Goal: Task Accomplishment & Management: Use online tool/utility

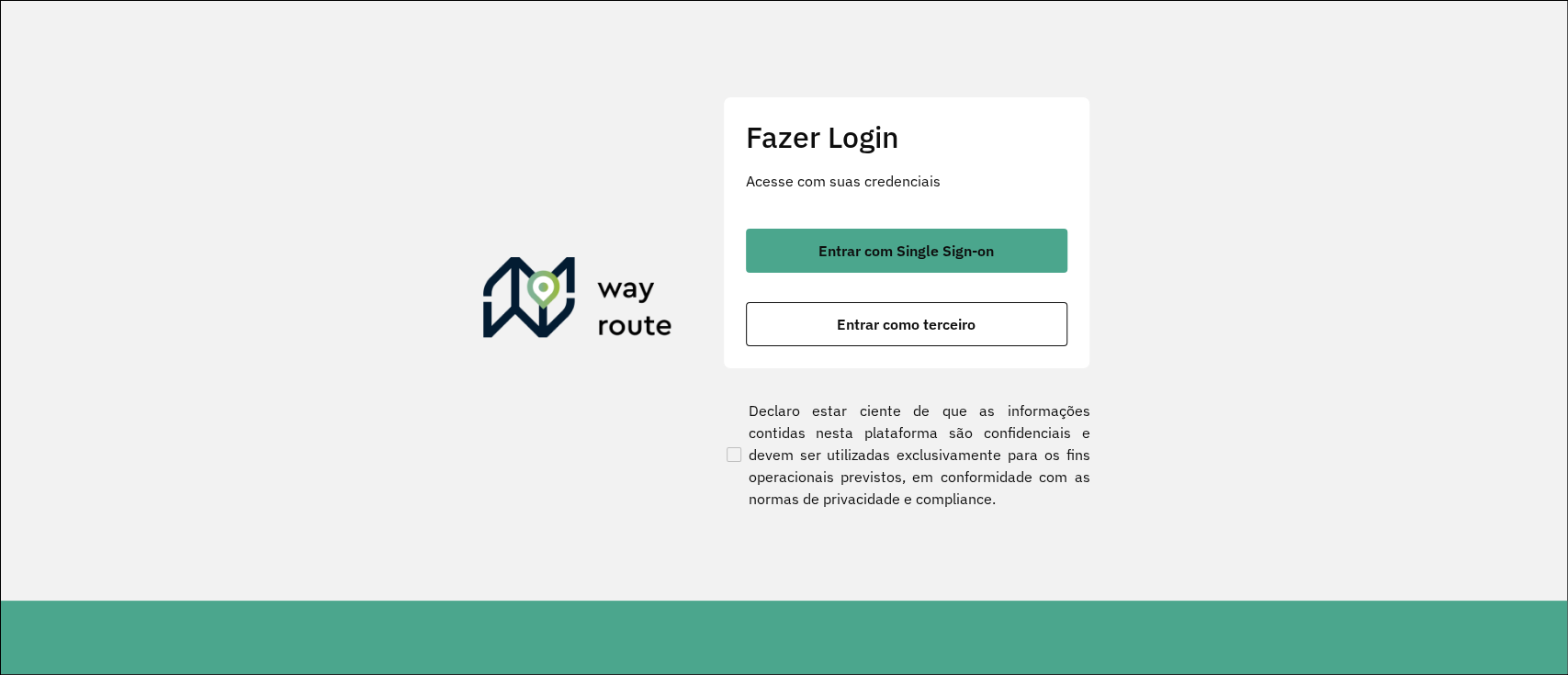
click at [844, 226] on div "Fazer Login Acesse com suas credenciais Entrar com Single Sign-on Entrar como t…" at bounding box center [907, 232] width 367 height 272
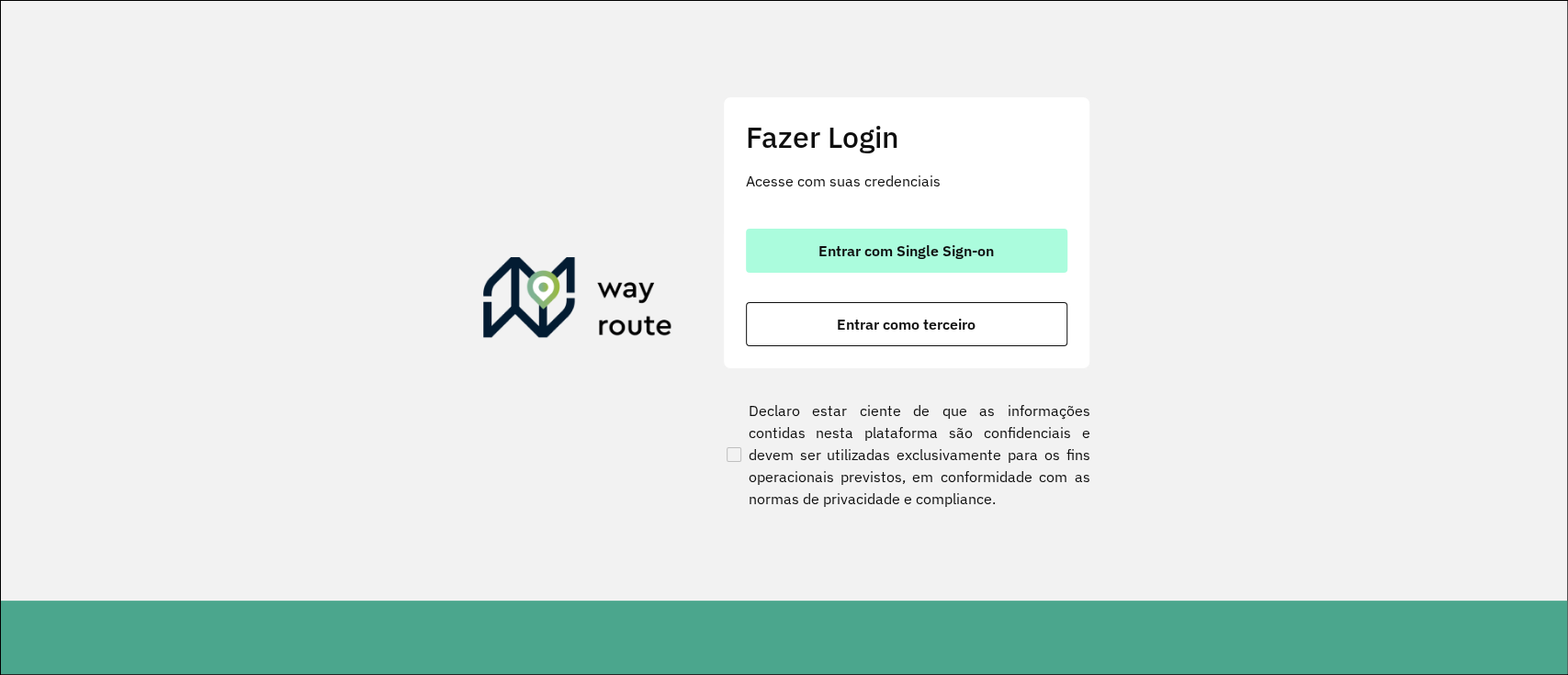
click at [847, 249] on span "Entrar com Single Sign-on" at bounding box center [906, 251] width 175 height 15
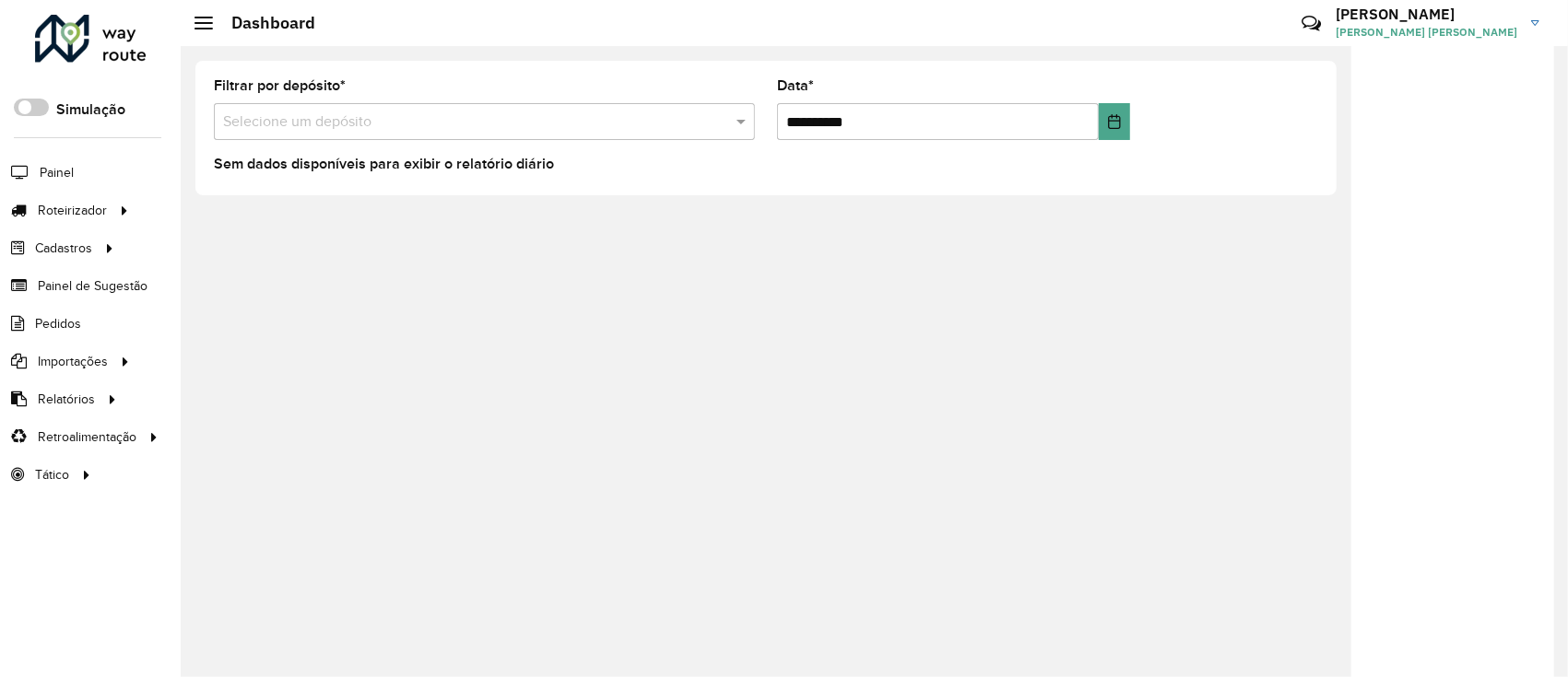
click at [96, 321] on li "Pedidos" at bounding box center [90, 324] width 180 height 38
click at [66, 312] on link "Pedidos" at bounding box center [41, 324] width 83 height 37
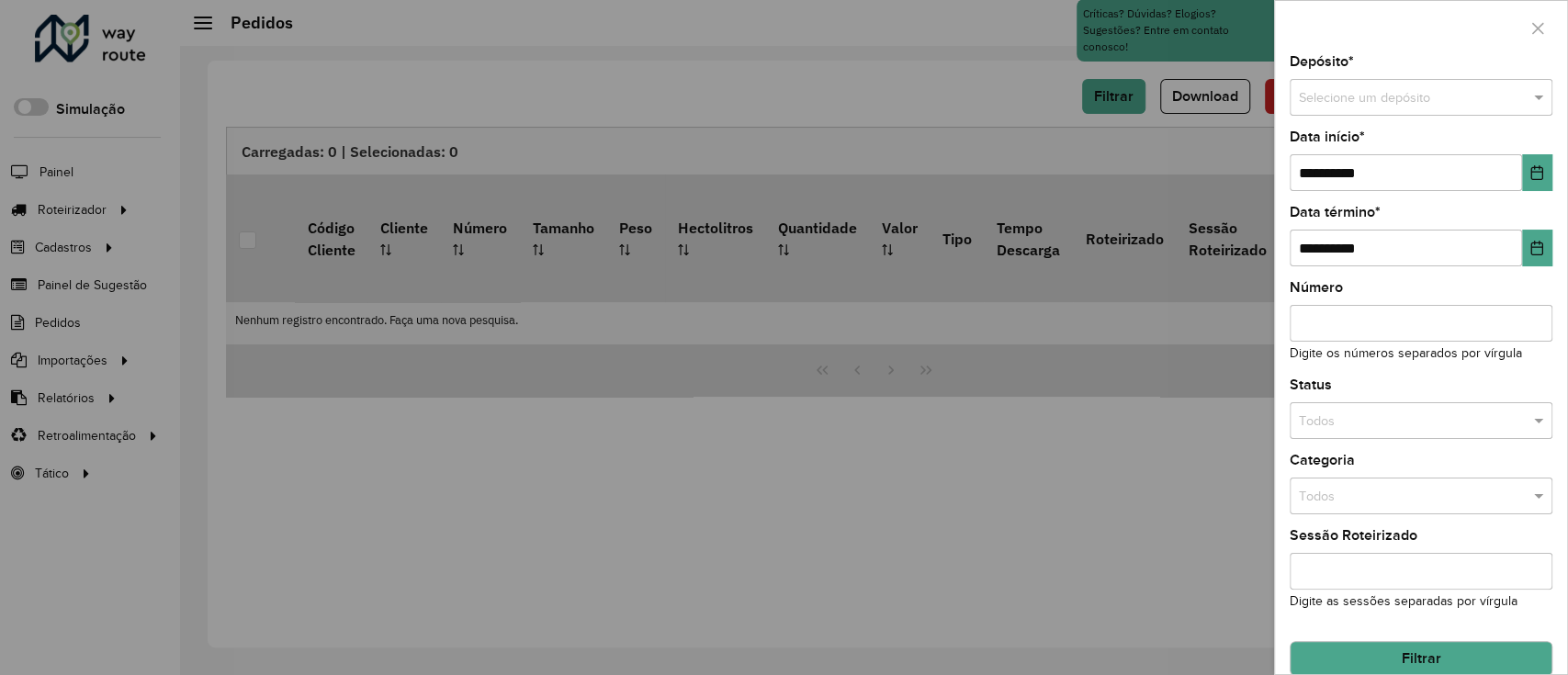
click at [1169, 99] on input "text" at bounding box center [1403, 98] width 208 height 20
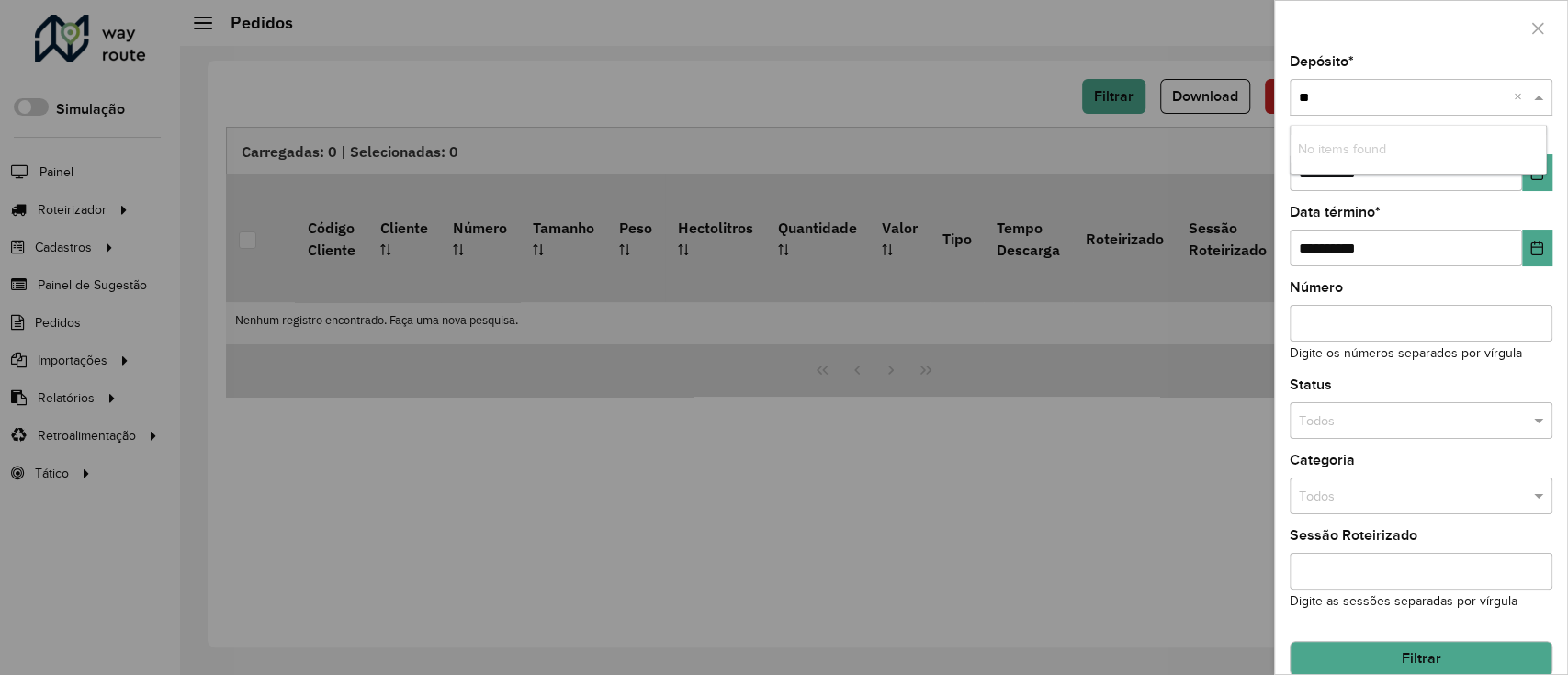
type input "*"
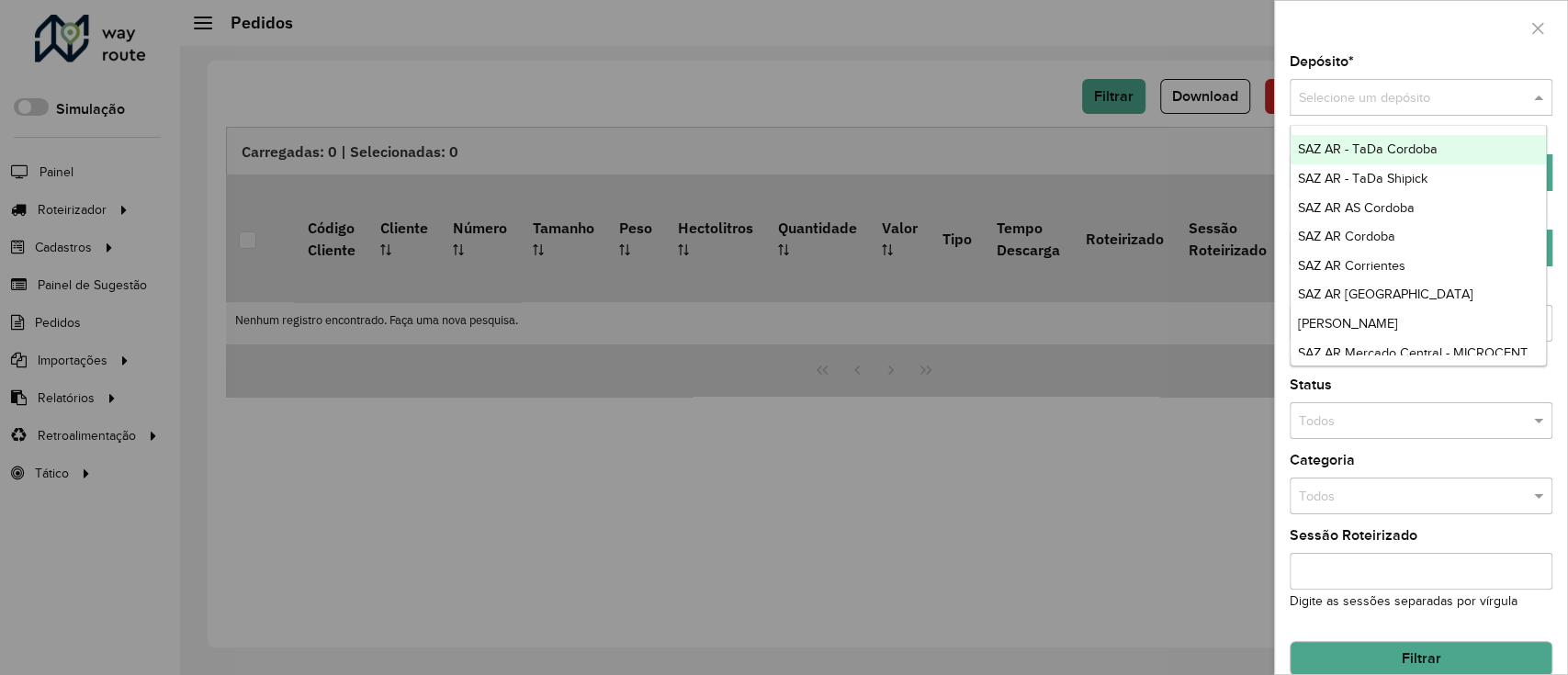
type input "*"
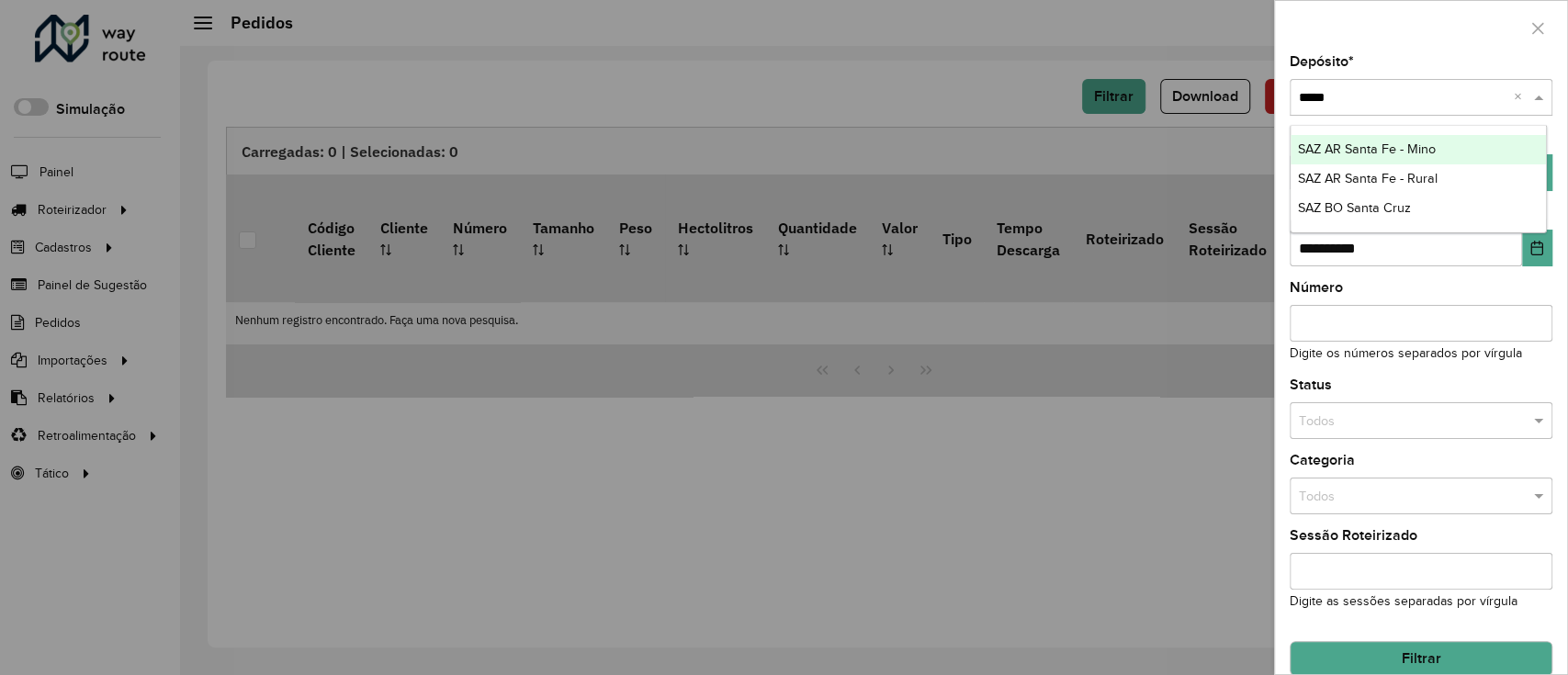
type input "*****"
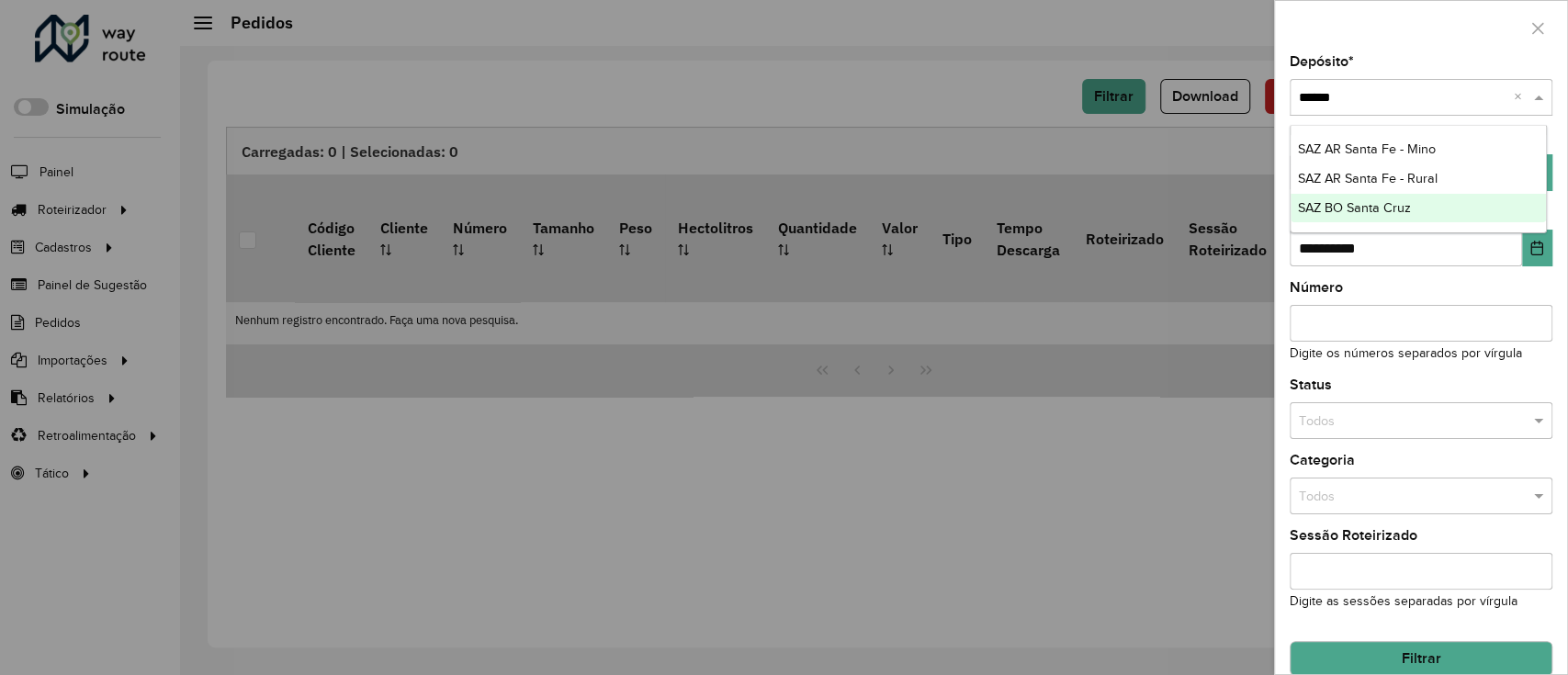
click at [1169, 210] on span "SAZ BO Santa Cruz" at bounding box center [1355, 208] width 113 height 15
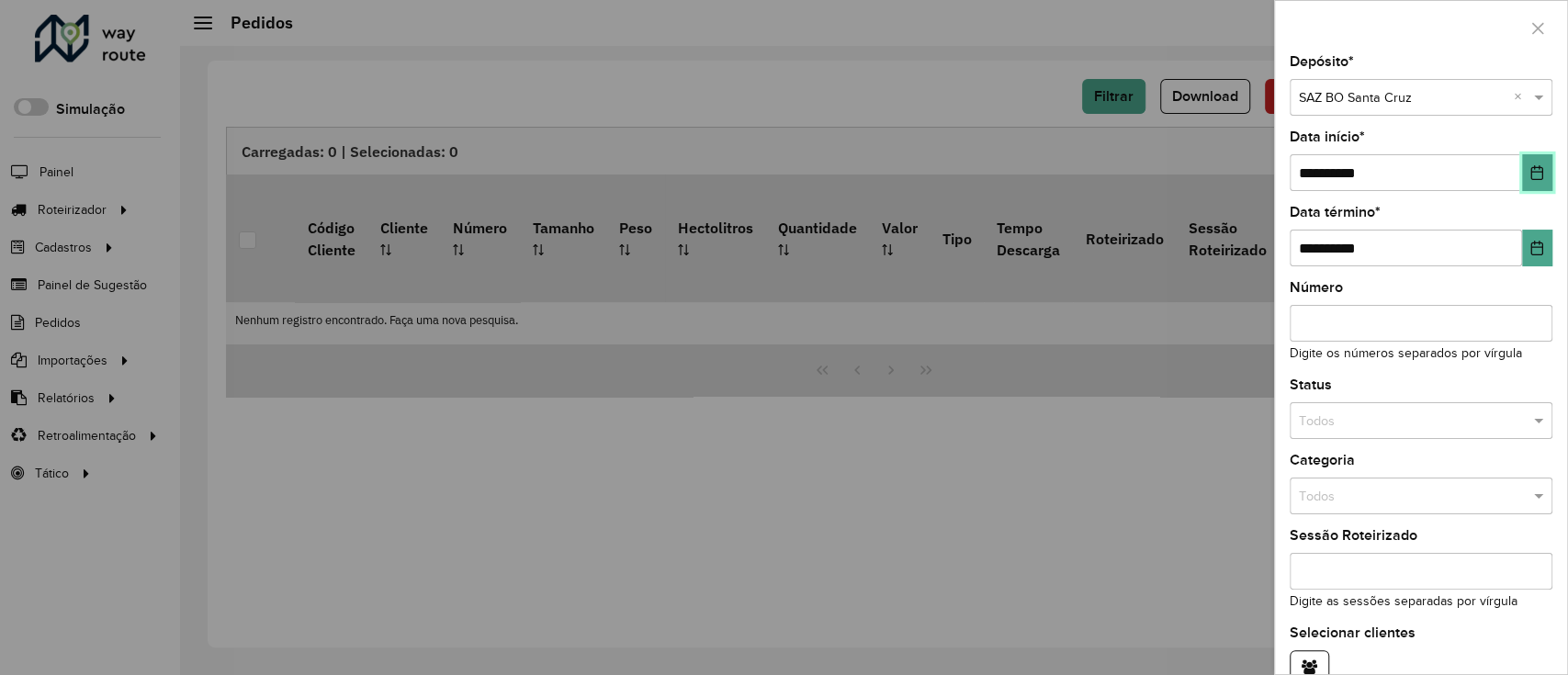
click at [1169, 177] on icon "Choose Date" at bounding box center [1537, 172] width 15 height 15
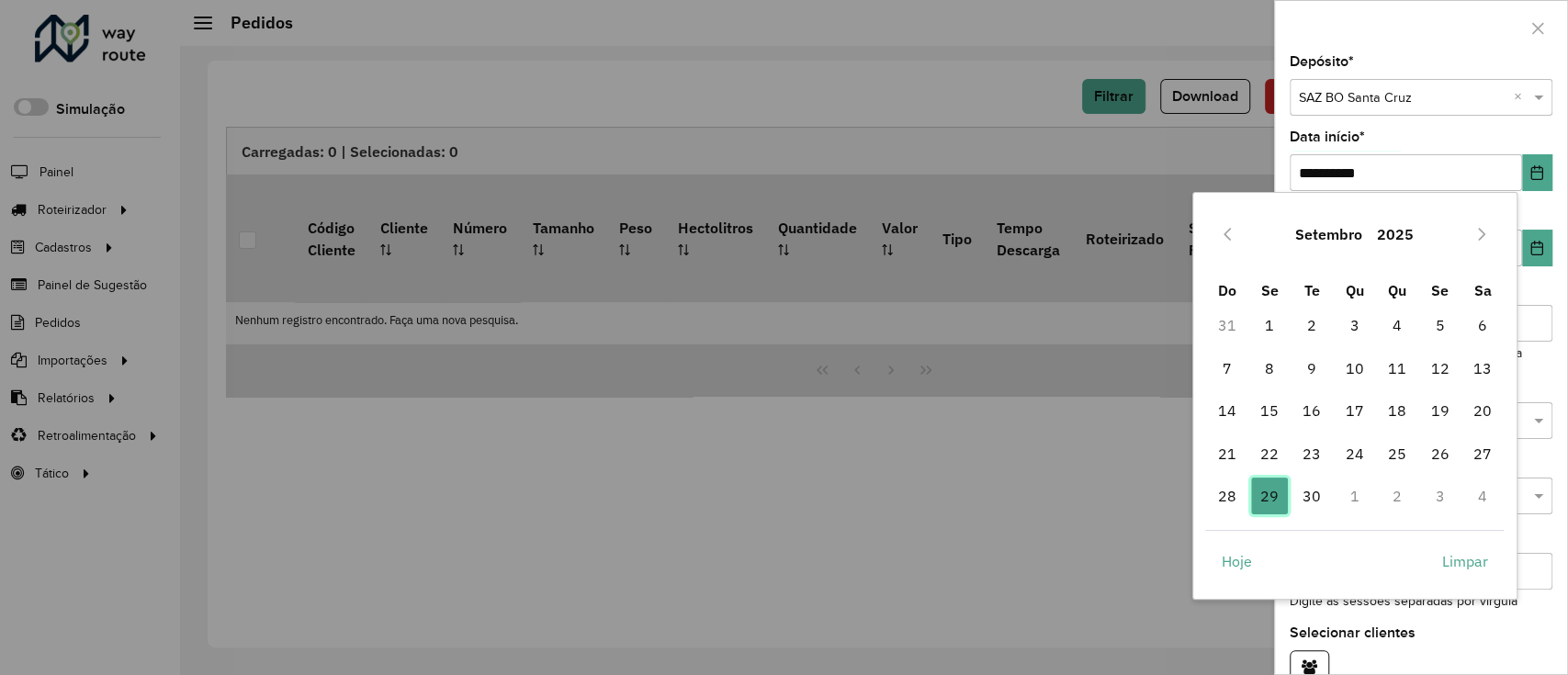
click at [1169, 505] on span "29" at bounding box center [1270, 496] width 37 height 37
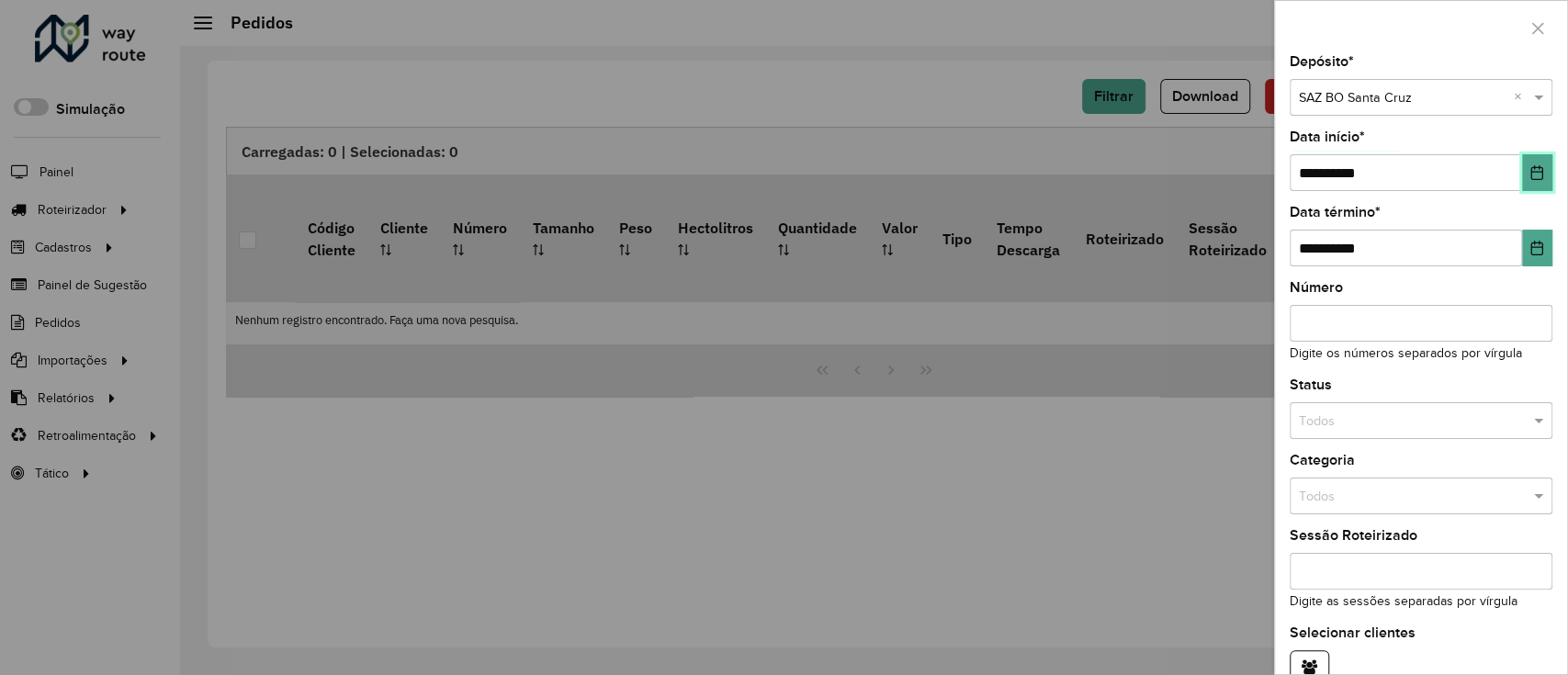
click at [1169, 185] on button "Choose Date" at bounding box center [1537, 172] width 31 height 37
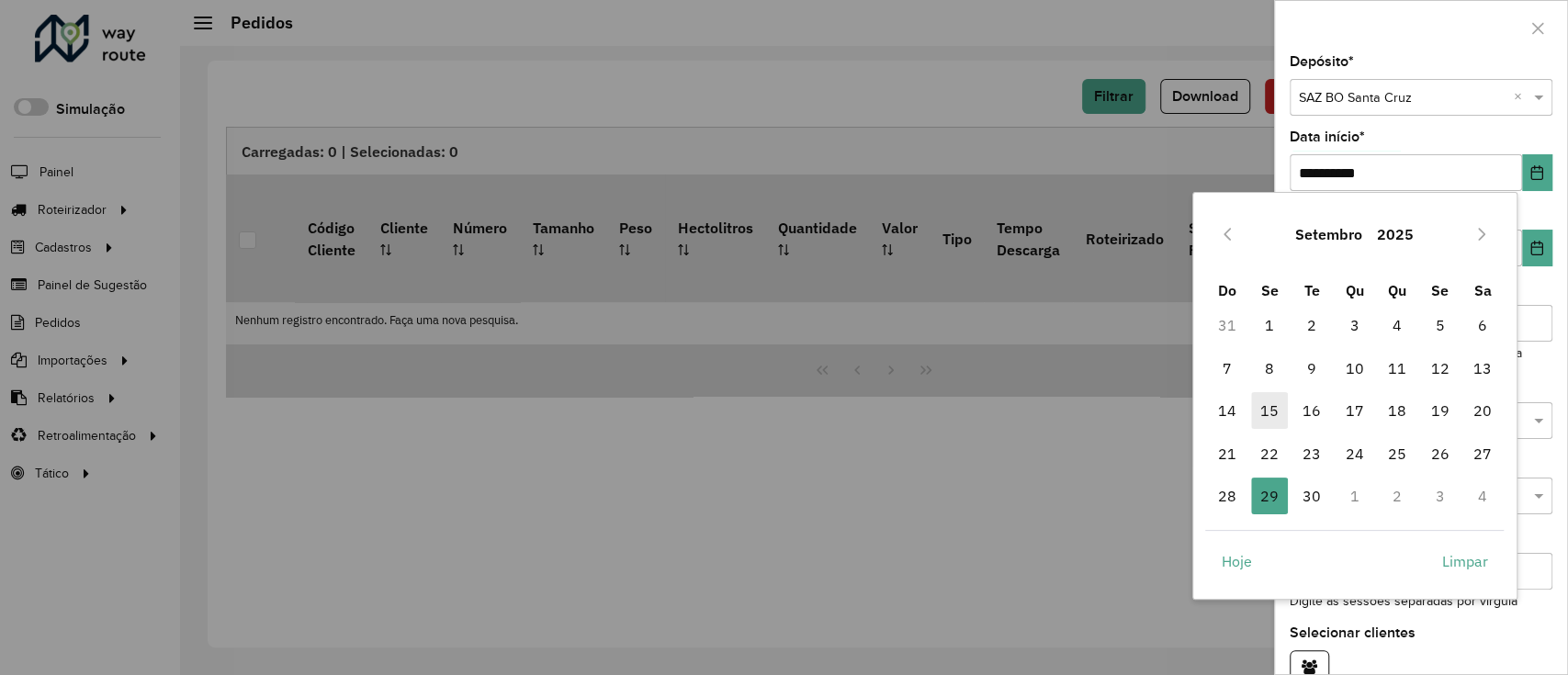
click at [1169, 412] on span "15" at bounding box center [1270, 411] width 37 height 37
type input "**********"
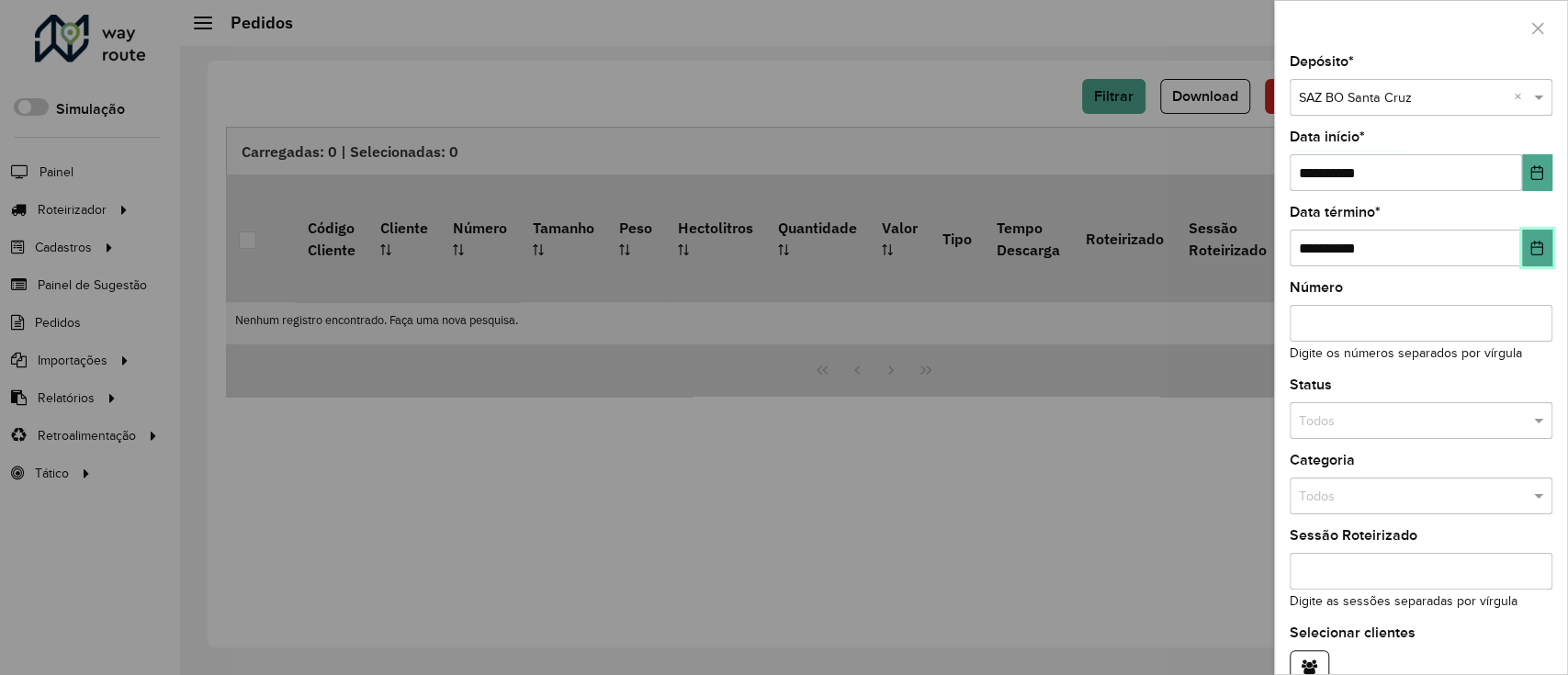
click at [1169, 252] on icon "Choose Date" at bounding box center [1537, 248] width 12 height 15
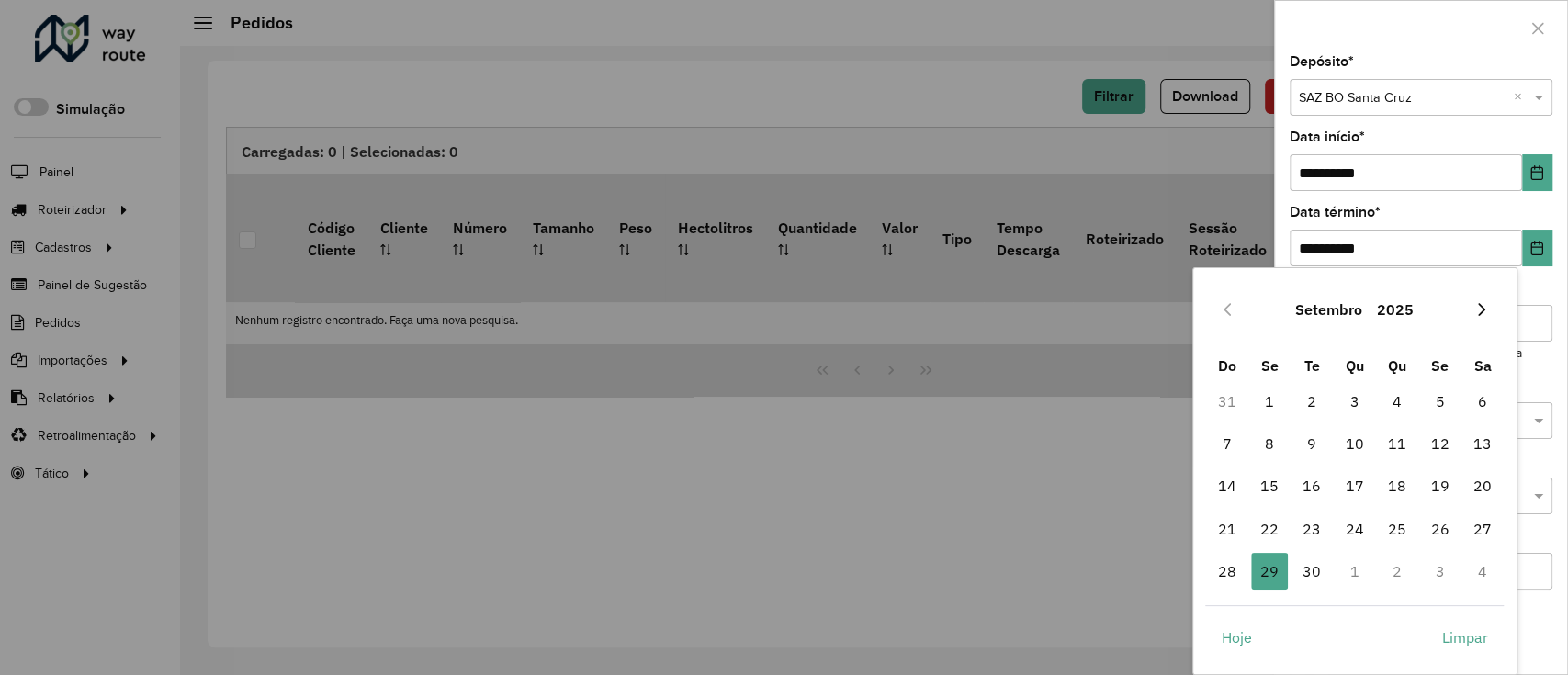
click at [1169, 318] on button "Next Month" at bounding box center [1482, 310] width 30 height 30
click at [1169, 451] on span "6" at bounding box center [1270, 444] width 37 height 37
type input "**********"
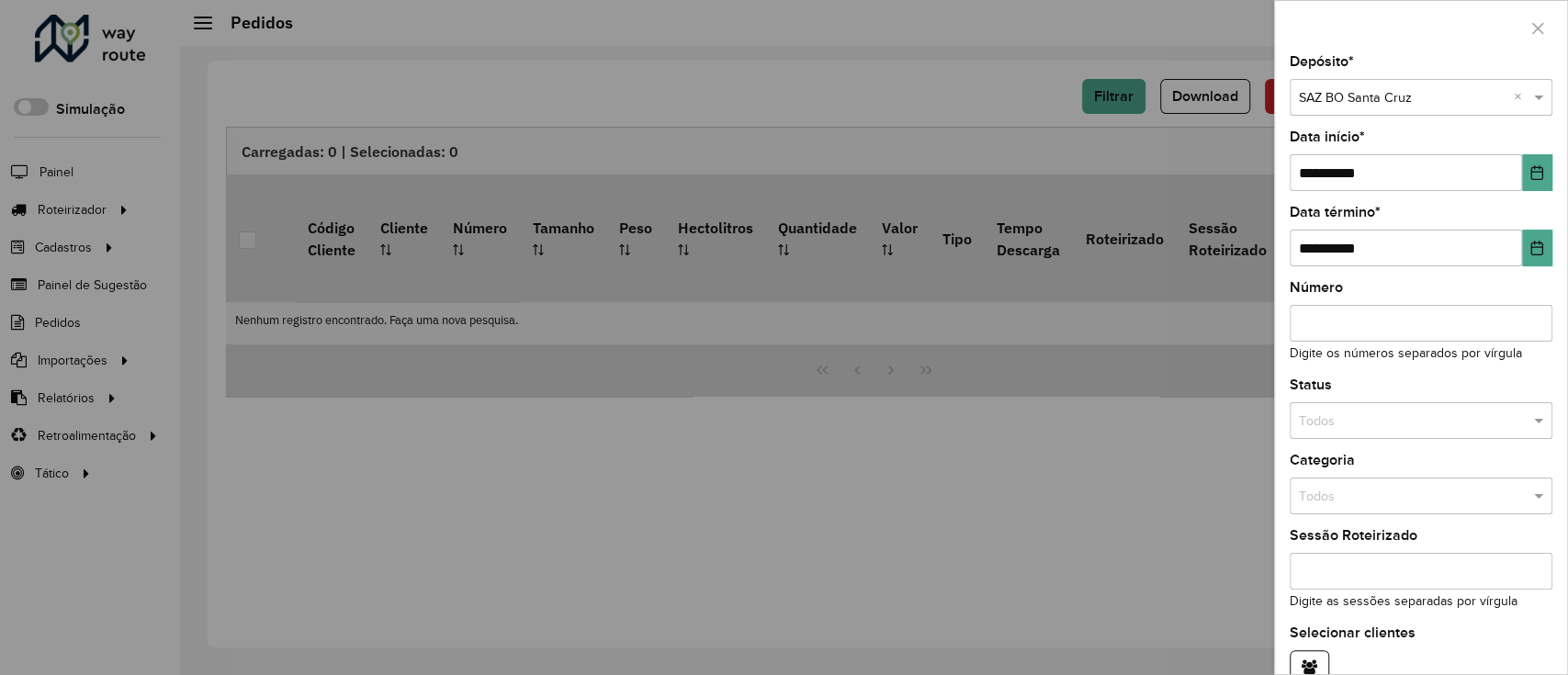
click at [1169, 419] on input "text" at bounding box center [1403, 422] width 208 height 20
click at [1169, 505] on div "Não roteirizado" at bounding box center [1419, 503] width 256 height 30
click at [1169, 455] on div "Categoria Todos" at bounding box center [1421, 484] width 262 height 60
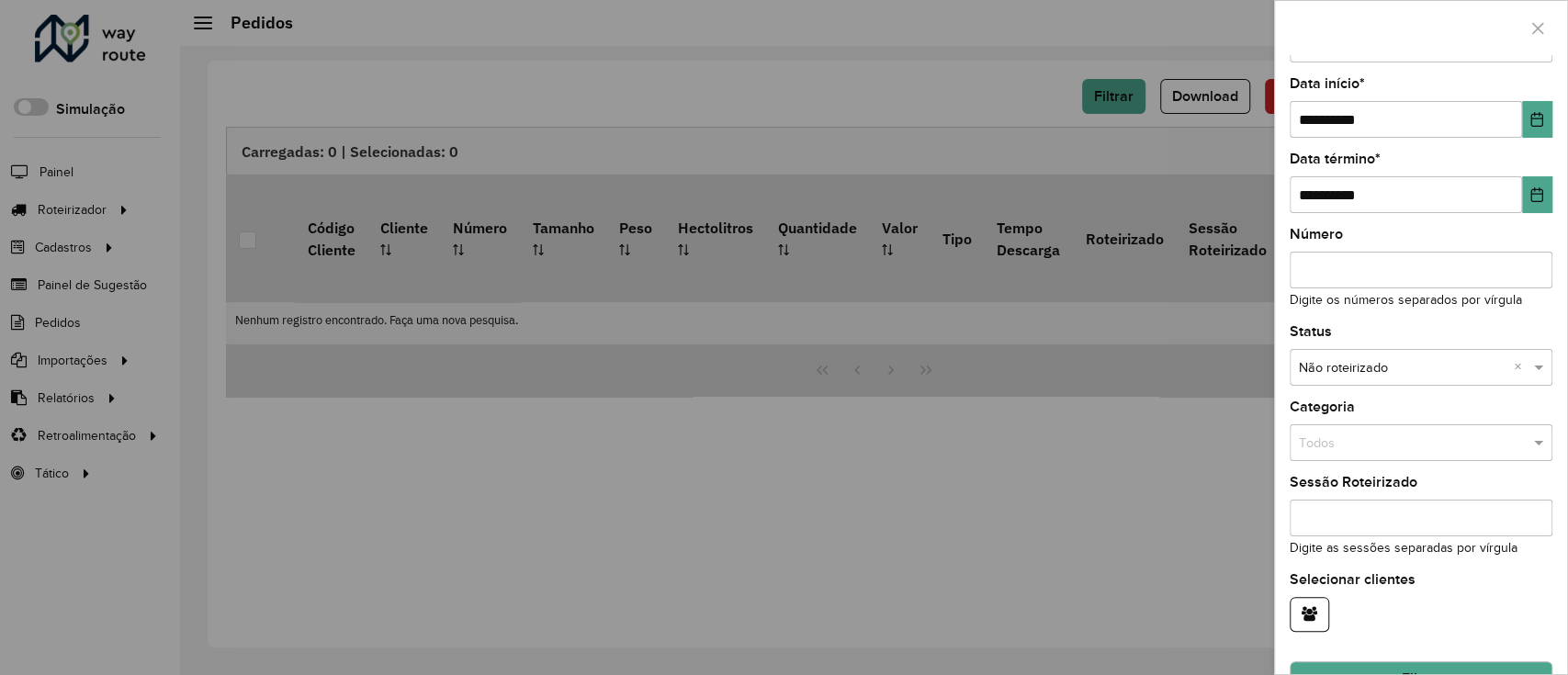
scroll to position [98, 0]
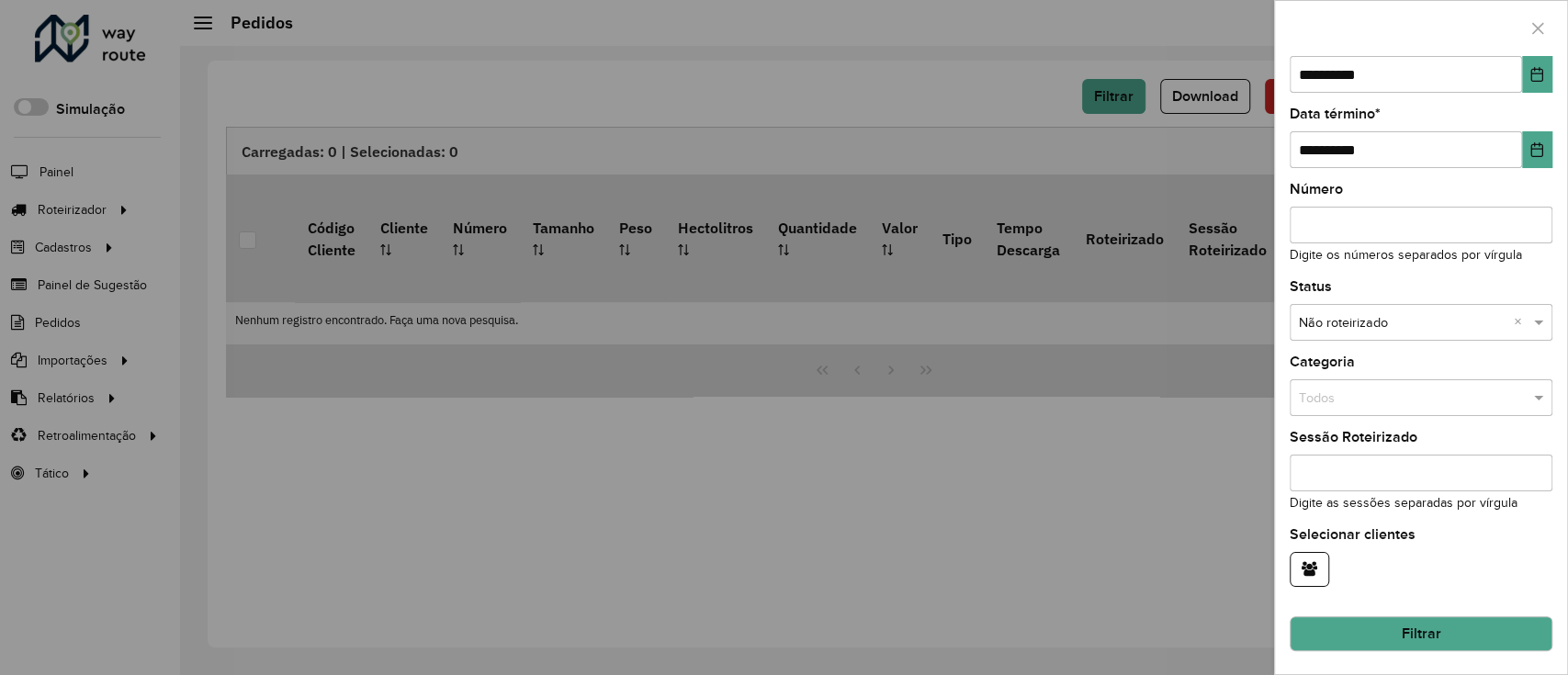
click at [1169, 505] on button "Filtrar" at bounding box center [1421, 634] width 262 height 35
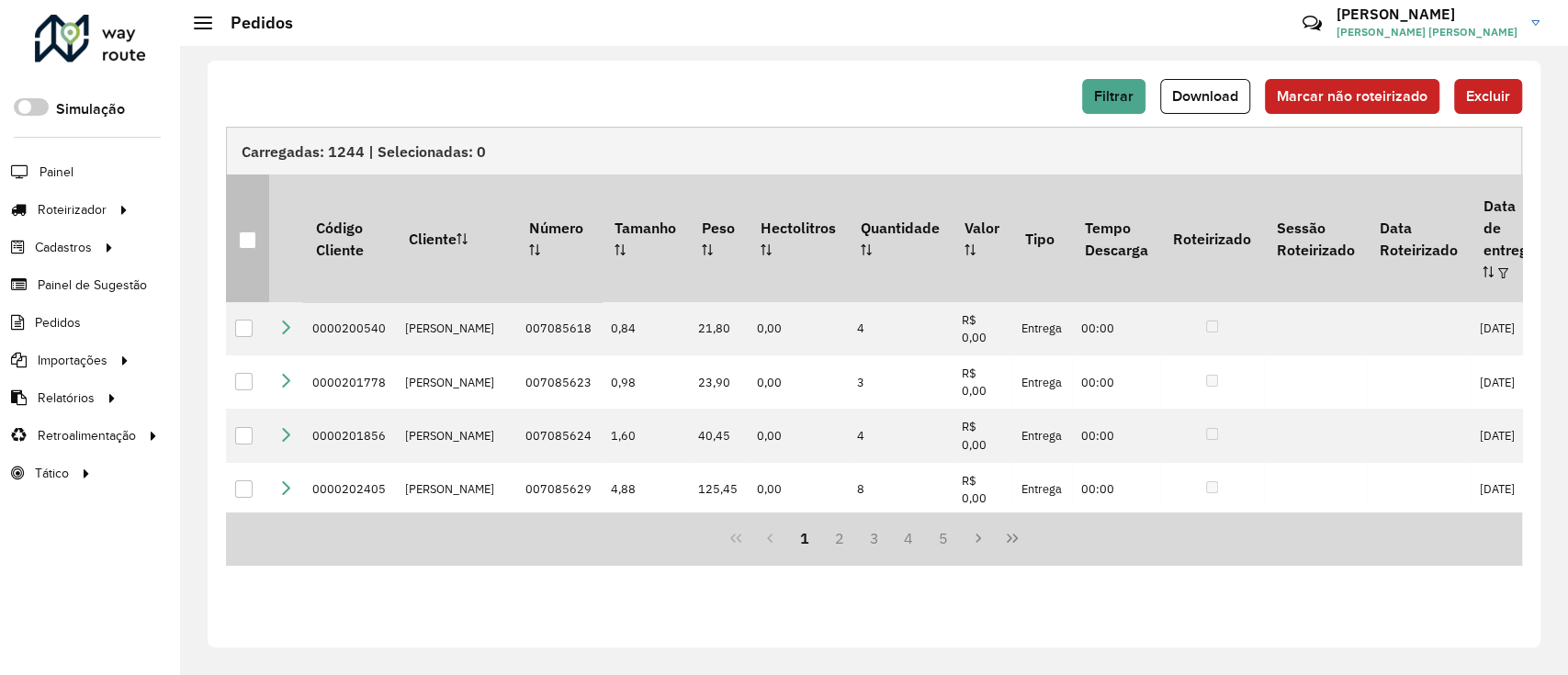
click at [253, 232] on div at bounding box center [248, 240] width 18 height 18
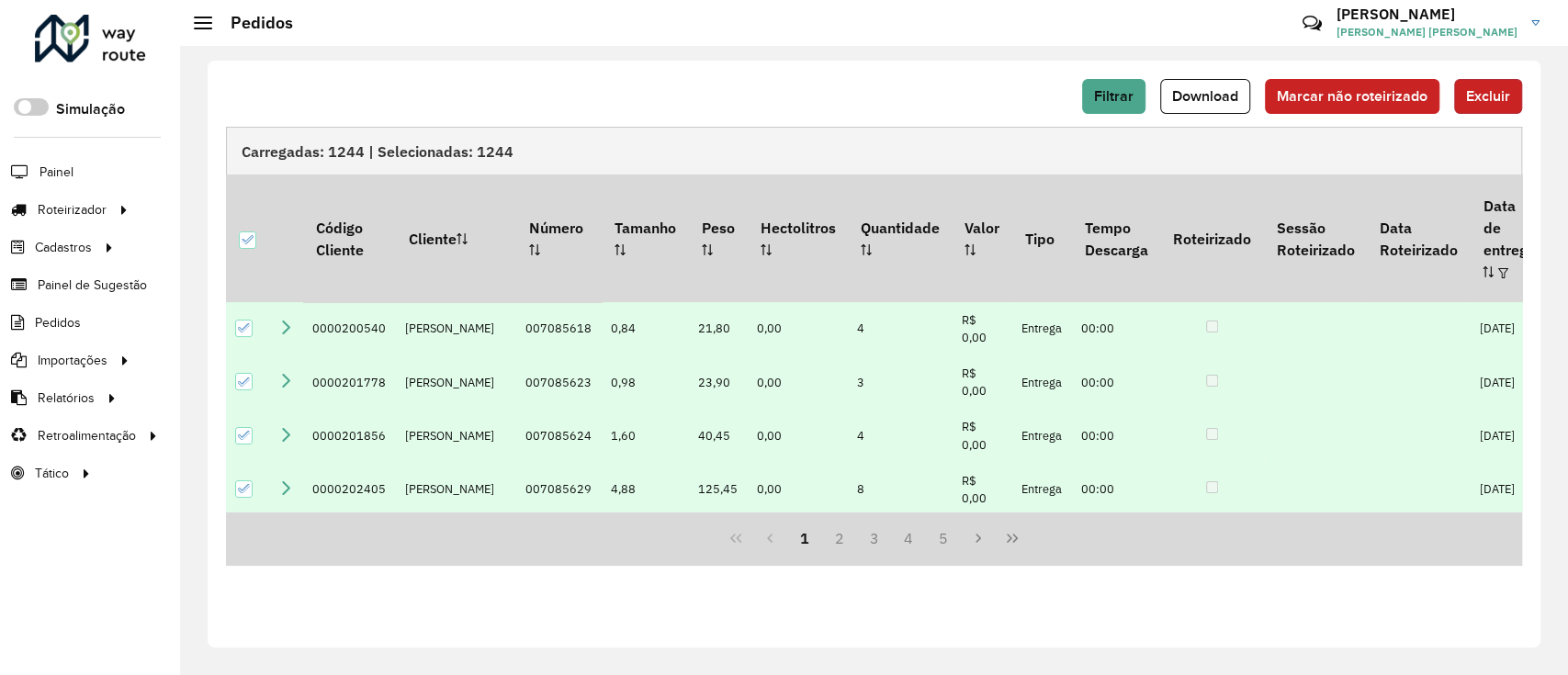
click at [1169, 93] on span "Excluir" at bounding box center [1488, 96] width 45 height 16
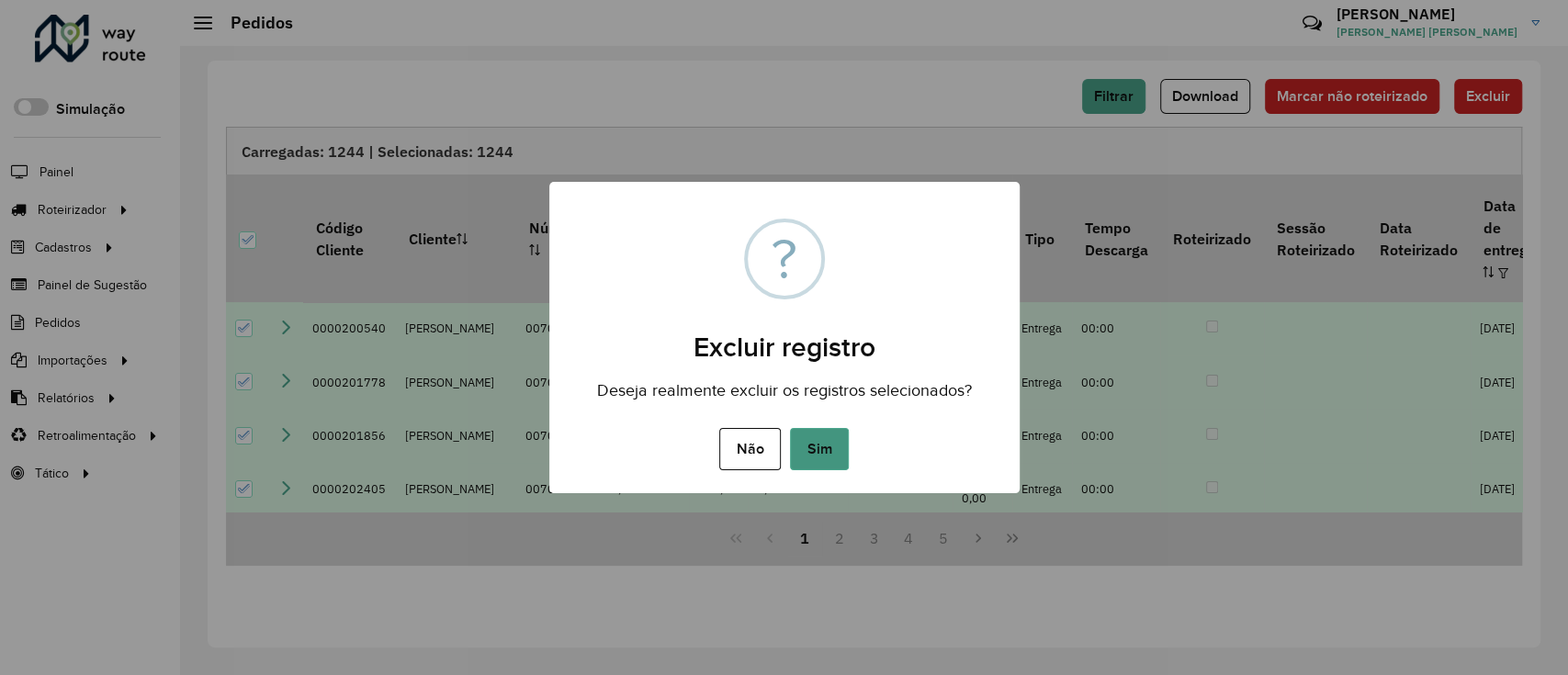
click at [836, 448] on button "Sim" at bounding box center [819, 450] width 58 height 43
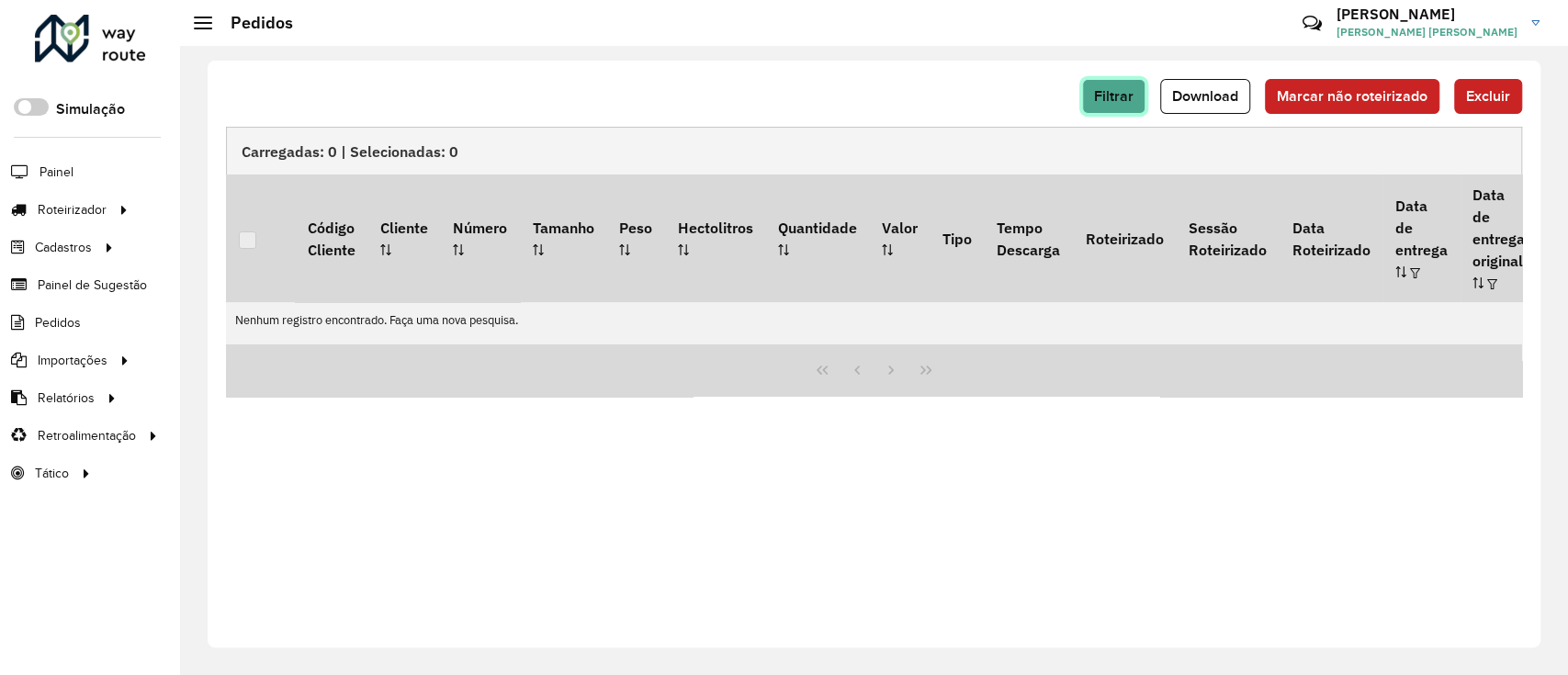
click at [1122, 84] on button "Filtrar" at bounding box center [1114, 96] width 63 height 35
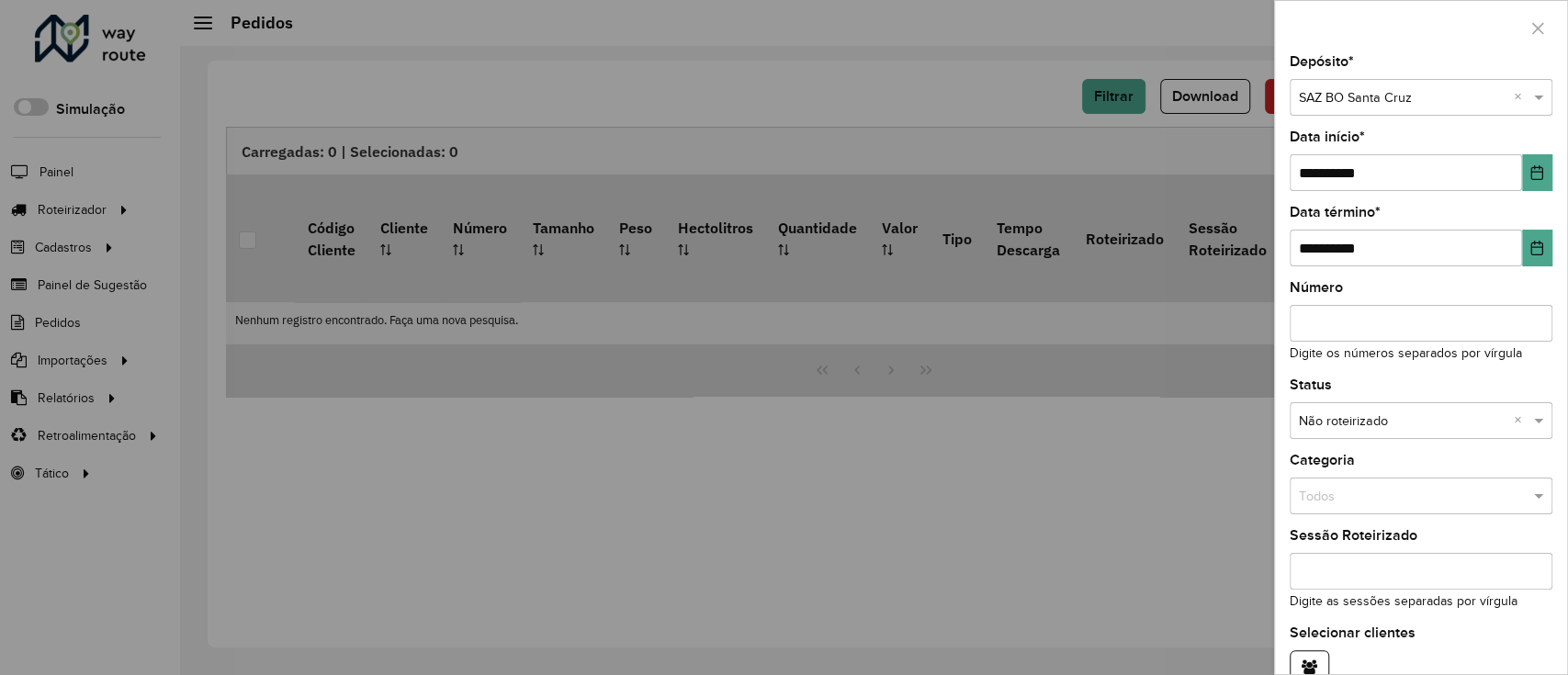
click at [1169, 99] on input "text" at bounding box center [1403, 98] width 208 height 20
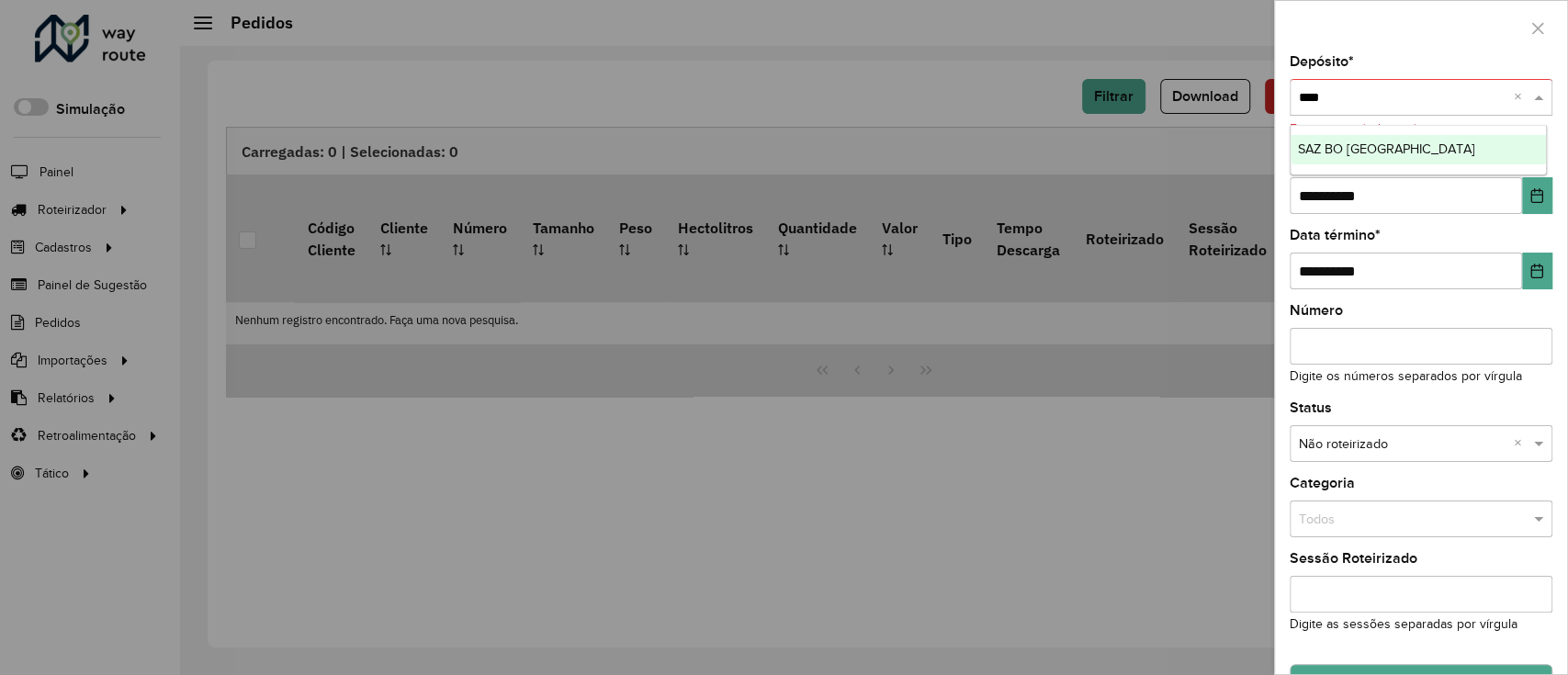
type input "*****"
click at [1169, 134] on ng-dropdown-panel "SAZ BO Cochabamba" at bounding box center [1419, 150] width 258 height 51
click at [1169, 148] on div "SAZ BO Cochabamba" at bounding box center [1419, 150] width 256 height 30
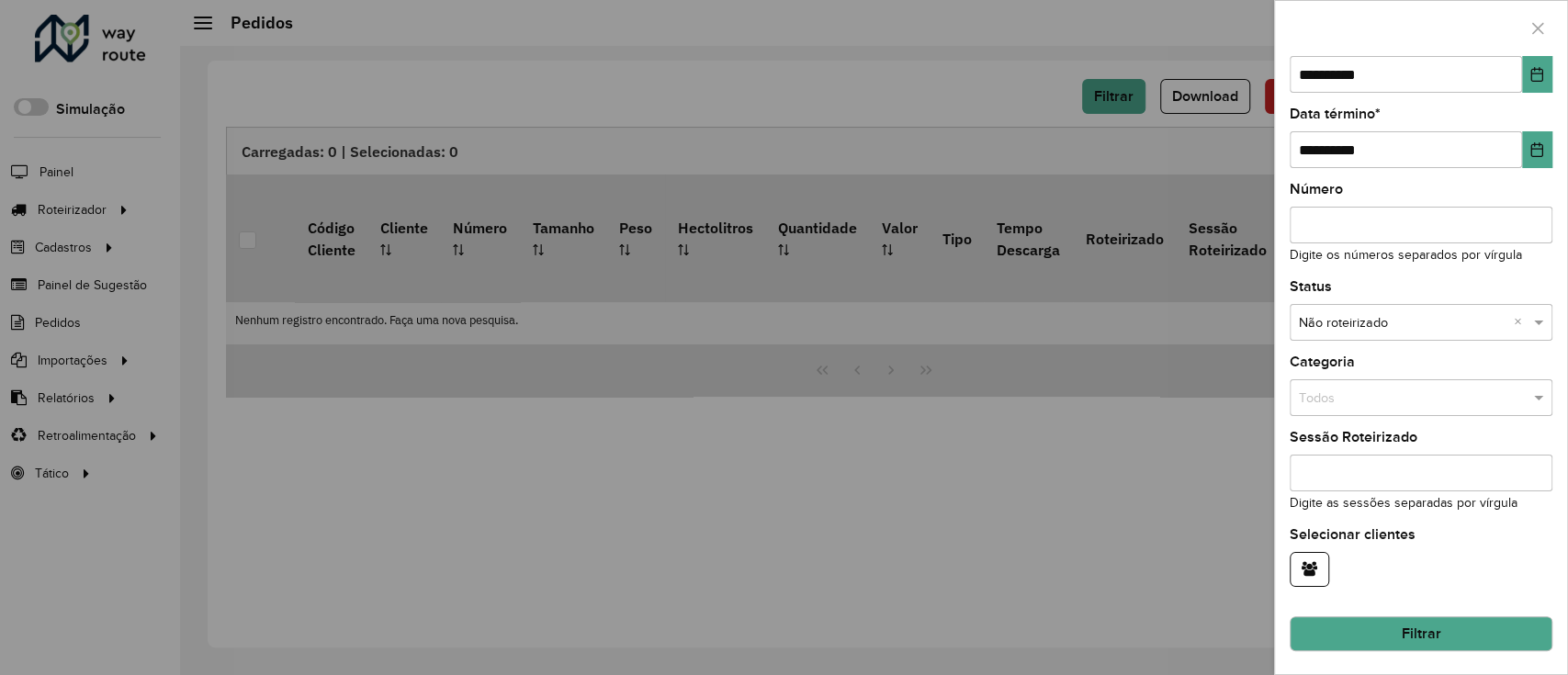
click at [1169, 505] on button "Filtrar" at bounding box center [1421, 634] width 262 height 35
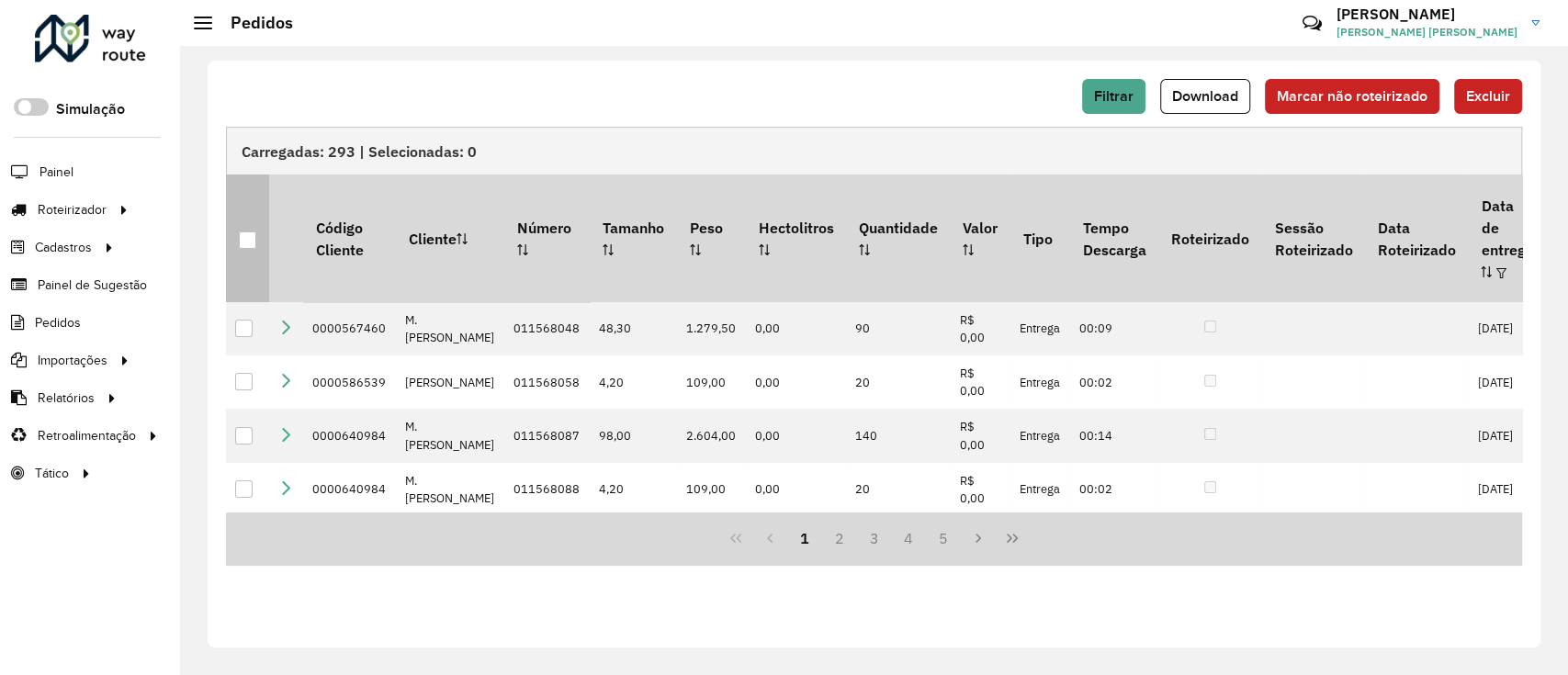
click at [249, 217] on th at bounding box center [248, 237] width 44 height 127
click at [249, 232] on div at bounding box center [248, 240] width 18 height 18
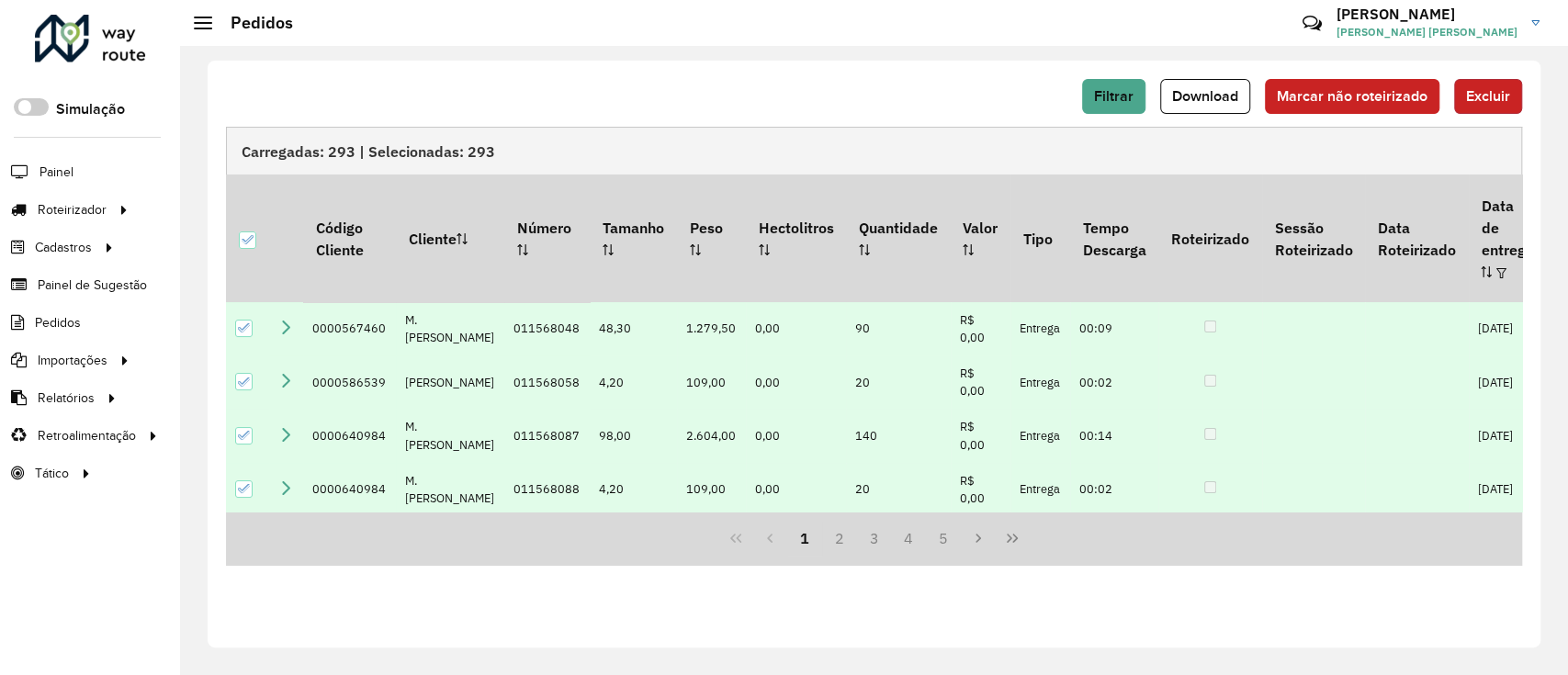
click at [1169, 106] on button "Excluir" at bounding box center [1488, 96] width 68 height 35
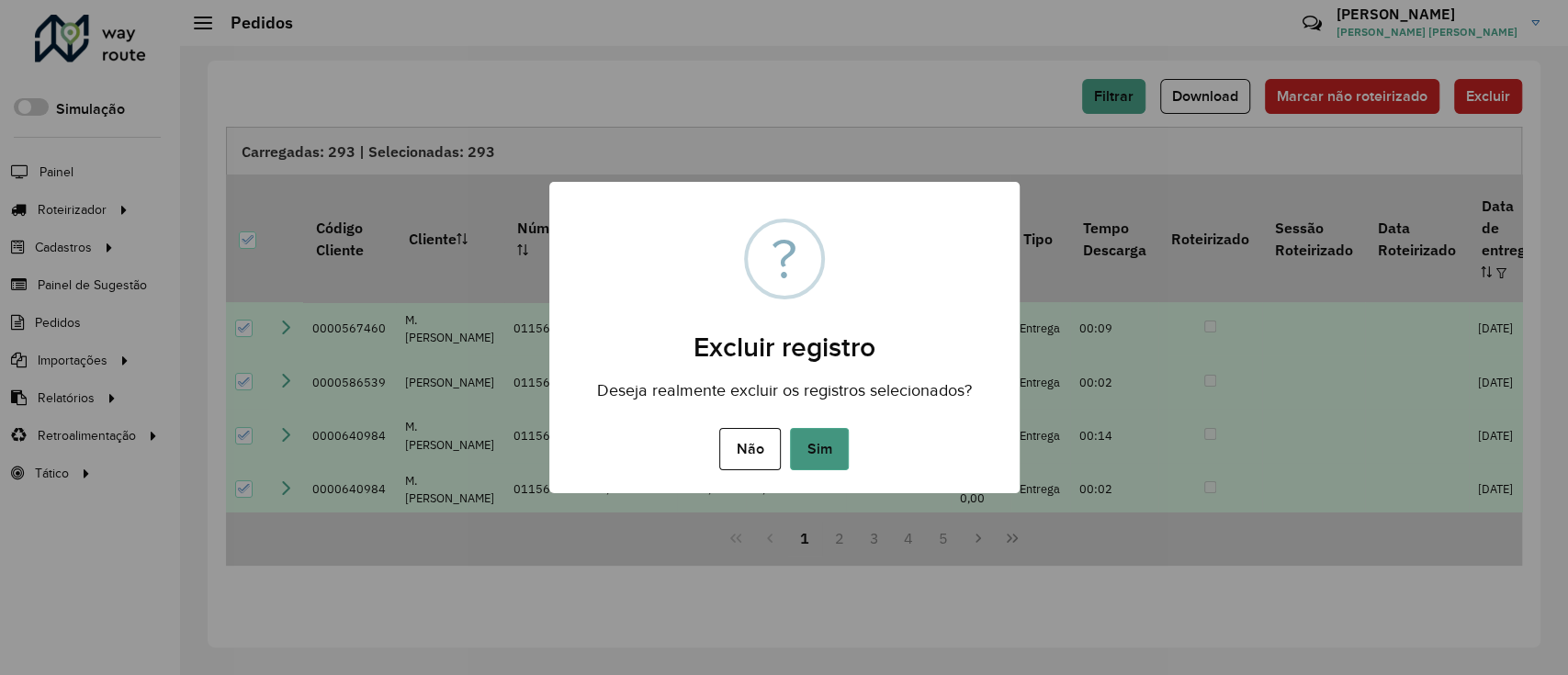
click at [837, 442] on button "Sim" at bounding box center [819, 450] width 58 height 43
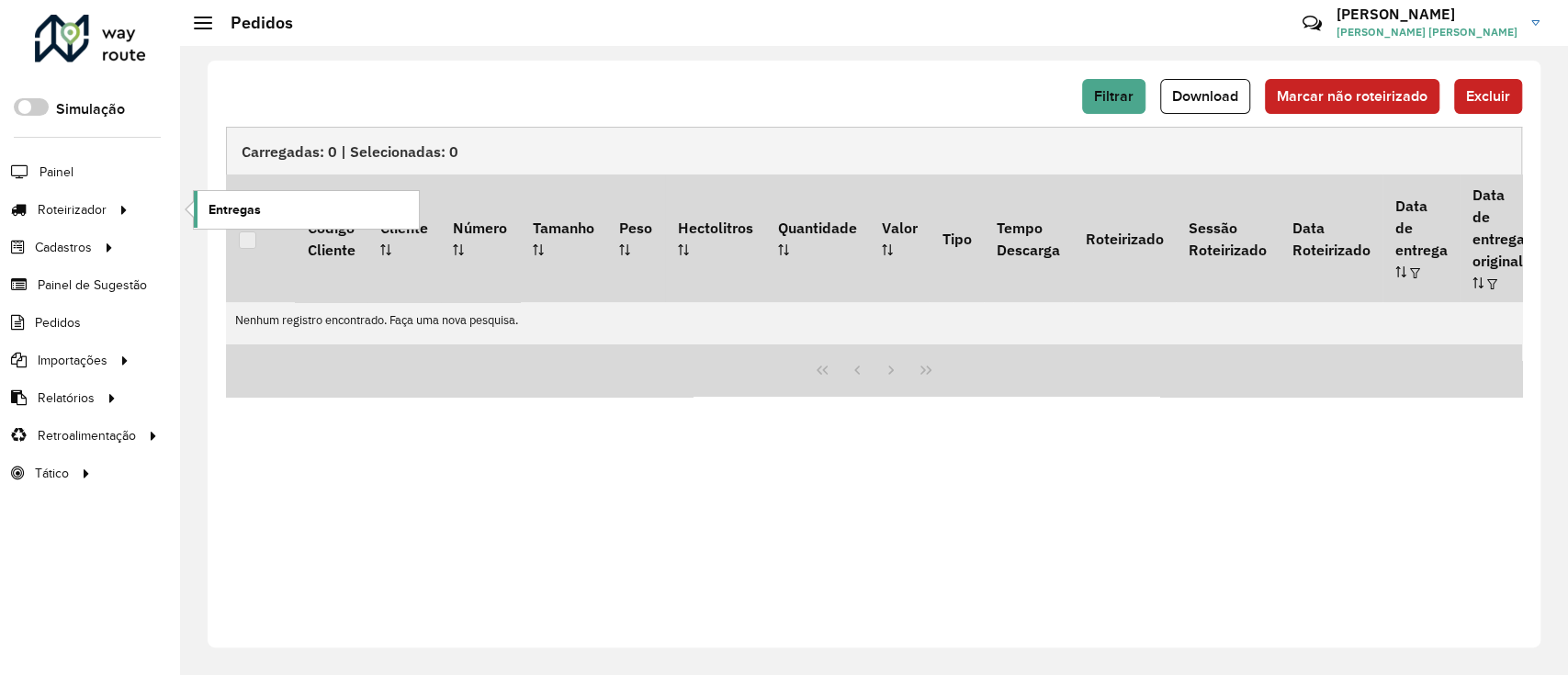
click at [232, 217] on span "Entregas" at bounding box center [235, 210] width 52 height 19
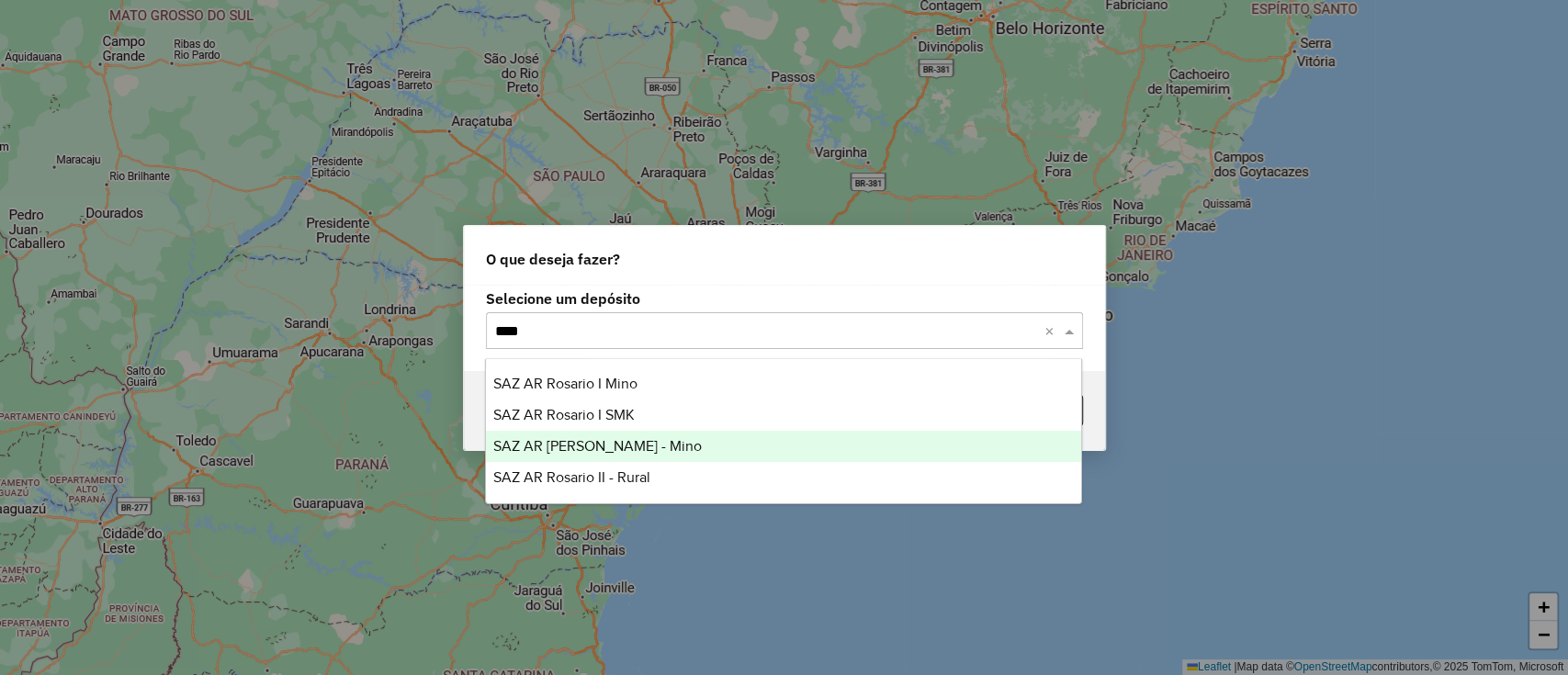
type input "*****"
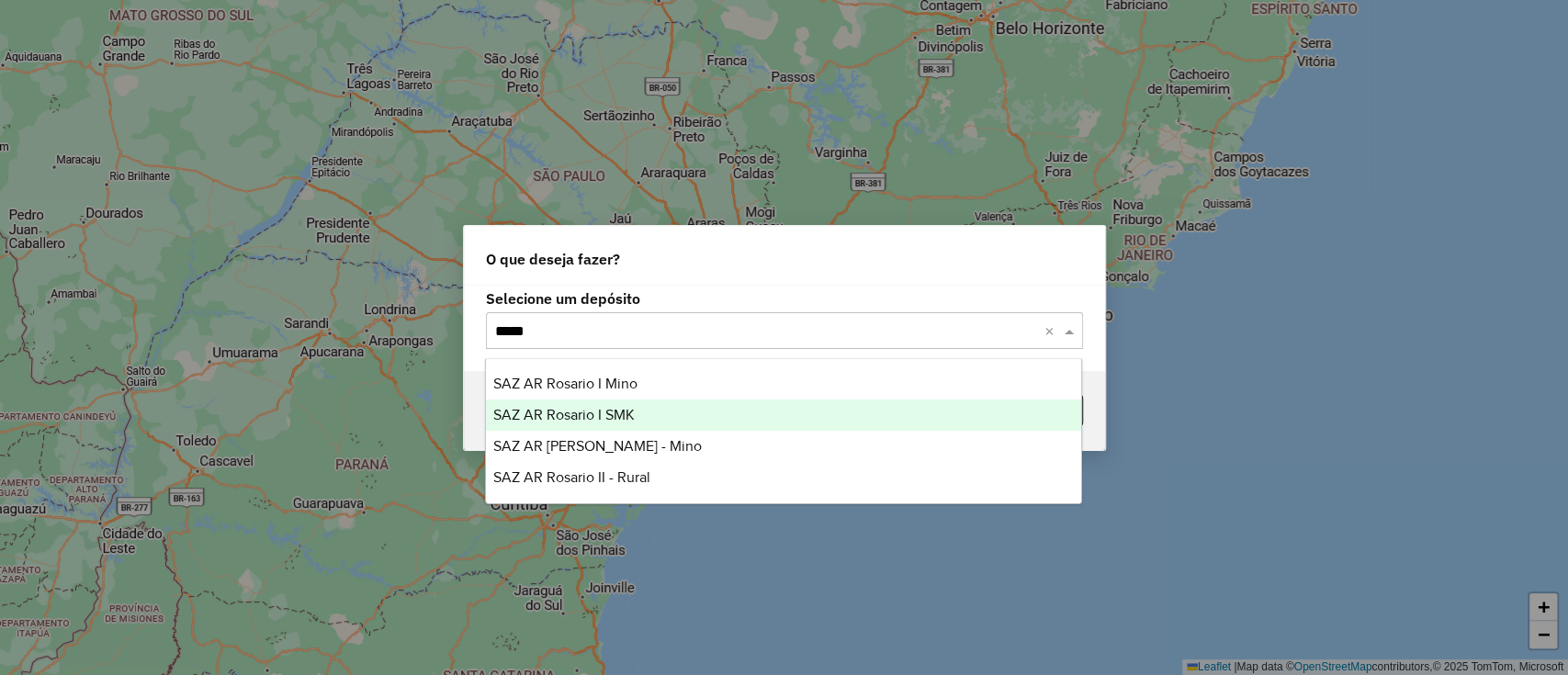
click at [660, 418] on div "SAZ AR Rosario I SMK" at bounding box center [784, 415] width 595 height 32
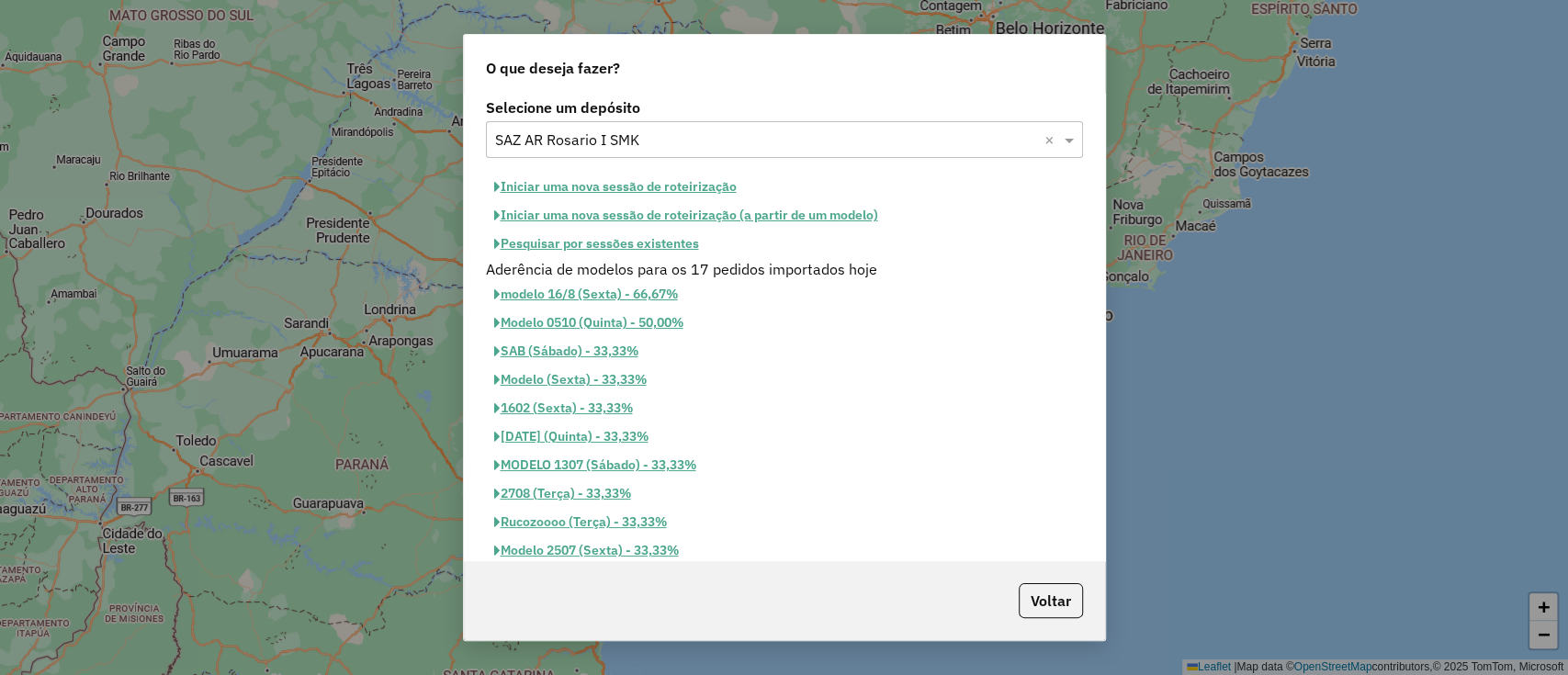
click at [700, 185] on button "Iniciar uma nova sessão de roteirização" at bounding box center [615, 186] width 259 height 29
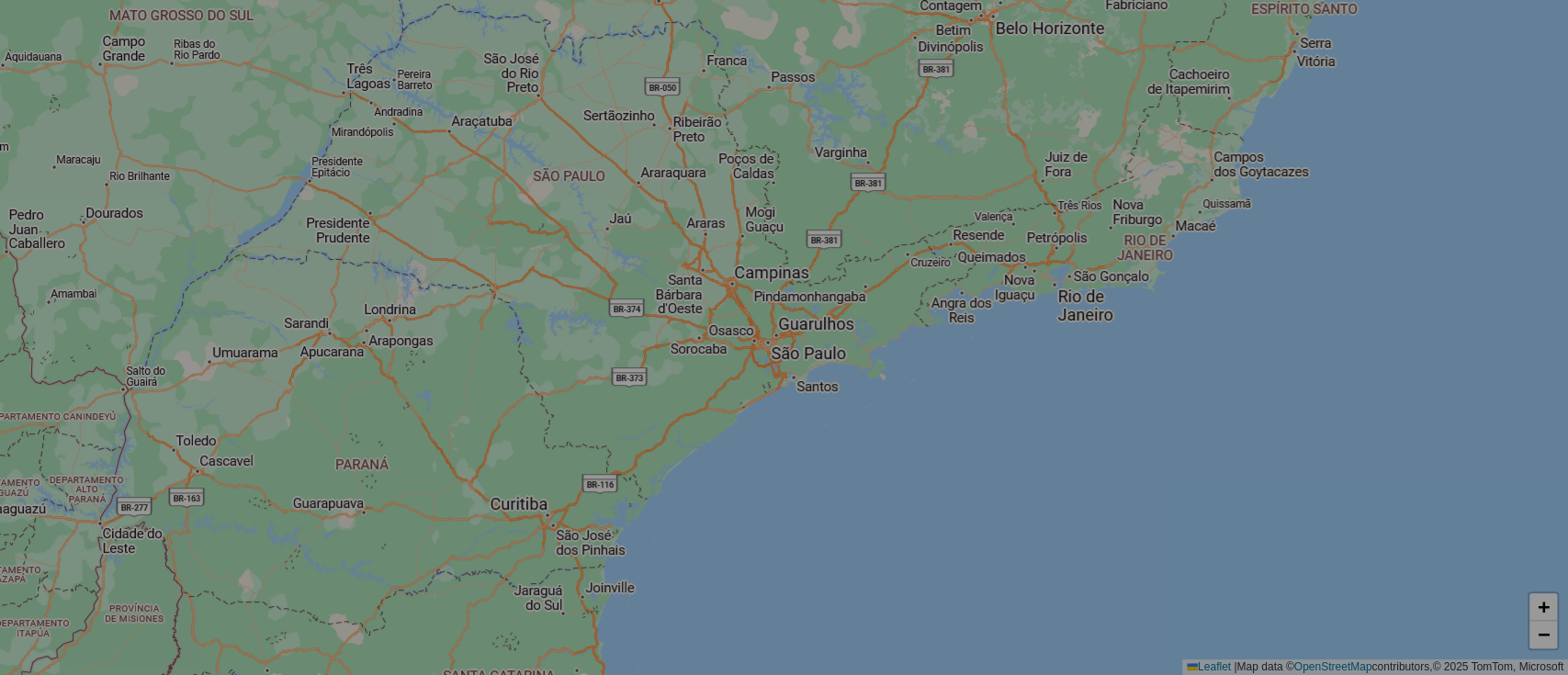
select select "*"
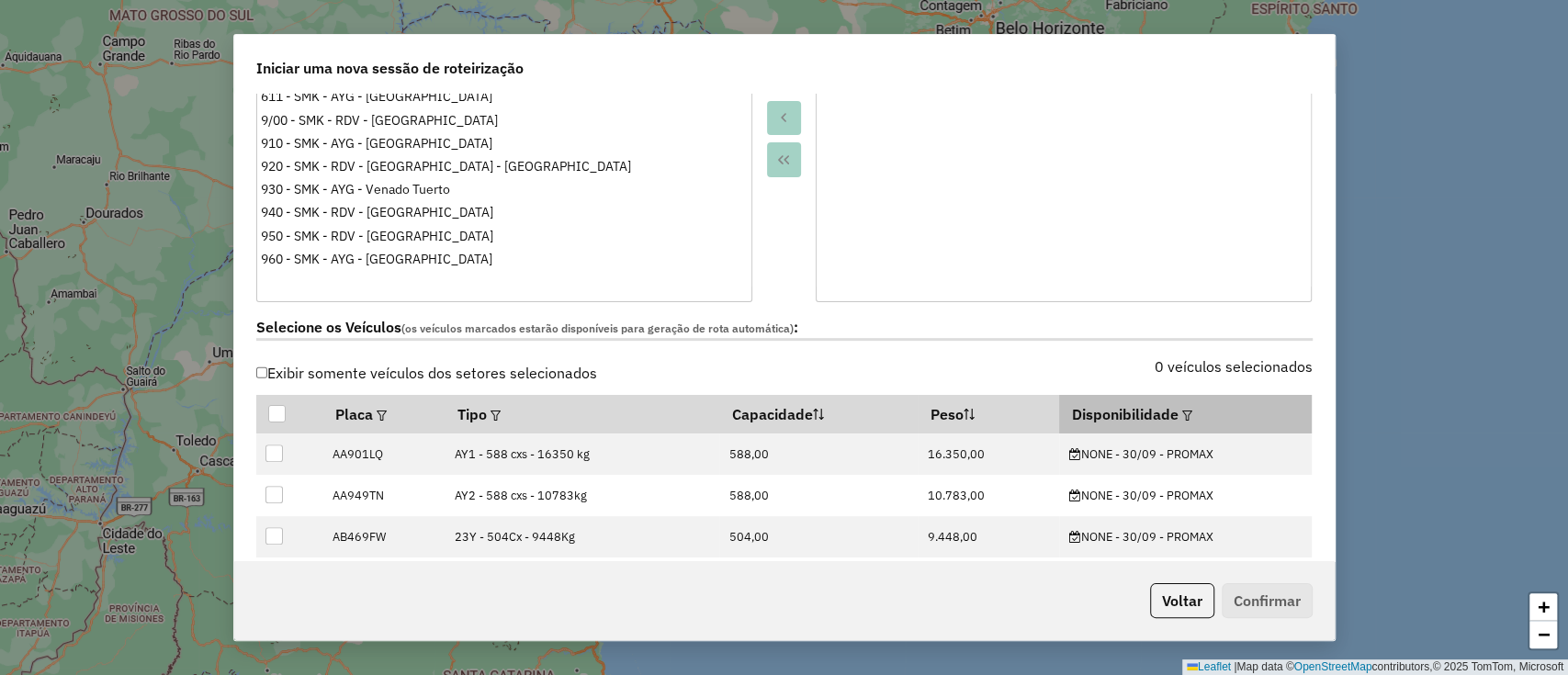
scroll to position [490, 0]
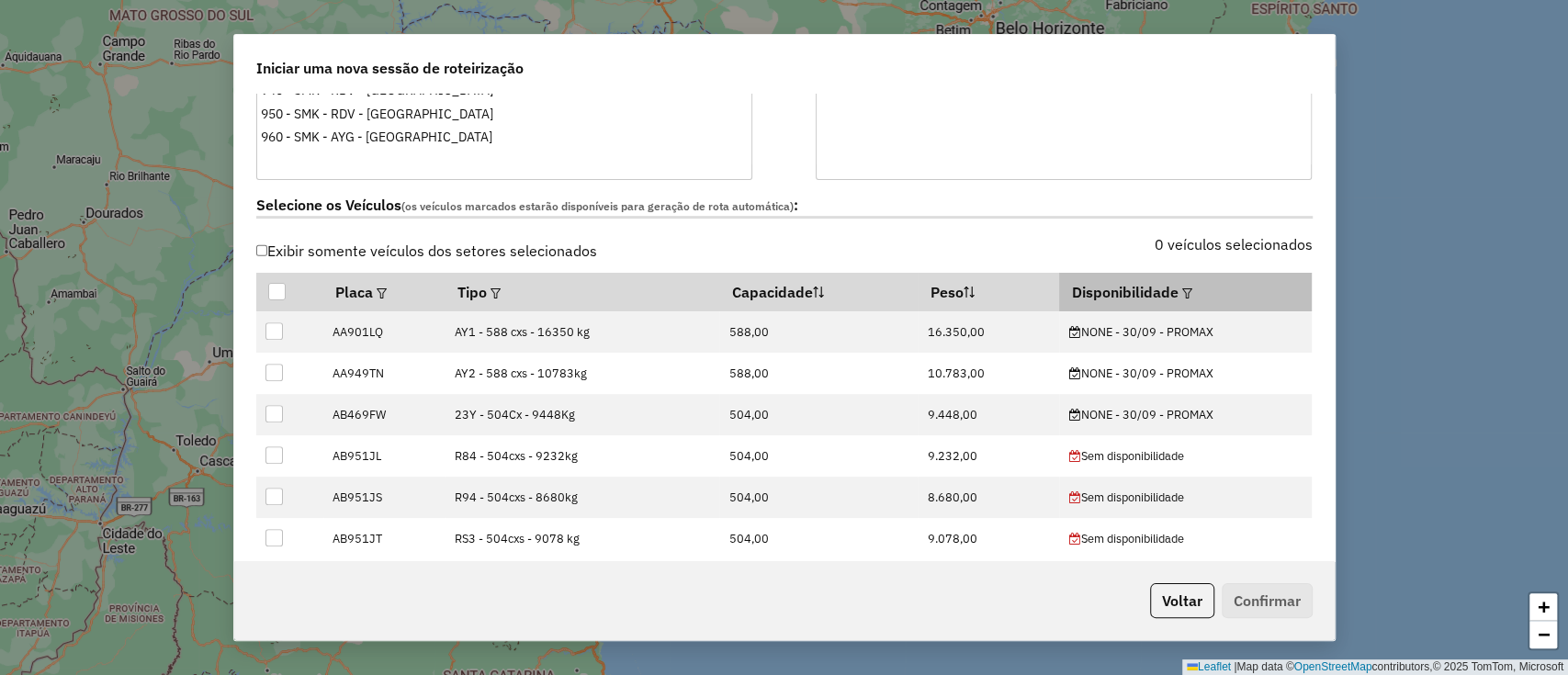
click at [1183, 288] on em at bounding box center [1187, 293] width 10 height 10
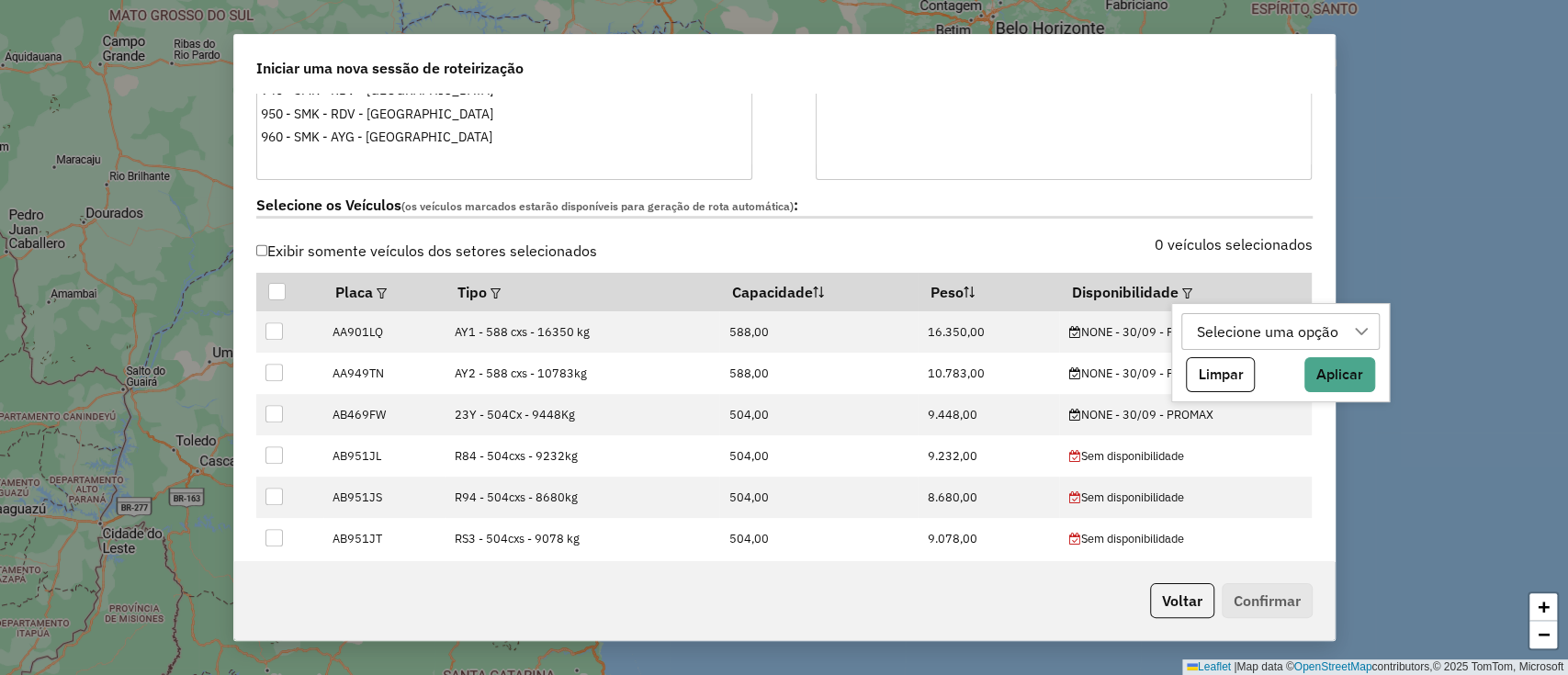
click at [1218, 331] on div "Selecione uma opção" at bounding box center [1267, 332] width 154 height 35
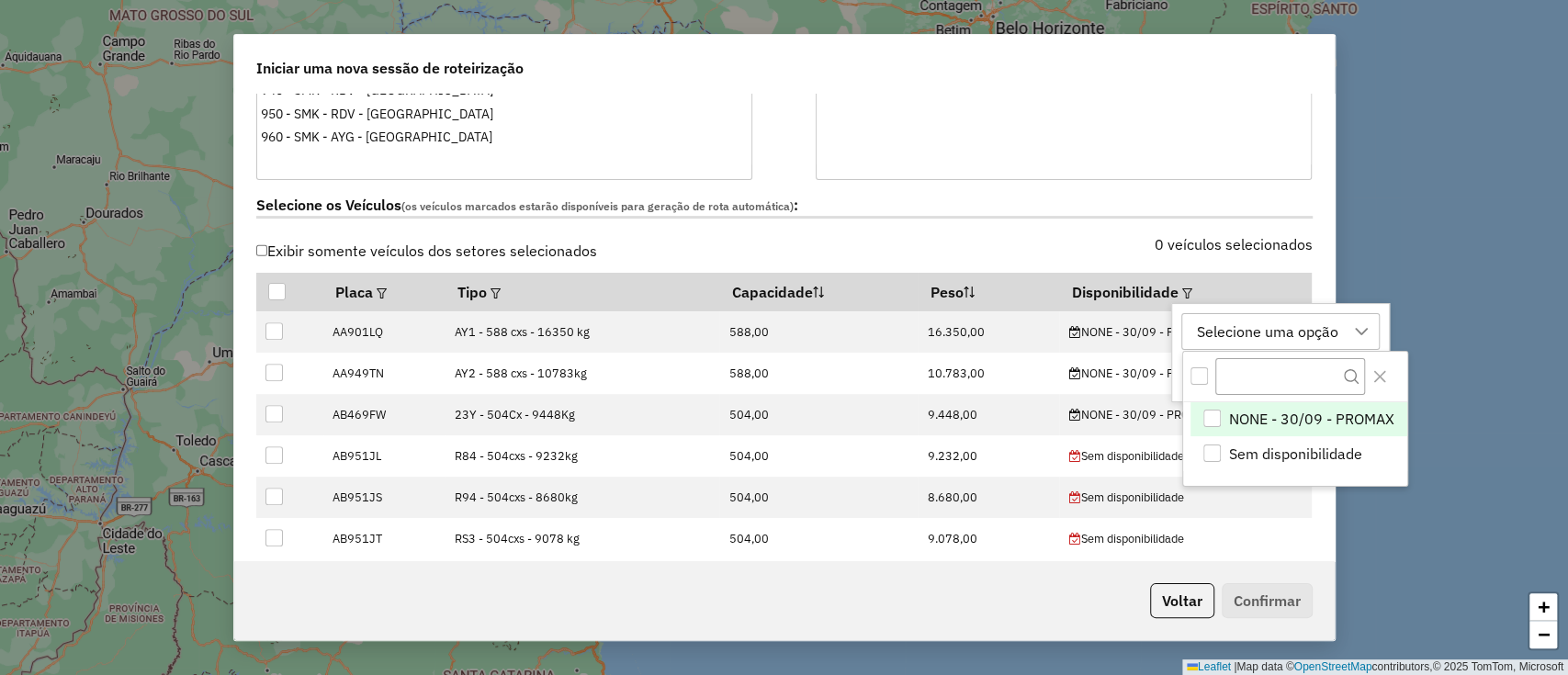
click at [1269, 429] on li "NONE - 30/09 - PROMAX" at bounding box center [1298, 420] width 216 height 35
click at [1310, 309] on div "NONE - 30/09 - PROMAX NONE - 30/09 - PROMAX Sem disponibilidade Limpar Aplicar" at bounding box center [1292, 352] width 242 height 99
click at [1307, 333] on div "NONE - 30/09 - PROMAX" at bounding box center [1279, 332] width 178 height 35
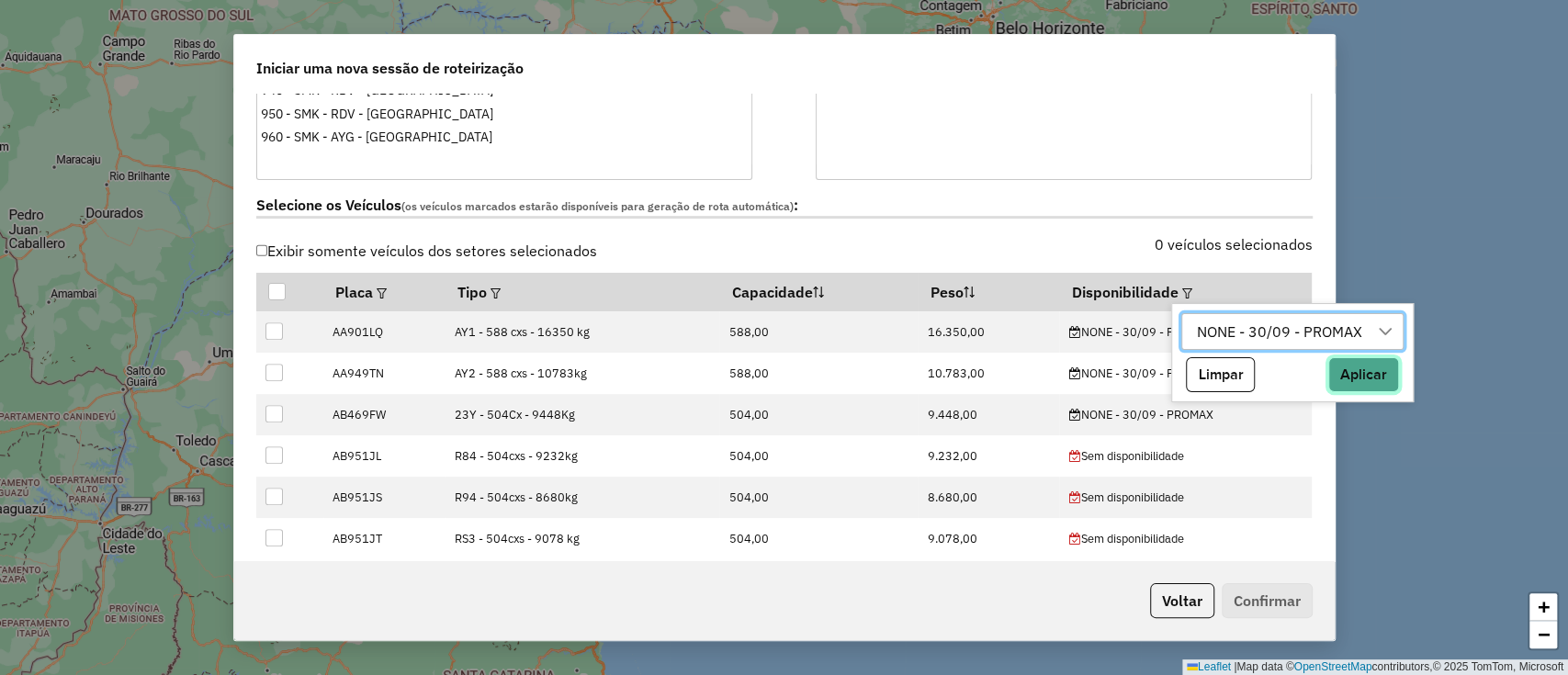
click at [1359, 366] on button "Aplicar" at bounding box center [1364, 375] width 70 height 35
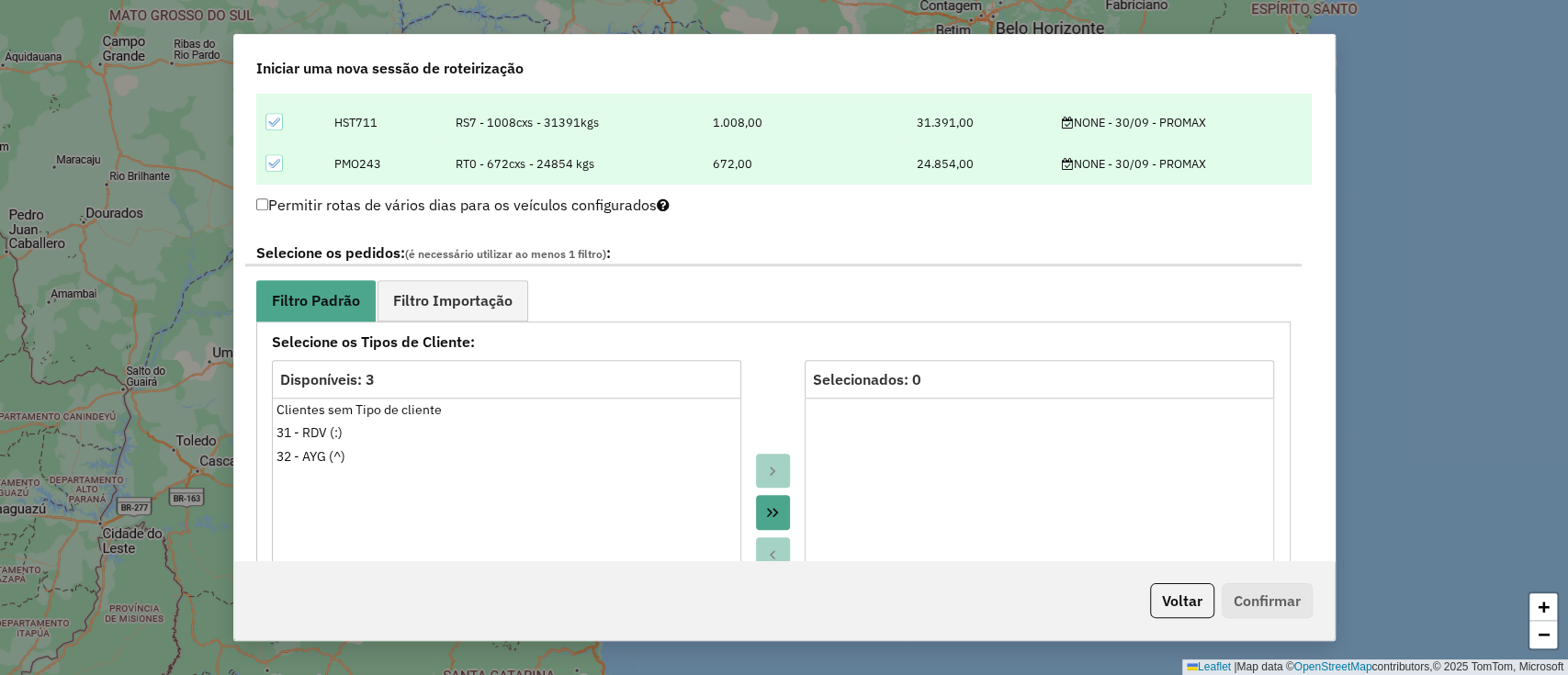
scroll to position [858, 0]
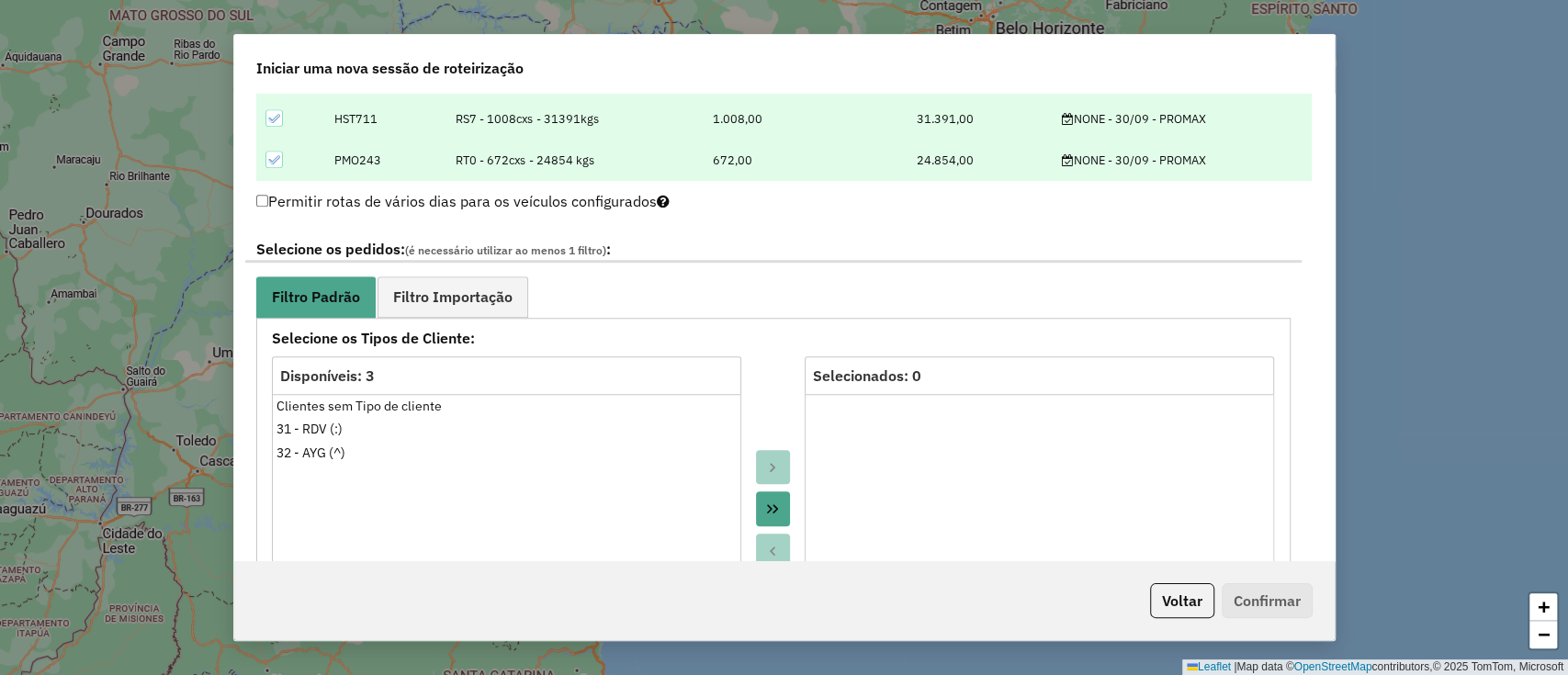
click at [408, 266] on div "**********" at bounding box center [774, 612] width 1057 height 775
click at [434, 298] on span "Filtro Importação" at bounding box center [453, 297] width 120 height 15
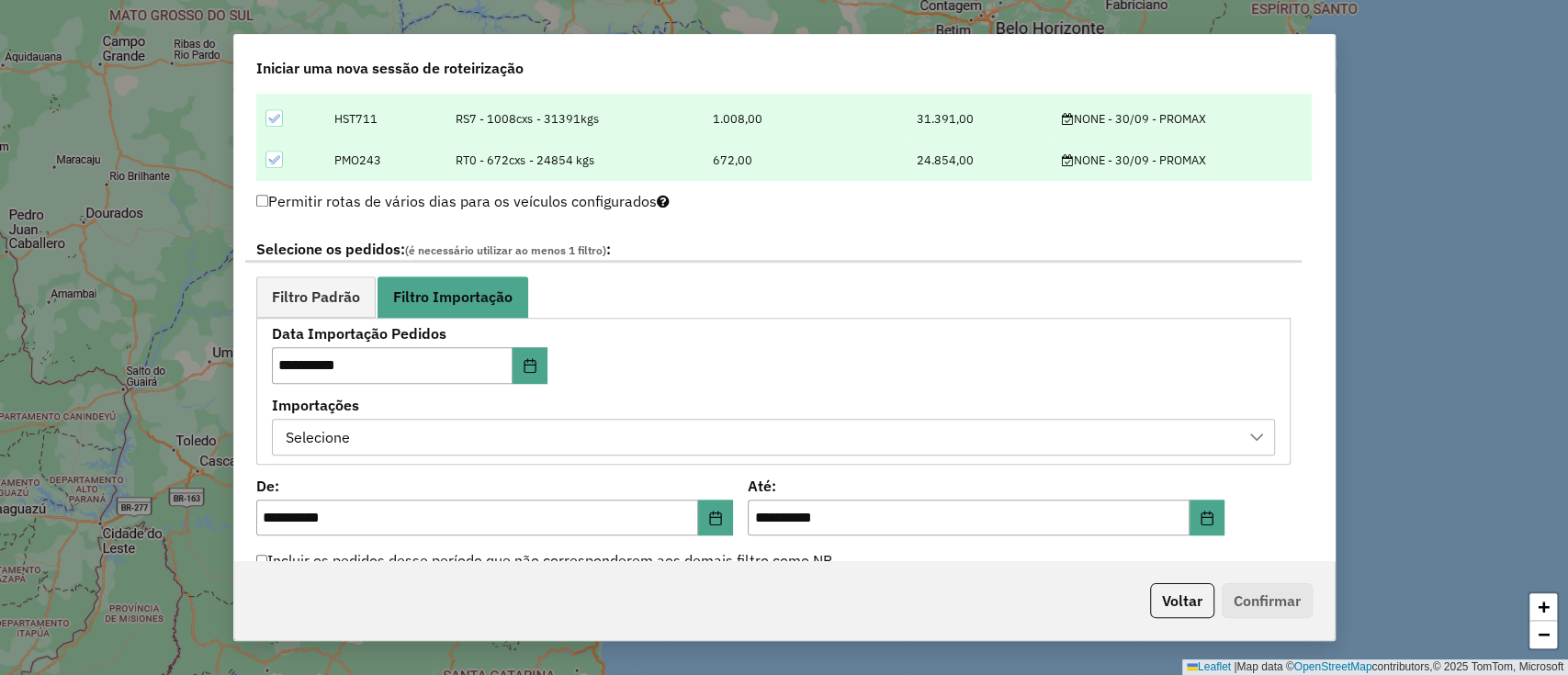
drag, startPoint x: 682, startPoint y: 425, endPoint x: 695, endPoint y: 432, distance: 14.8
click at [683, 425] on div "Selecione" at bounding box center [759, 438] width 960 height 35
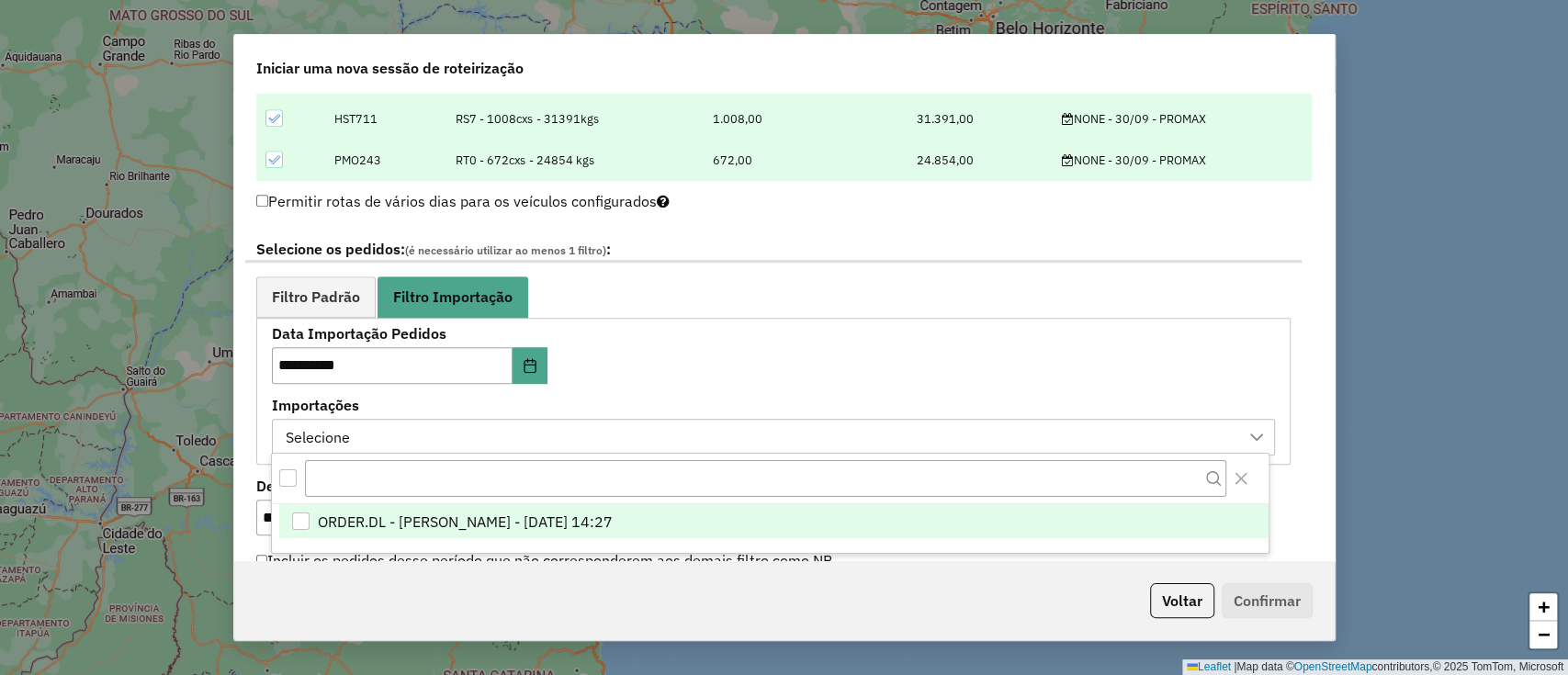
click at [613, 518] on span "ORDER.DL - [PERSON_NAME] - [DATE] 14:27" at bounding box center [465, 522] width 295 height 22
click at [959, 378] on div "**********" at bounding box center [773, 391] width 1003 height 128
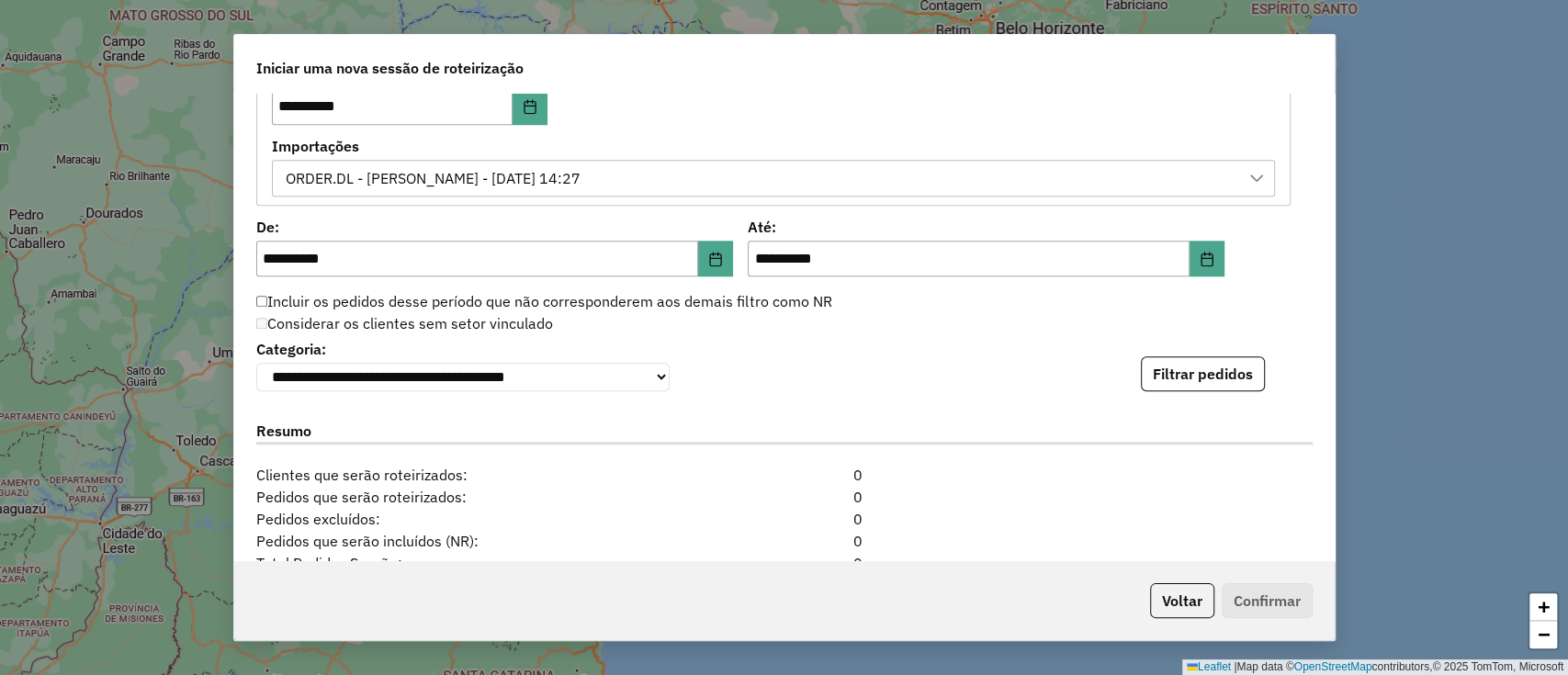
scroll to position [1225, 0]
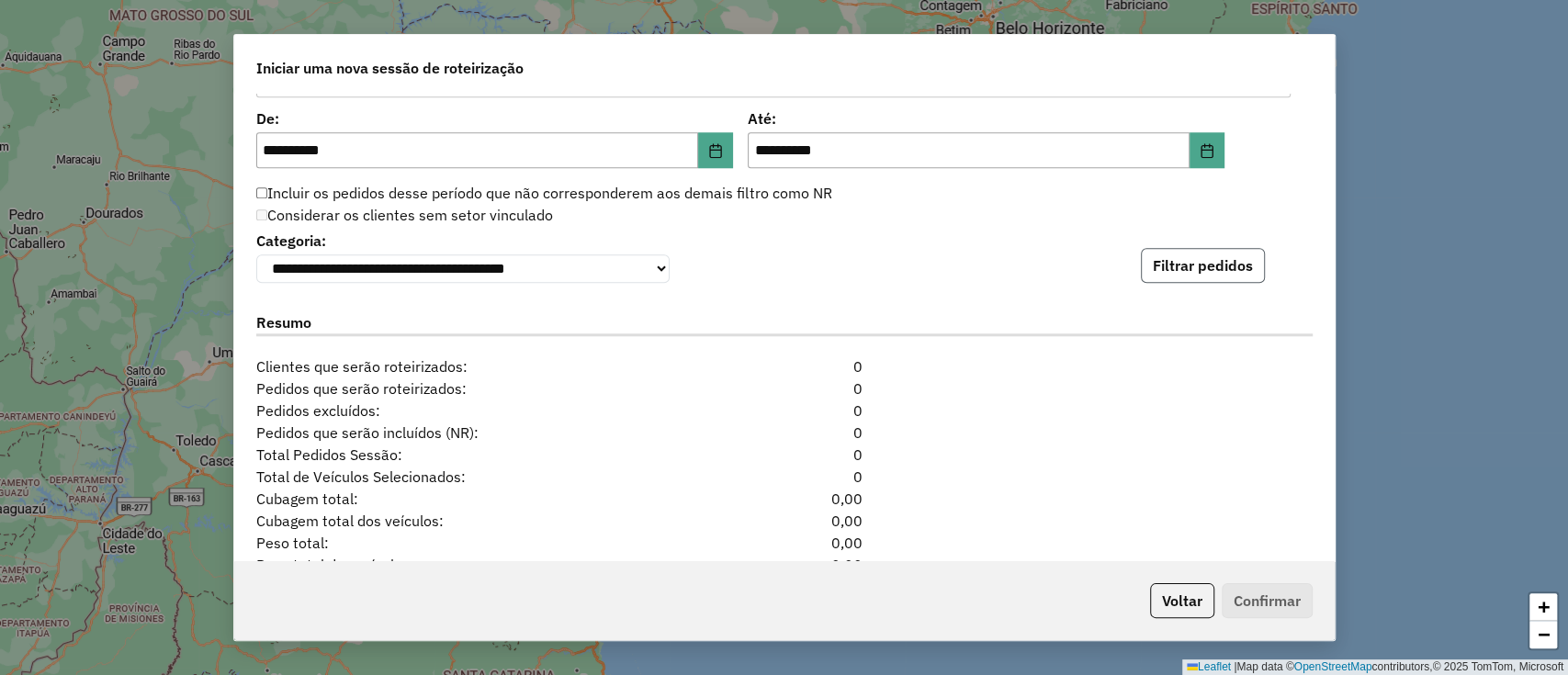
click at [1205, 259] on button "Filtrar pedidos" at bounding box center [1204, 266] width 124 height 35
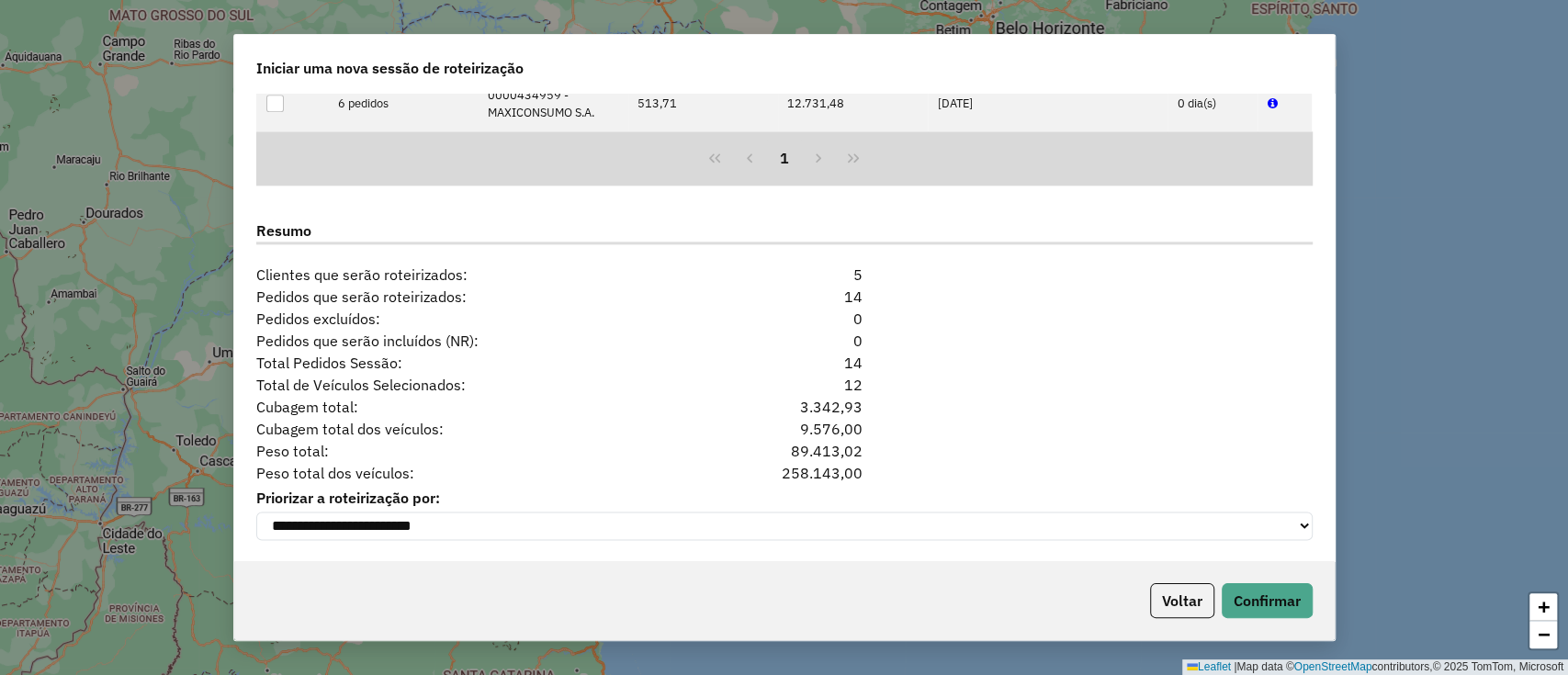
scroll to position [1670, 0]
click at [1288, 592] on button "Confirmar" at bounding box center [1268, 601] width 91 height 35
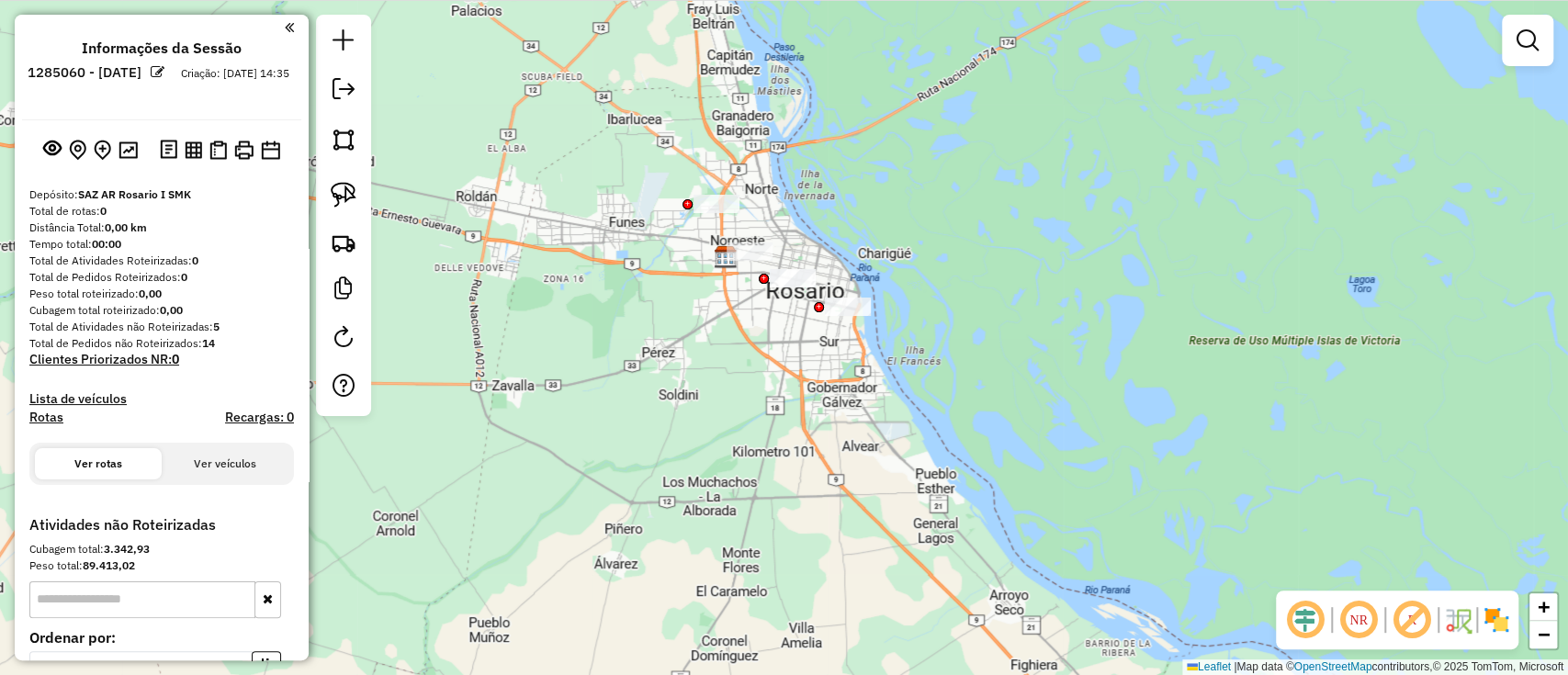
click at [1482, 630] on img at bounding box center [1497, 620] width 30 height 30
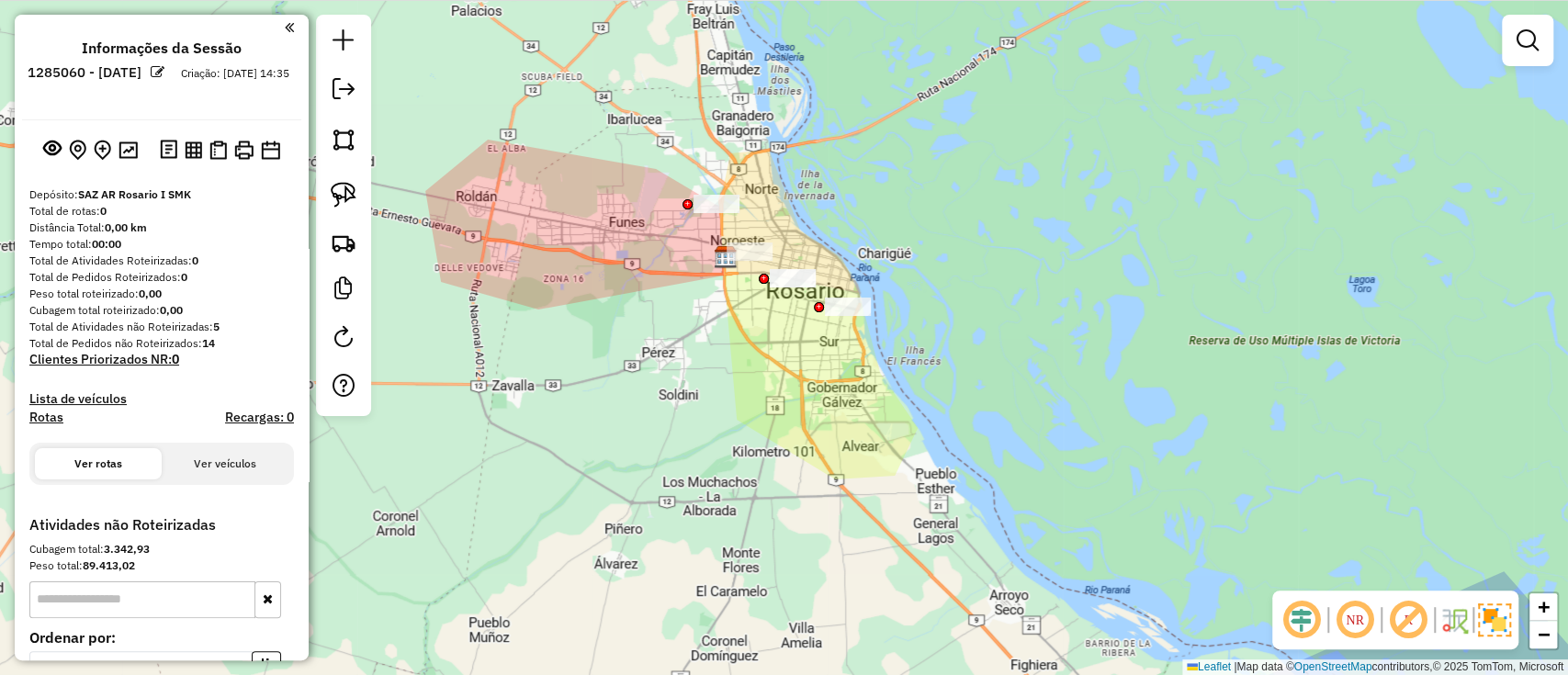
drag, startPoint x: 901, startPoint y: 288, endPoint x: 1001, endPoint y: 463, distance: 201.6
click at [1001, 465] on div "Janela de atendimento Grade de atendimento Capacidade Transportadoras Veículos …" at bounding box center [784, 338] width 1568 height 675
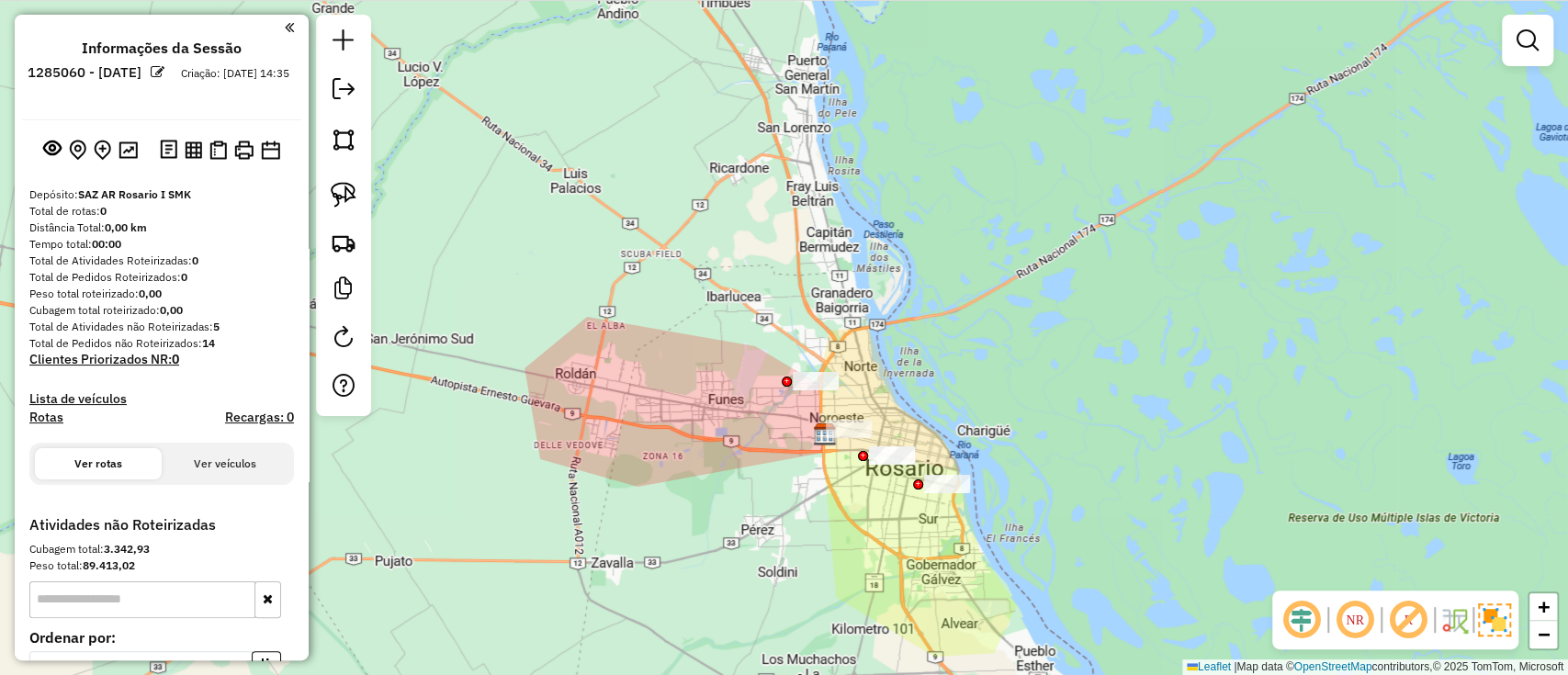
click at [640, 417] on div "Janela de atendimento Grade de atendimento Capacidade Transportadoras Veículos …" at bounding box center [784, 338] width 1568 height 675
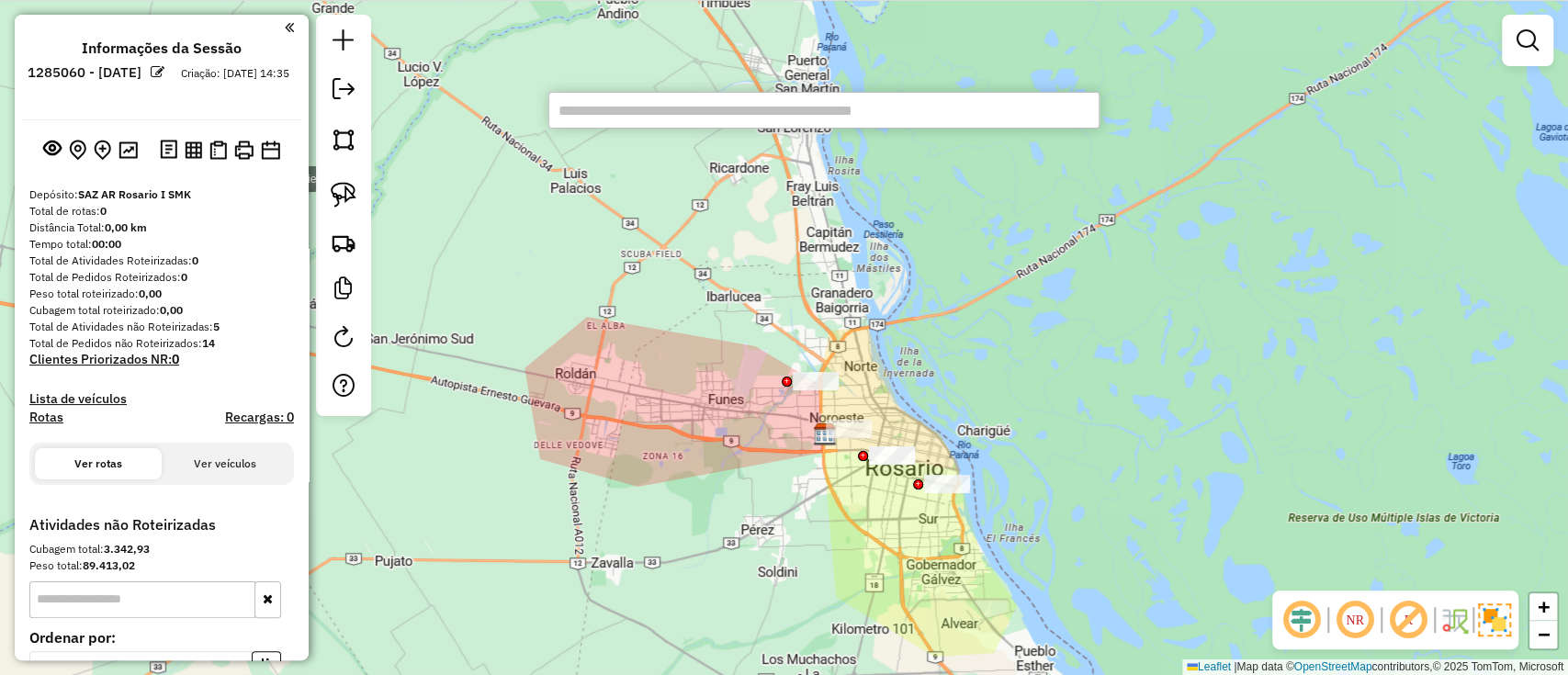
paste input "******"
type input "******"
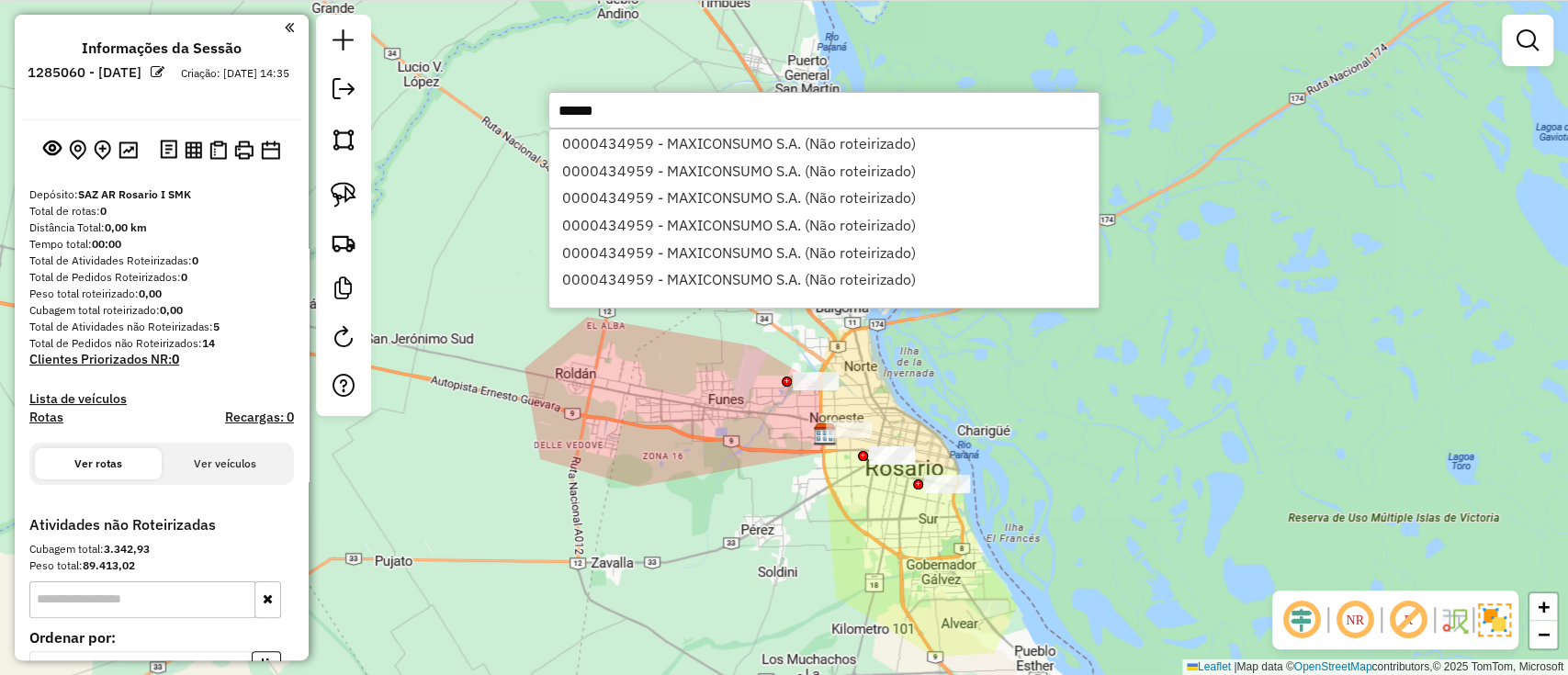
click at [744, 121] on input "******" at bounding box center [824, 110] width 552 height 37
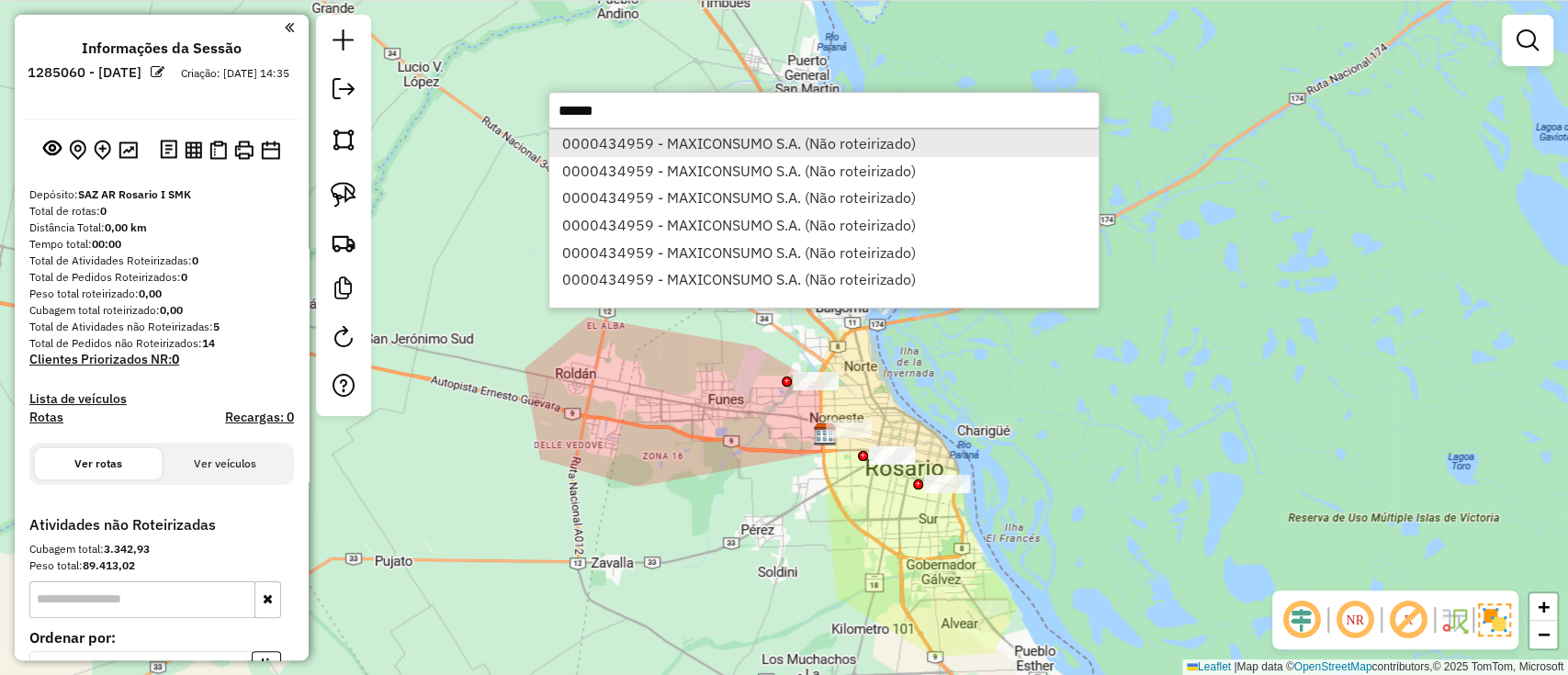
click at [743, 148] on li "0000434959 - MAXICONSUMO S.A. (Não roteirizado)" at bounding box center [824, 144] width 550 height 28
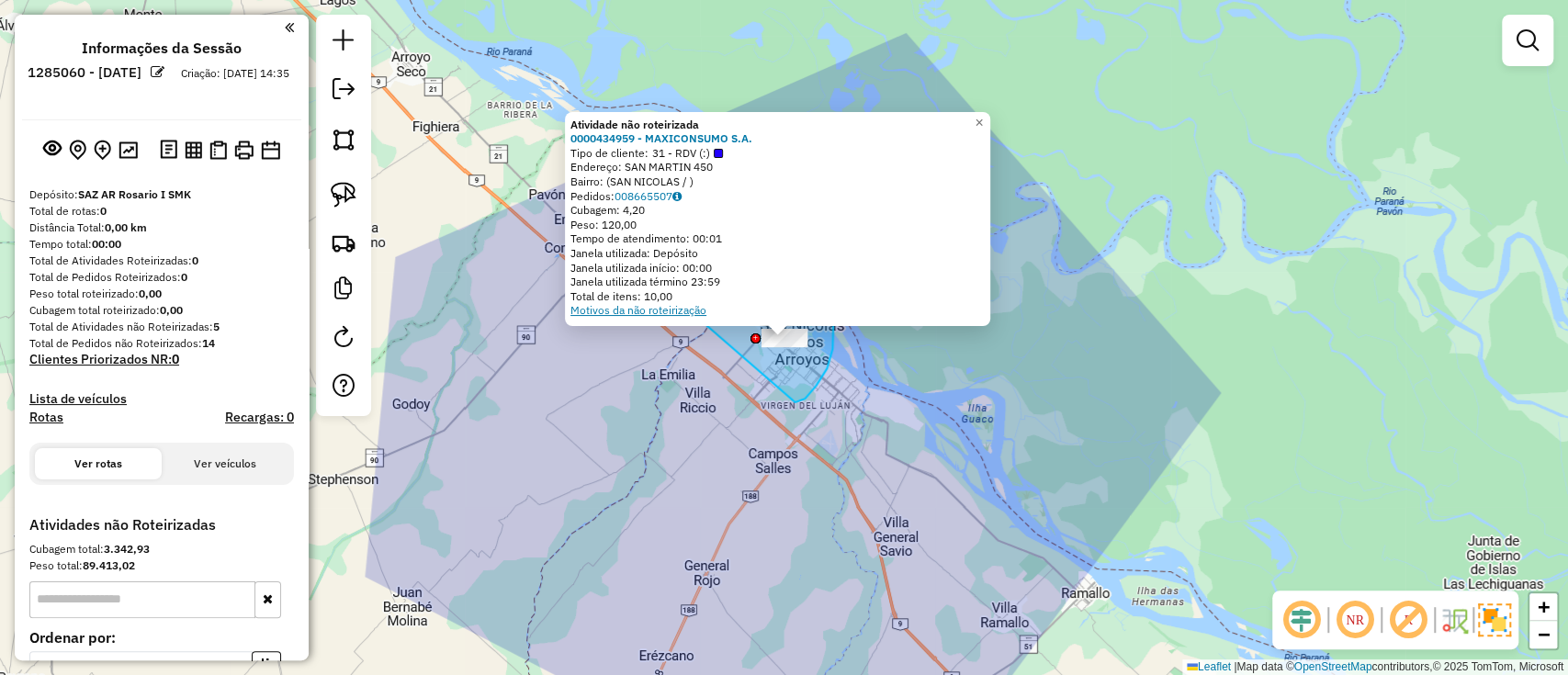
drag, startPoint x: 796, startPoint y: 402, endPoint x: 683, endPoint y: 306, distance: 148.3
click at [683, 306] on div "Atividade não roteirizada 0000434959 - MAXICONSUMO S.A. Tipo de cliente: 31 - R…" at bounding box center [784, 338] width 1568 height 675
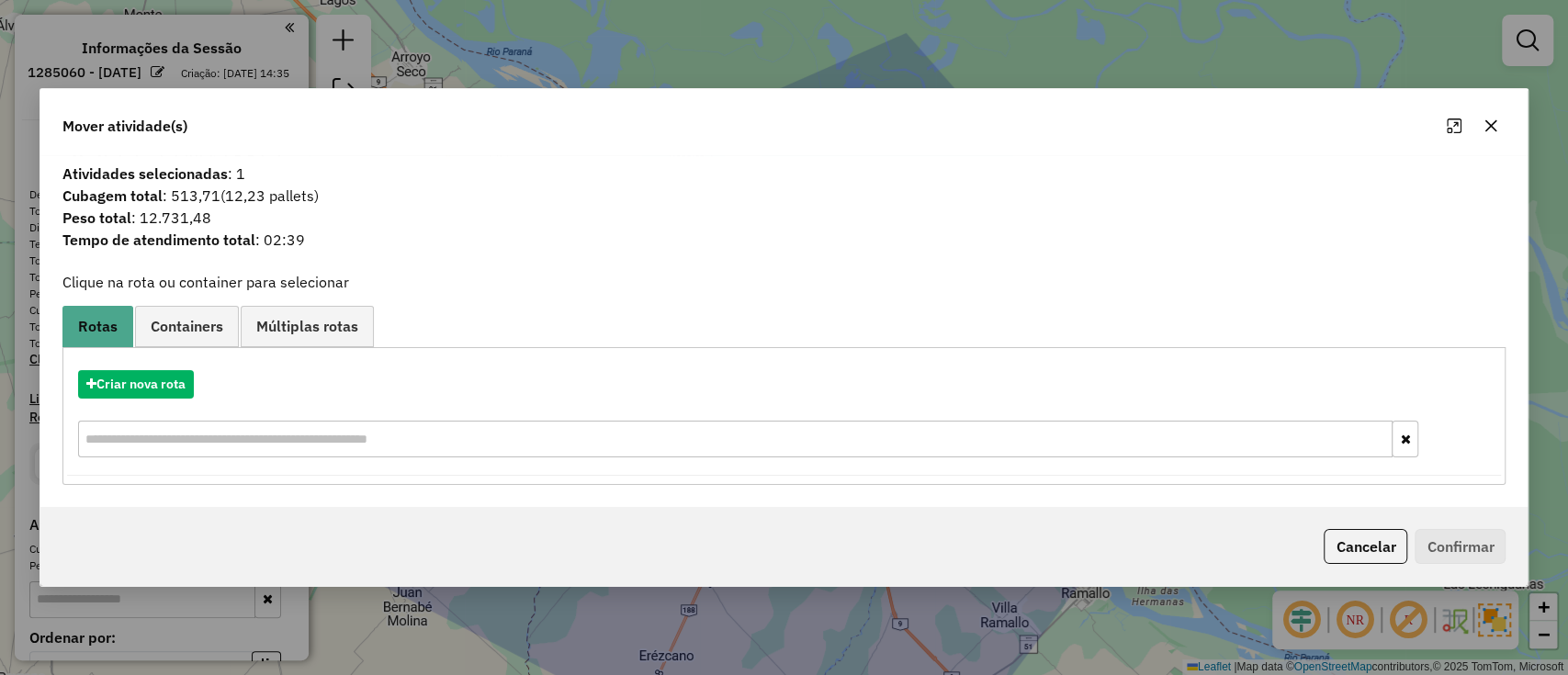
click at [155, 399] on div "Criar nova rota" at bounding box center [784, 384] width 1435 height 29
click at [148, 376] on button "Criar nova rota" at bounding box center [135, 384] width 116 height 29
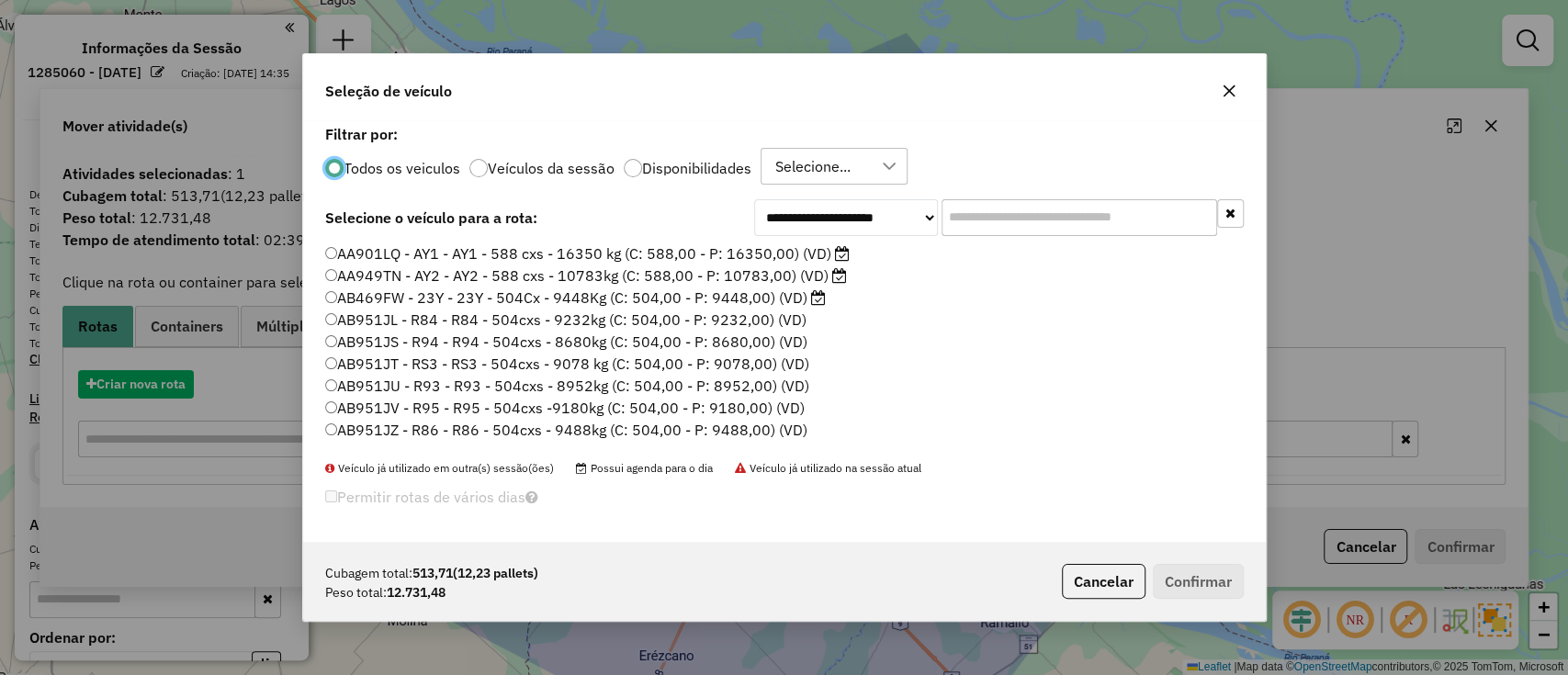
scroll to position [9, 6]
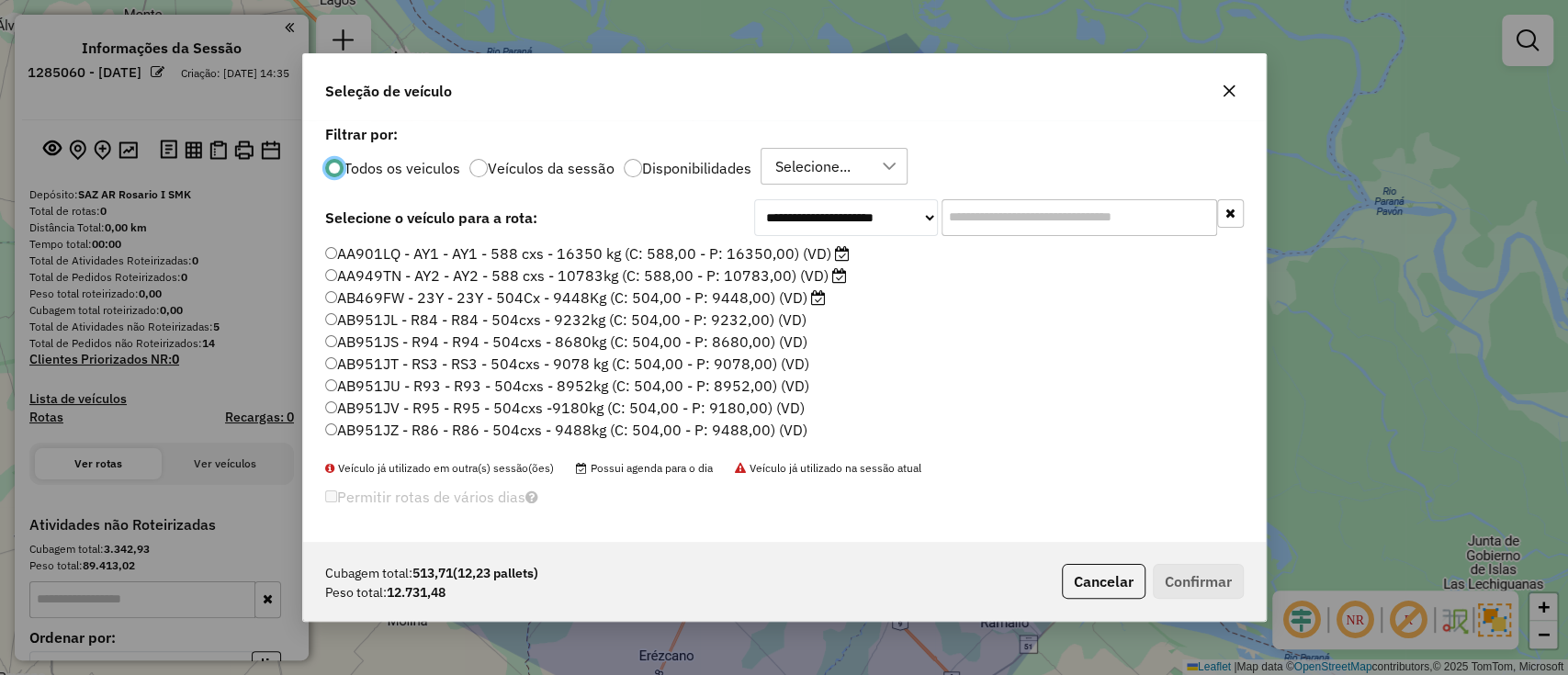
click at [706, 165] on label "Disponibilidades" at bounding box center [697, 168] width 109 height 15
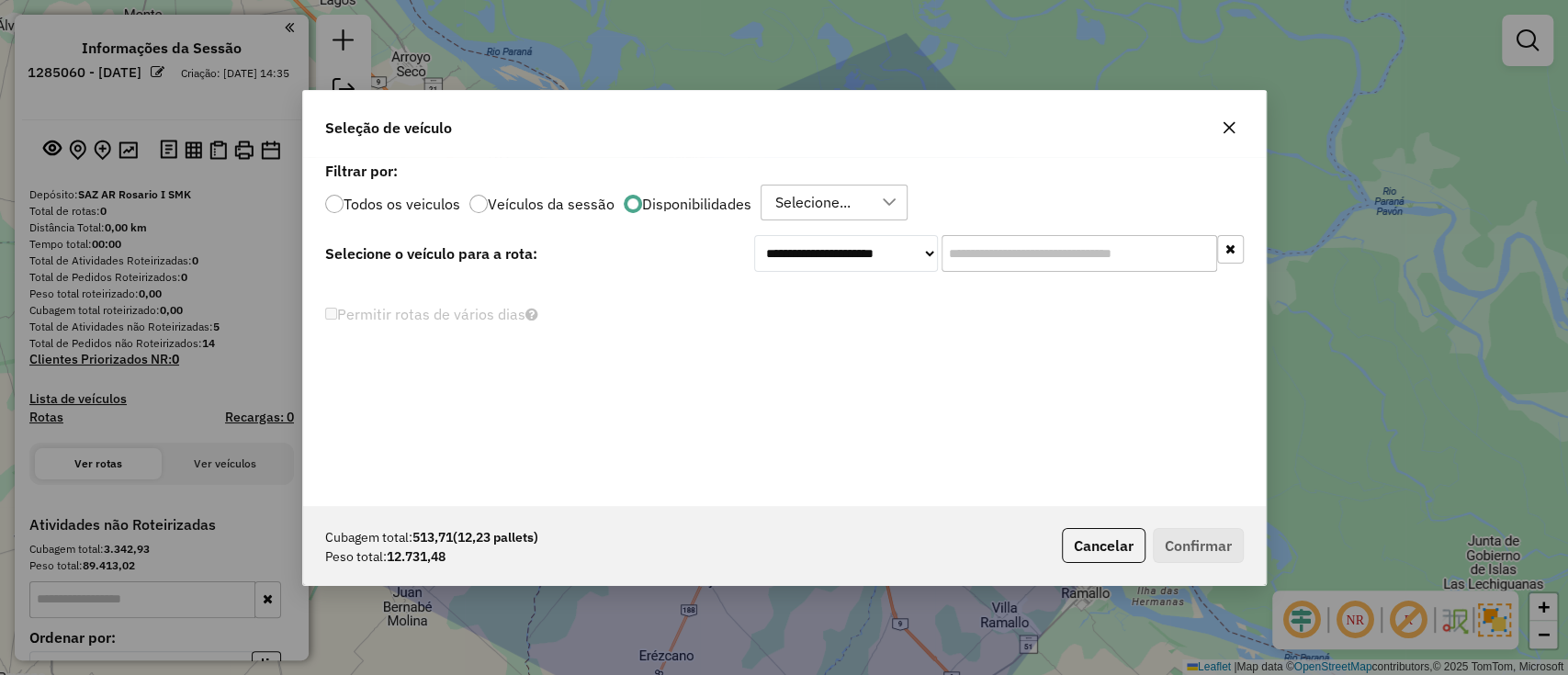
click at [1098, 272] on div "**********" at bounding box center [784, 331] width 962 height 350
click at [1085, 253] on input "text" at bounding box center [1079, 254] width 275 height 37
type input "***"
click at [445, 202] on label "Todos os veiculos" at bounding box center [402, 204] width 117 height 15
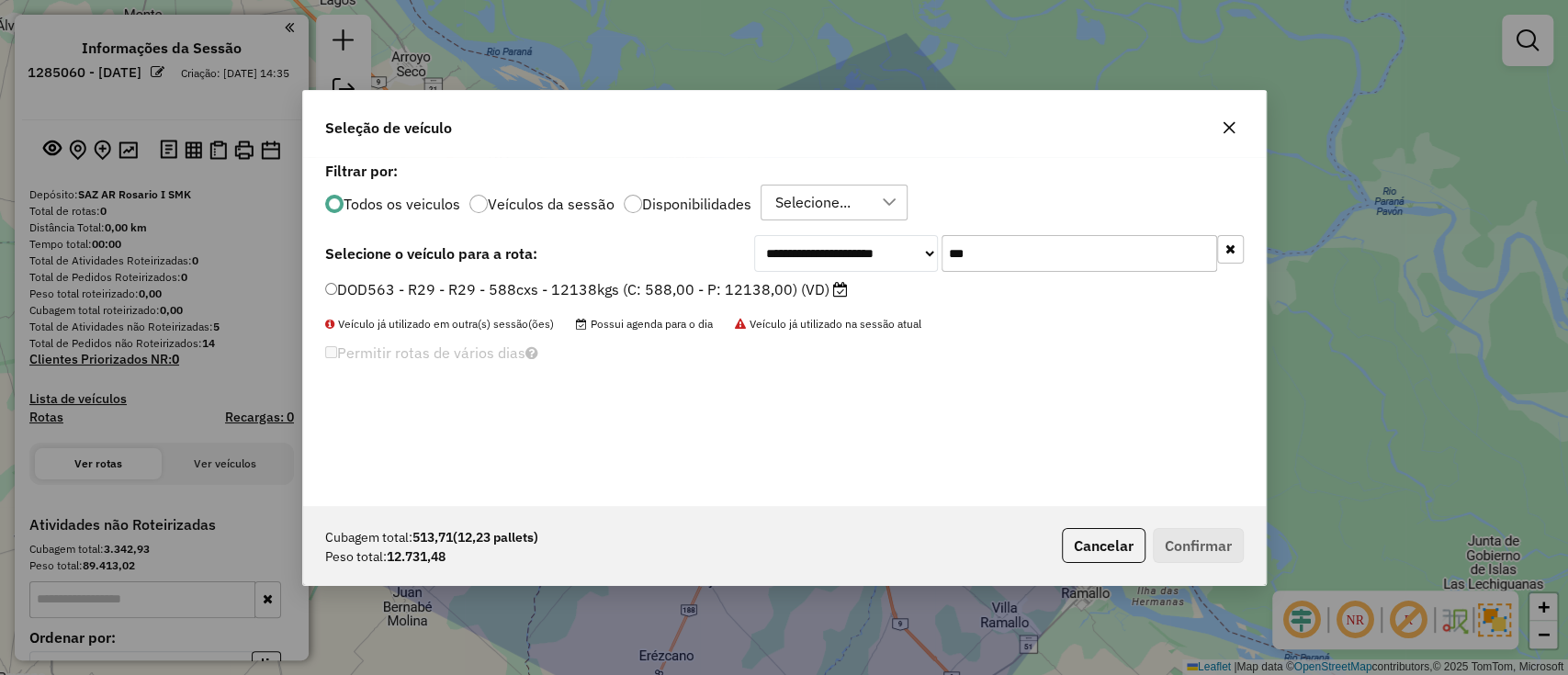
click at [626, 279] on label "DOD563 - R29 - R29 - 588cxs - 12138kgs (C: 588,00 - P: 12138,00) (VD)" at bounding box center [587, 289] width 523 height 22
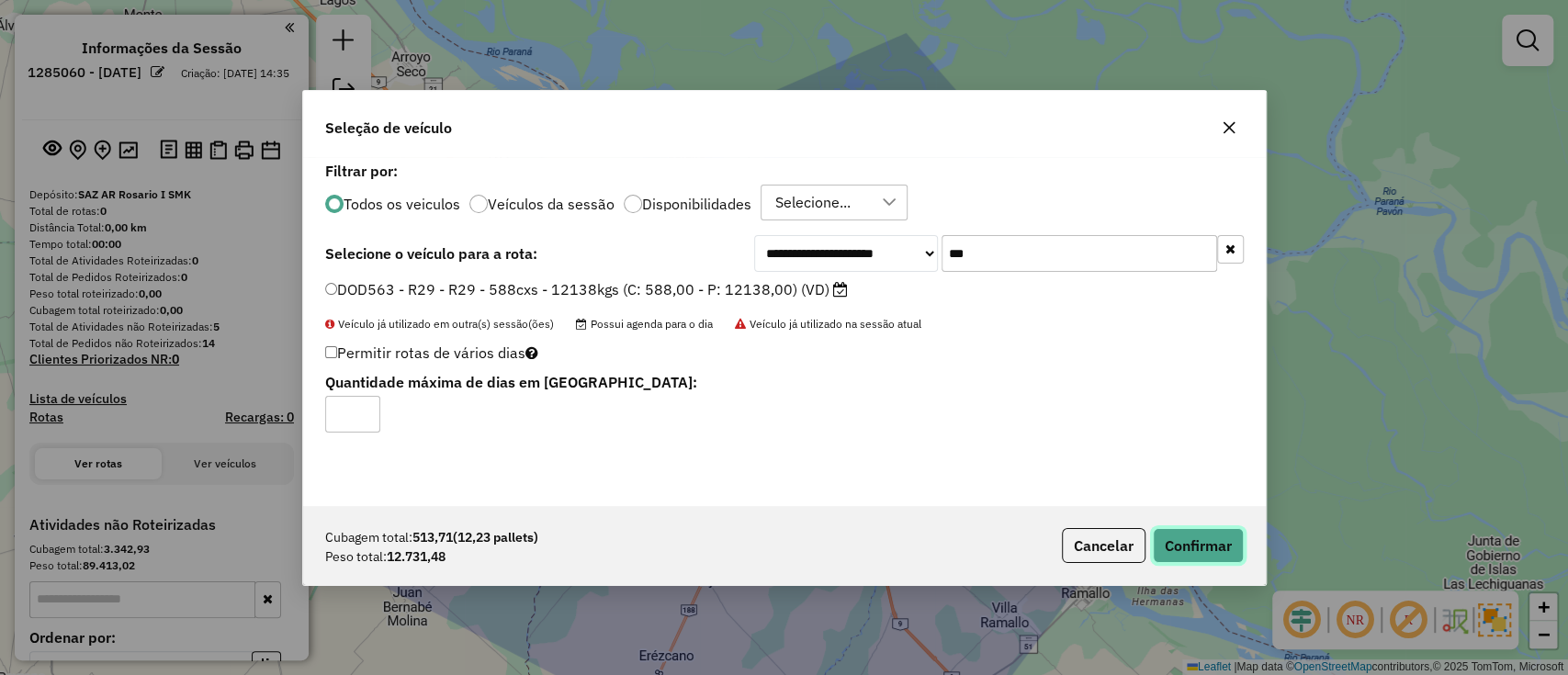
click at [1208, 554] on button "Confirmar" at bounding box center [1199, 546] width 91 height 35
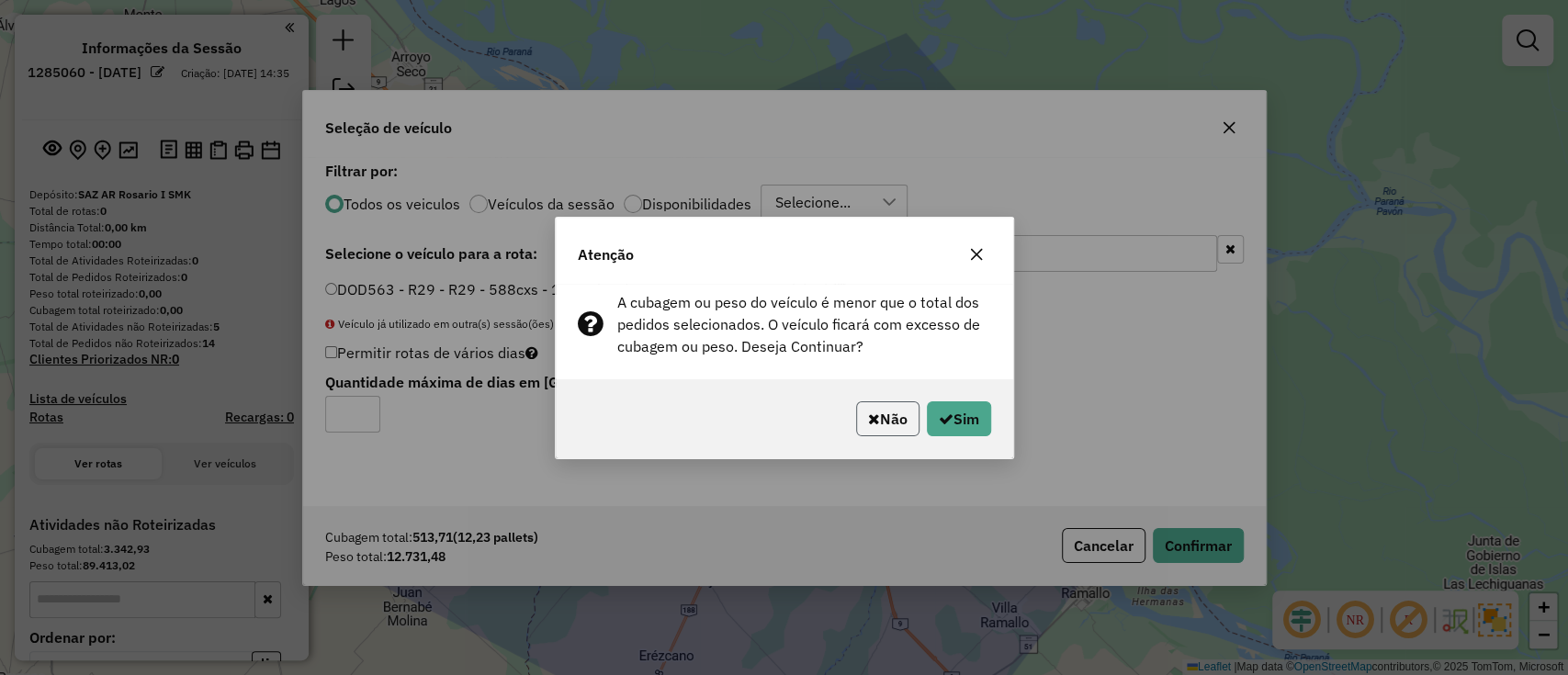
click at [887, 406] on button "Não" at bounding box center [888, 419] width 63 height 35
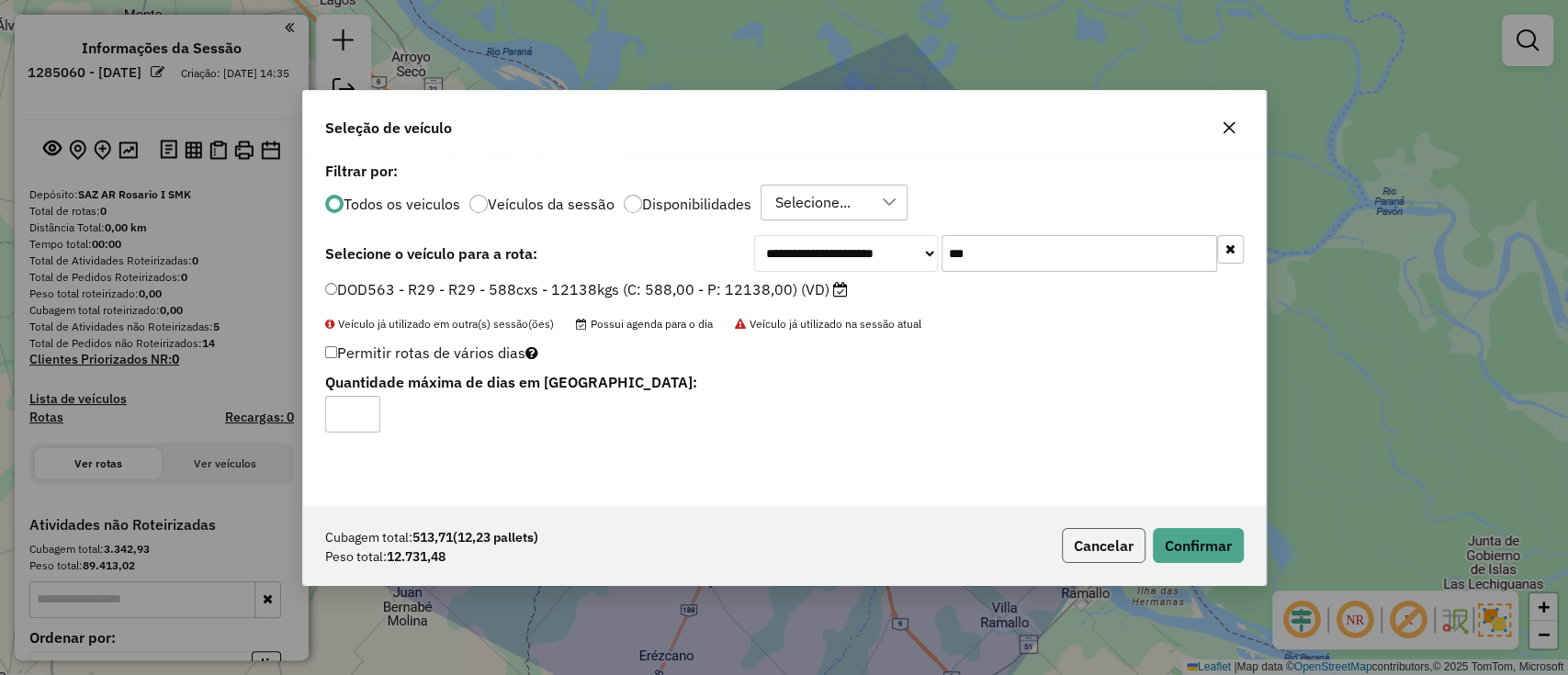
click at [1099, 546] on button "Cancelar" at bounding box center [1103, 546] width 83 height 35
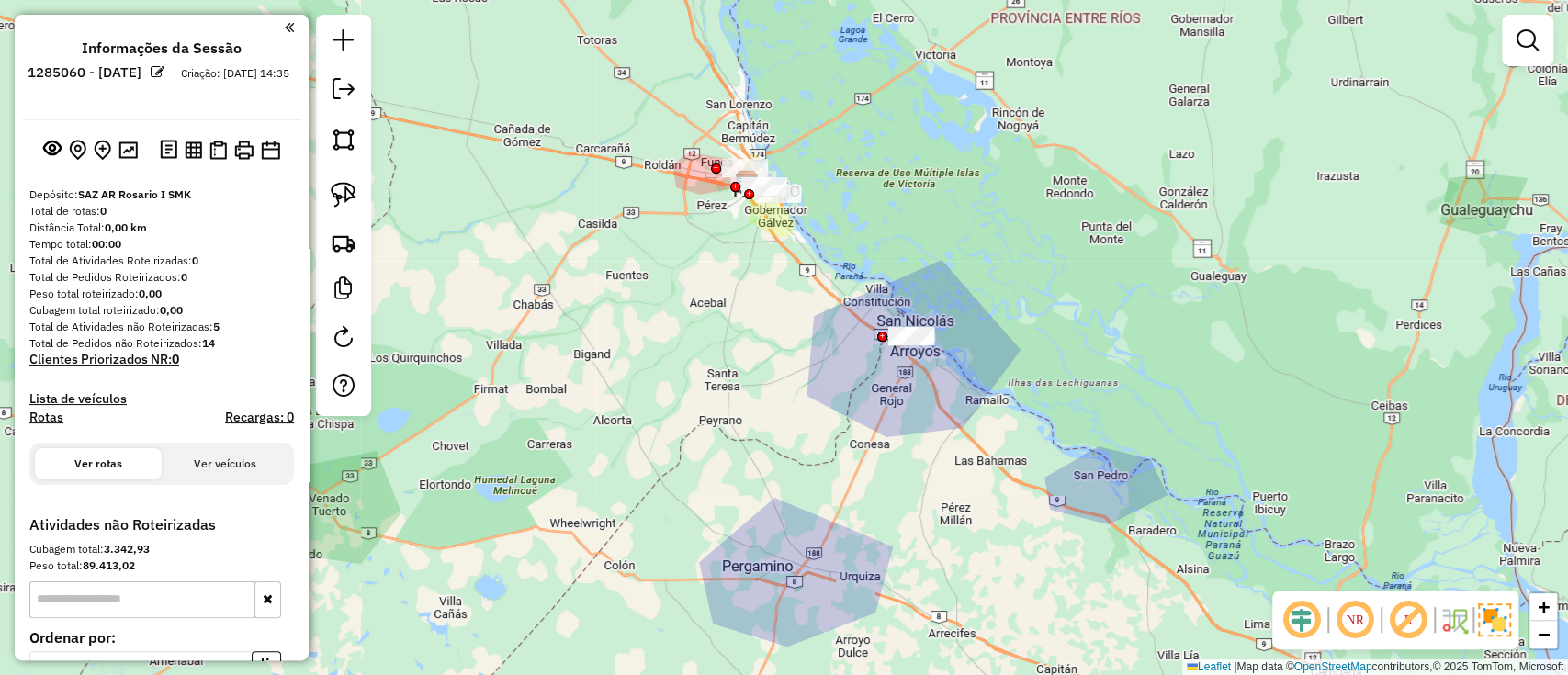
click at [1111, 147] on div "Janela de atendimento Grade de atendimento Capacidade Transportadoras Veículos …" at bounding box center [784, 338] width 1568 height 675
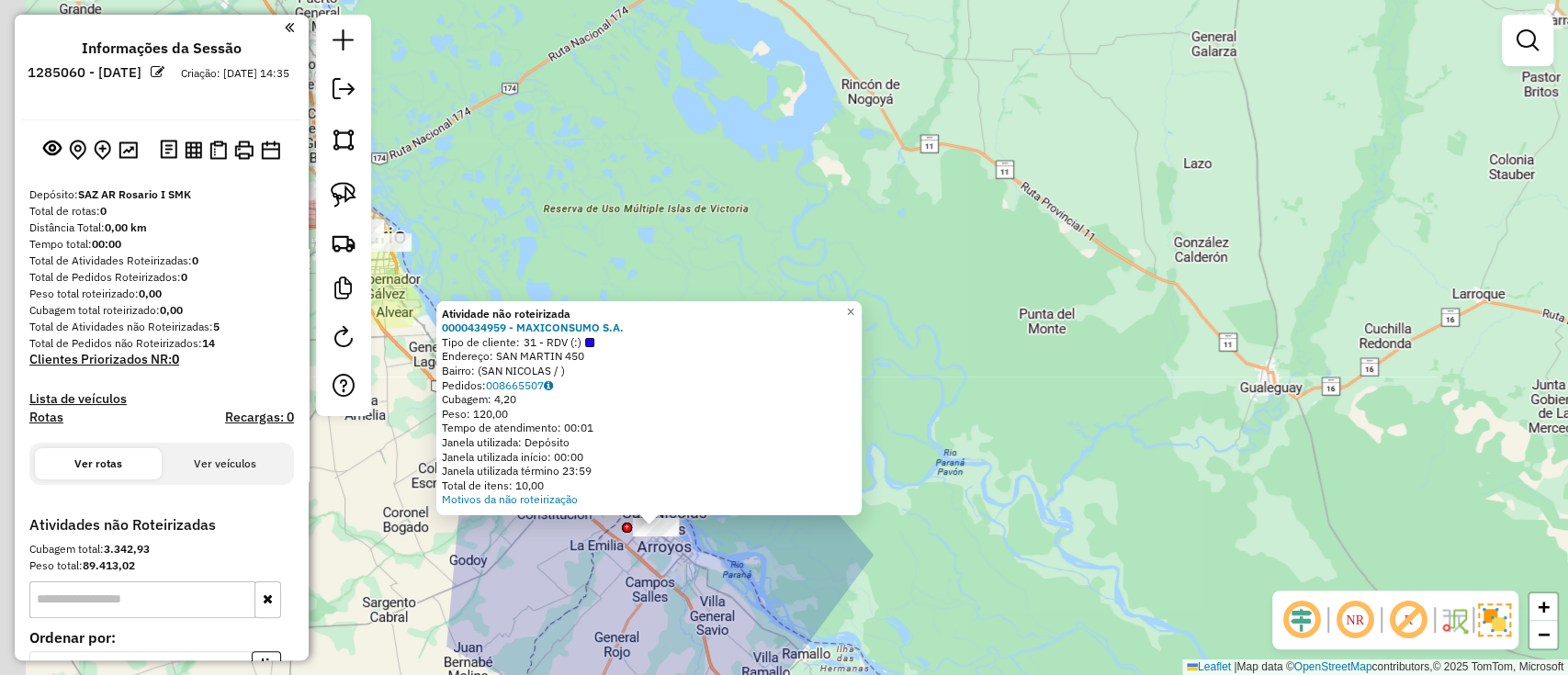
drag, startPoint x: 493, startPoint y: 613, endPoint x: 686, endPoint y: 611, distance: 193.0
click at [686, 611] on div "Atividade não roteirizada 0000434959 - MAXICONSUMO S.A. Tipo de cliente: 31 - R…" at bounding box center [784, 338] width 1568 height 675
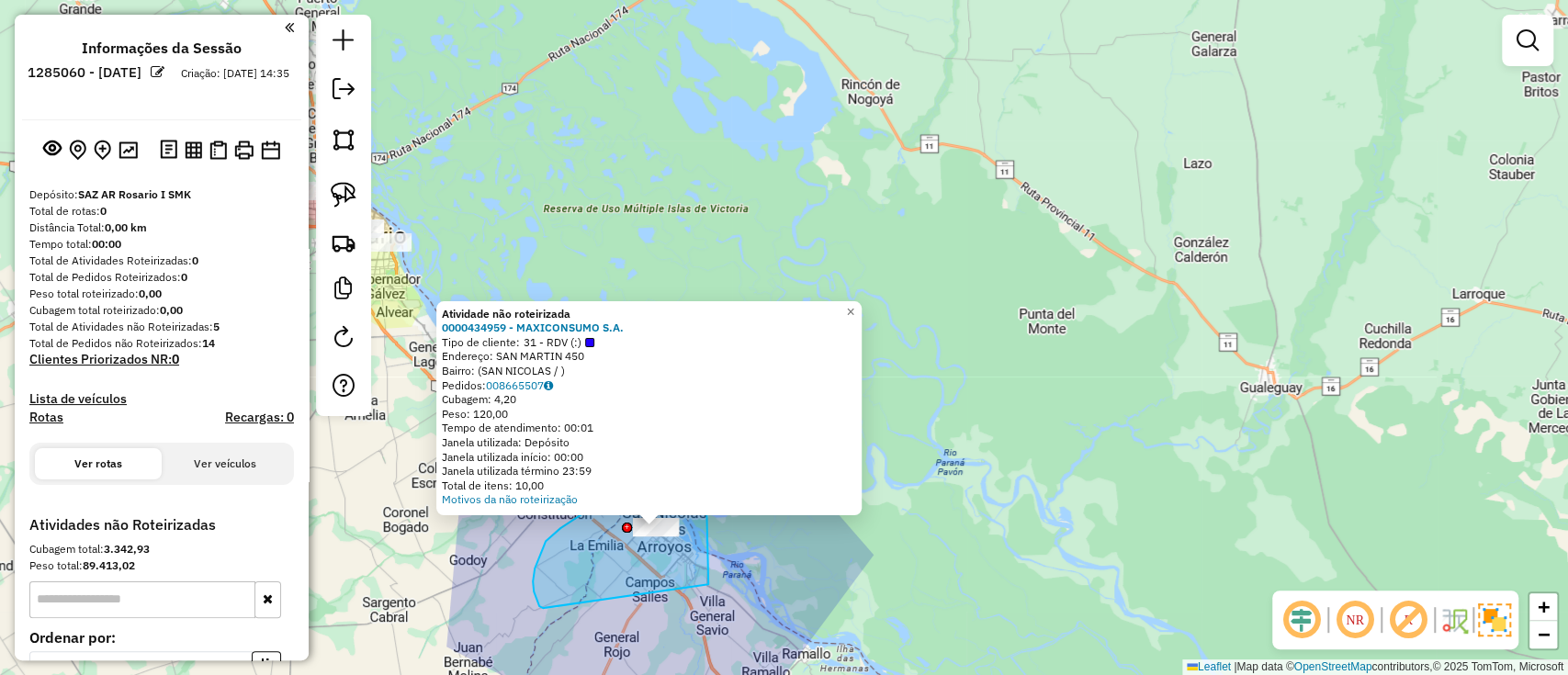
drag, startPoint x: 707, startPoint y: 505, endPoint x: 596, endPoint y: 605, distance: 149.4
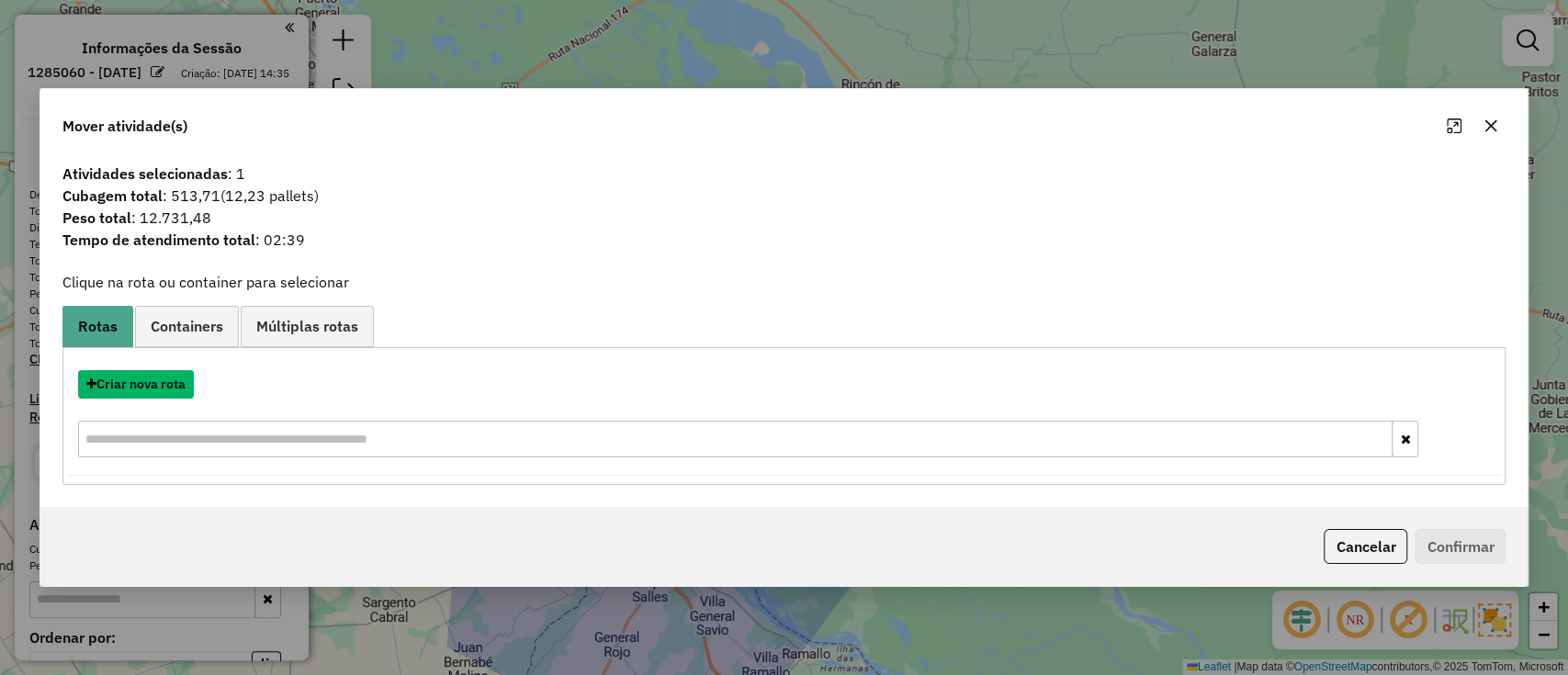
click at [159, 388] on button "Criar nova rota" at bounding box center [135, 384] width 116 height 29
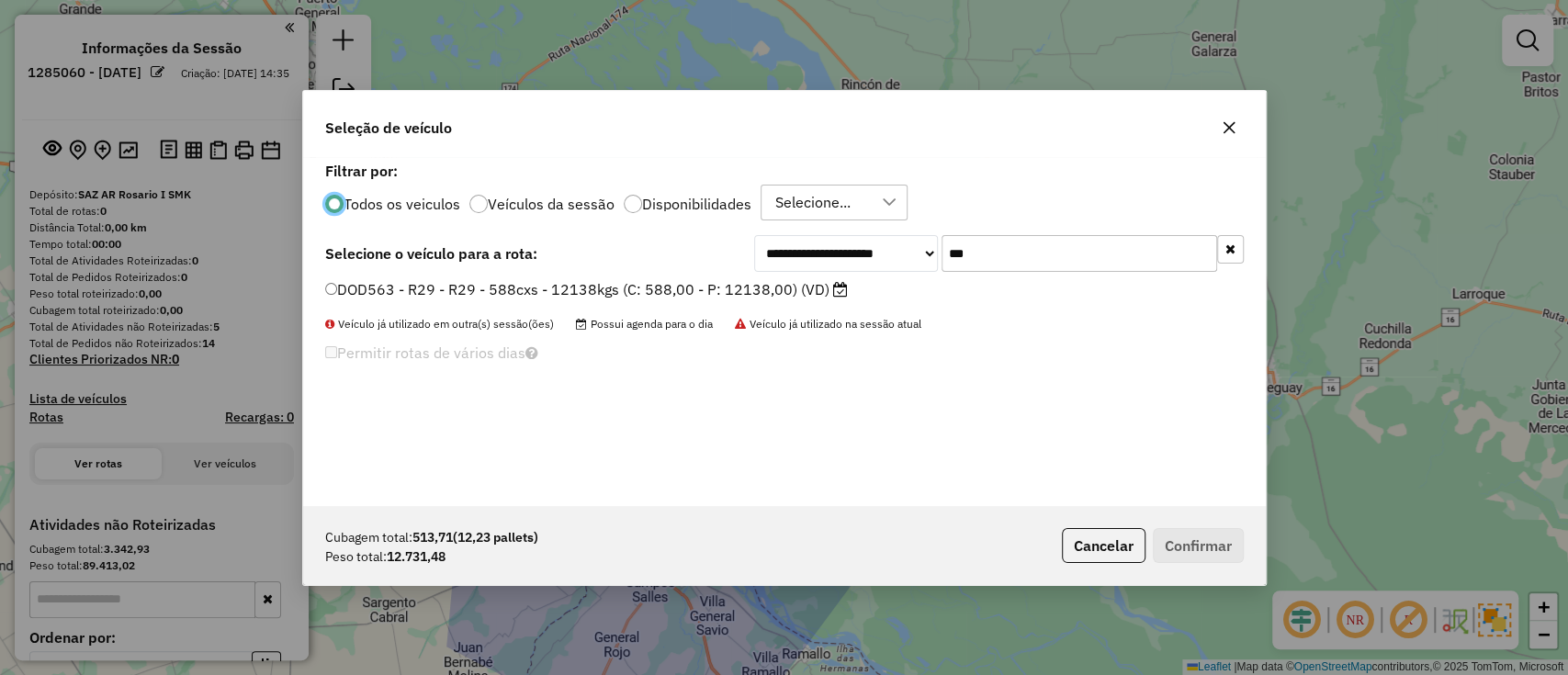
click at [752, 298] on label "DOD563 - R29 - R29 - 588cxs - 12138kgs (C: 588,00 - P: 12138,00) (VD)" at bounding box center [587, 289] width 523 height 22
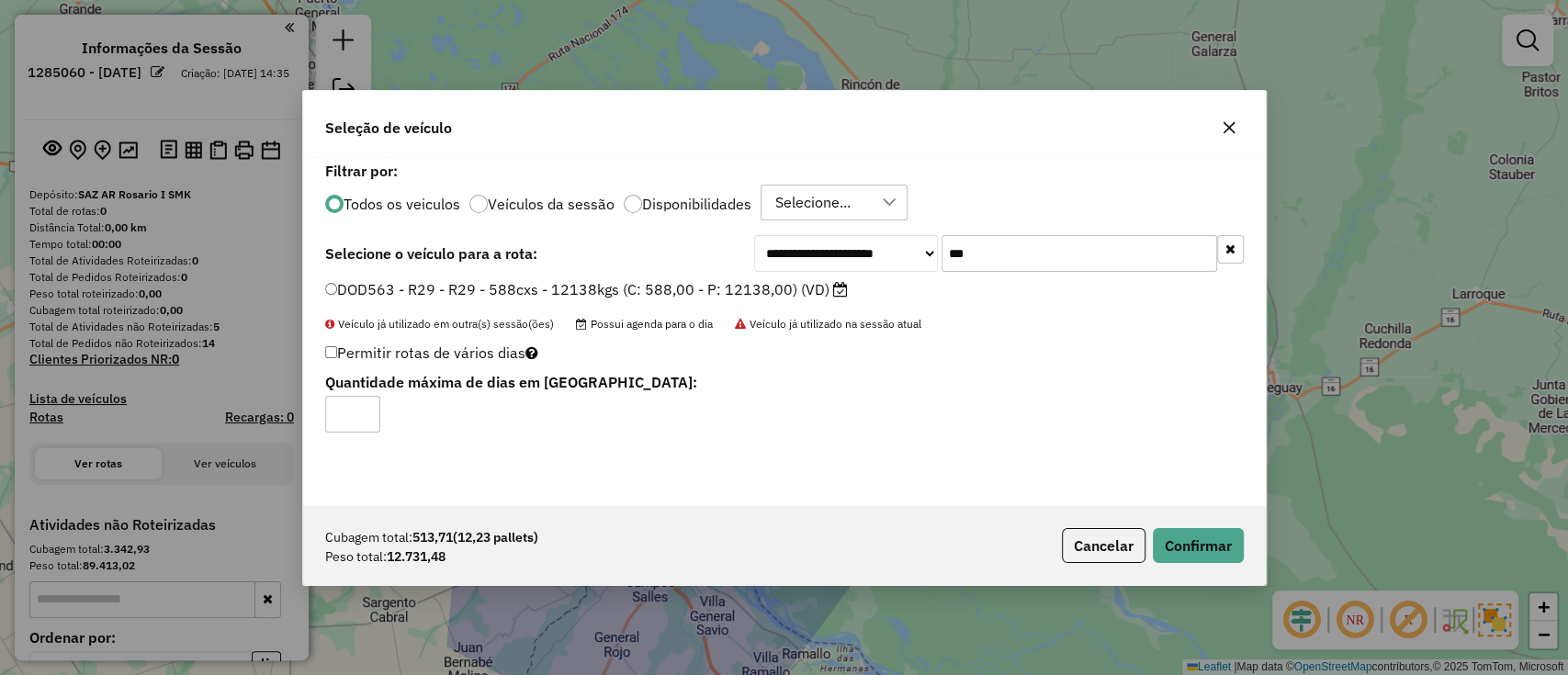
drag, startPoint x: 397, startPoint y: 554, endPoint x: 608, endPoint y: 510, distance: 215.5
click at [605, 510] on div "Cubagem total: 513,71 (12,23 pallets) Peso total: 12.731,48 Cancelar Confirmar" at bounding box center [784, 545] width 962 height 79
click at [1200, 567] on div "Cubagem total: 513,71 (12,23 pallets) Peso total: 12.731,48 Cancelar Confirmar" at bounding box center [784, 545] width 962 height 79
click at [1187, 547] on button "Confirmar" at bounding box center [1199, 546] width 91 height 35
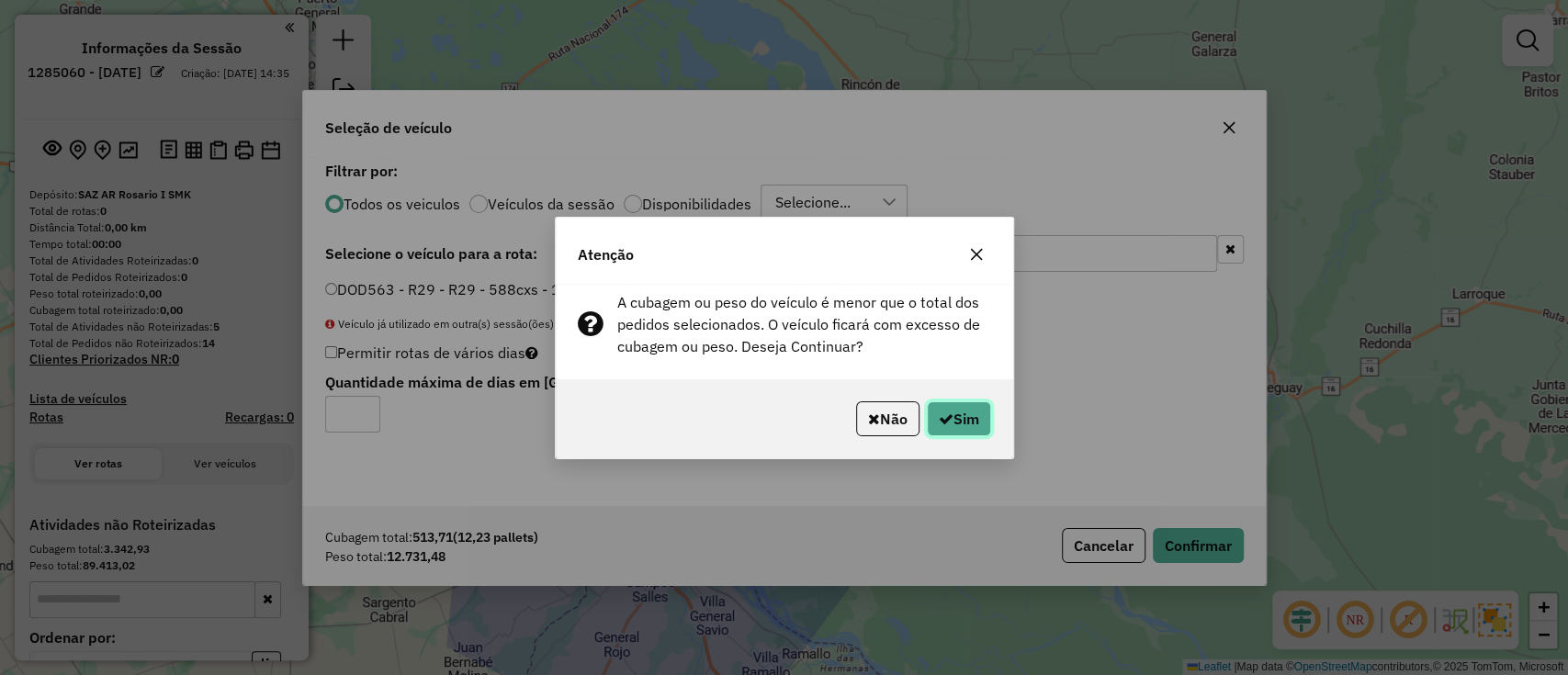
click at [988, 427] on button "Sim" at bounding box center [959, 419] width 64 height 35
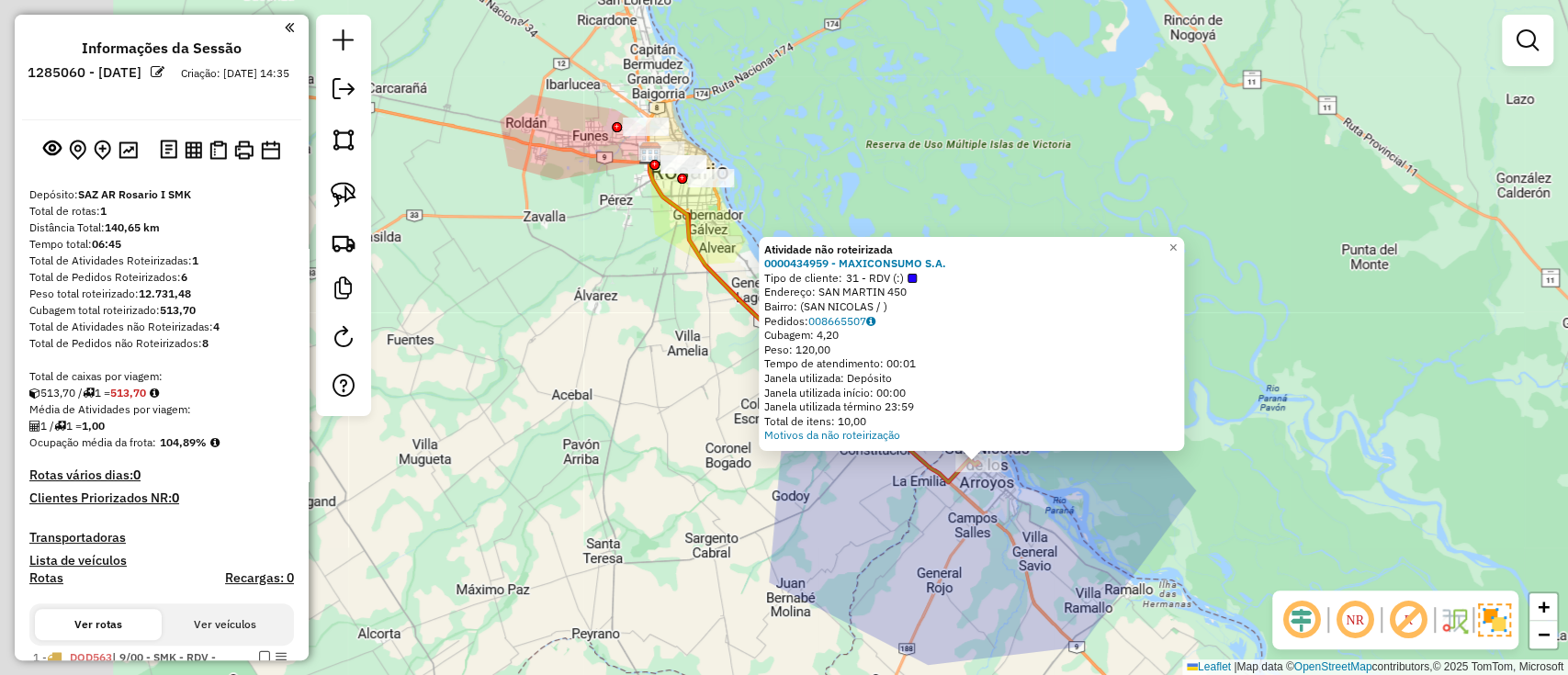
drag, startPoint x: 803, startPoint y: 551, endPoint x: 1178, endPoint y: 474, distance: 382.8
click at [1178, 474] on div "Atividade não roteirizada 0000434959 - MAXICONSUMO S.A. Tipo de cliente: 31 - R…" at bounding box center [784, 338] width 1568 height 675
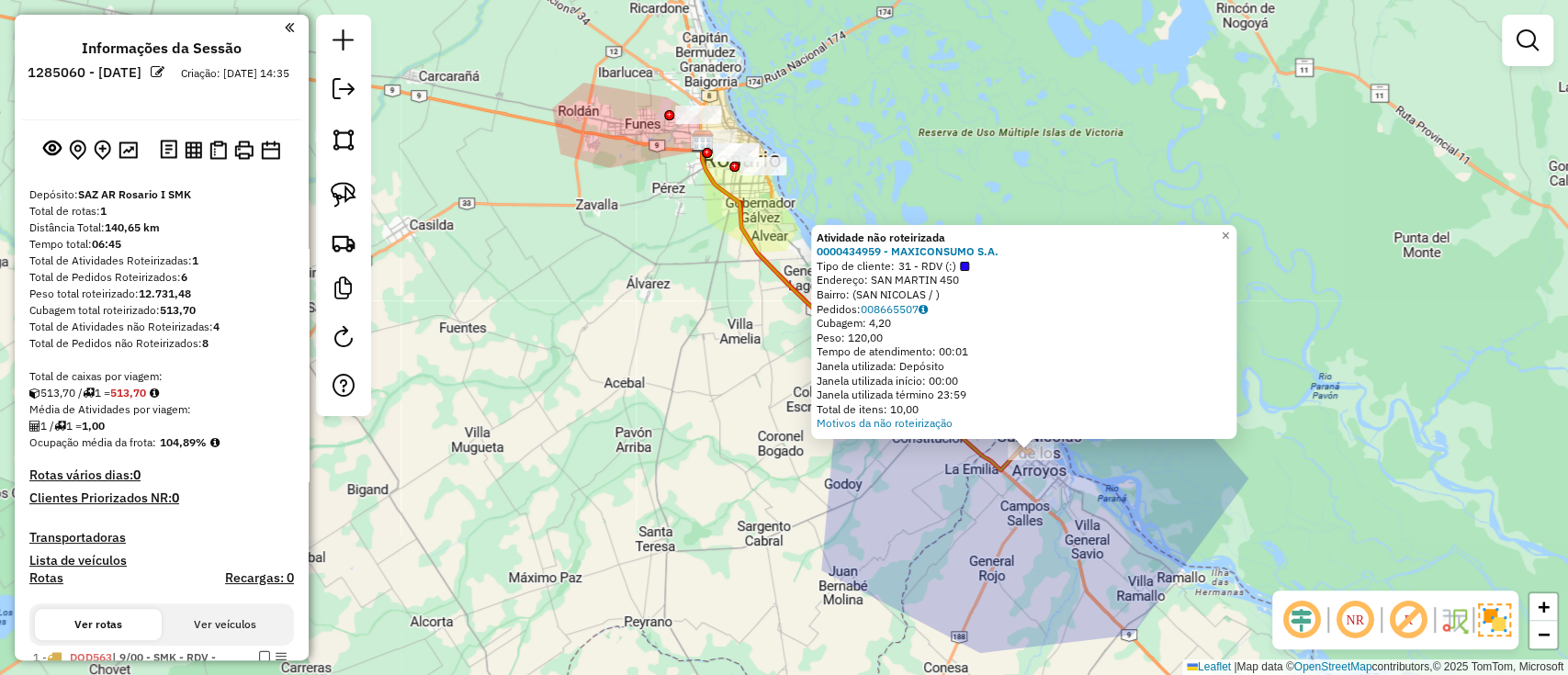
select select "**********"
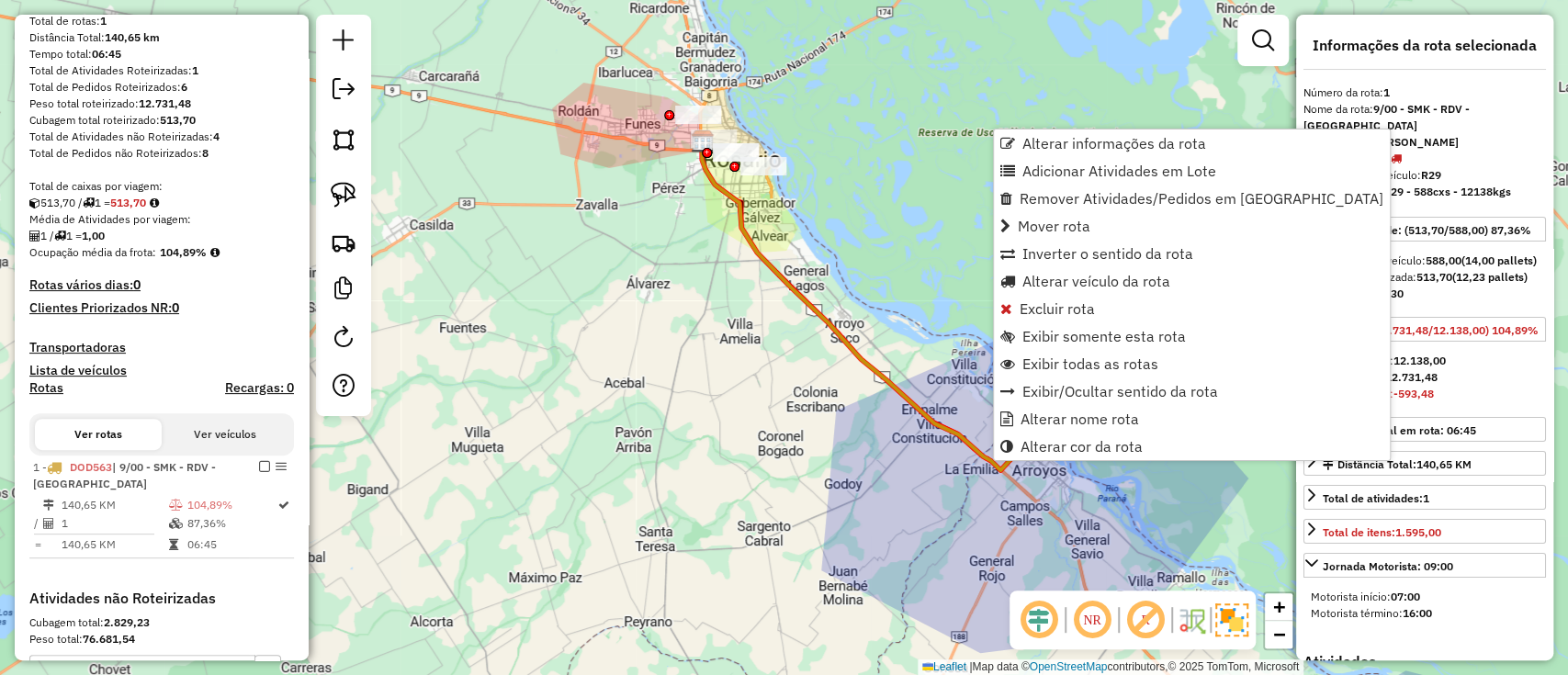
scroll to position [498, 0]
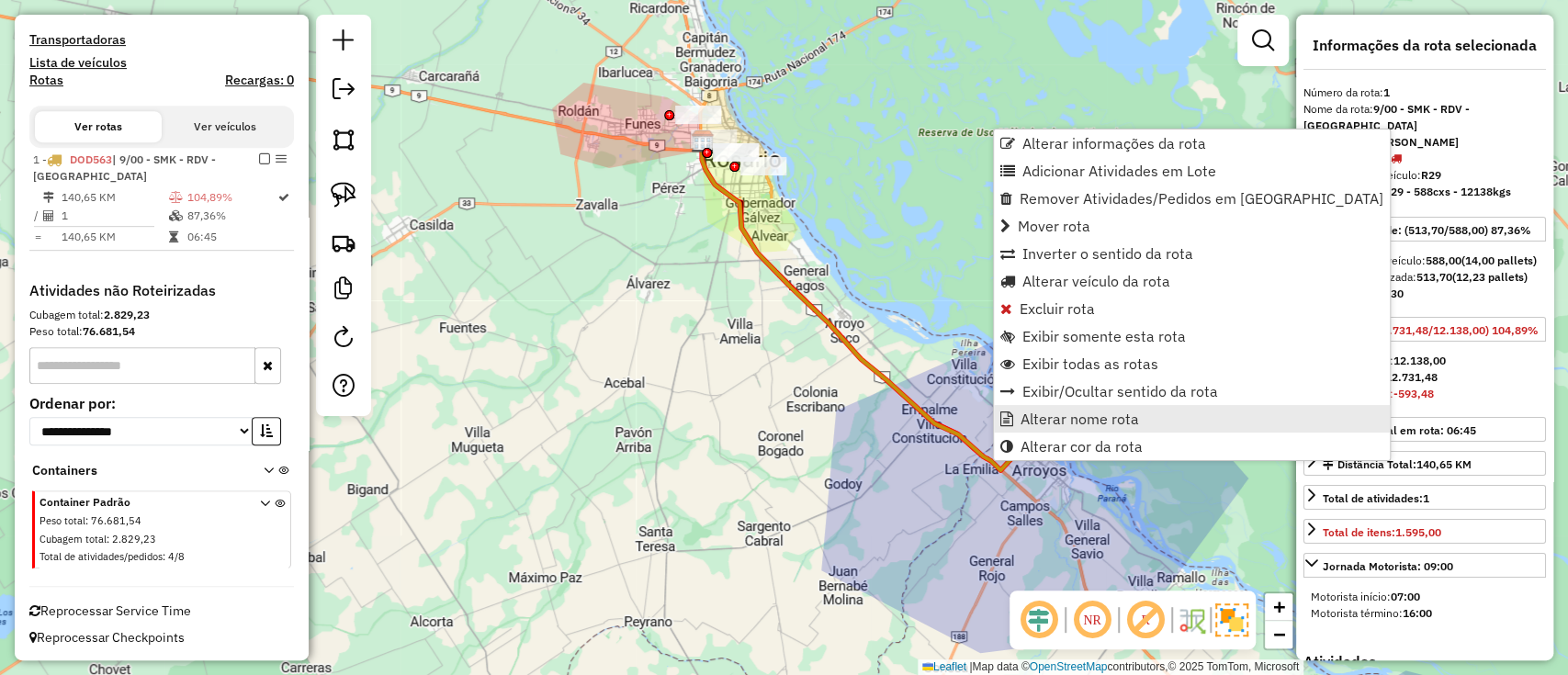
click at [1026, 415] on span "Alterar nome rota" at bounding box center [1080, 419] width 119 height 15
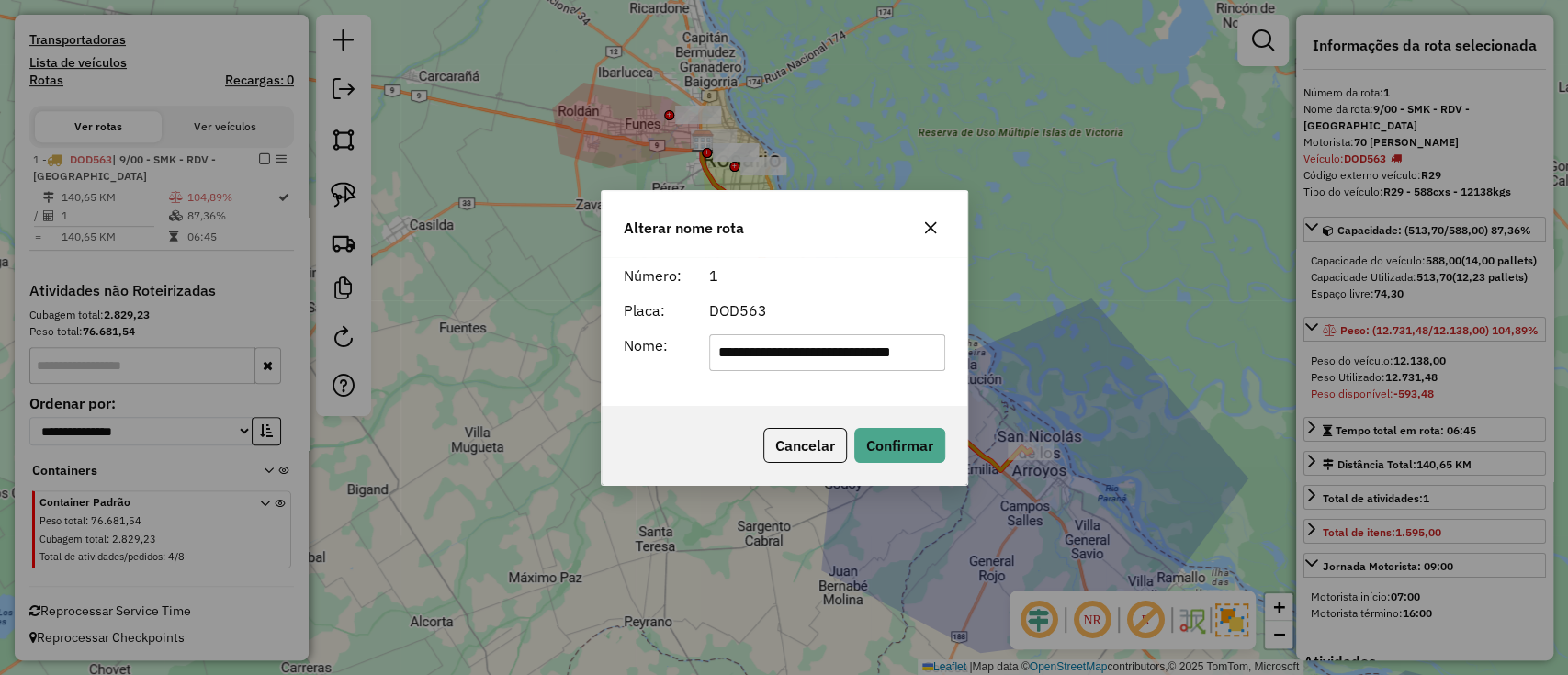
drag, startPoint x: 927, startPoint y: 363, endPoint x: 295, endPoint y: 320, distance: 633.5
click at [295, 320] on div "**********" at bounding box center [784, 338] width 1568 height 675
type input "********"
click at [904, 437] on button "Confirmar" at bounding box center [900, 446] width 91 height 35
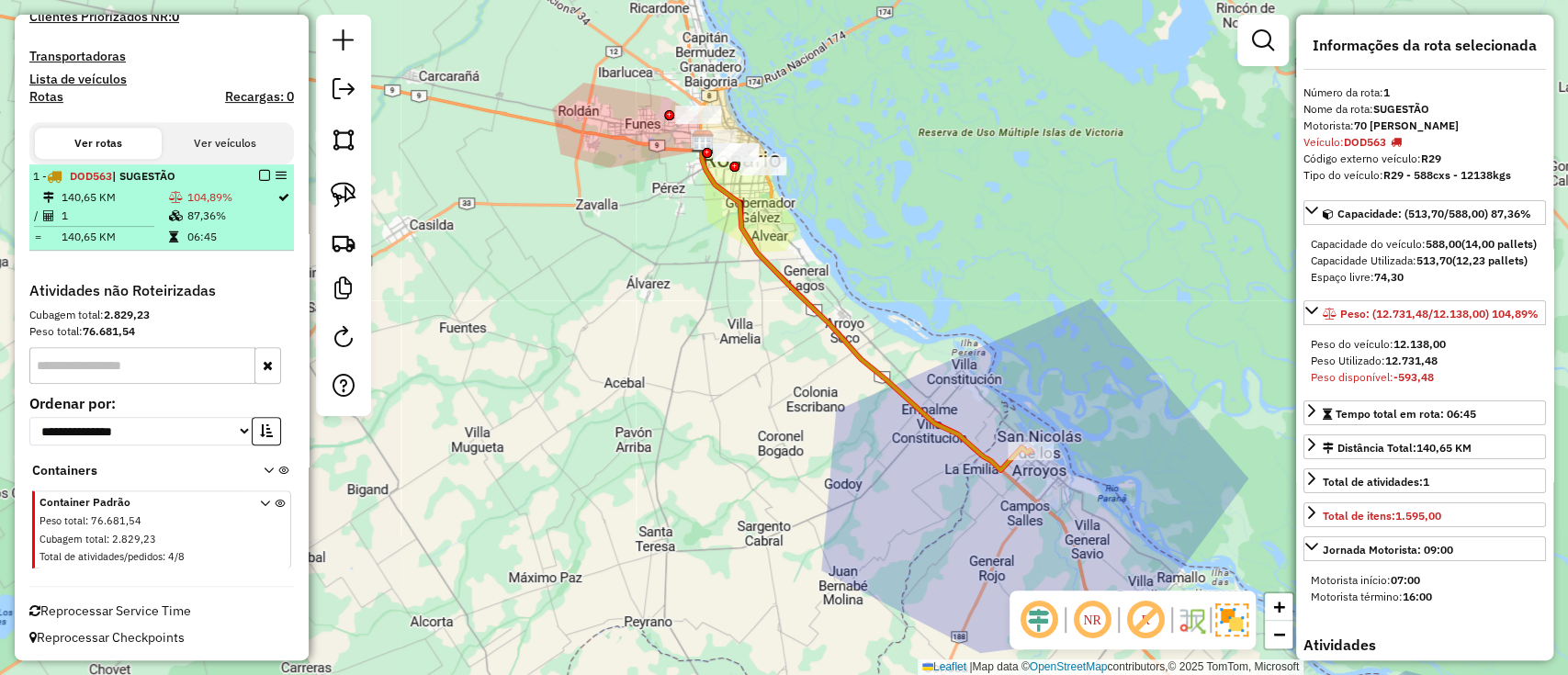
click at [259, 177] on em at bounding box center [264, 175] width 11 height 11
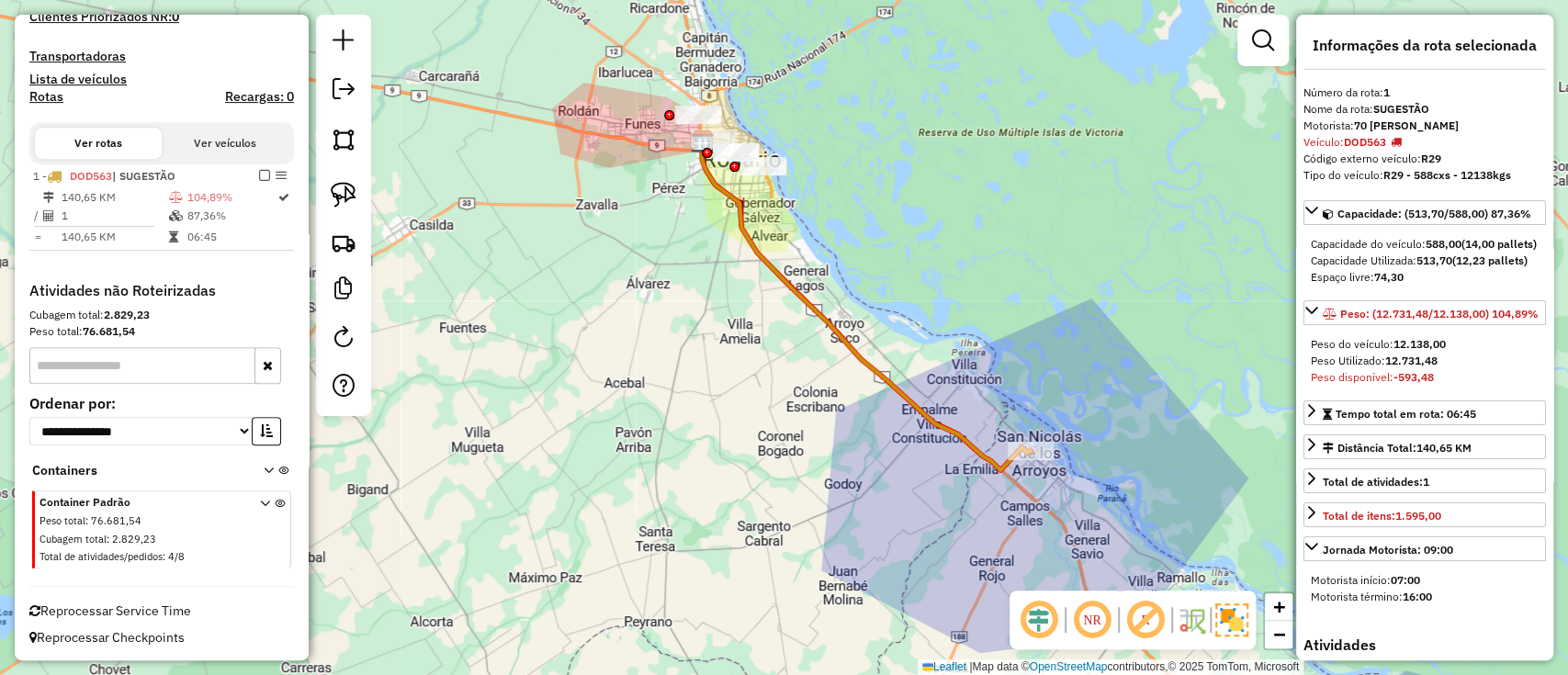
scroll to position [420, 0]
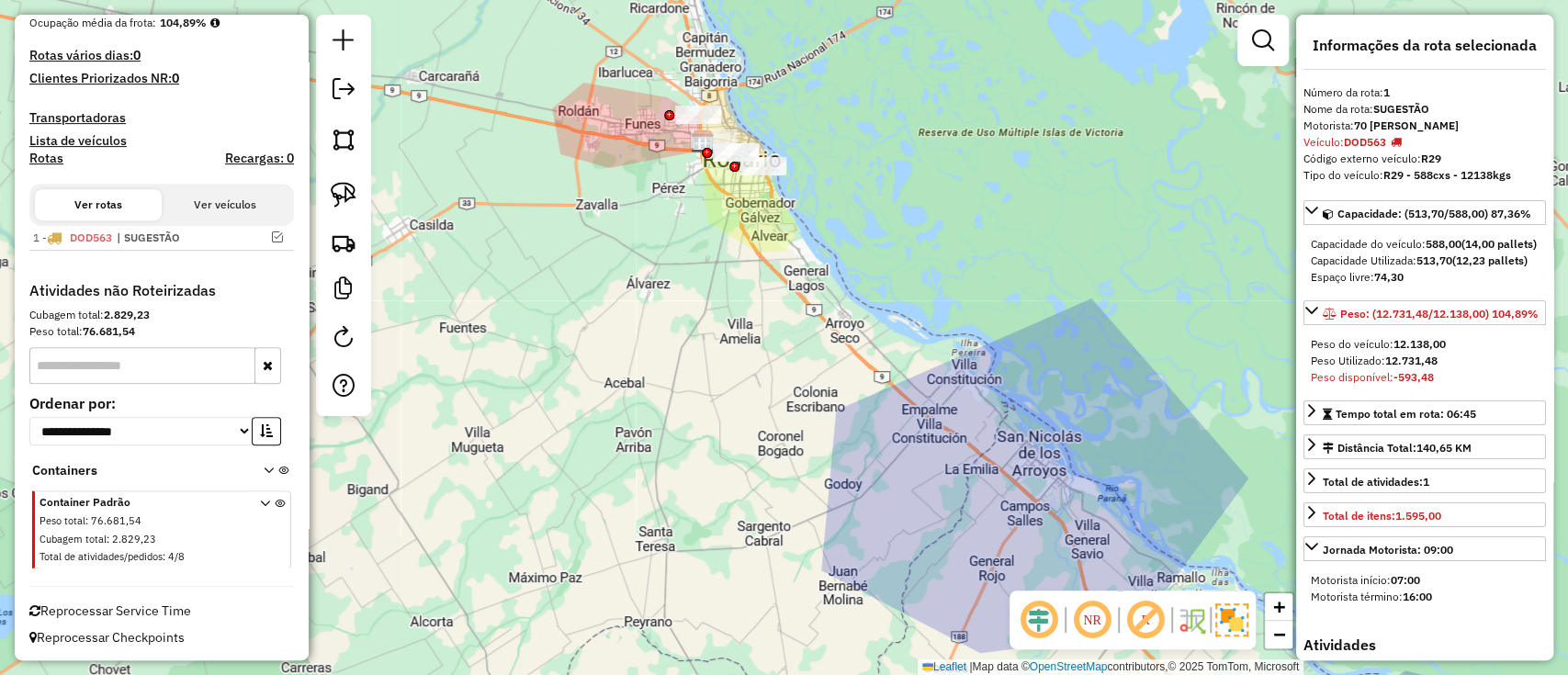
click at [747, 674] on html "Aguarde... Pop-up bloqueado! Seu navegador bloqueou automáticamente a abertura …" at bounding box center [784, 338] width 1568 height 675
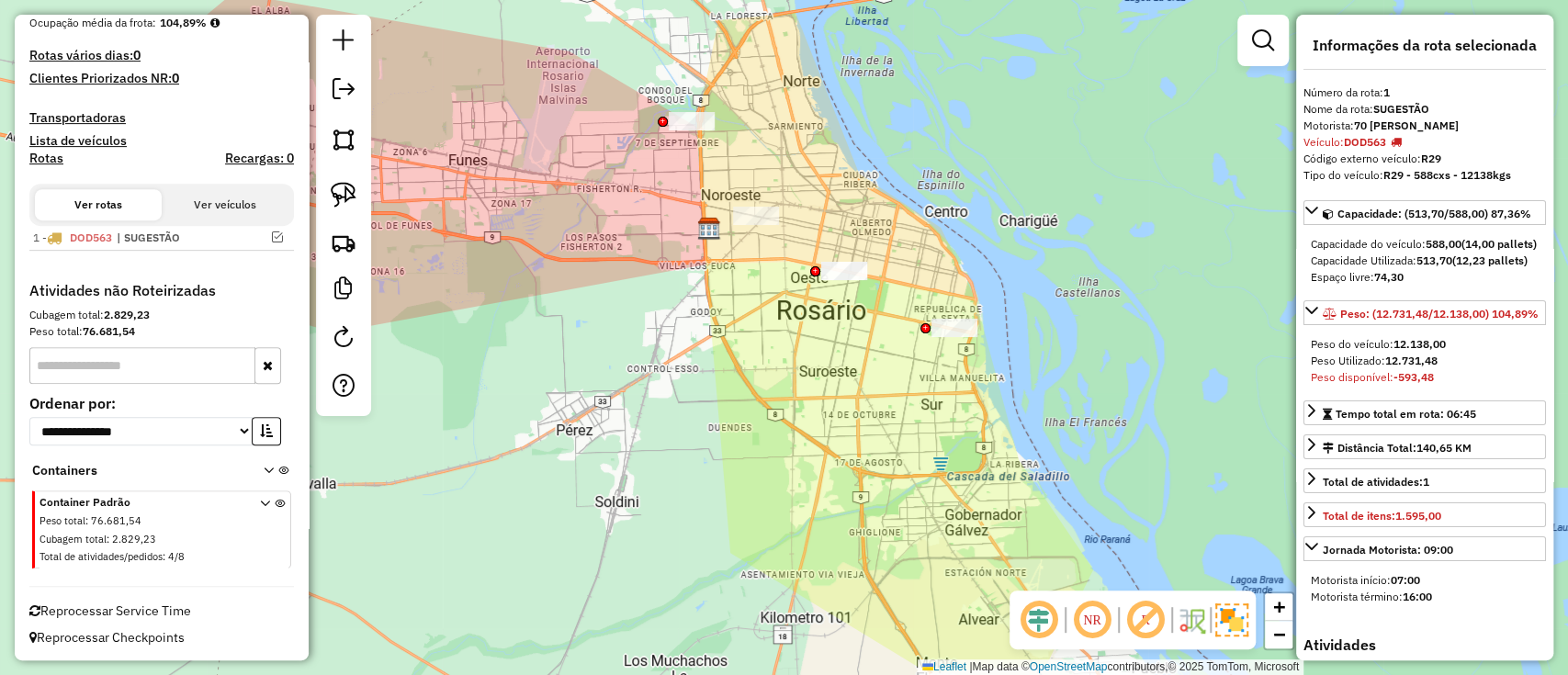
click at [853, 591] on div "Janela de atendimento Grade de atendimento Capacidade Transportadoras Veículos …" at bounding box center [784, 338] width 1568 height 675
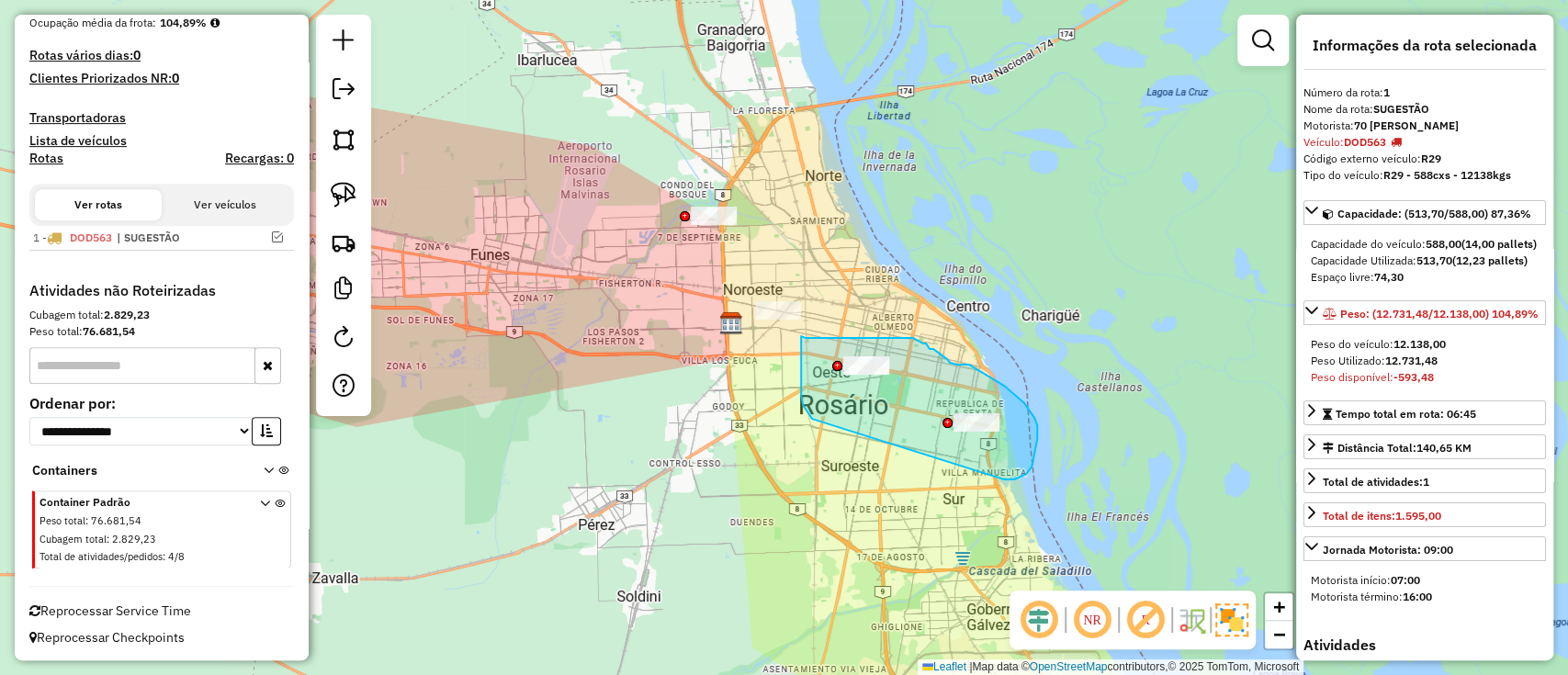
drag, startPoint x: 1006, startPoint y: 479, endPoint x: 812, endPoint y: 419, distance: 203.1
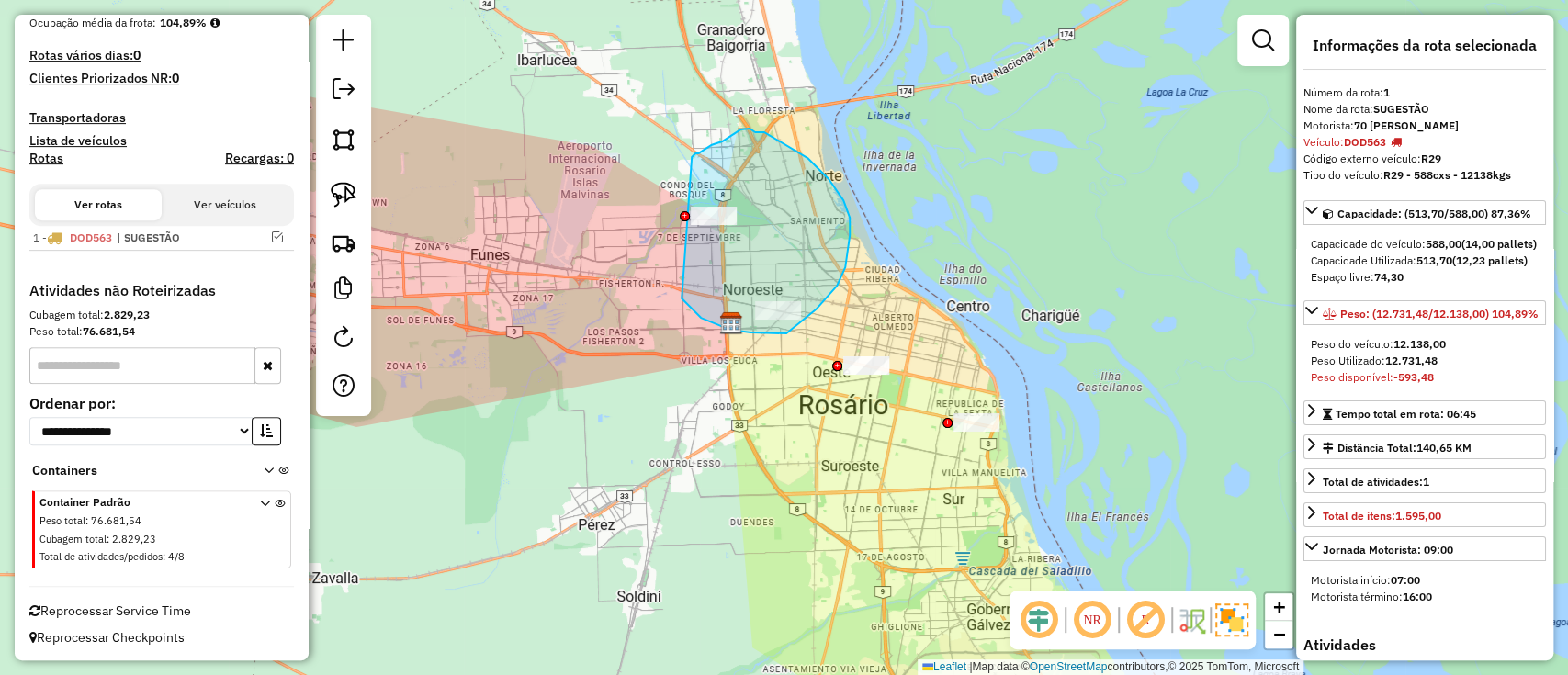
drag, startPoint x: 682, startPoint y: 299, endPoint x: 689, endPoint y: 157, distance: 142.2
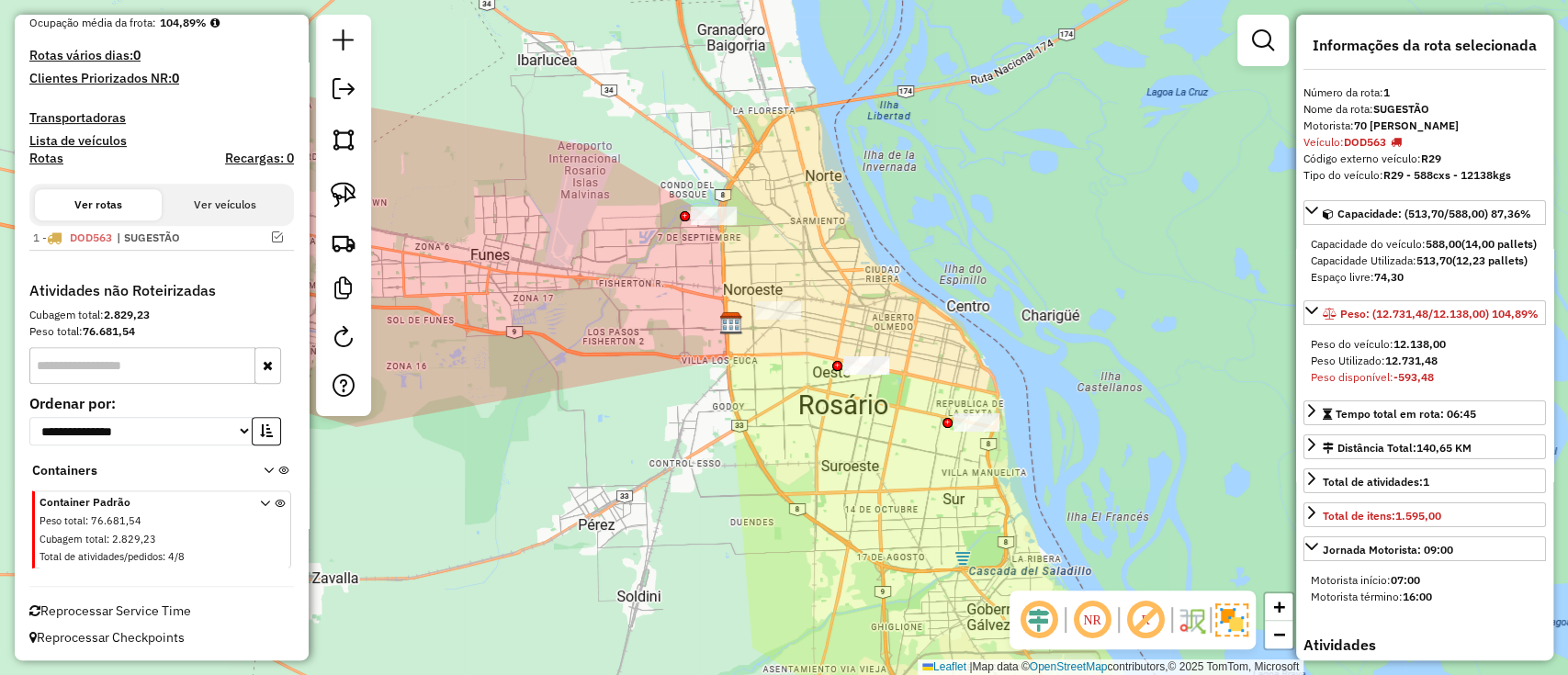
click at [1001, 407] on div "Janela de atendimento Grade de atendimento Capacidade Transportadoras Veículos …" at bounding box center [784, 338] width 1568 height 675
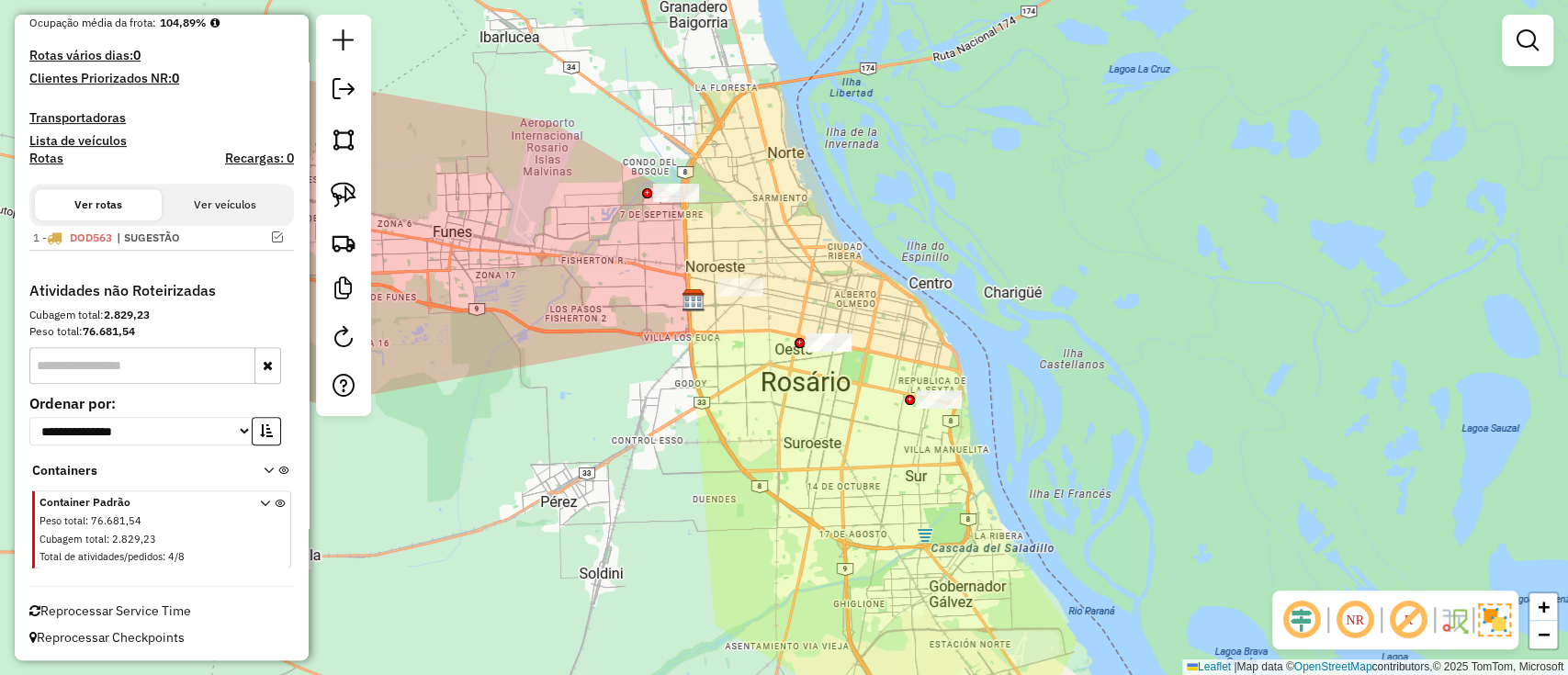
click at [982, 407] on div "Janela de atendimento Grade de atendimento Capacidade Transportadoras Veículos …" at bounding box center [784, 338] width 1568 height 675
drag, startPoint x: 1007, startPoint y: 401, endPoint x: 933, endPoint y: 490, distance: 115.7
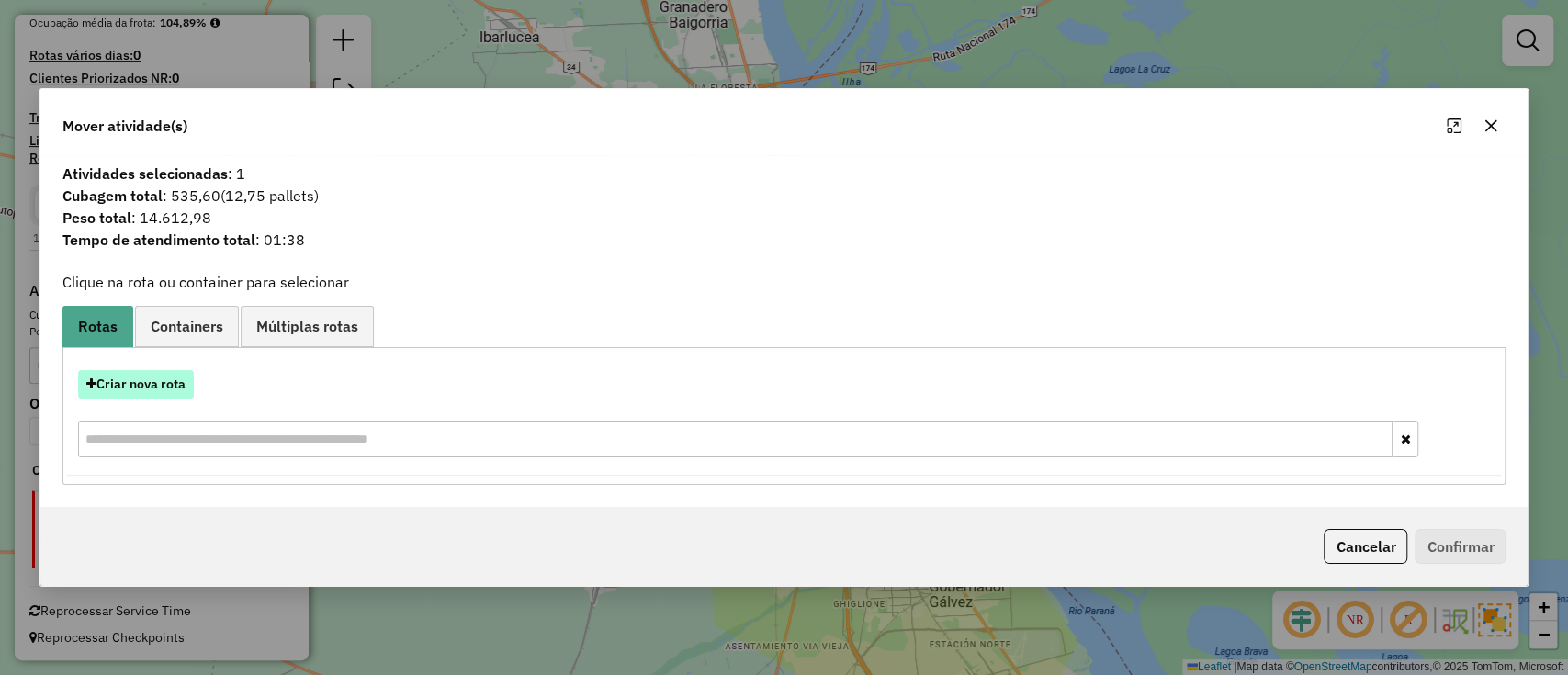
click at [159, 390] on button "Criar nova rota" at bounding box center [135, 384] width 116 height 29
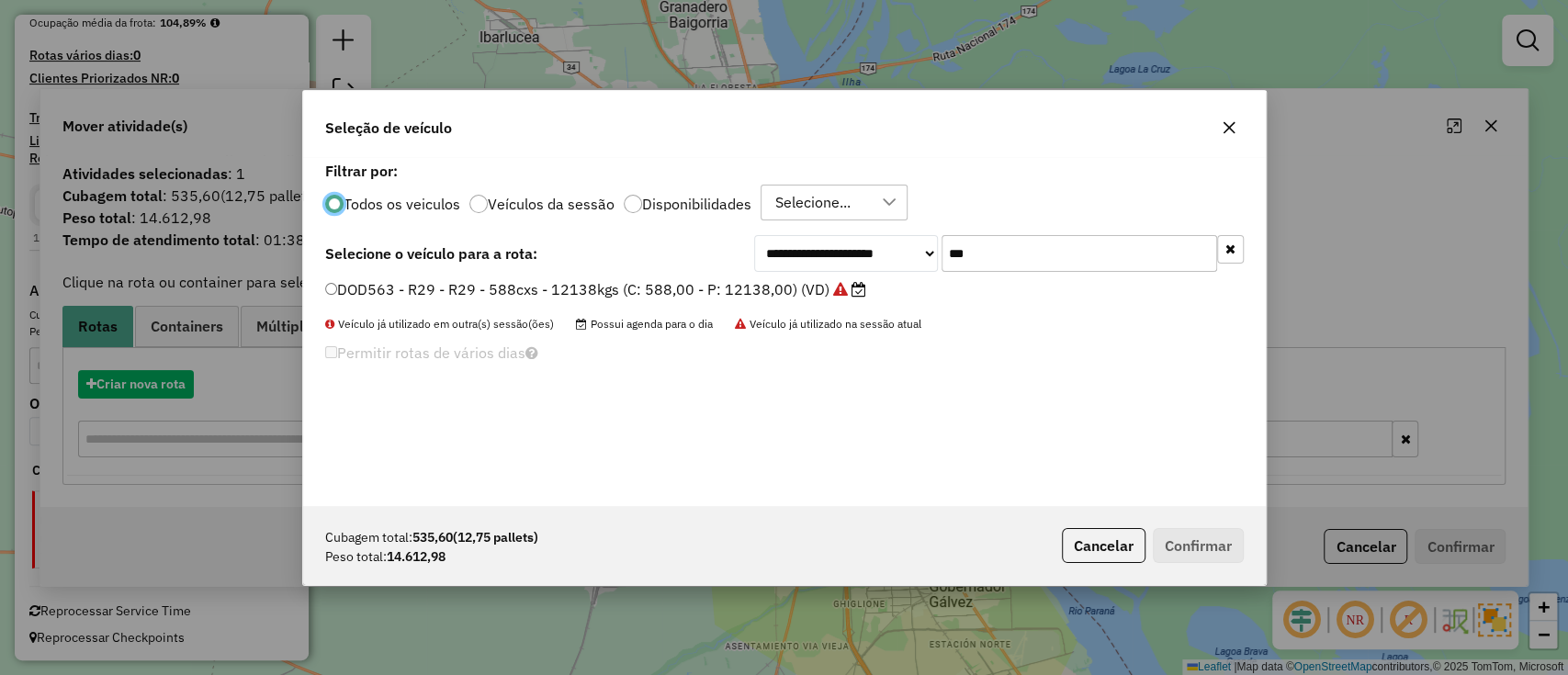
scroll to position [9, 6]
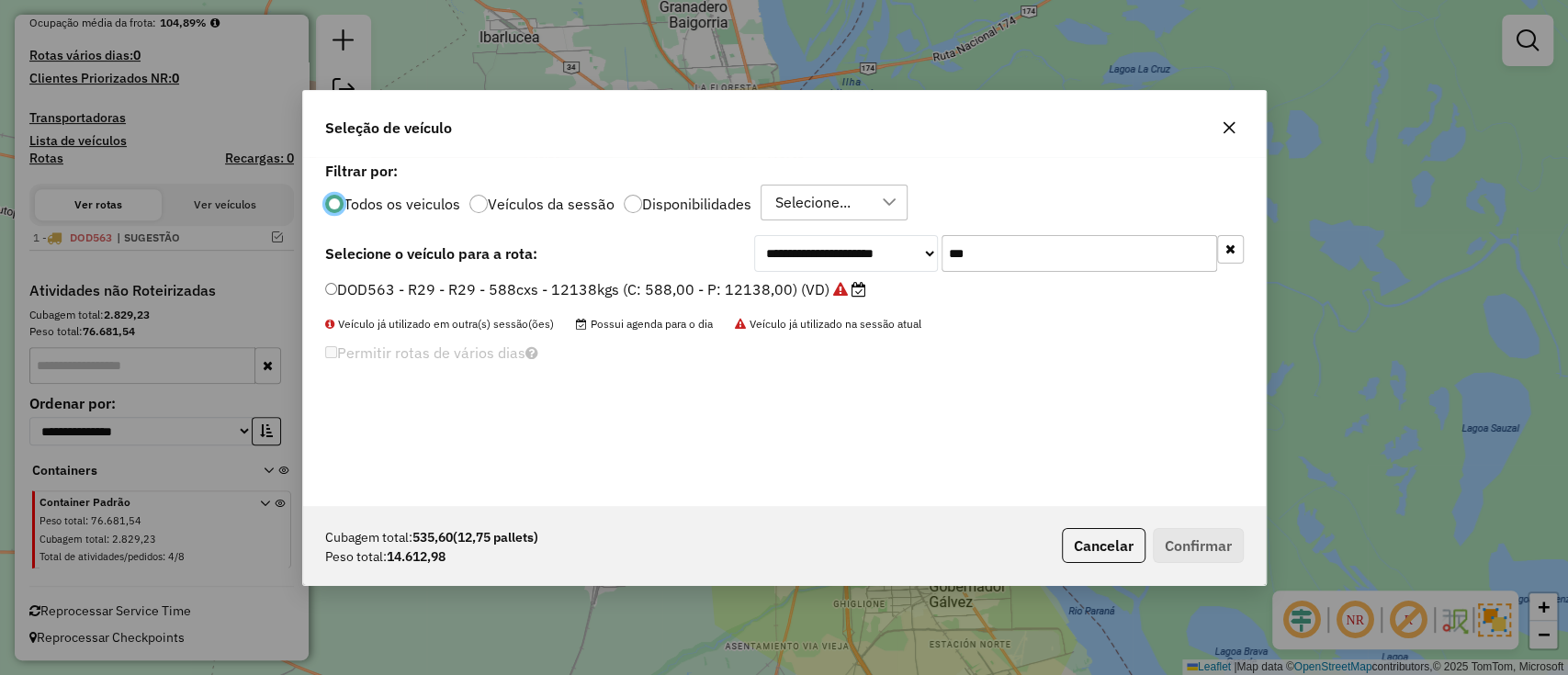
click at [1095, 562] on button "Cancelar" at bounding box center [1103, 546] width 83 height 35
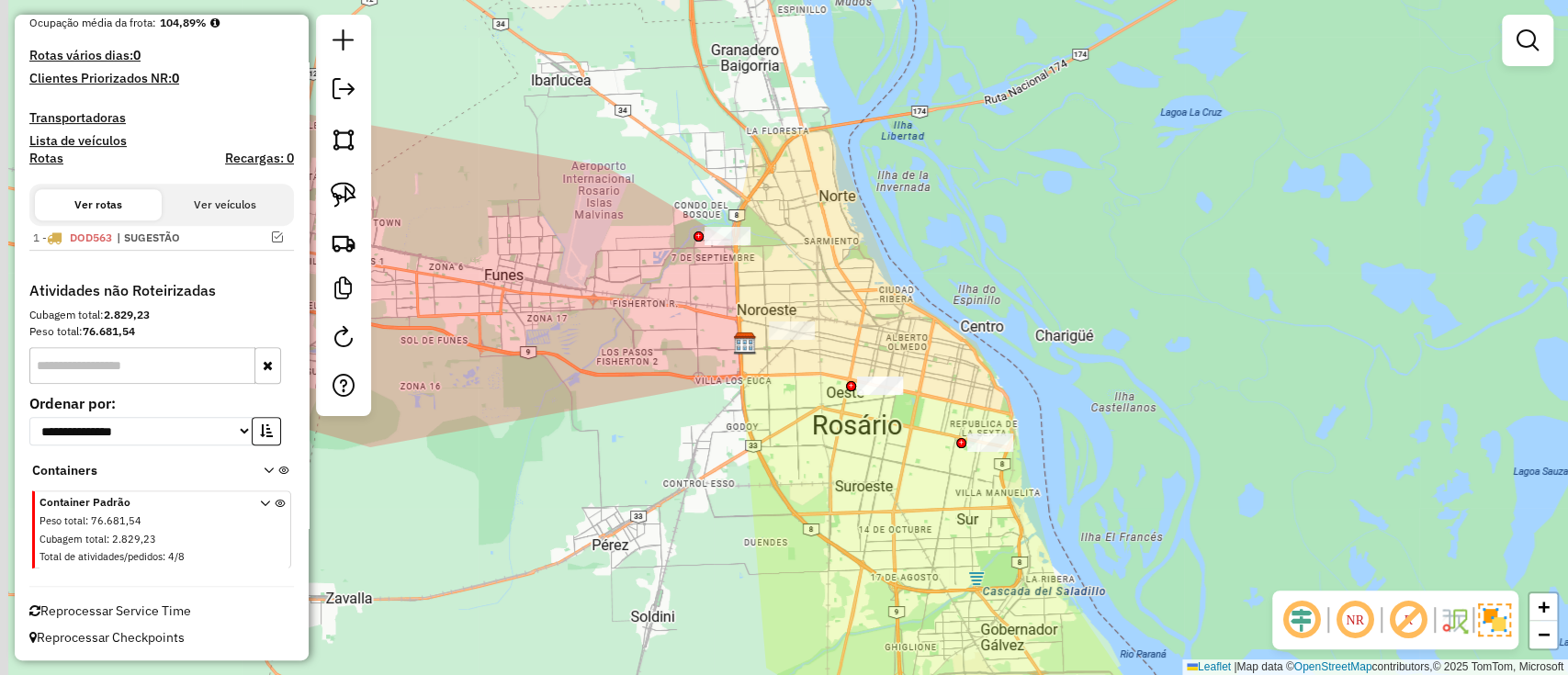
drag, startPoint x: 934, startPoint y: 480, endPoint x: 968, endPoint y: 499, distance: 38.9
click at [968, 499] on div "Janela de atendimento Grade de atendimento Capacidade Transportadoras Veículos …" at bounding box center [784, 338] width 1568 height 675
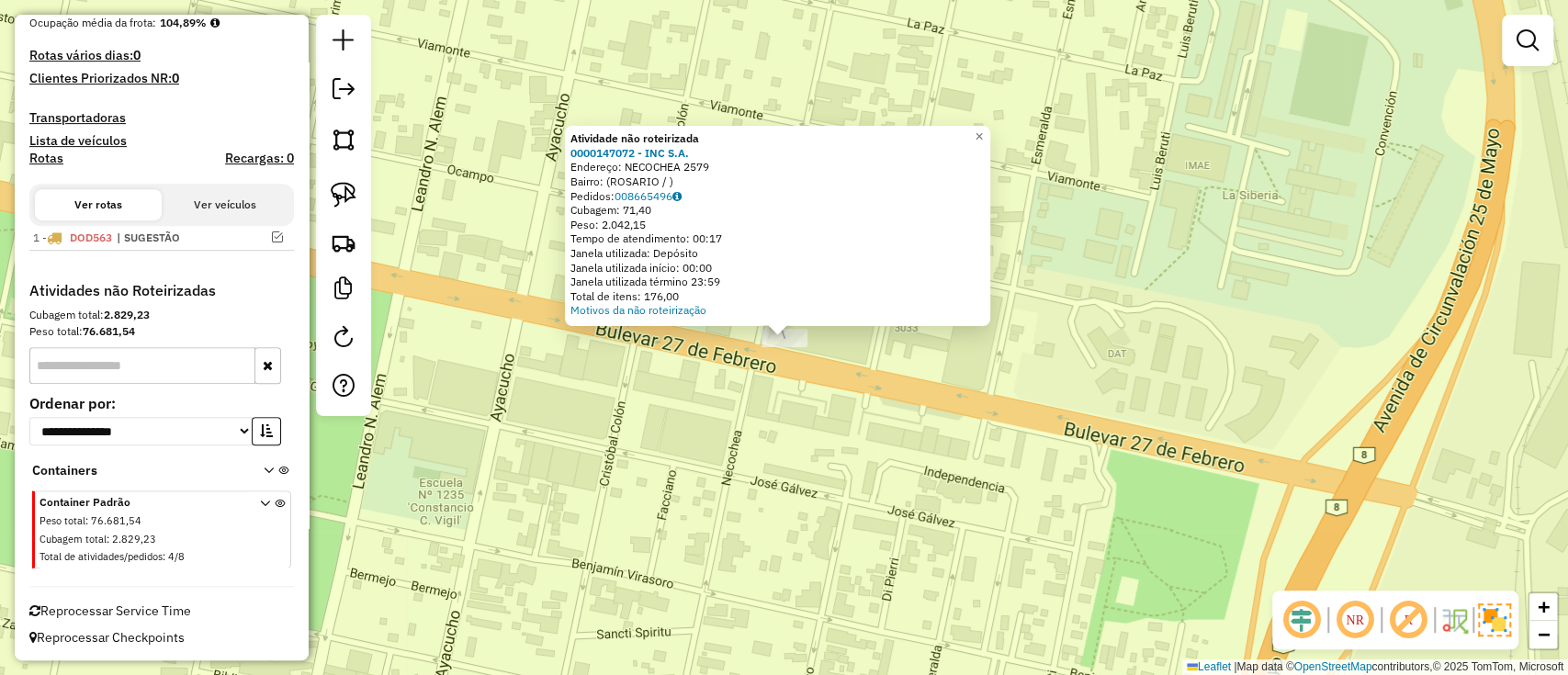
click at [788, 435] on div "Atividade não roteirizada 0000147072 - INC S.A. Endereço: NECOCHEA 2579 Bairro:…" at bounding box center [784, 338] width 1568 height 675
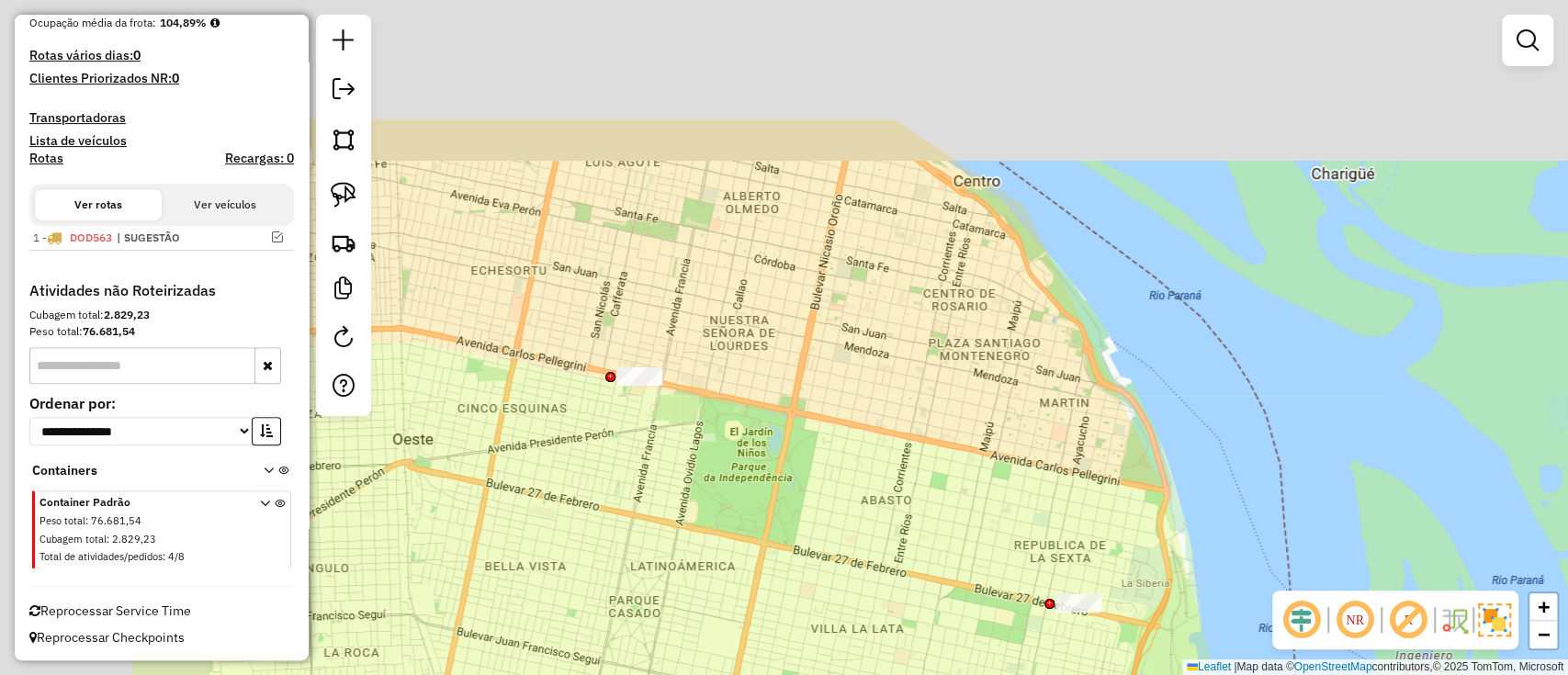
drag, startPoint x: 916, startPoint y: 556, endPoint x: 1103, endPoint y: 665, distance: 216.4
click at [1122, 674] on html "Aguarde... Pop-up bloqueado! Seu navegador bloqueou automáticamente a abertura …" at bounding box center [784, 338] width 1568 height 675
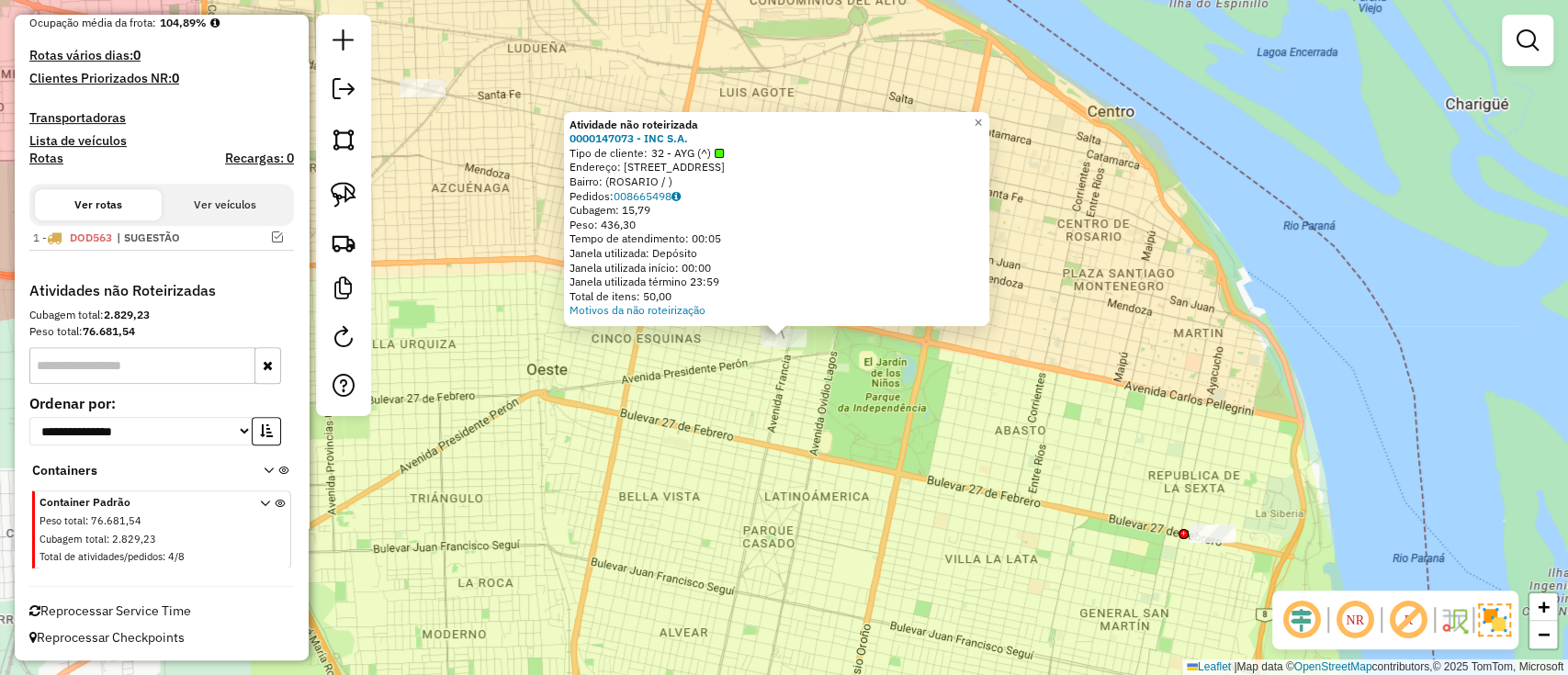
click at [631, 407] on div "Atividade não roteirizada 0000147073 - INC S.A. Tipo de cliente: 32 - AYG (^) E…" at bounding box center [784, 338] width 1568 height 675
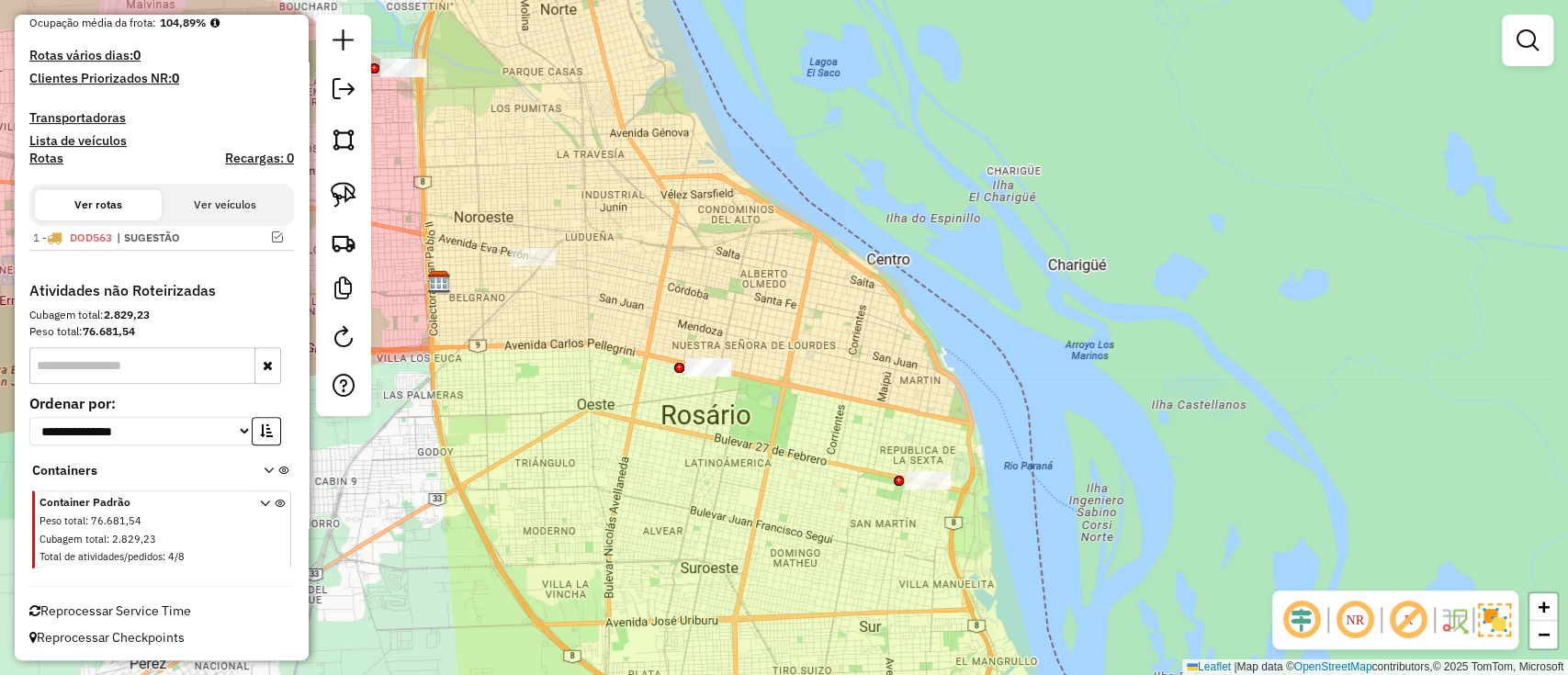
drag, startPoint x: 648, startPoint y: 428, endPoint x: 845, endPoint y: 597, distance: 259.6
click at [845, 597] on div "Janela de atendimento Grade de atendimento Capacidade Transportadoras Veículos …" at bounding box center [784, 338] width 1568 height 675
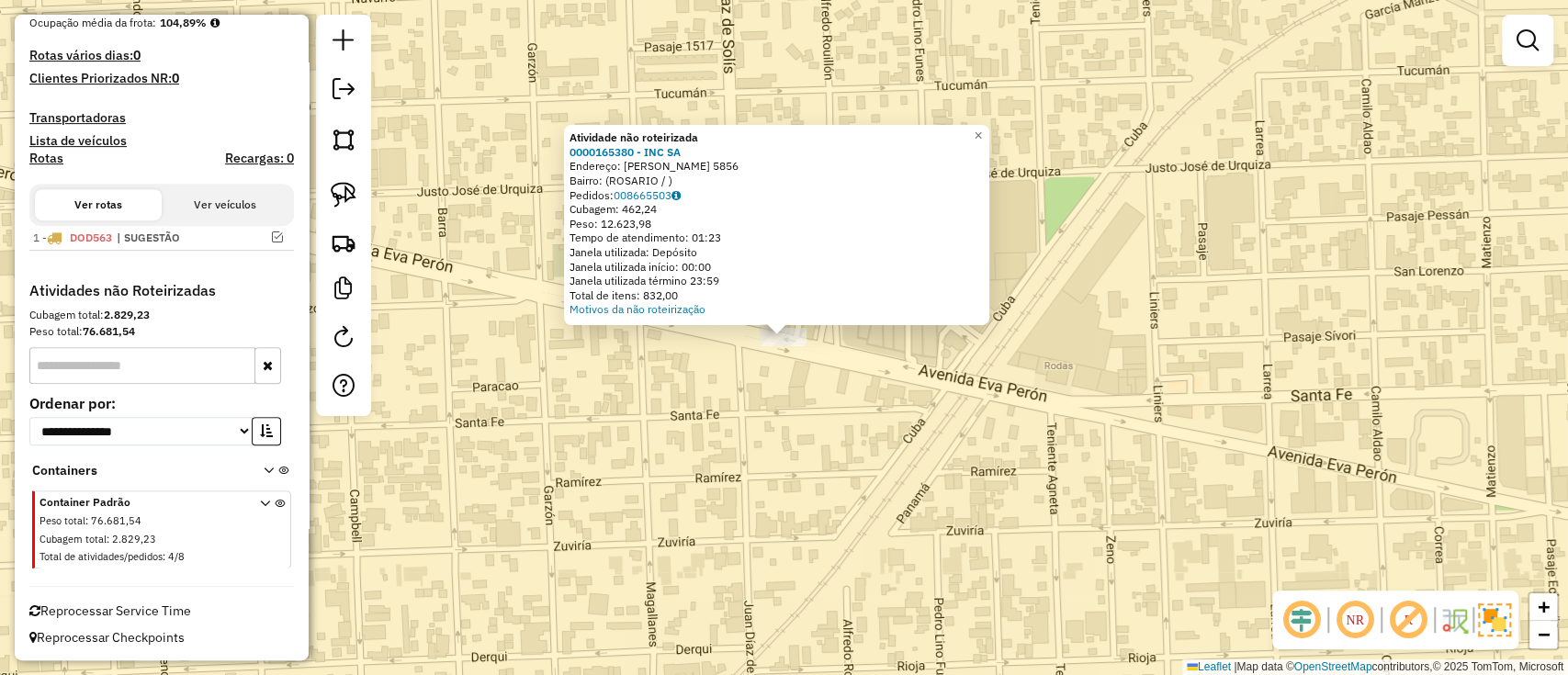
click at [753, 386] on div "Atividade não roteirizada 0000165380 - INC SA Endereço: EVA PERON 5856 Bairro: …" at bounding box center [784, 338] width 1568 height 675
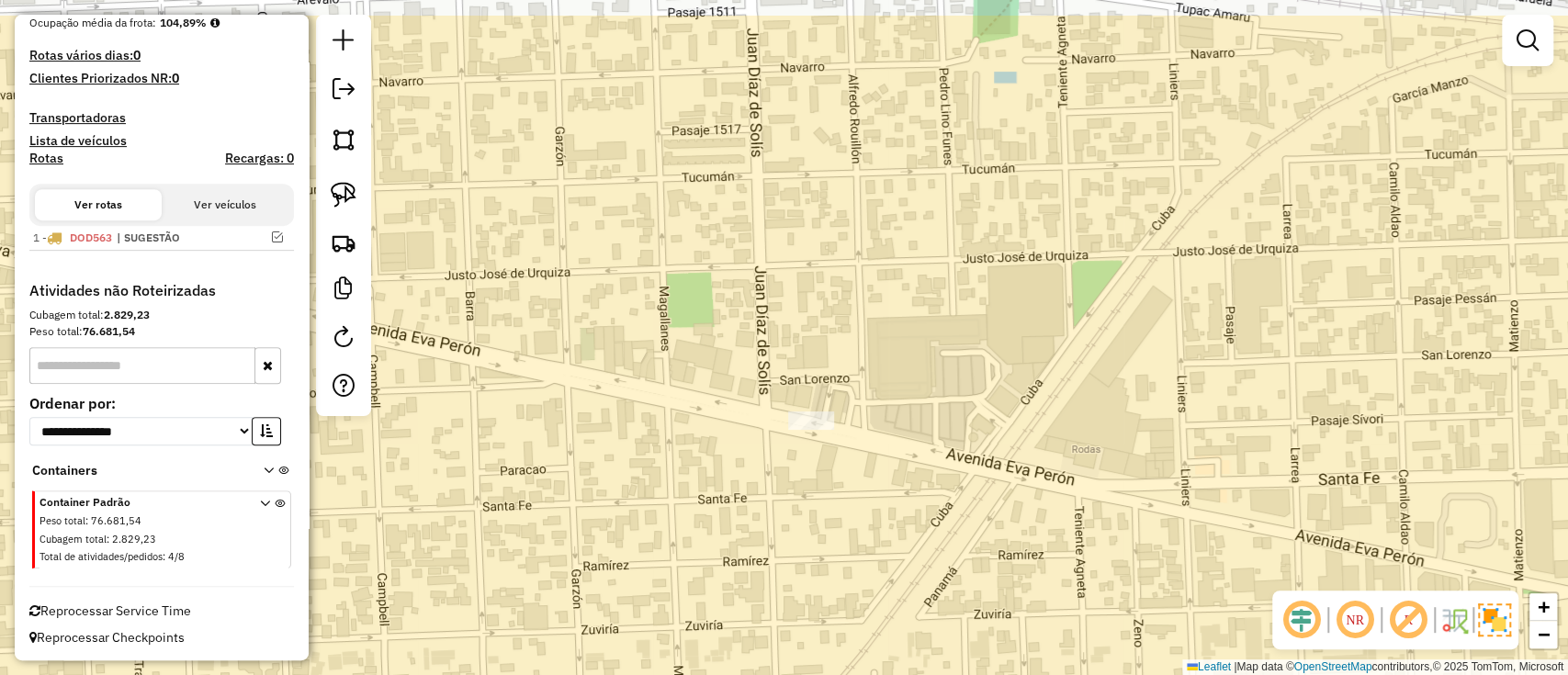
drag, startPoint x: 780, startPoint y: 475, endPoint x: 784, endPoint y: 490, distance: 15.5
click at [784, 489] on div "Janela de atendimento Grade de atendimento Capacidade Transportadoras Veículos …" at bounding box center [784, 338] width 1568 height 675
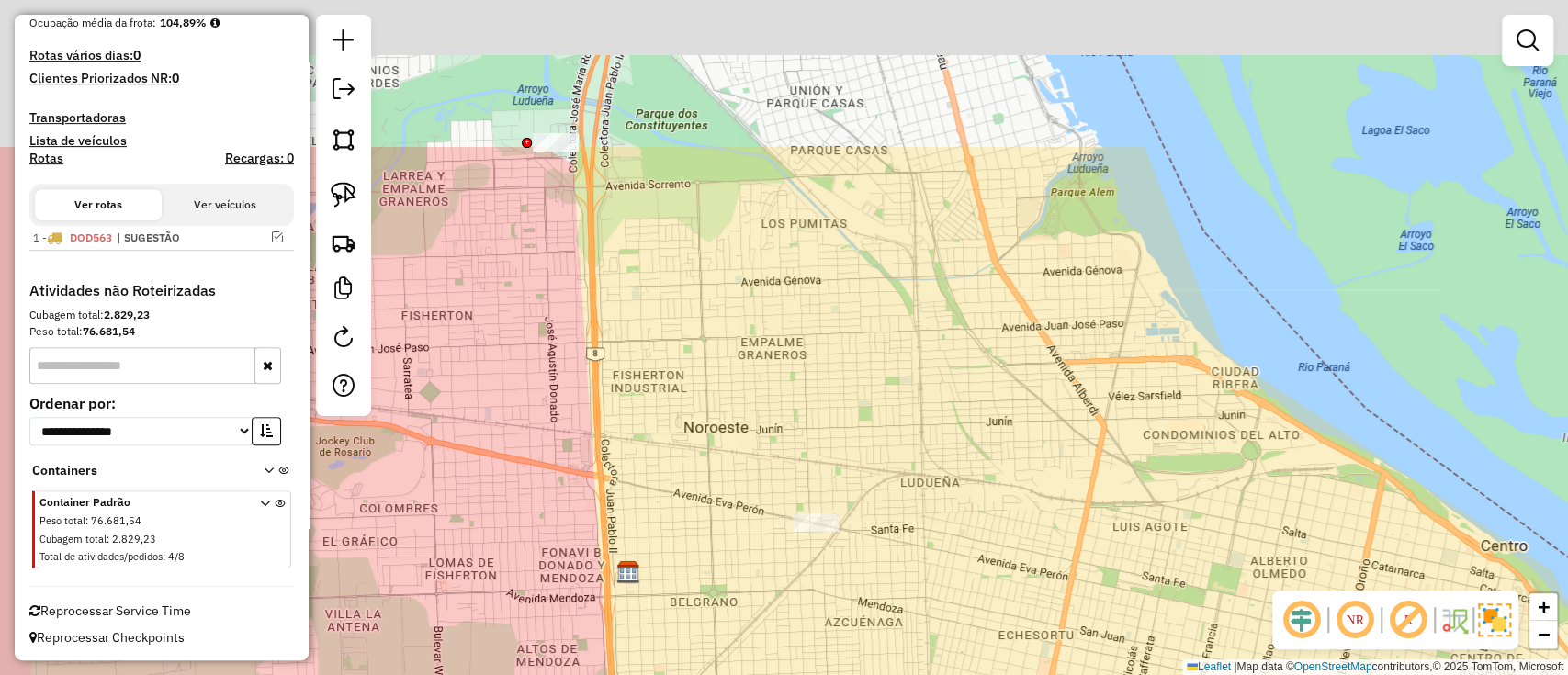
drag, startPoint x: 867, startPoint y: 591, endPoint x: 883, endPoint y: 615, distance: 28.8
click at [900, 643] on div "Janela de atendimento Grade de atendimento Capacidade Transportadoras Veículos …" at bounding box center [784, 338] width 1568 height 675
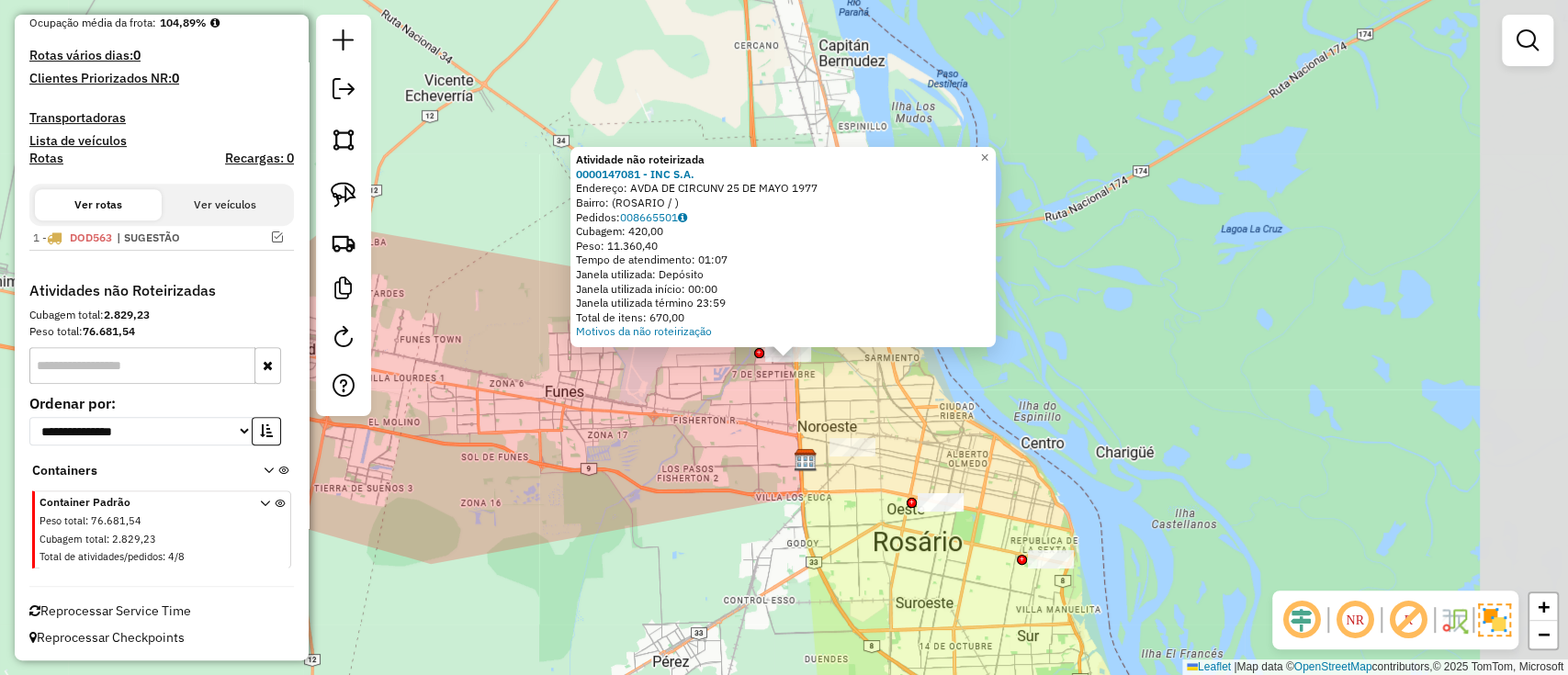
drag, startPoint x: 1142, startPoint y: 456, endPoint x: 841, endPoint y: 365, distance: 314.5
click at [841, 367] on div "Atividade não roteirizada 0000147081 - INC S.A. Endereço: AVDA DE CIRCUNV 25 DE…" at bounding box center [784, 338] width 1568 height 675
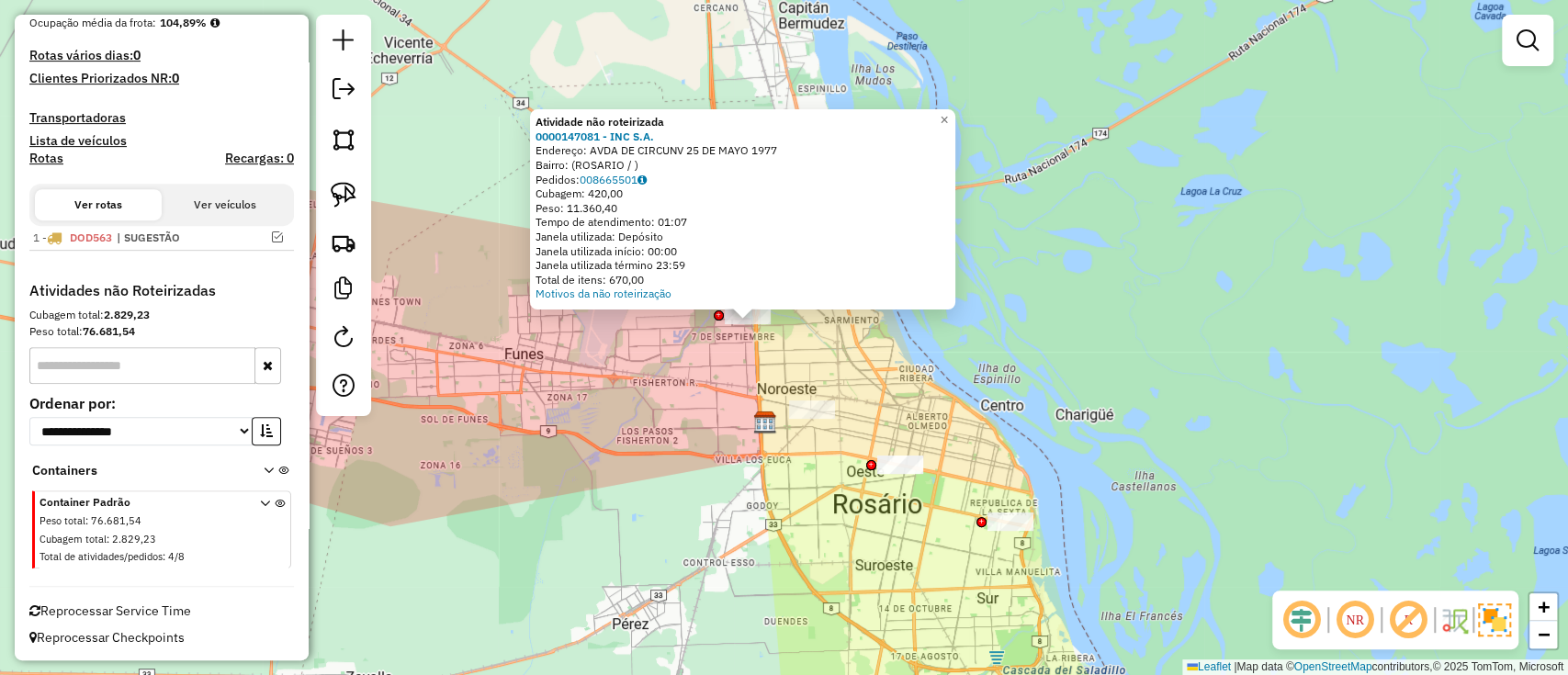
click at [872, 377] on div "Atividade não roteirizada 0000147081 - INC S.A. Endereço: AVDA DE CIRCUNV 25 DE…" at bounding box center [784, 338] width 1568 height 675
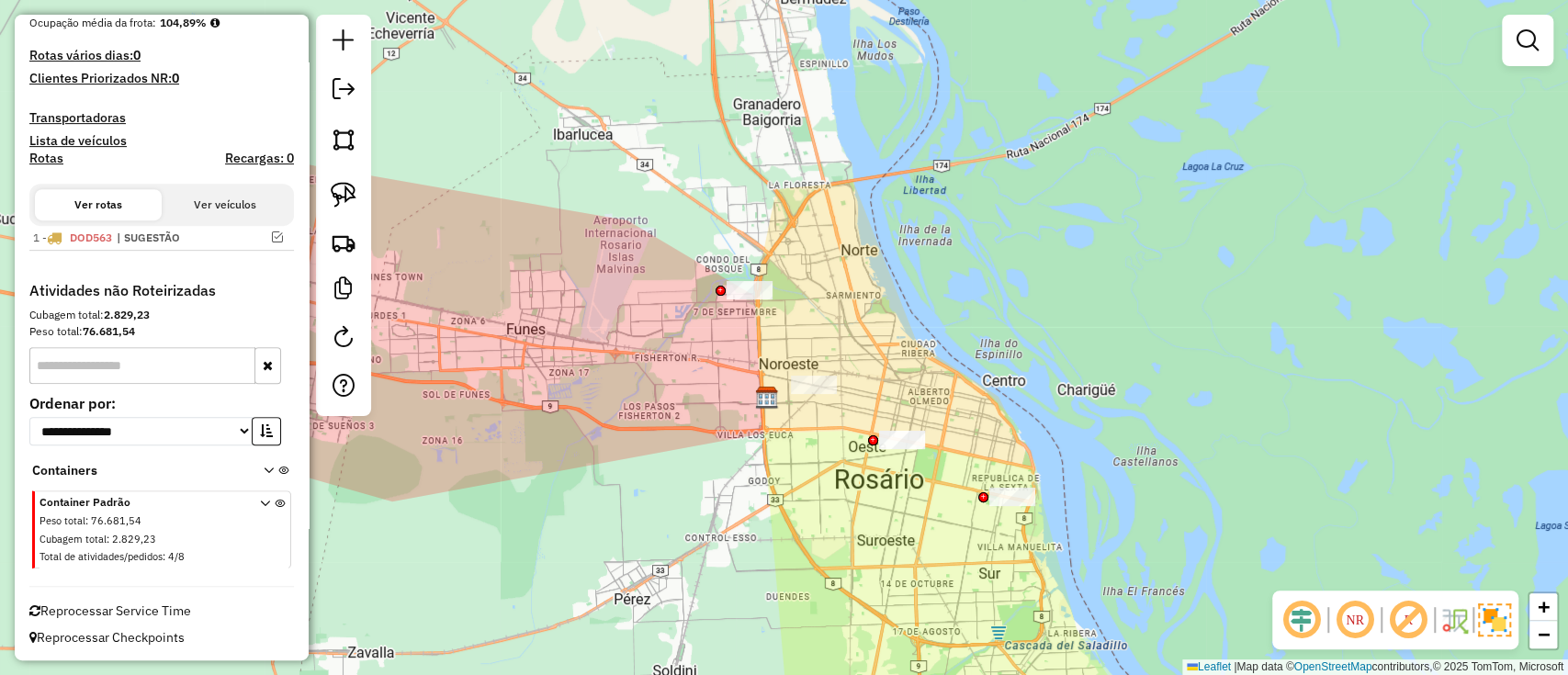
drag, startPoint x: 880, startPoint y: 342, endPoint x: 854, endPoint y: 248, distance: 97.5
click at [854, 248] on div "Janela de atendimento Grade de atendimento Capacidade Transportadoras Veículos …" at bounding box center [784, 338] width 1568 height 675
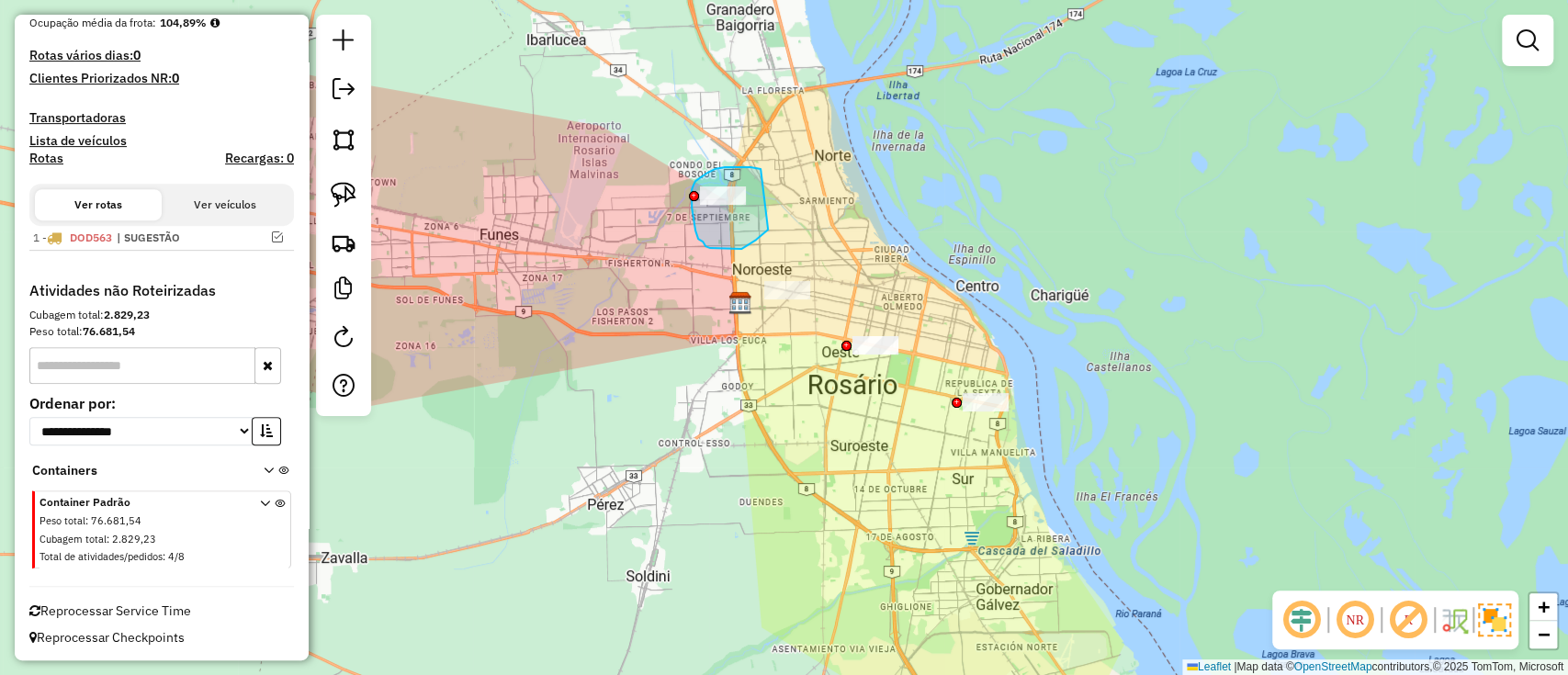
drag, startPoint x: 760, startPoint y: 169, endPoint x: 768, endPoint y: 228, distance: 59.5
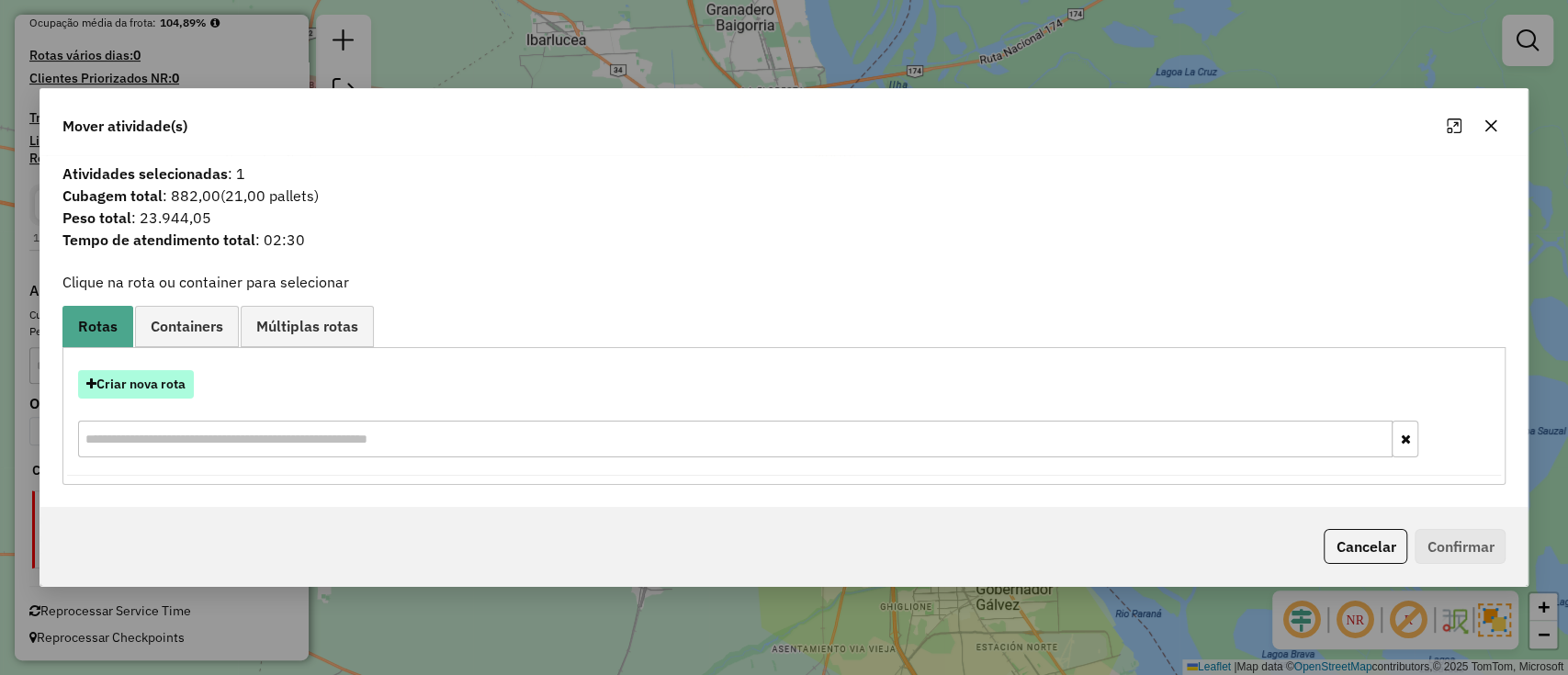
click at [172, 384] on button "Criar nova rota" at bounding box center [135, 384] width 116 height 29
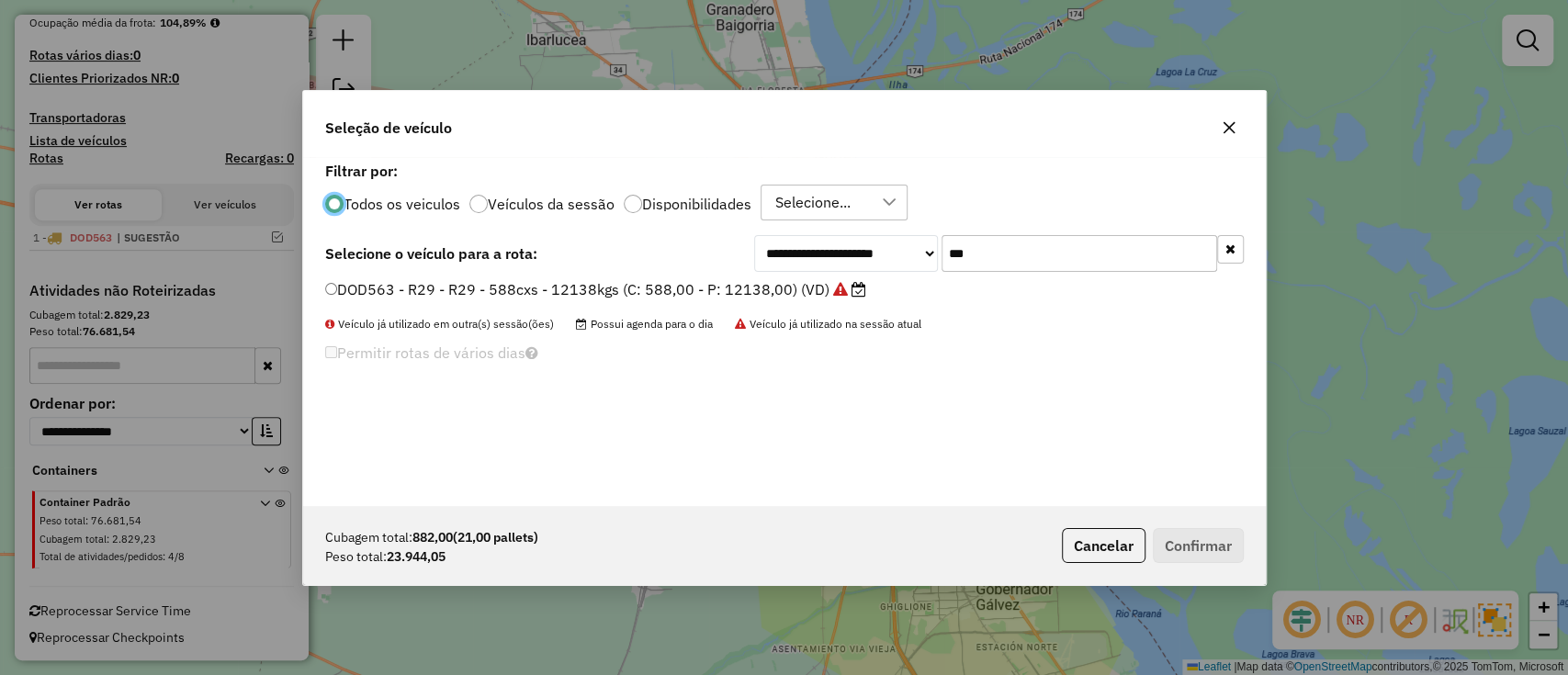
click at [1044, 253] on input "***" at bounding box center [1079, 254] width 275 height 37
click at [1042, 253] on input "***" at bounding box center [1079, 254] width 275 height 37
paste input "text"
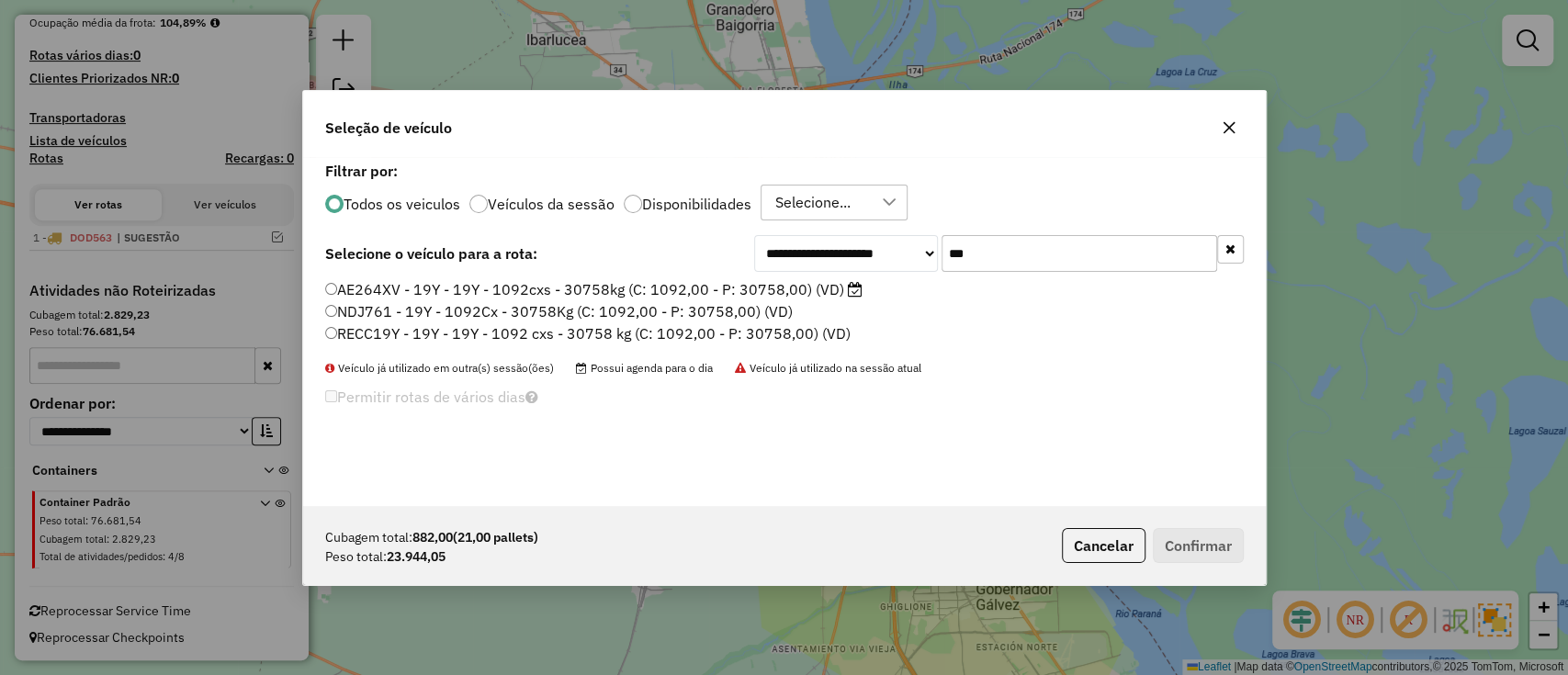
type input "***"
click at [547, 301] on label "NDJ761 - 19Y - 1092Cx - 30758Kg (C: 1092,00 - P: 30758,00) (VD)" at bounding box center [559, 312] width 467 height 22
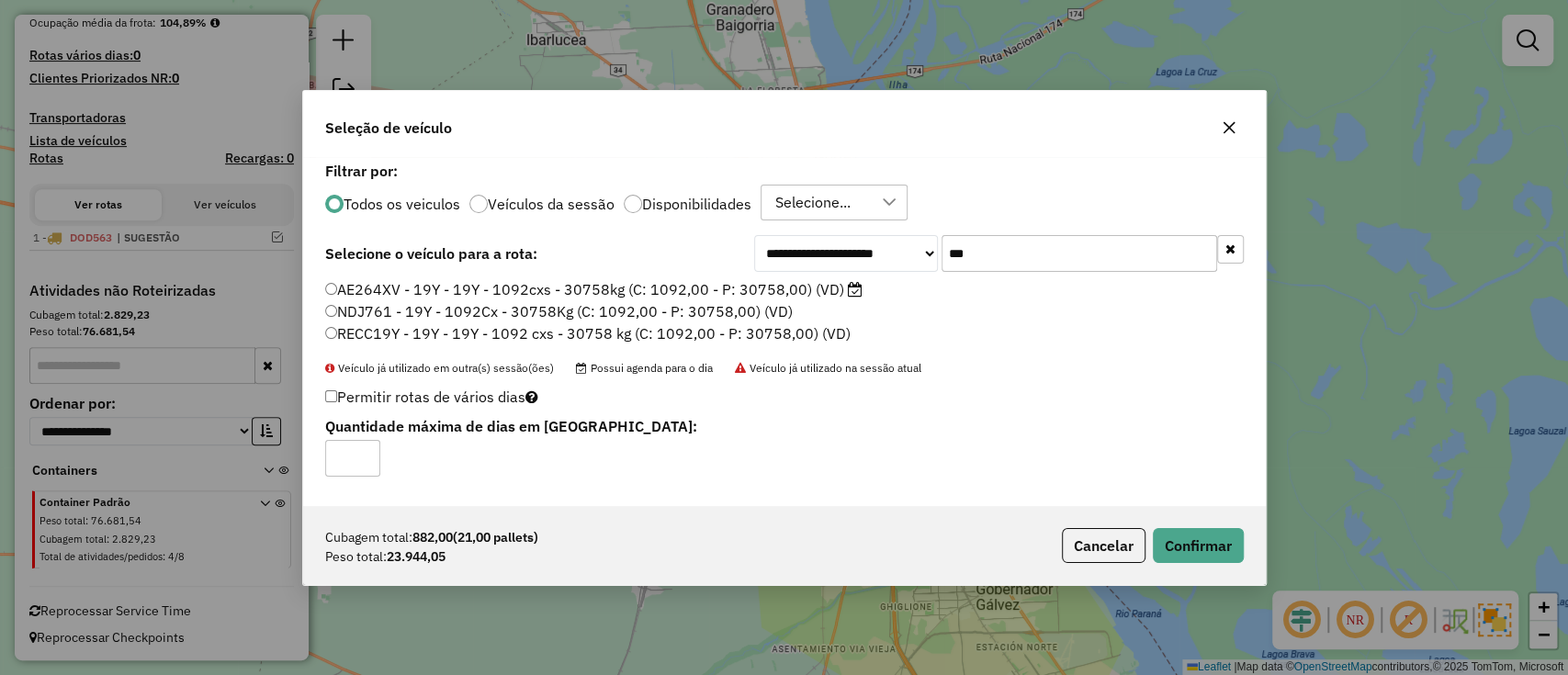
click at [794, 288] on label "AE264XV - 19Y - 19Y - 1092cxs - 30758kg (C: 1092,00 - P: 30758,00) (VD)" at bounding box center [594, 289] width 538 height 22
click at [1174, 537] on button "Confirmar" at bounding box center [1199, 546] width 91 height 35
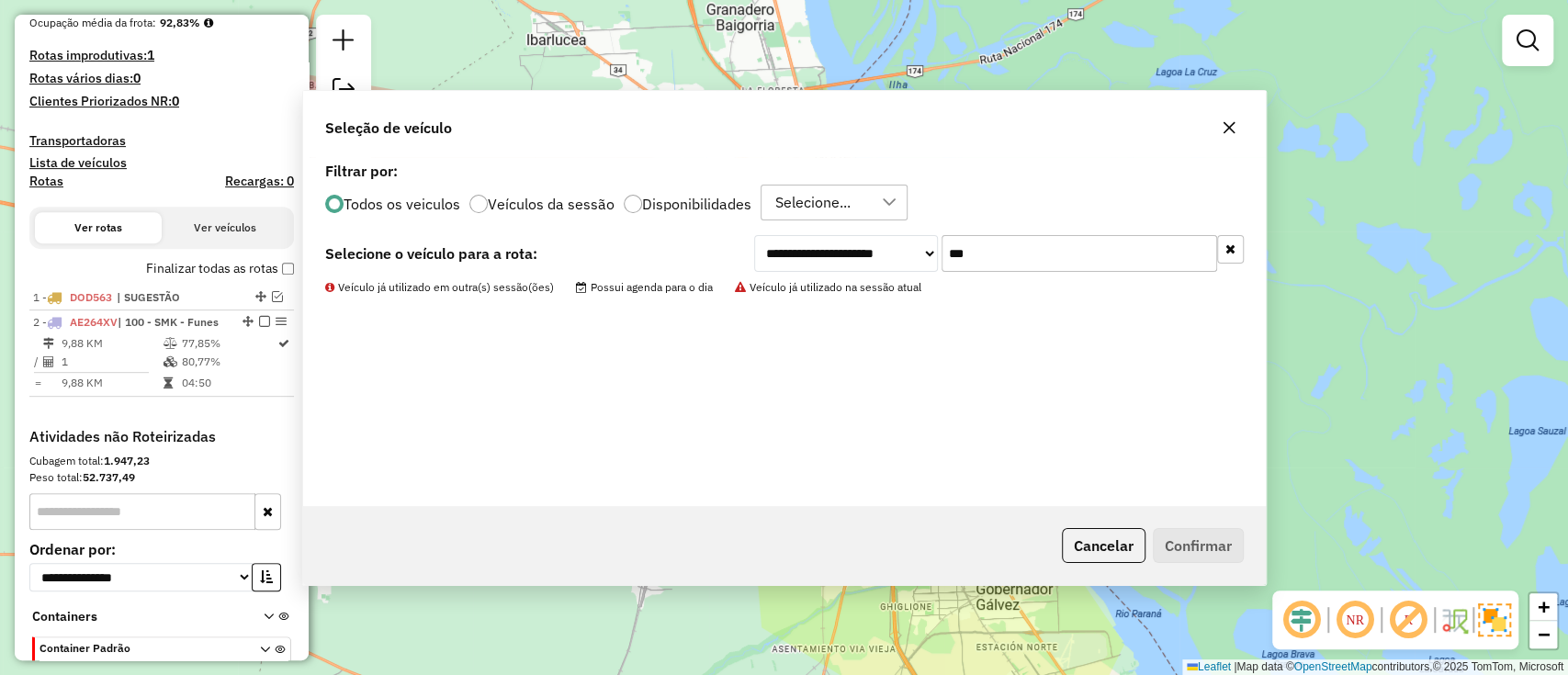
scroll to position [521, 0]
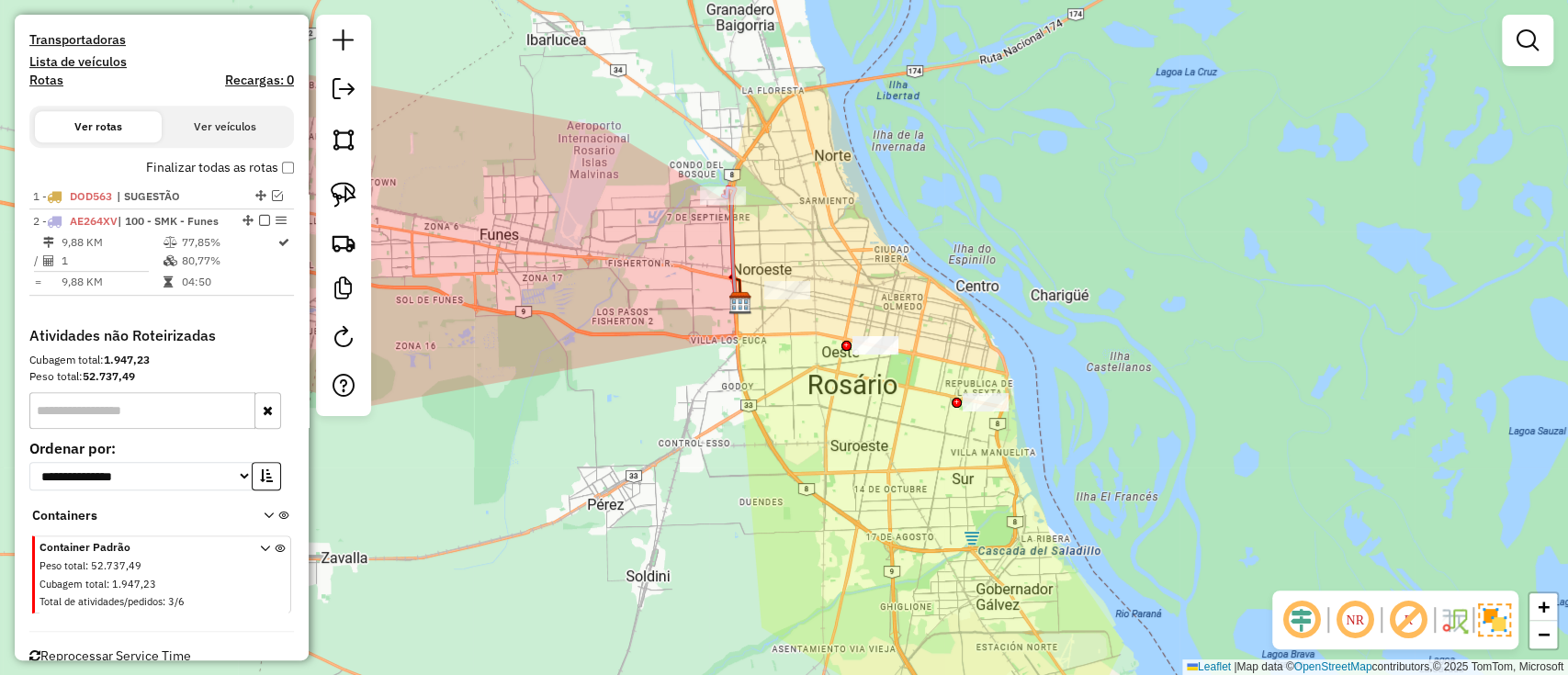
click at [733, 253] on icon at bounding box center [732, 248] width 18 height 121
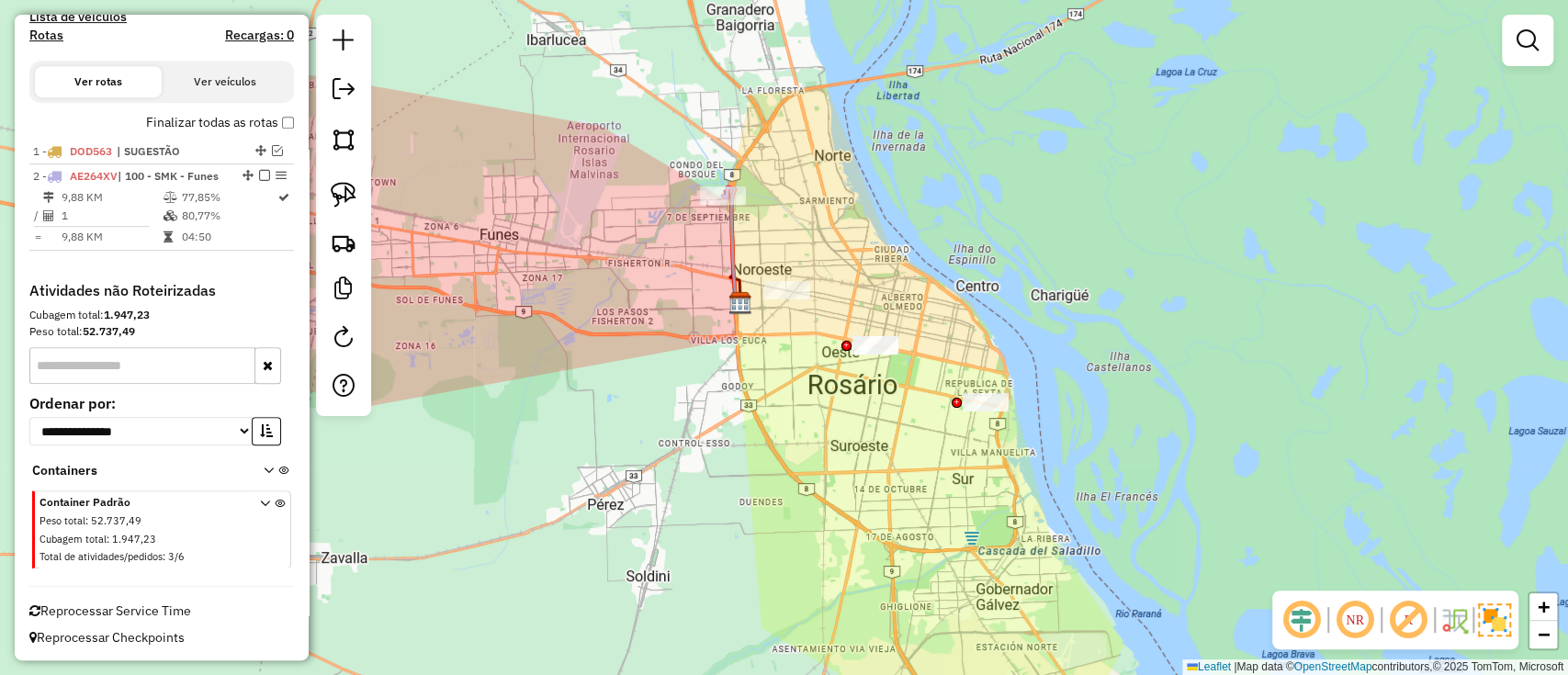
select select "**********"
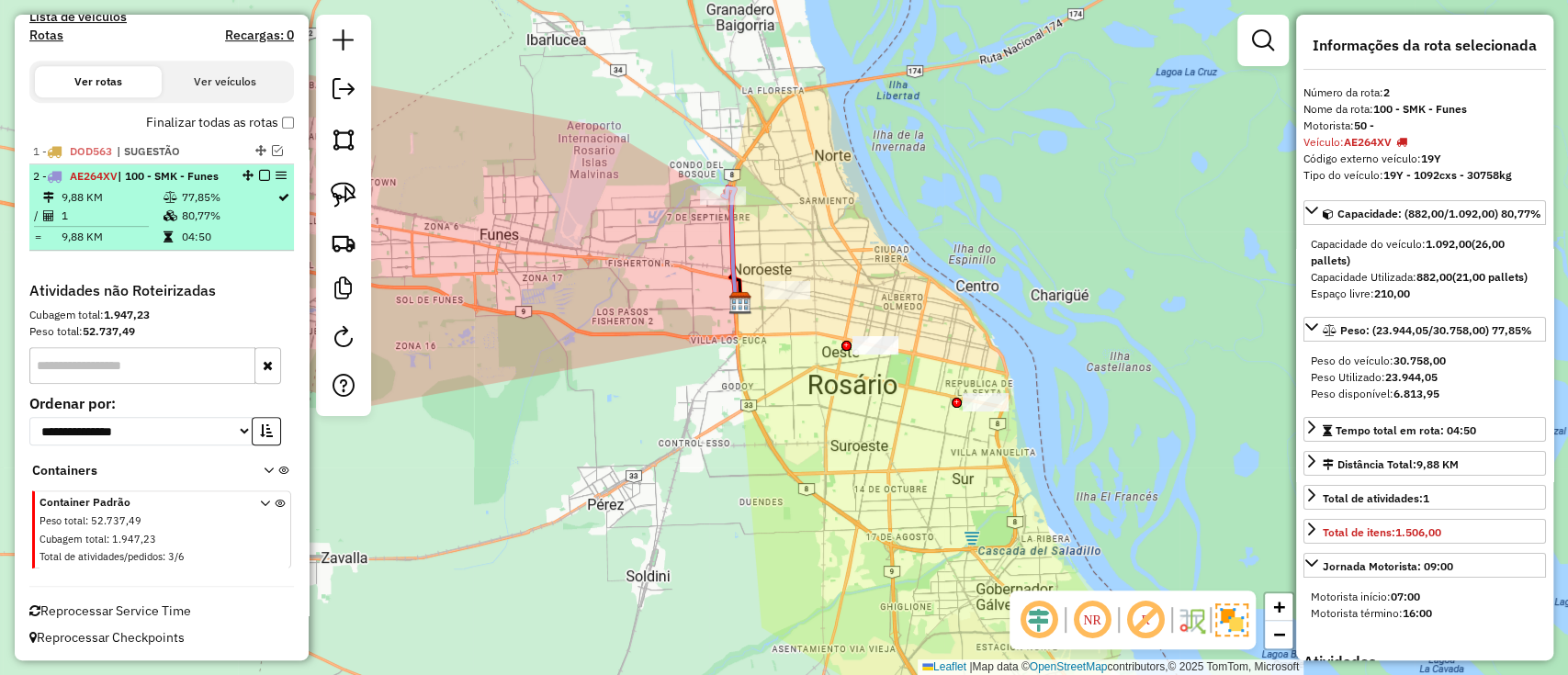
click at [259, 175] on em at bounding box center [264, 175] width 11 height 11
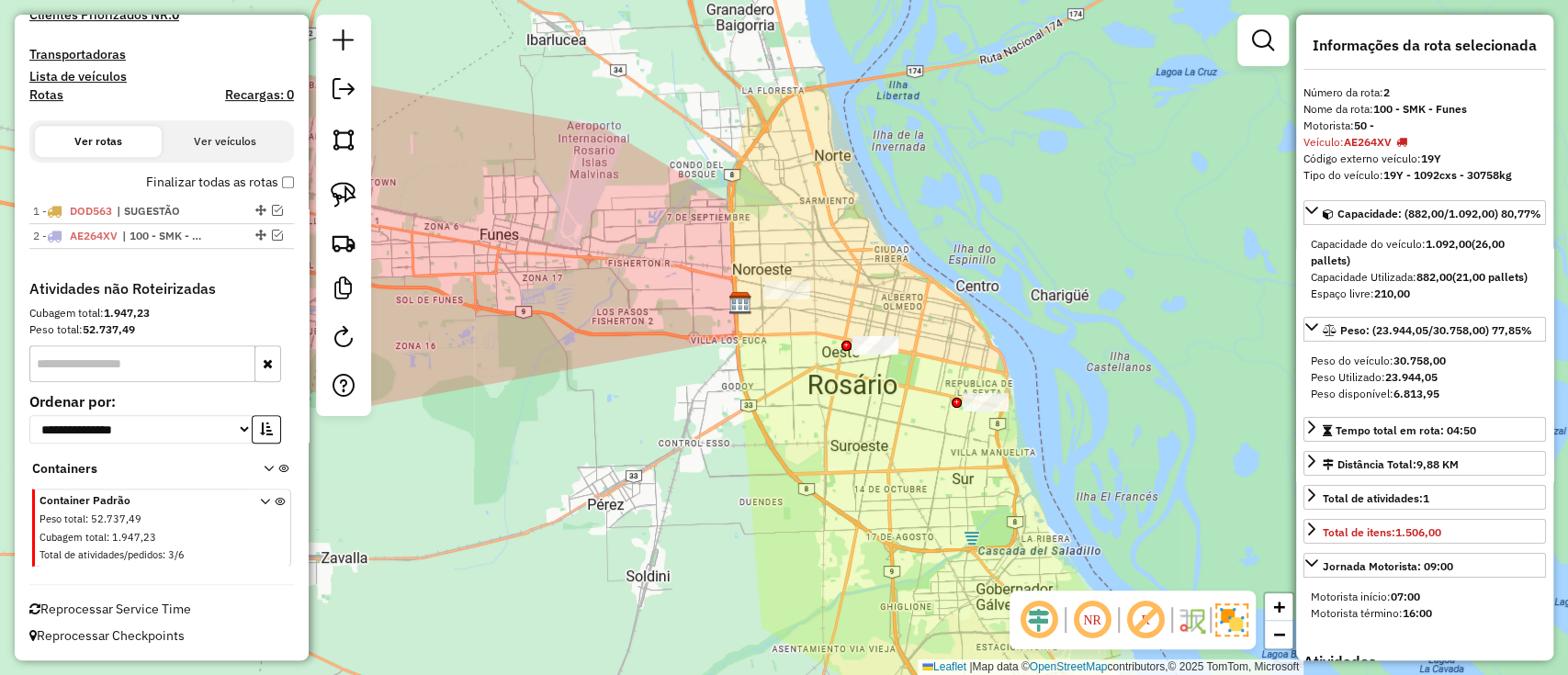
scroll to position [504, 0]
drag, startPoint x: 840, startPoint y: 280, endPoint x: 724, endPoint y: 354, distance: 137.6
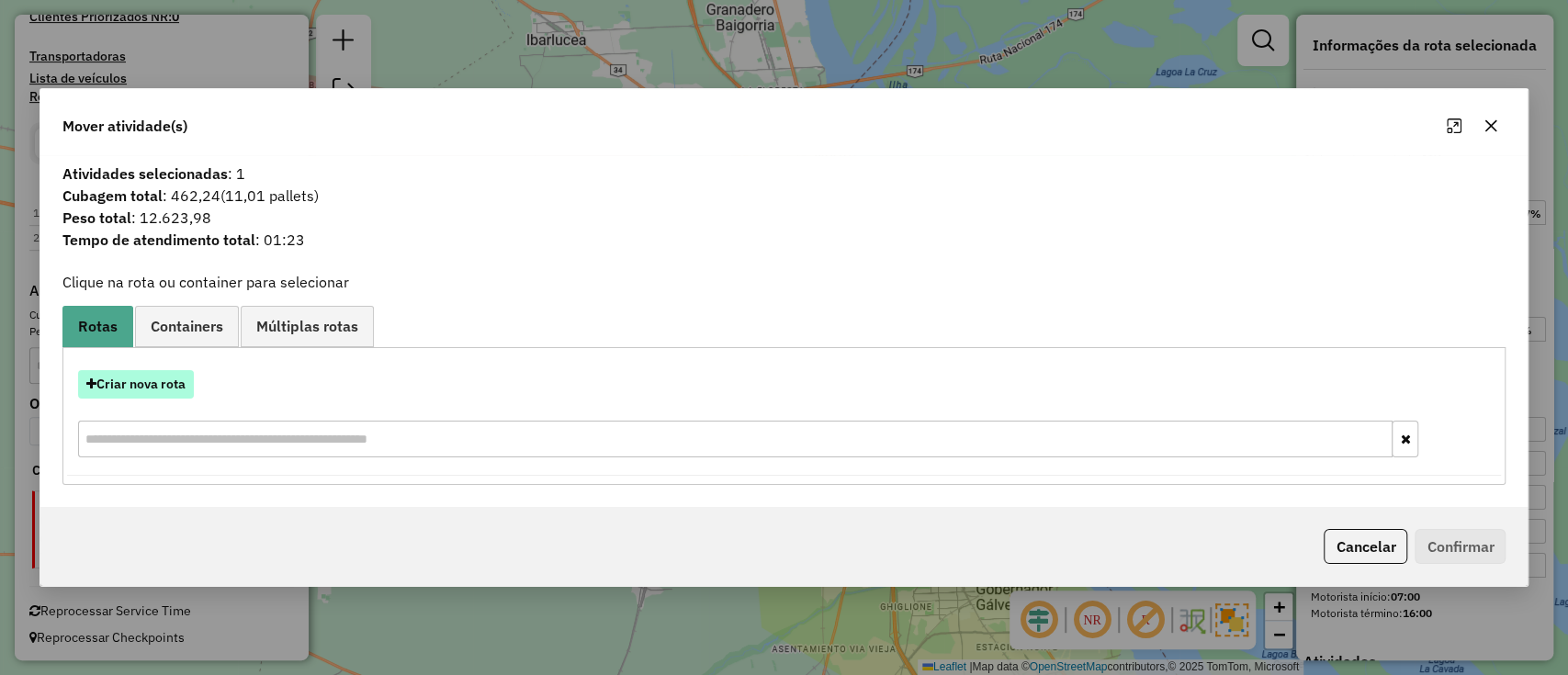
click at [171, 379] on button "Criar nova rota" at bounding box center [135, 384] width 116 height 29
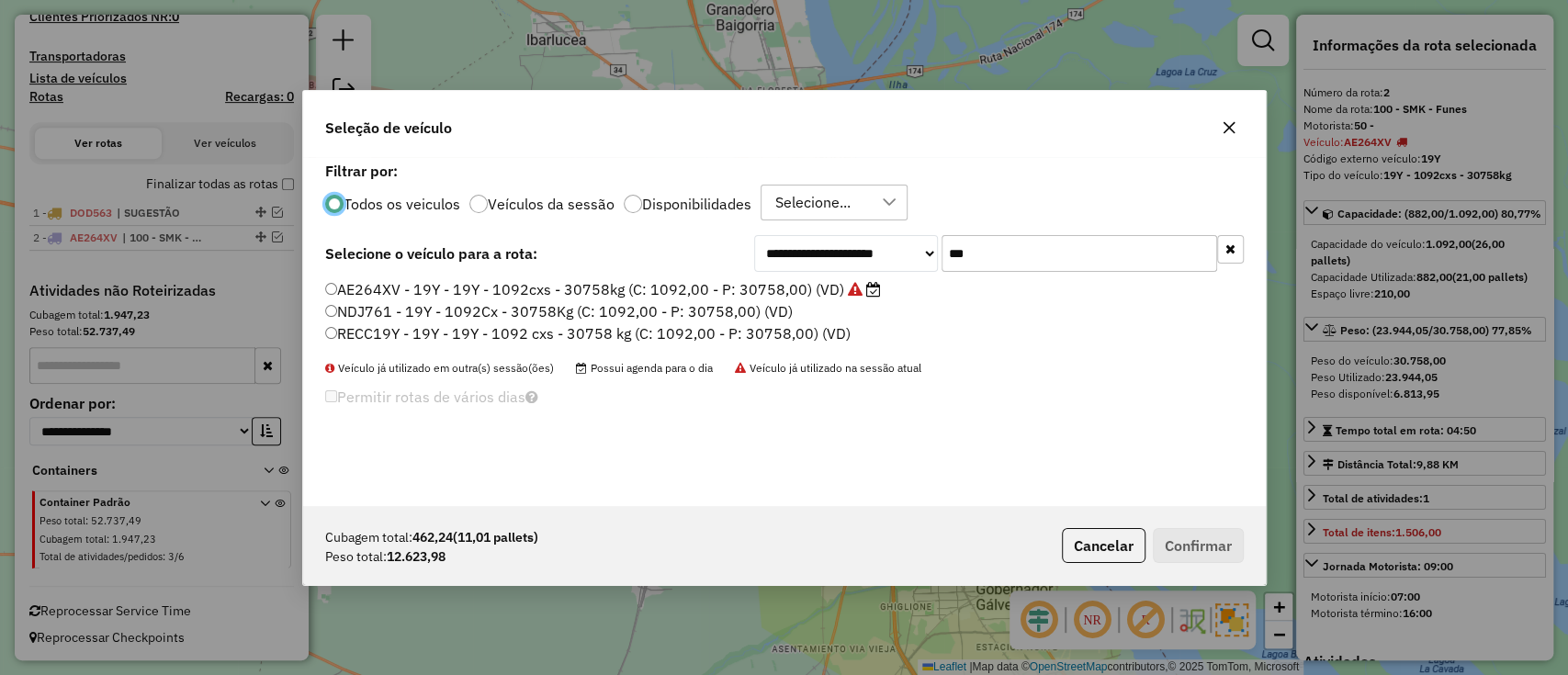
scroll to position [9, 6]
drag, startPoint x: 997, startPoint y: 259, endPoint x: 874, endPoint y: 241, distance: 124.3
click at [874, 243] on div "**********" at bounding box center [1000, 254] width 490 height 37
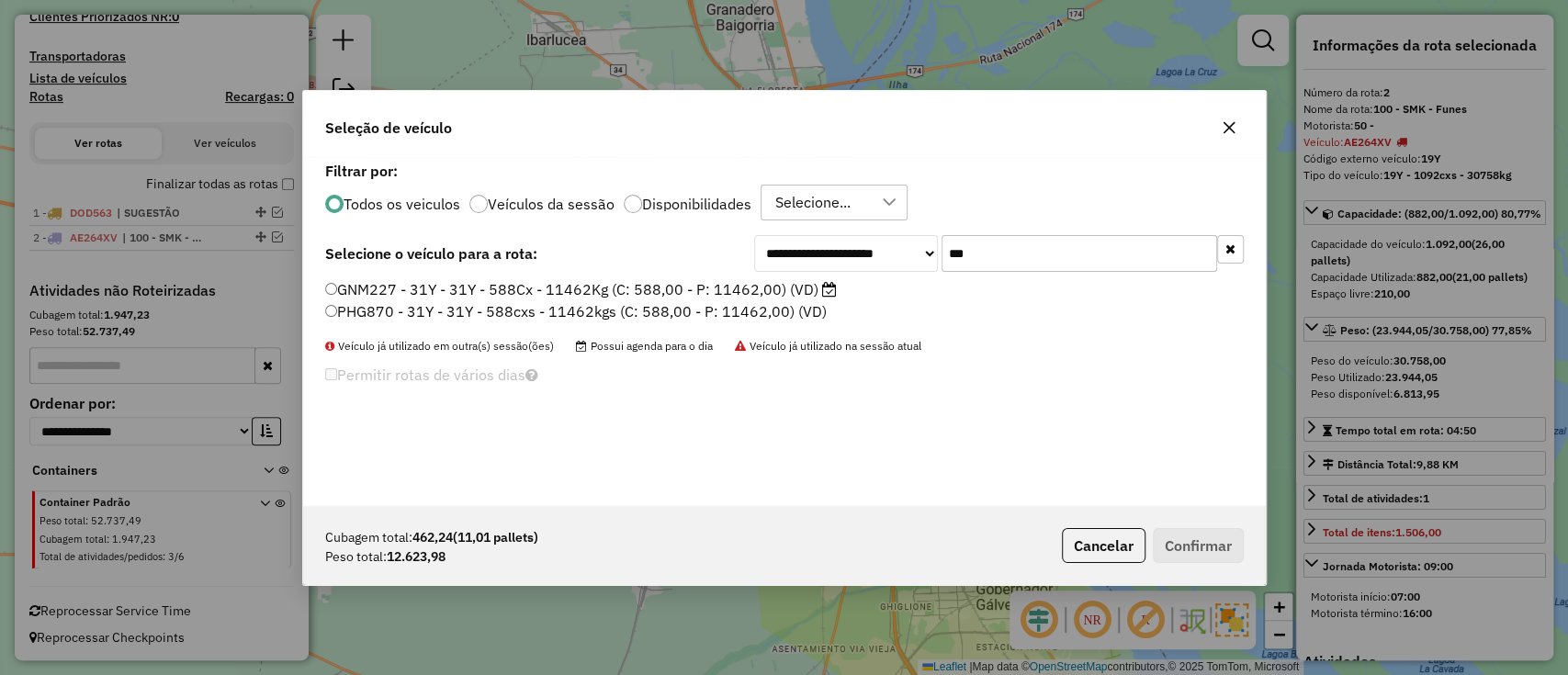
type input "***"
click at [619, 284] on label "GNM227 - 31Y - 31Y - 588Cx - 11462Kg (C: 588,00 - P: 11462,00) (VD)" at bounding box center [581, 289] width 512 height 22
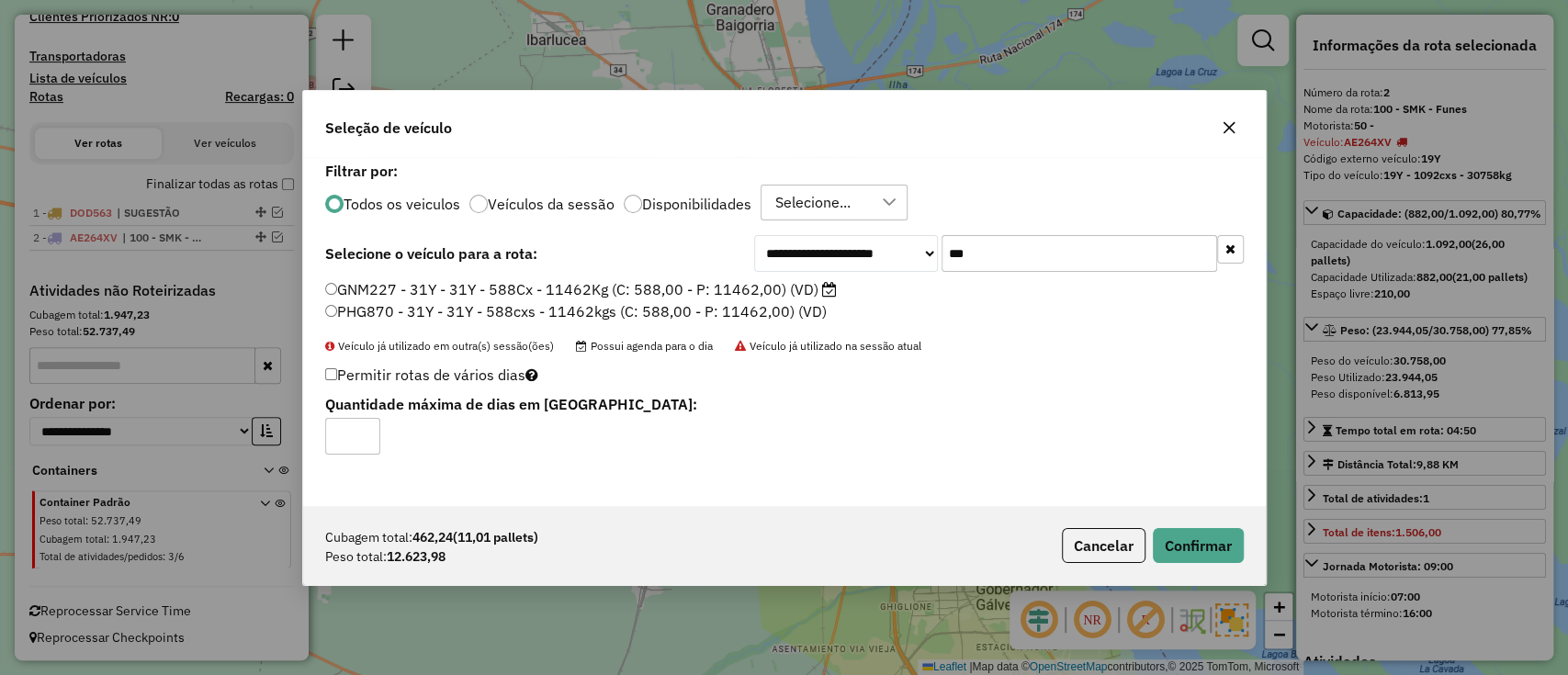
click at [992, 250] on input "***" at bounding box center [1079, 254] width 275 height 37
click at [1231, 251] on icon "button" at bounding box center [1230, 249] width 10 height 13
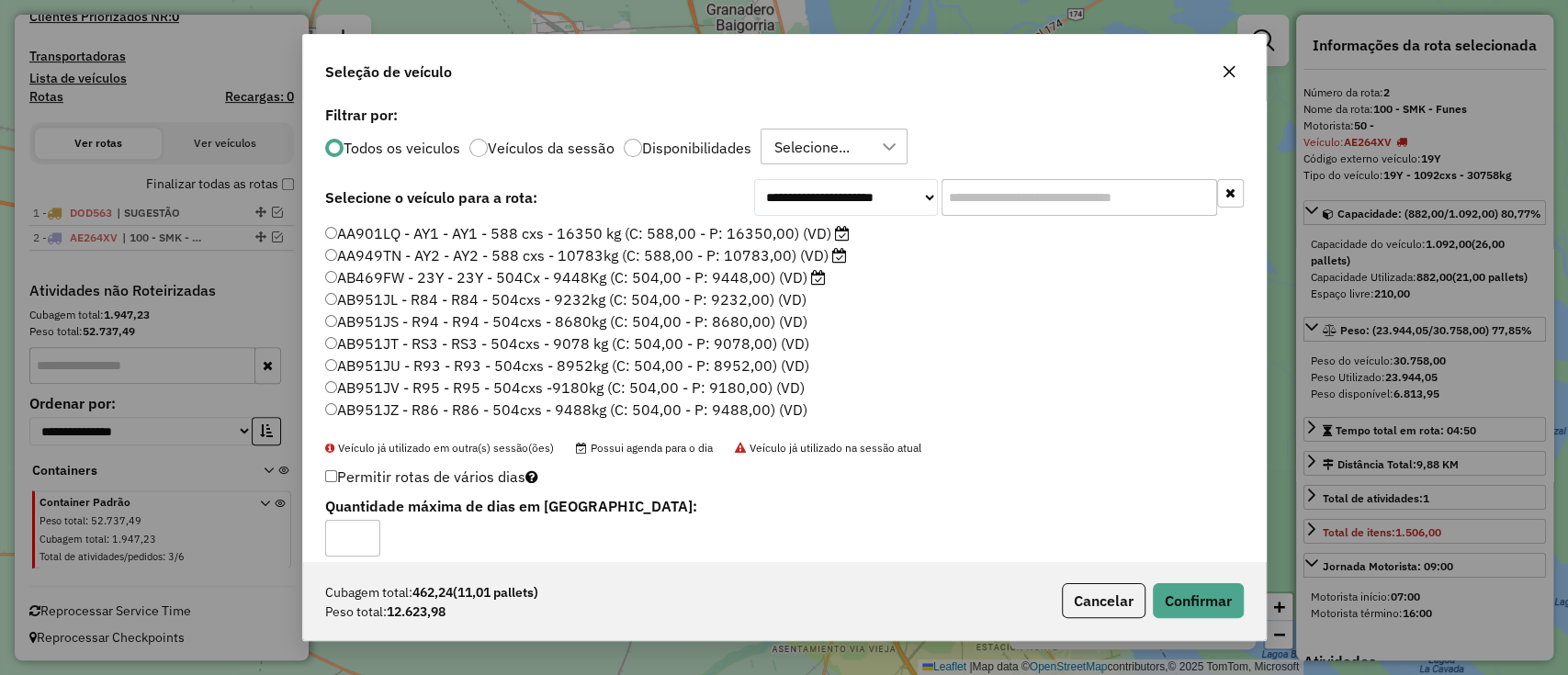
click at [1093, 589] on button "Cancelar" at bounding box center [1103, 601] width 83 height 35
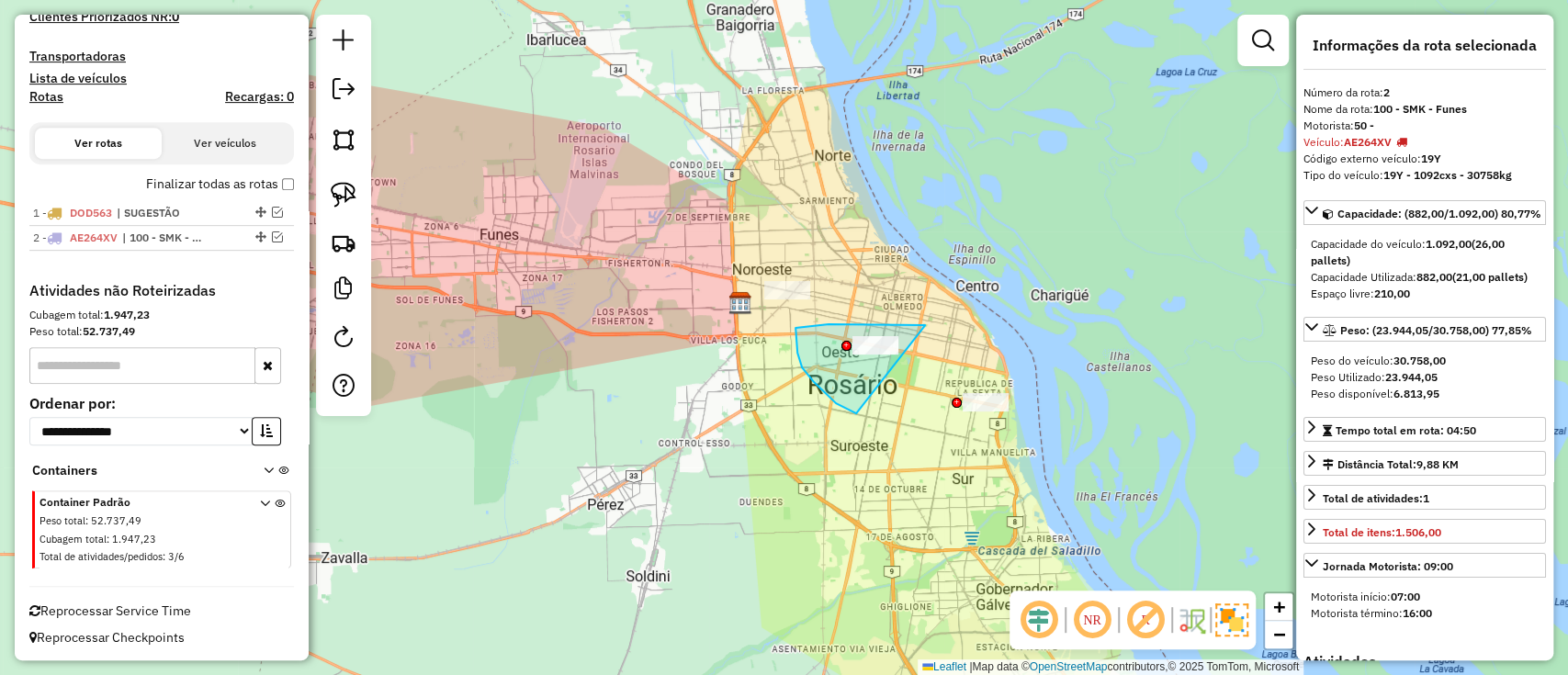
drag, startPoint x: 886, startPoint y: 325, endPoint x: 857, endPoint y: 414, distance: 93.6
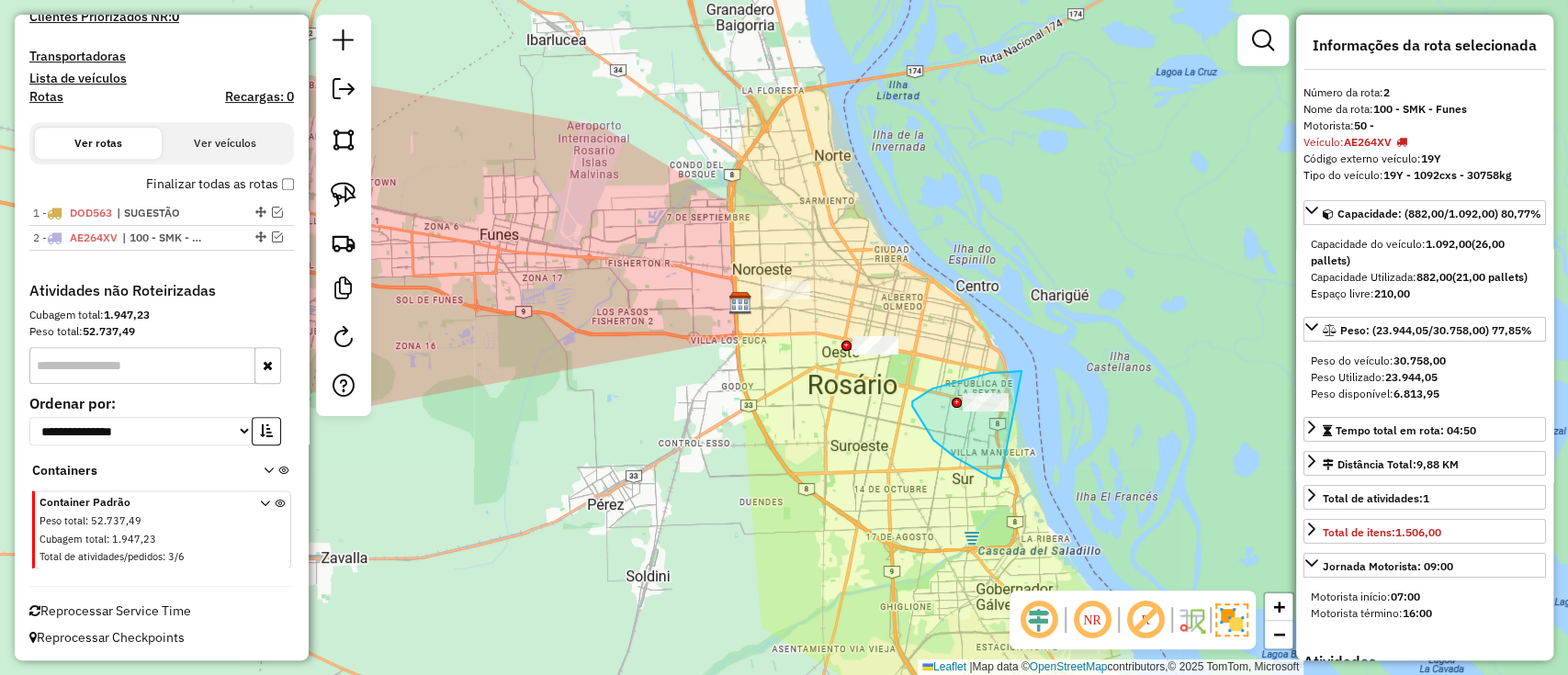
drag, startPoint x: 1022, startPoint y: 371, endPoint x: 1003, endPoint y: 478, distance: 108.7
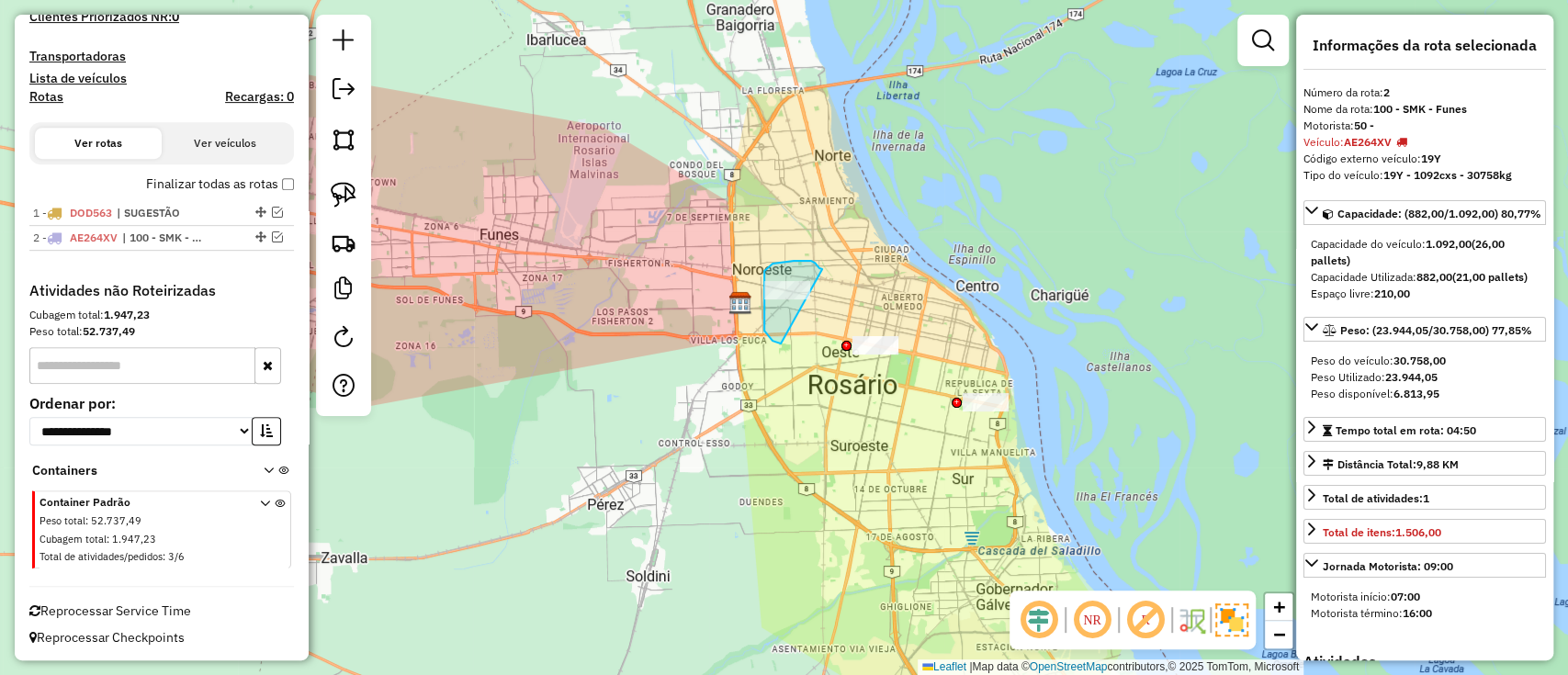
drag, startPoint x: 816, startPoint y: 264, endPoint x: 781, endPoint y: 344, distance: 87.3
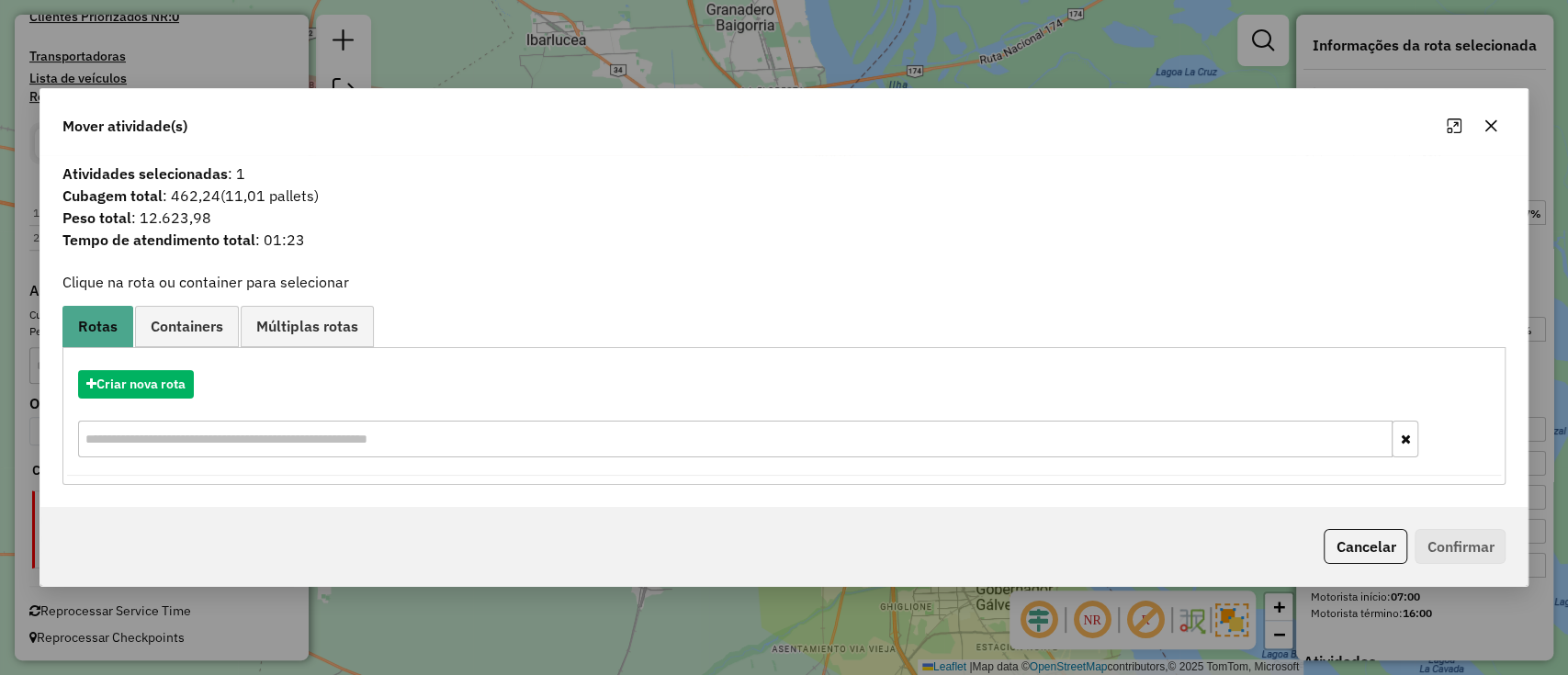
click at [1324, 546] on button "Cancelar" at bounding box center [1366, 547] width 83 height 35
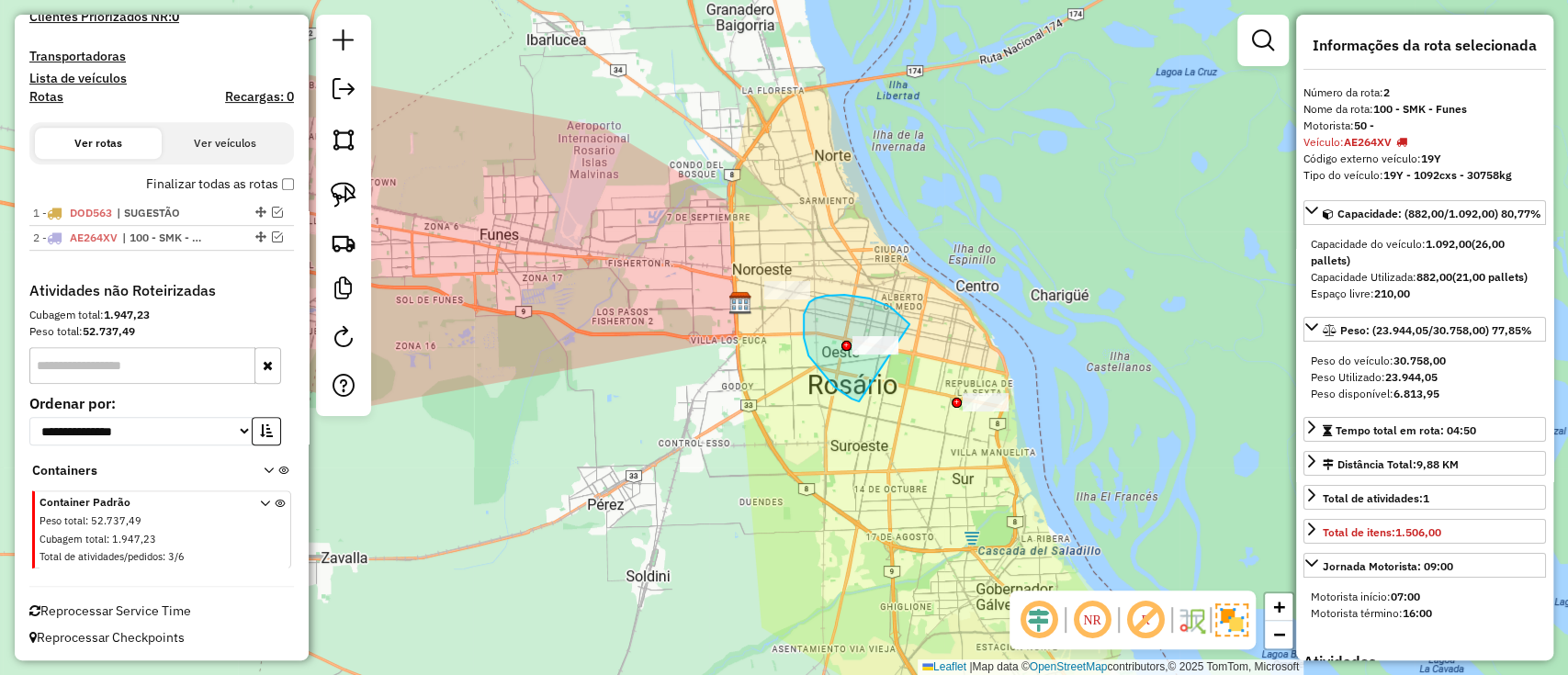
drag, startPoint x: 897, startPoint y: 312, endPoint x: 863, endPoint y: 405, distance: 99.0
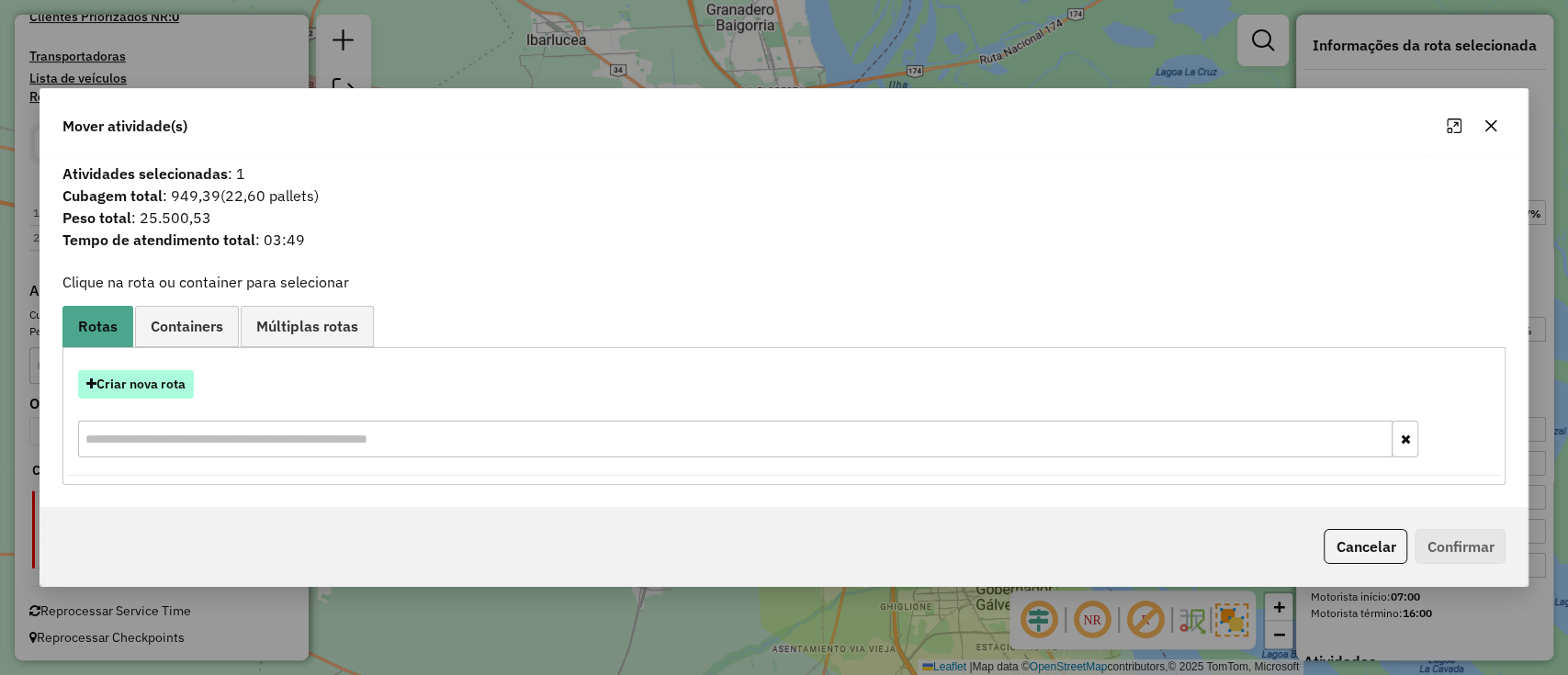
click at [146, 385] on button "Criar nova rota" at bounding box center [135, 384] width 116 height 29
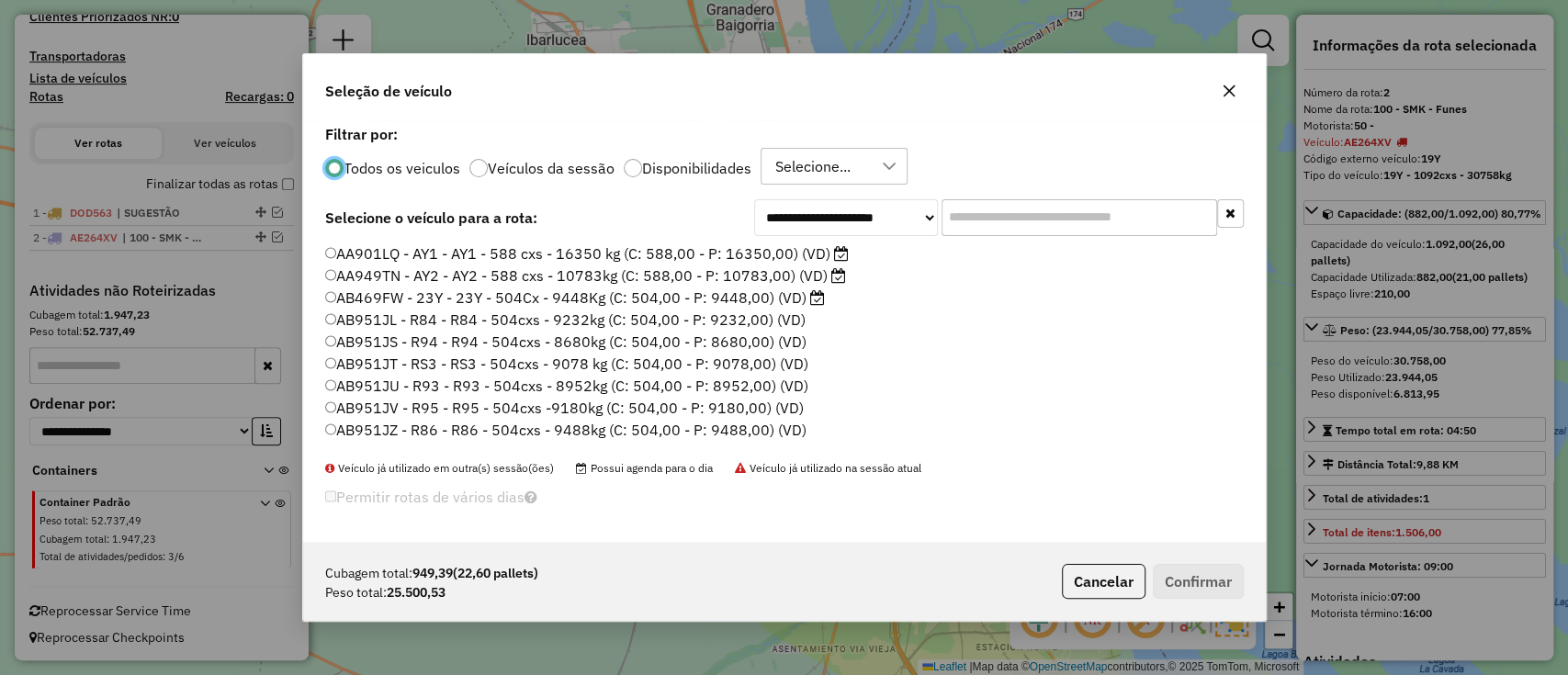
click at [1112, 220] on input "text" at bounding box center [1079, 218] width 275 height 37
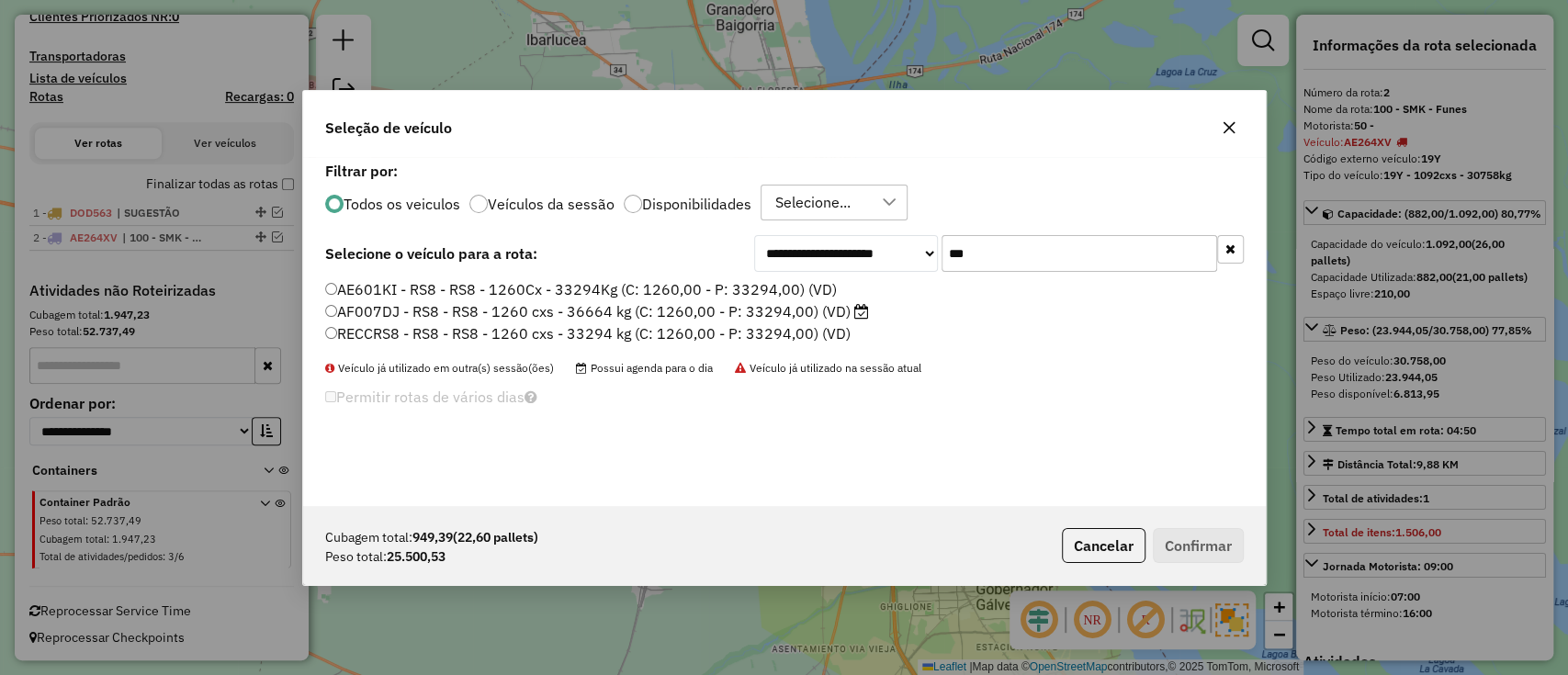
type input "***"
click at [565, 286] on label "AE601KI - RS8 - RS8 - 1260Cx - 33294Kg (C: 1260,00 - P: 33294,00) (VD)" at bounding box center [581, 289] width 512 height 22
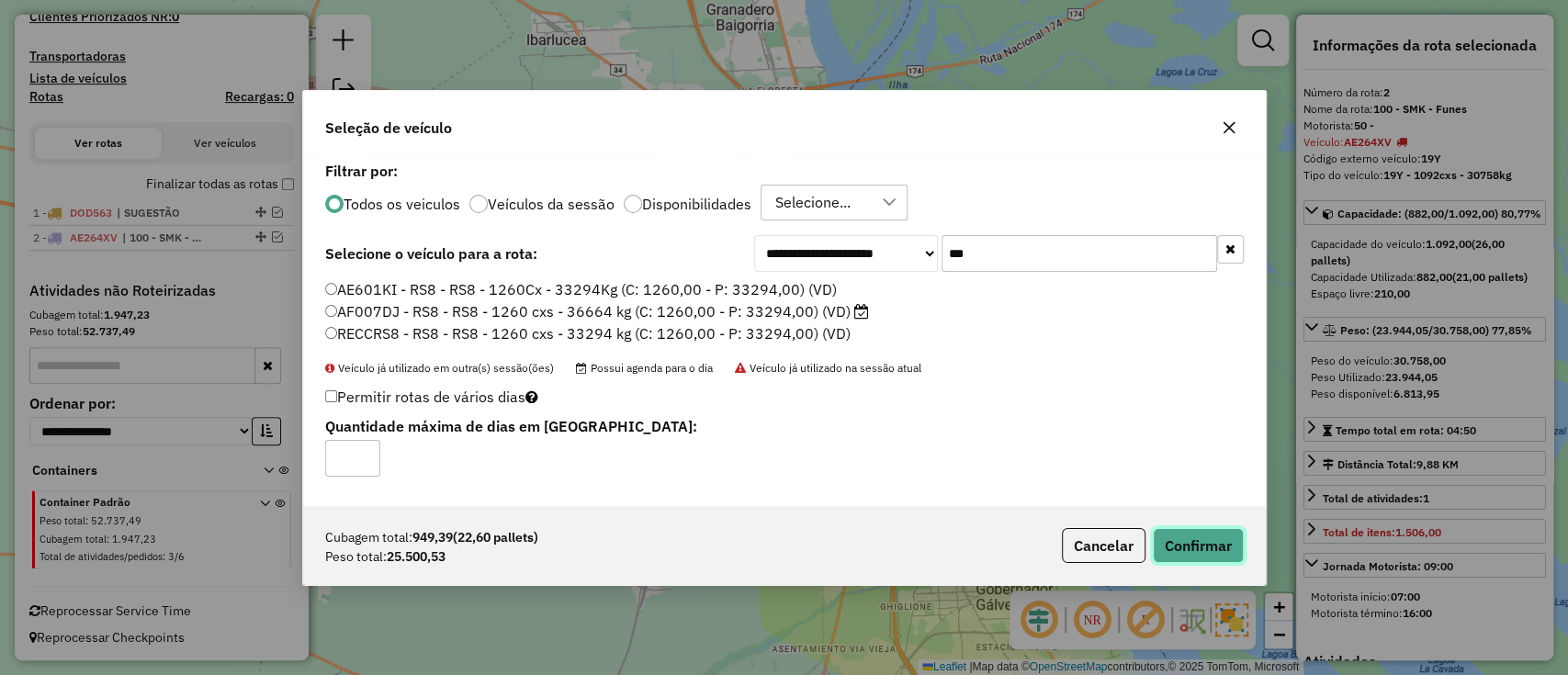
click at [1223, 541] on button "Confirmar" at bounding box center [1199, 546] width 91 height 35
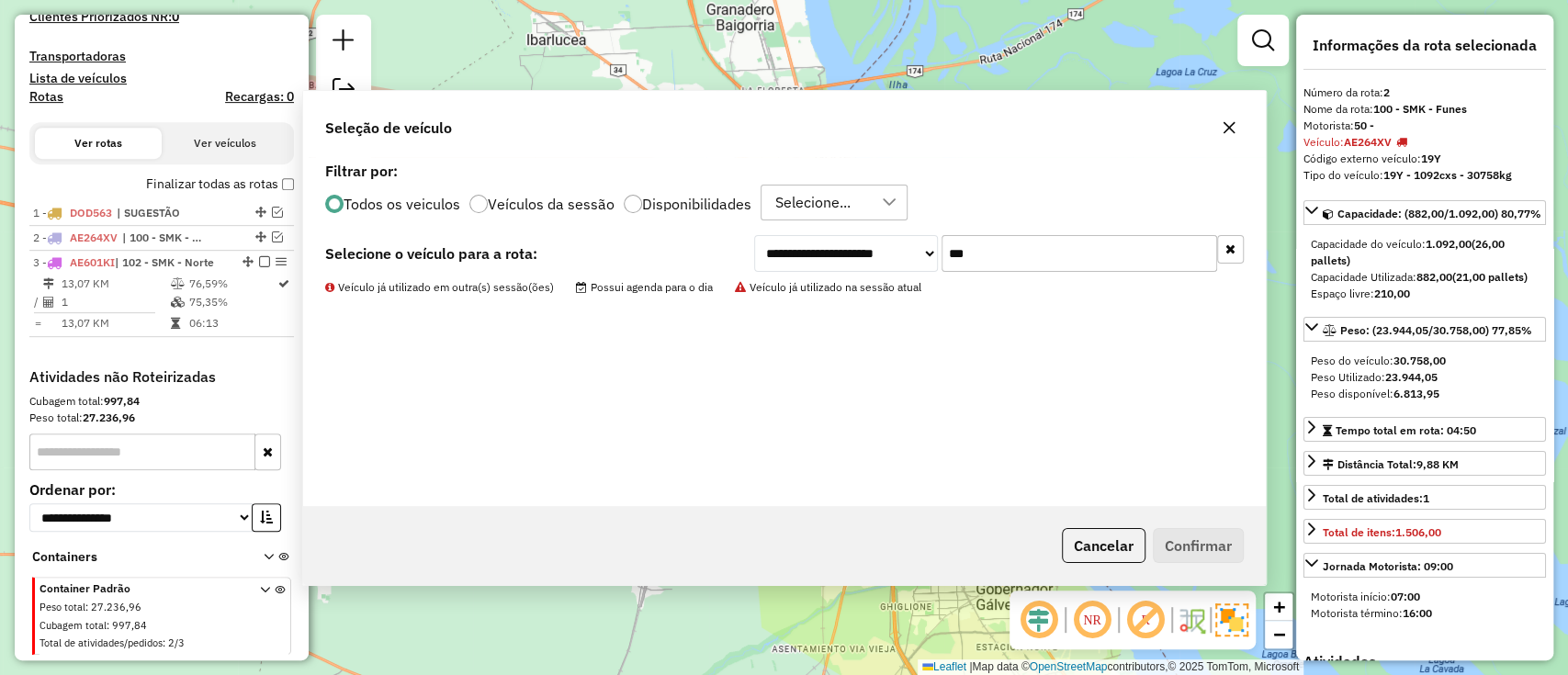
scroll to position [590, 0]
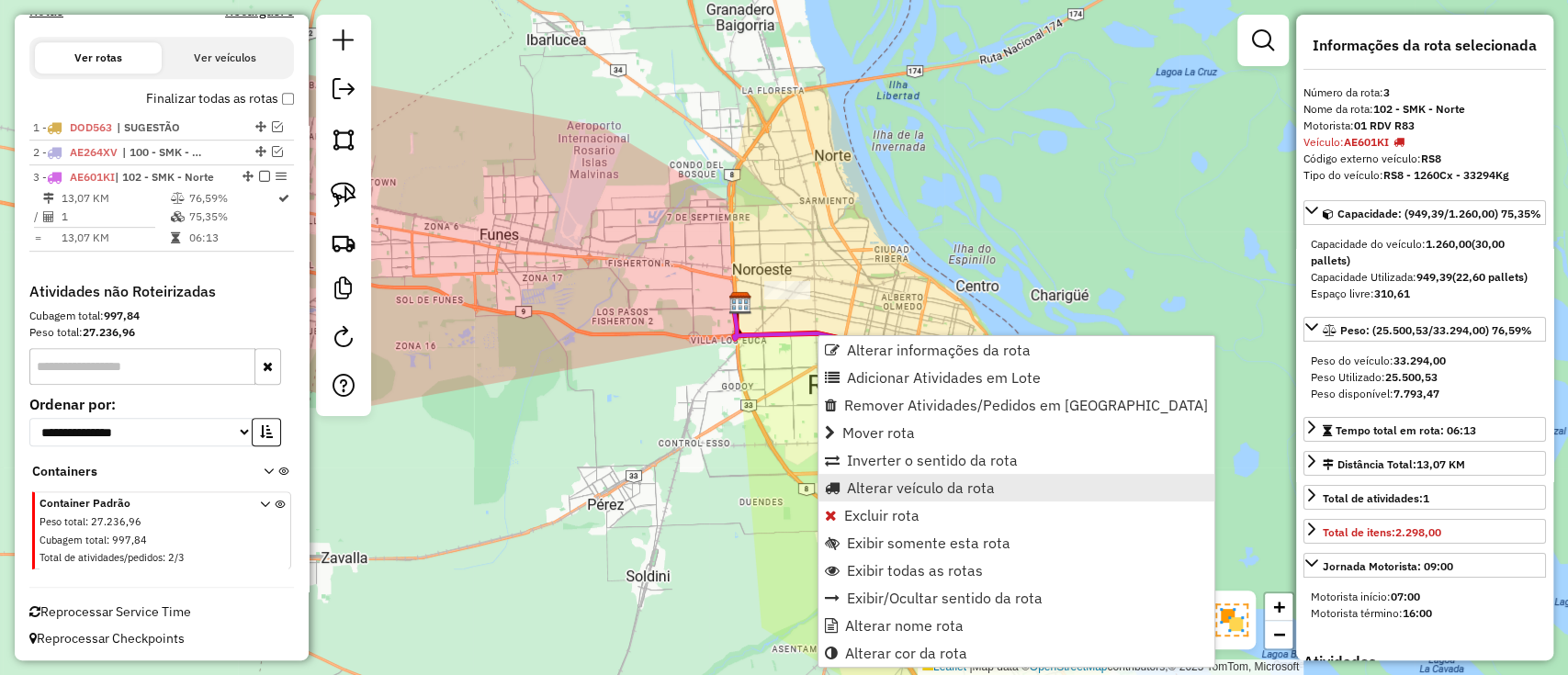
click at [873, 476] on link "Alterar veículo da rota" at bounding box center [1016, 488] width 396 height 28
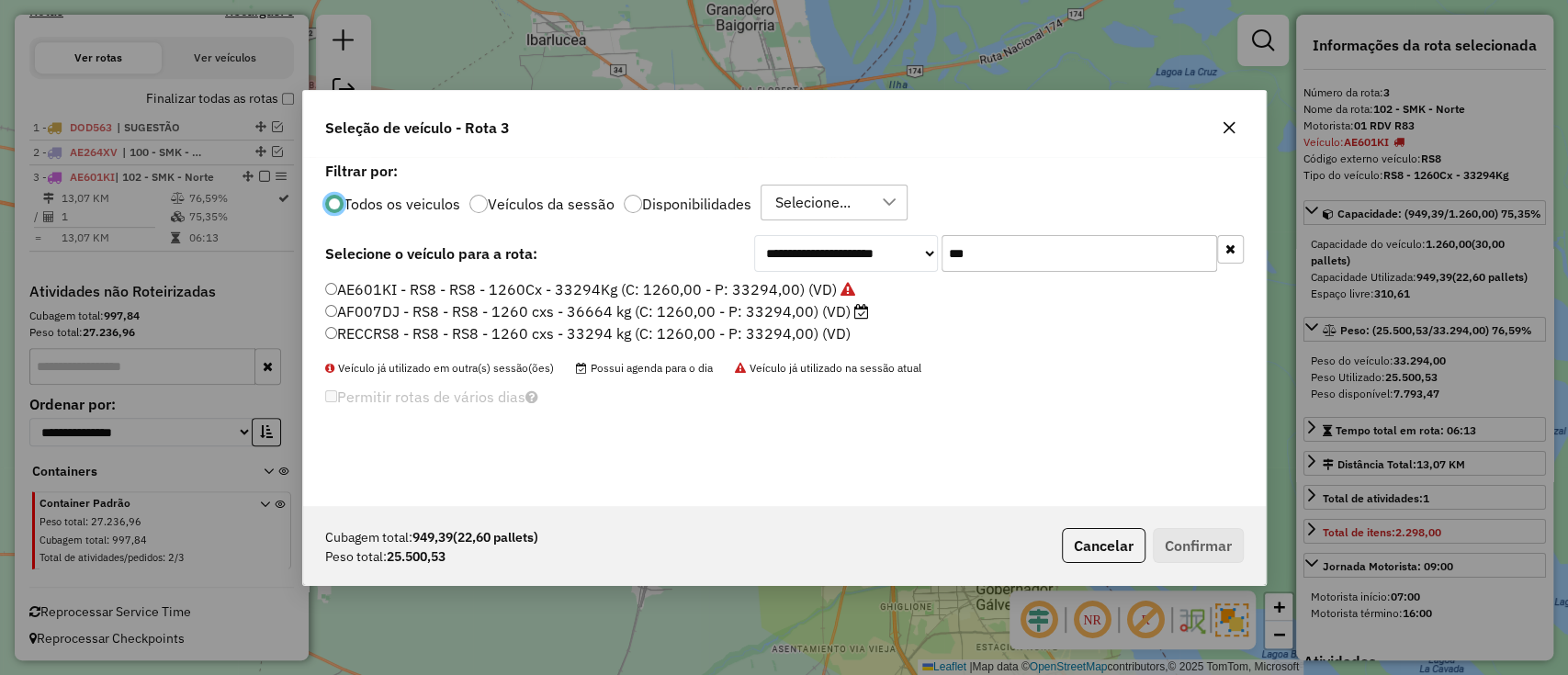
scroll to position [9, 6]
click at [806, 304] on label "AF007DJ - RS8 - RS8 - 1260 cxs - 36664 kg (C: 1260,00 - P: 33294,00) (VD)" at bounding box center [597, 312] width 544 height 22
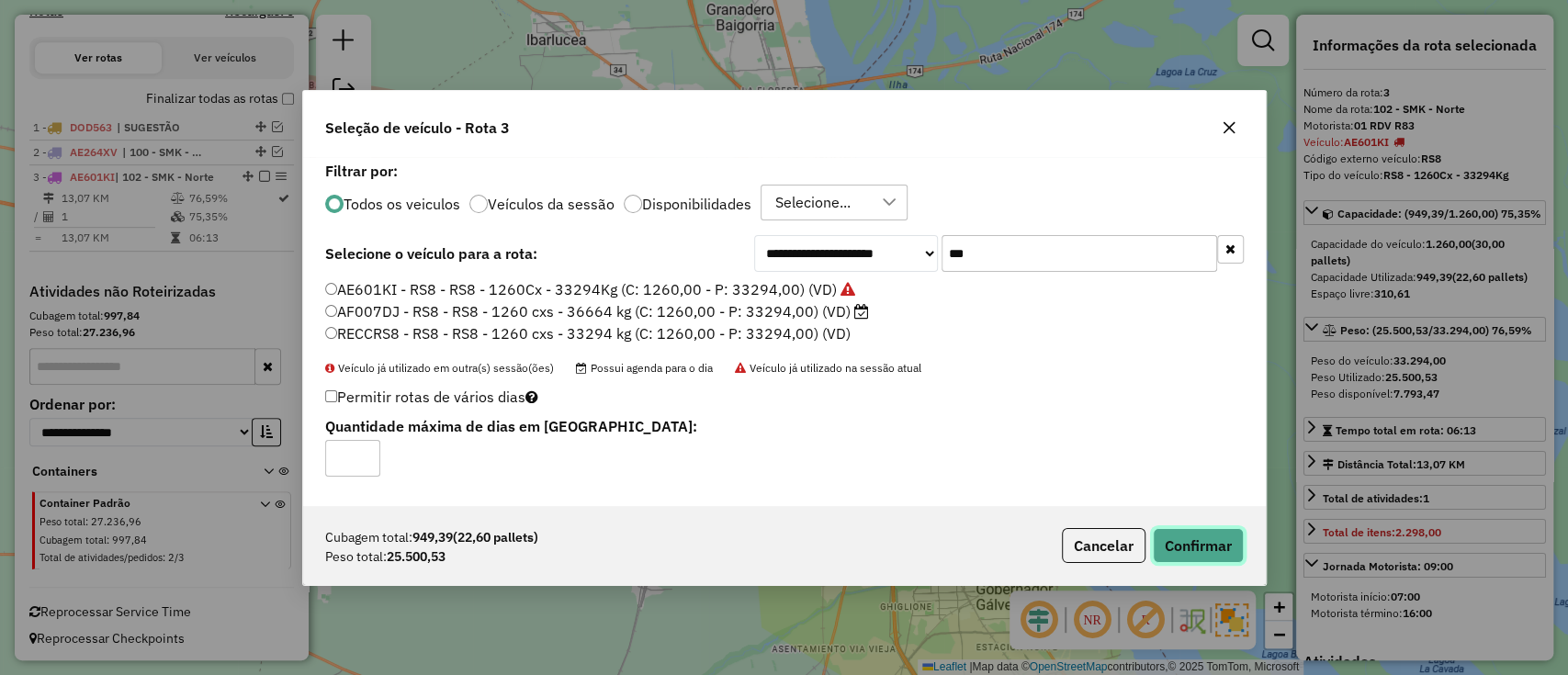
click at [1224, 529] on button "Confirmar" at bounding box center [1199, 546] width 91 height 35
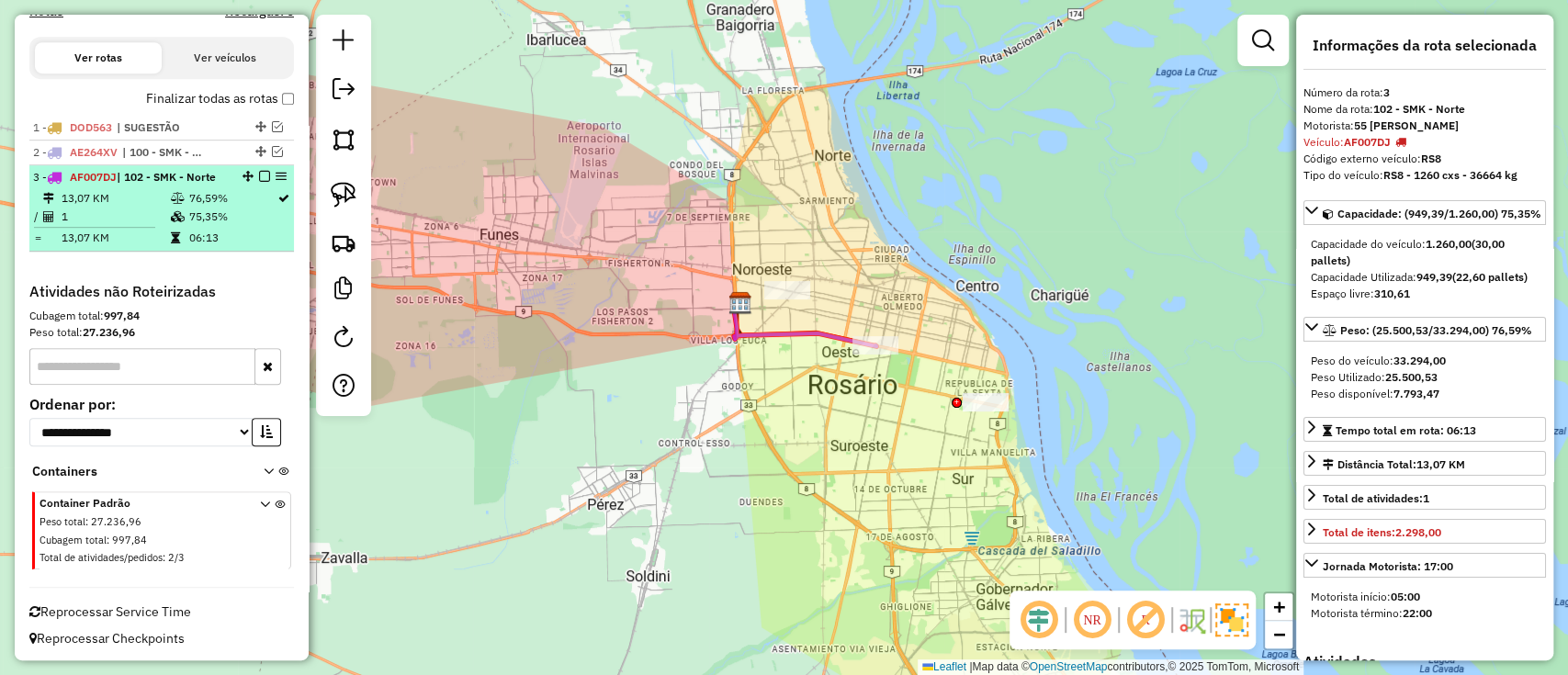
click at [262, 172] on em at bounding box center [264, 176] width 11 height 11
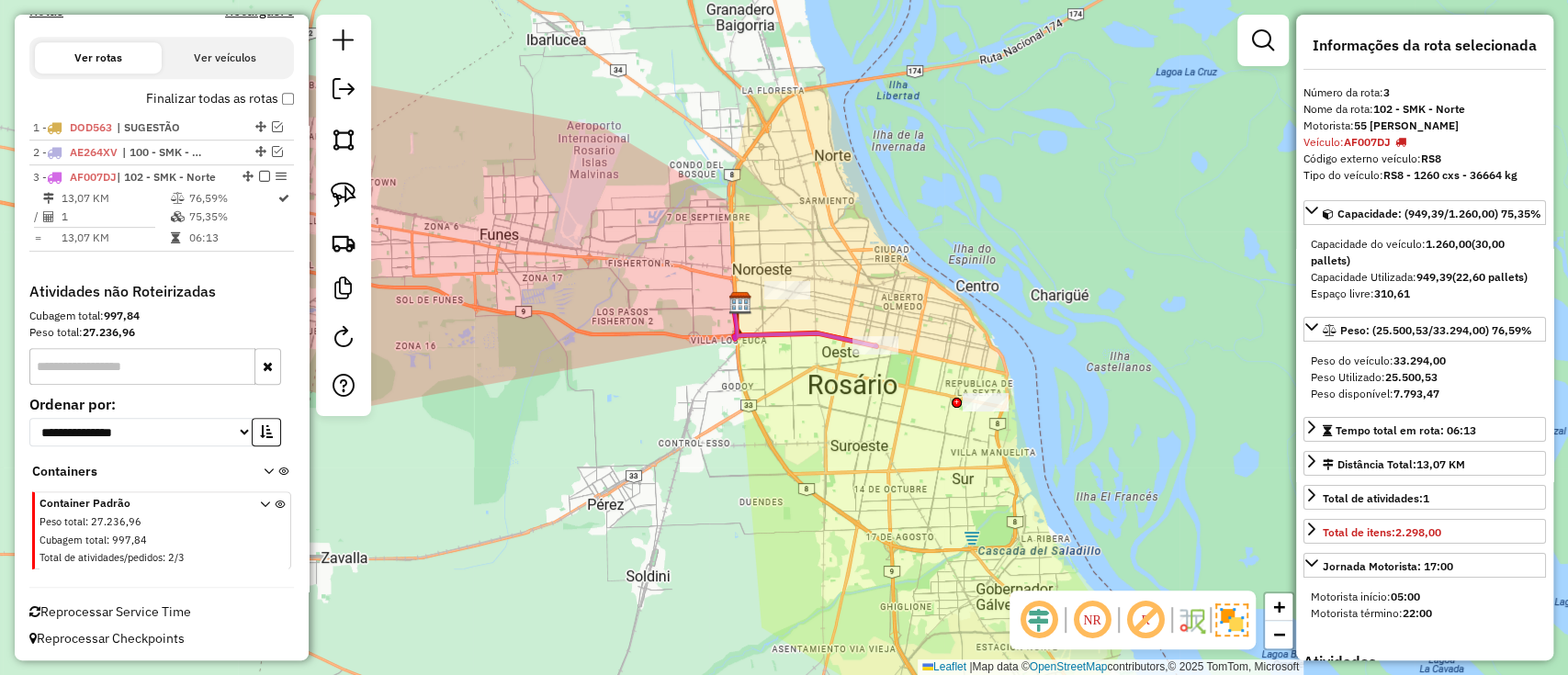
scroll to position [529, 0]
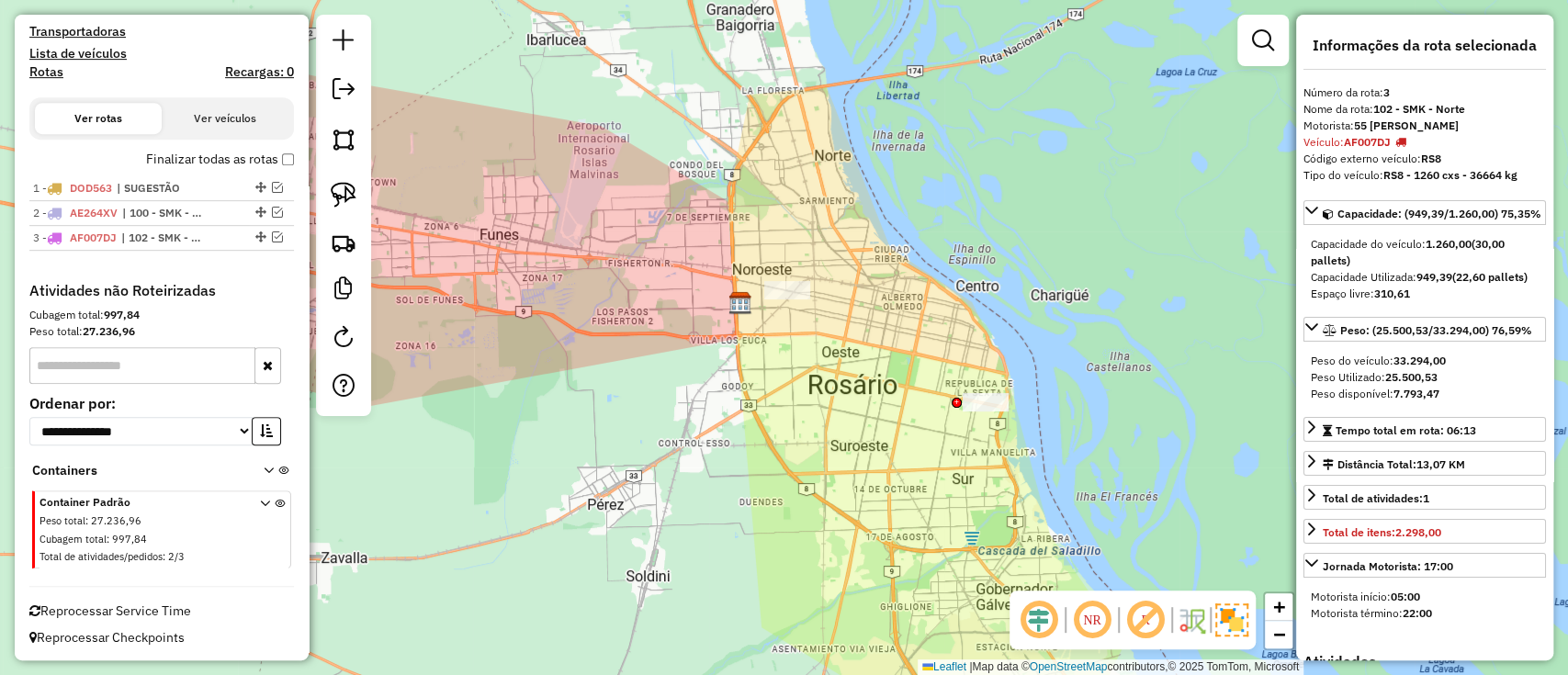
click at [708, 462] on div "Janela de atendimento Grade de atendimento Capacidade Transportadoras Veículos …" at bounding box center [784, 338] width 1568 height 675
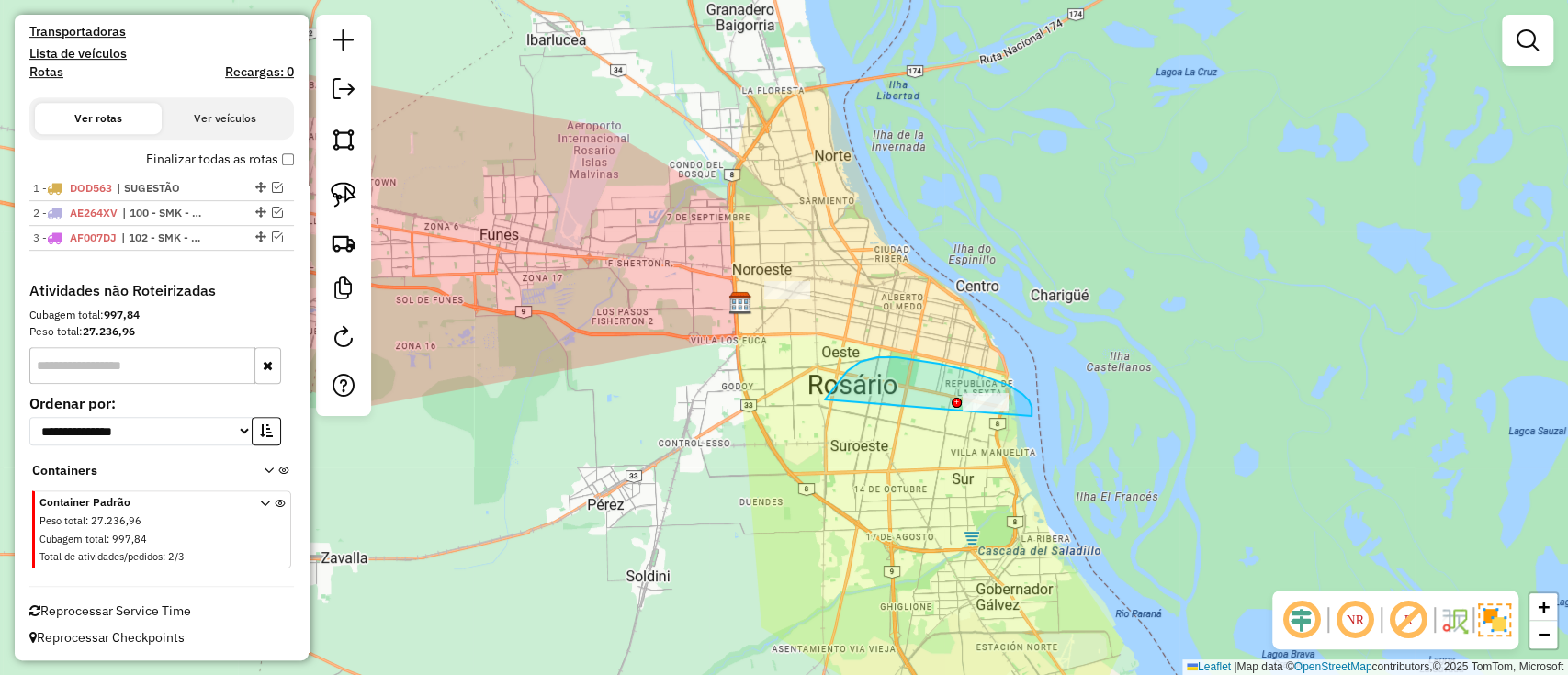
drag, startPoint x: 1031, startPoint y: 416, endPoint x: 832, endPoint y: 438, distance: 200.2
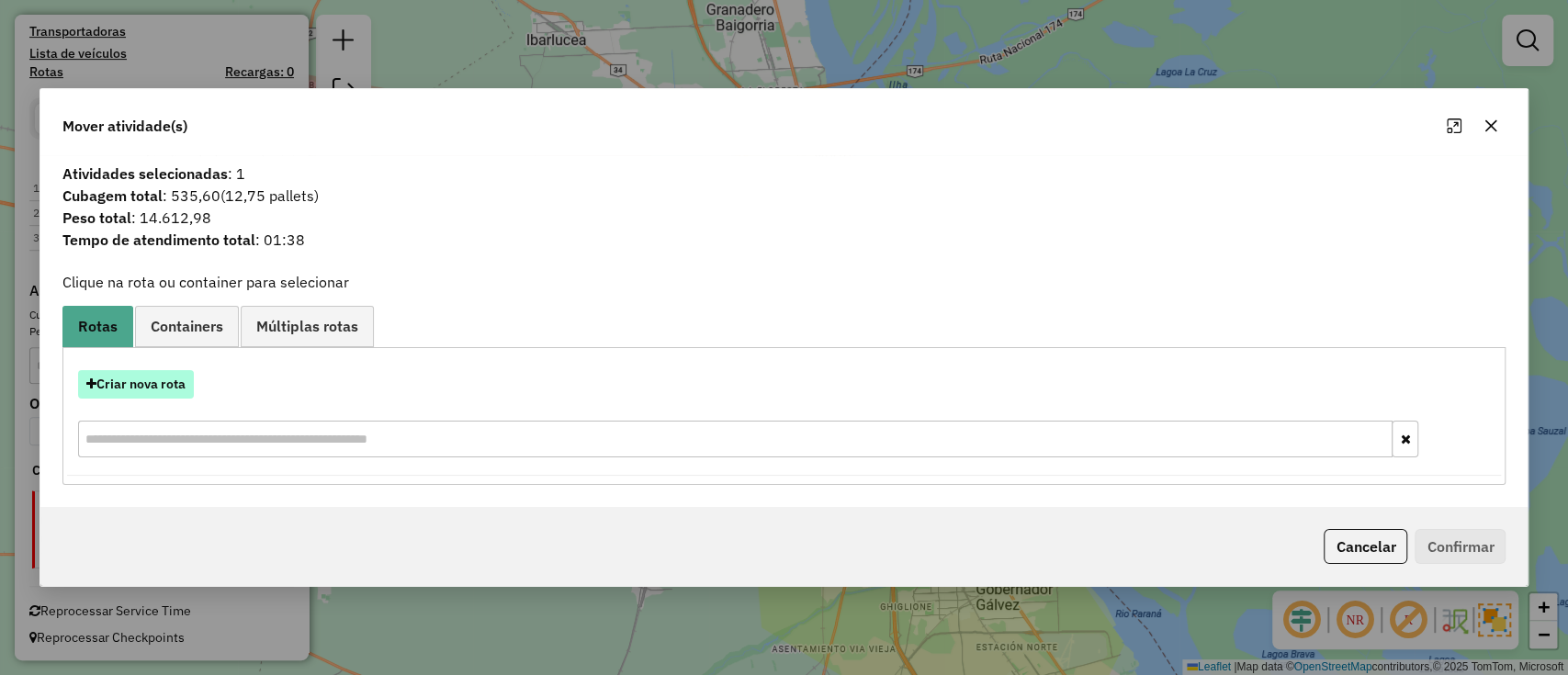
click at [175, 386] on button "Criar nova rota" at bounding box center [135, 384] width 116 height 29
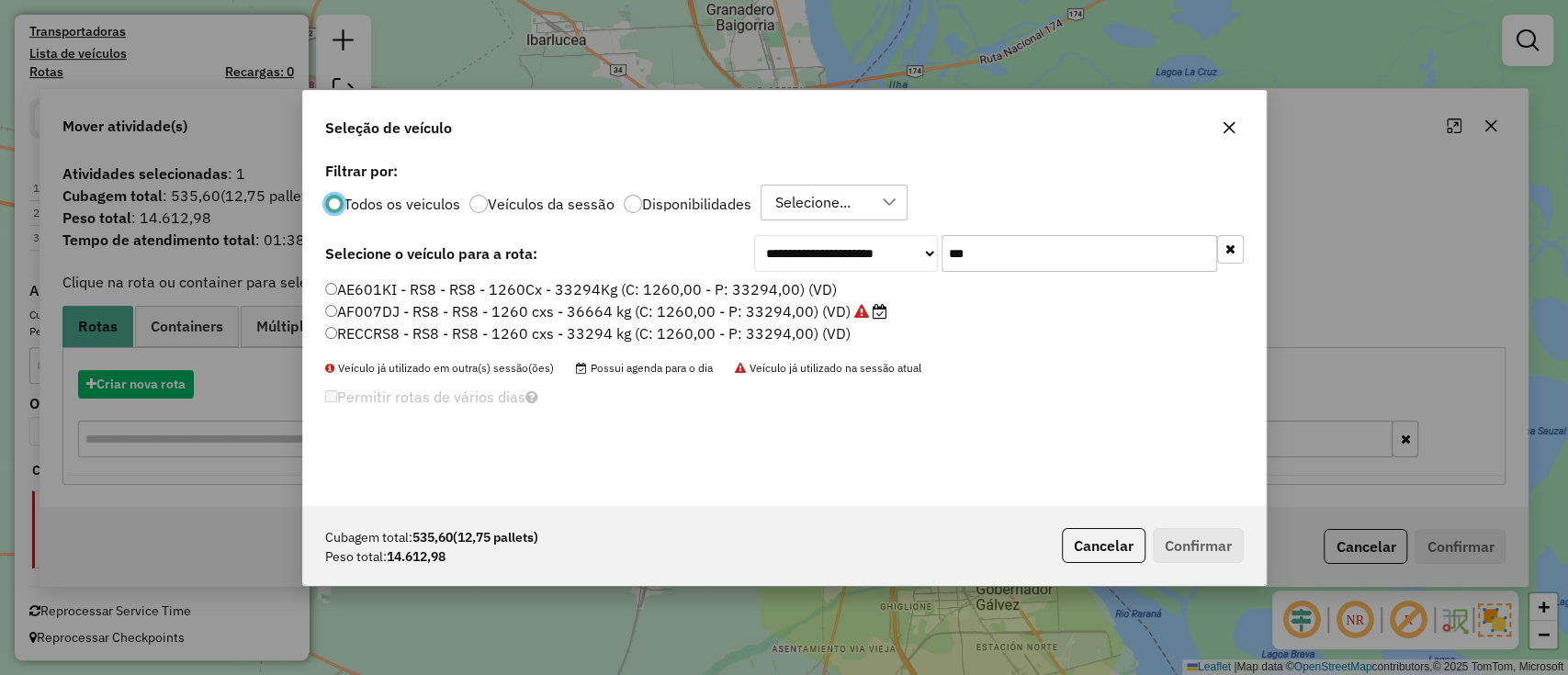
scroll to position [9, 6]
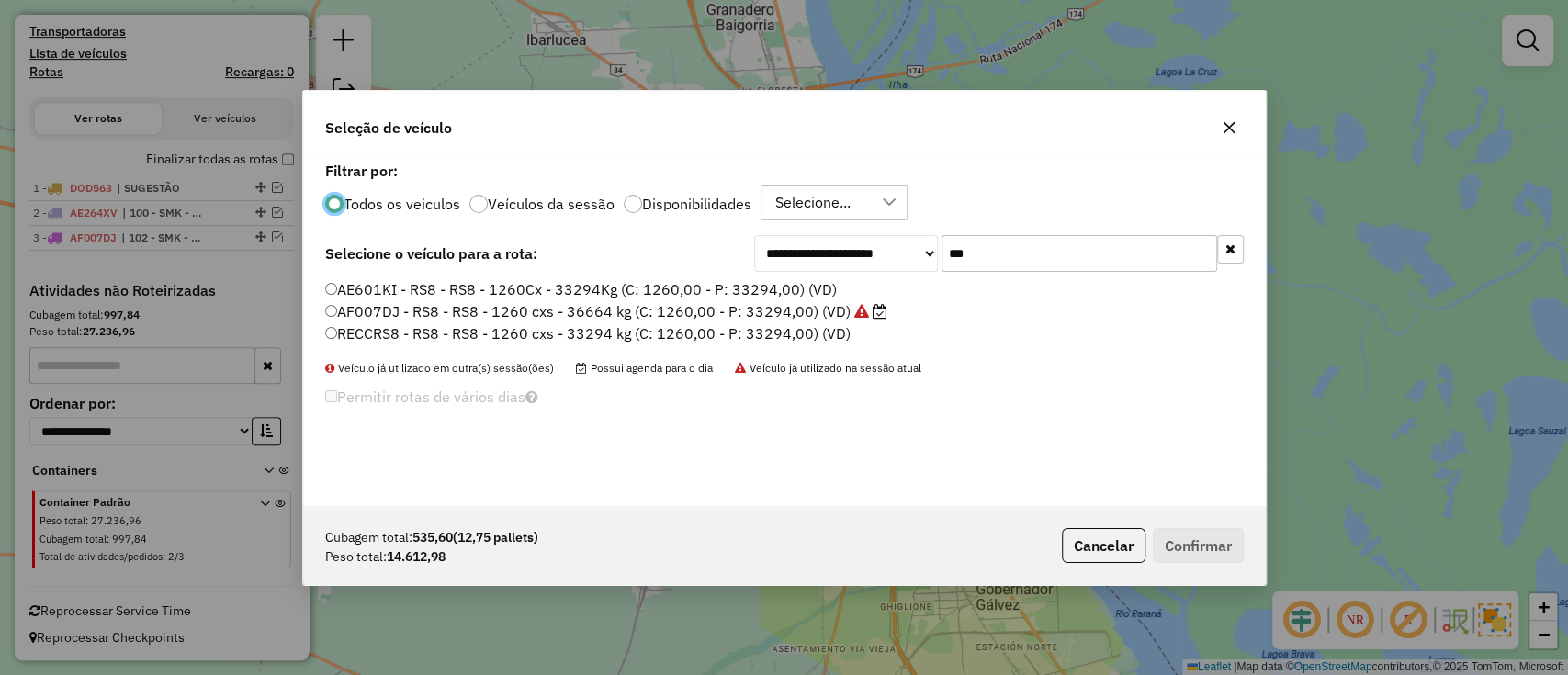
drag, startPoint x: 959, startPoint y: 246, endPoint x: 917, endPoint y: 242, distance: 42.2
click at [934, 246] on div "**********" at bounding box center [1000, 254] width 490 height 37
paste input "text"
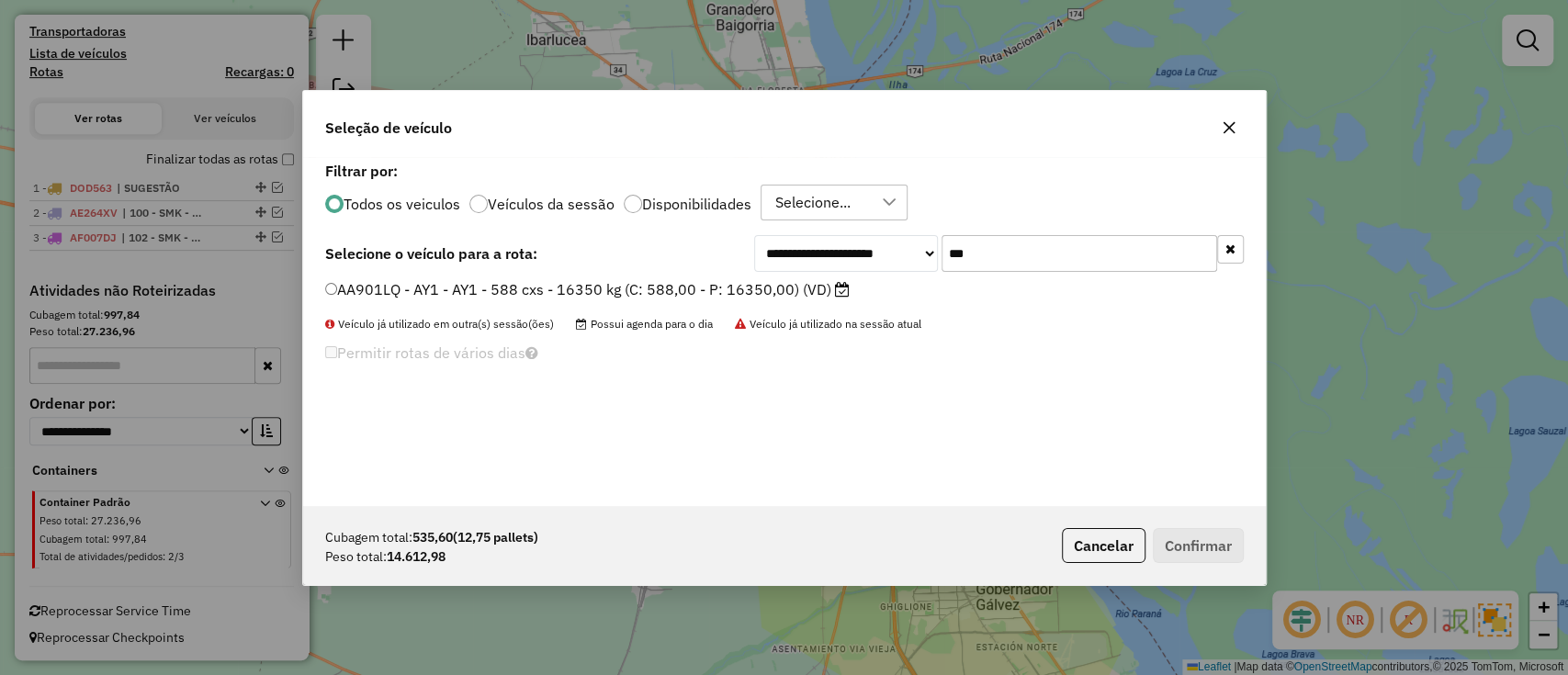
type input "***"
click at [792, 299] on label "AA901LQ - AY1 - AY1 - 588 cxs - 16350 kg (C: 588,00 - P: 16350,00) (VD)" at bounding box center [588, 289] width 525 height 22
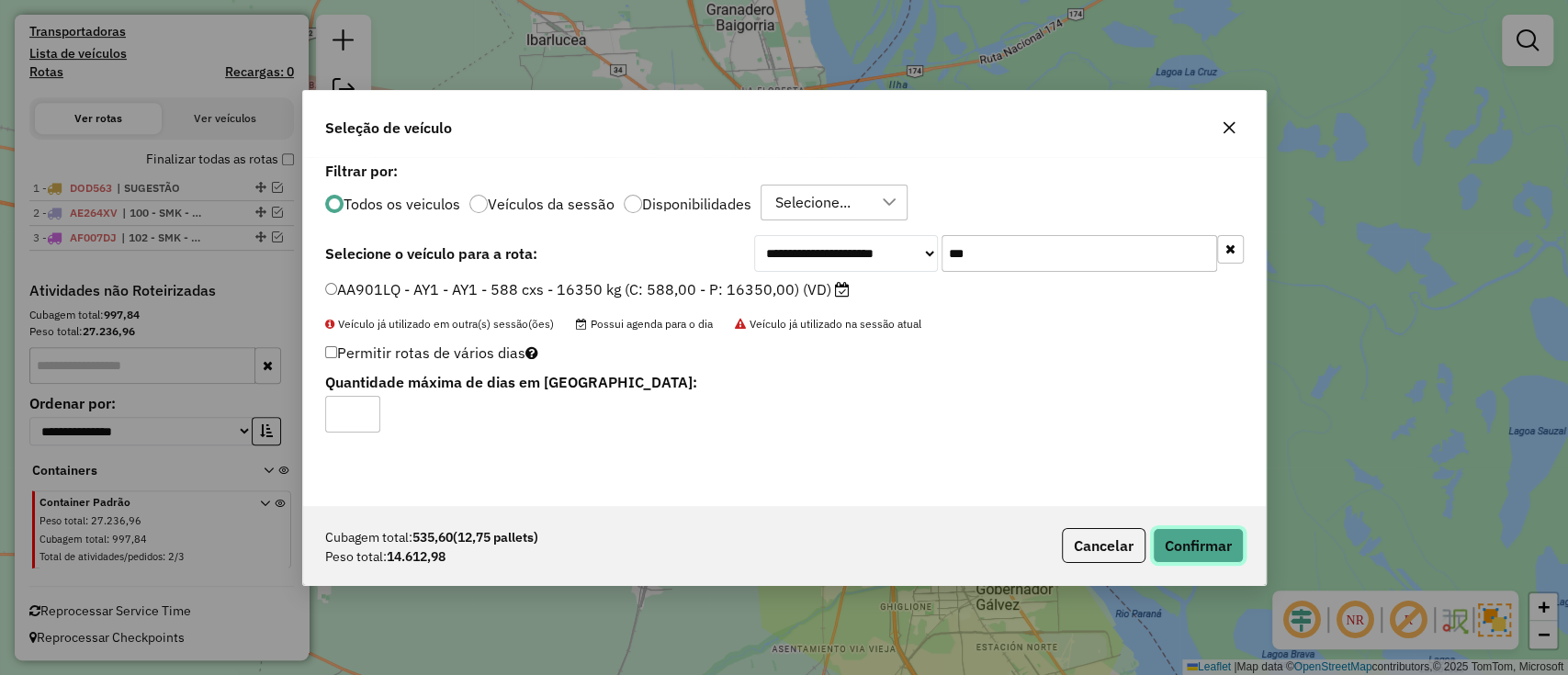
click at [1183, 558] on button "Confirmar" at bounding box center [1199, 546] width 91 height 35
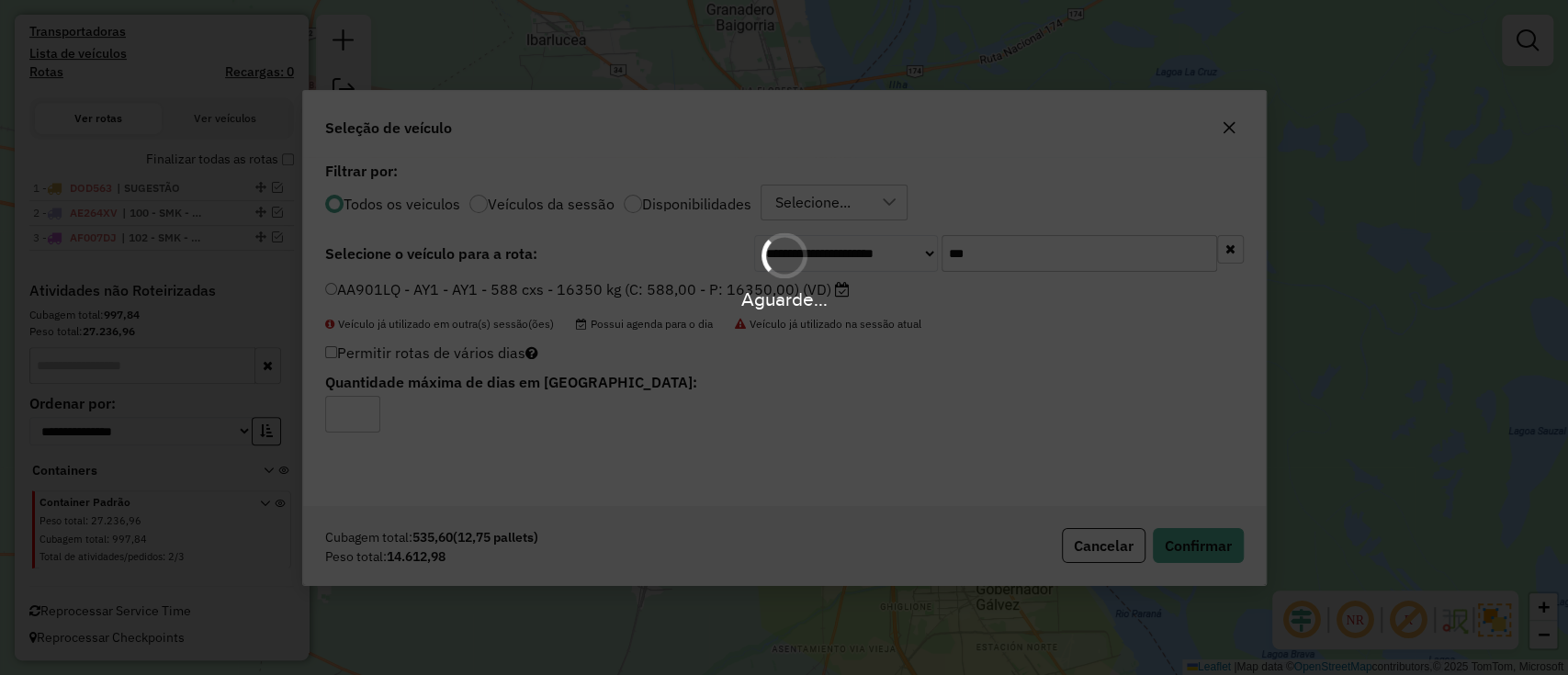
scroll to position [590, 0]
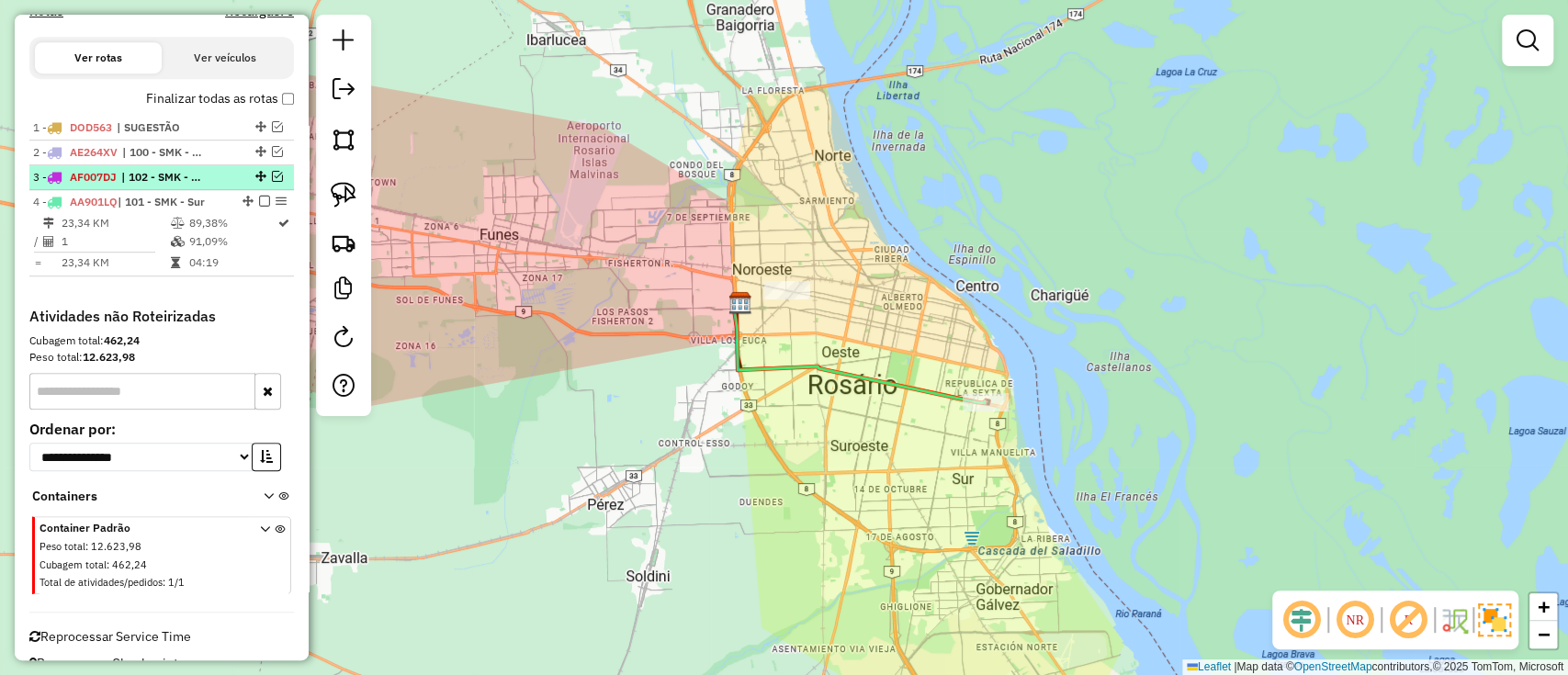
drag, startPoint x: 257, startPoint y: 198, endPoint x: 265, endPoint y: 213, distance: 17.0
click at [259, 200] on em at bounding box center [264, 201] width 11 height 11
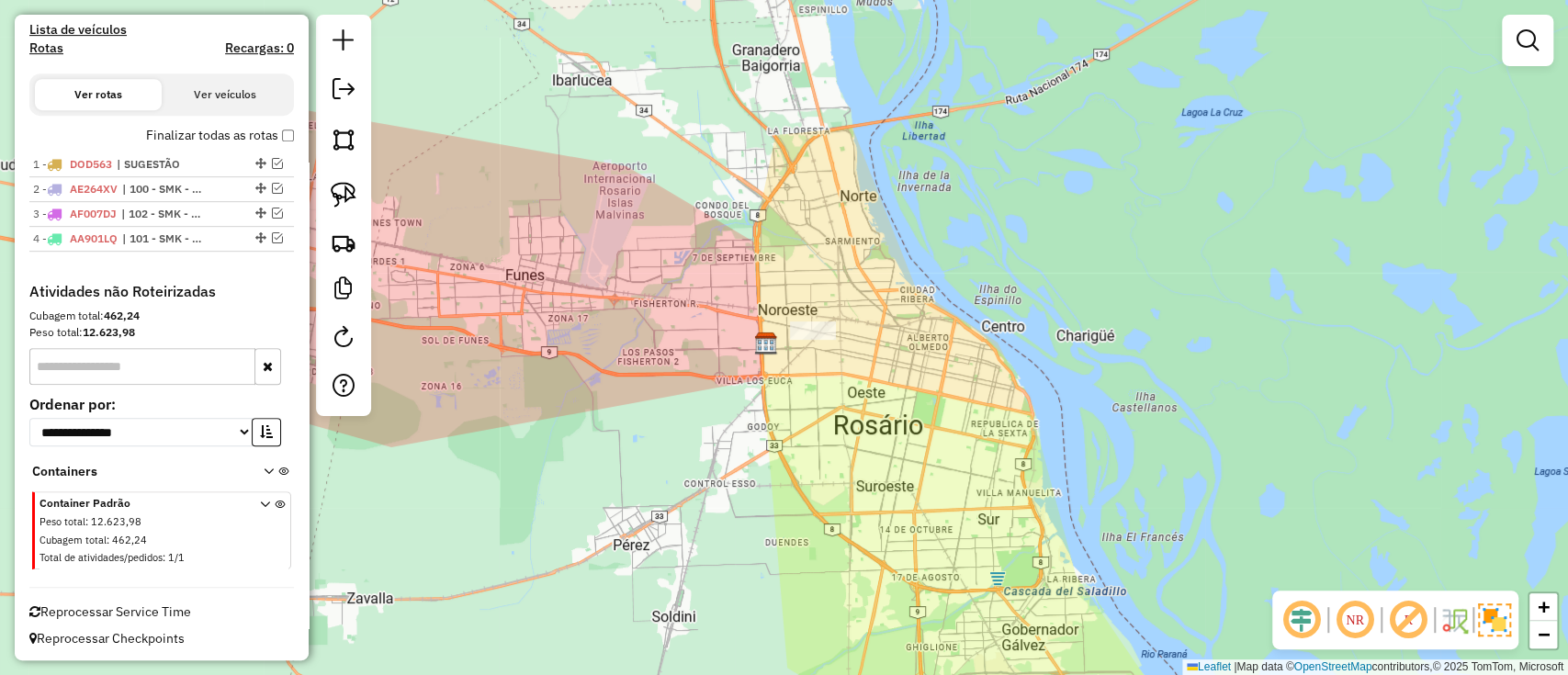
drag, startPoint x: 825, startPoint y: 427, endPoint x: 839, endPoint y: 438, distance: 17.8
click at [838, 438] on div "Janela de atendimento Grade de atendimento Capacidade Transportadoras Veículos …" at bounding box center [784, 338] width 1568 height 675
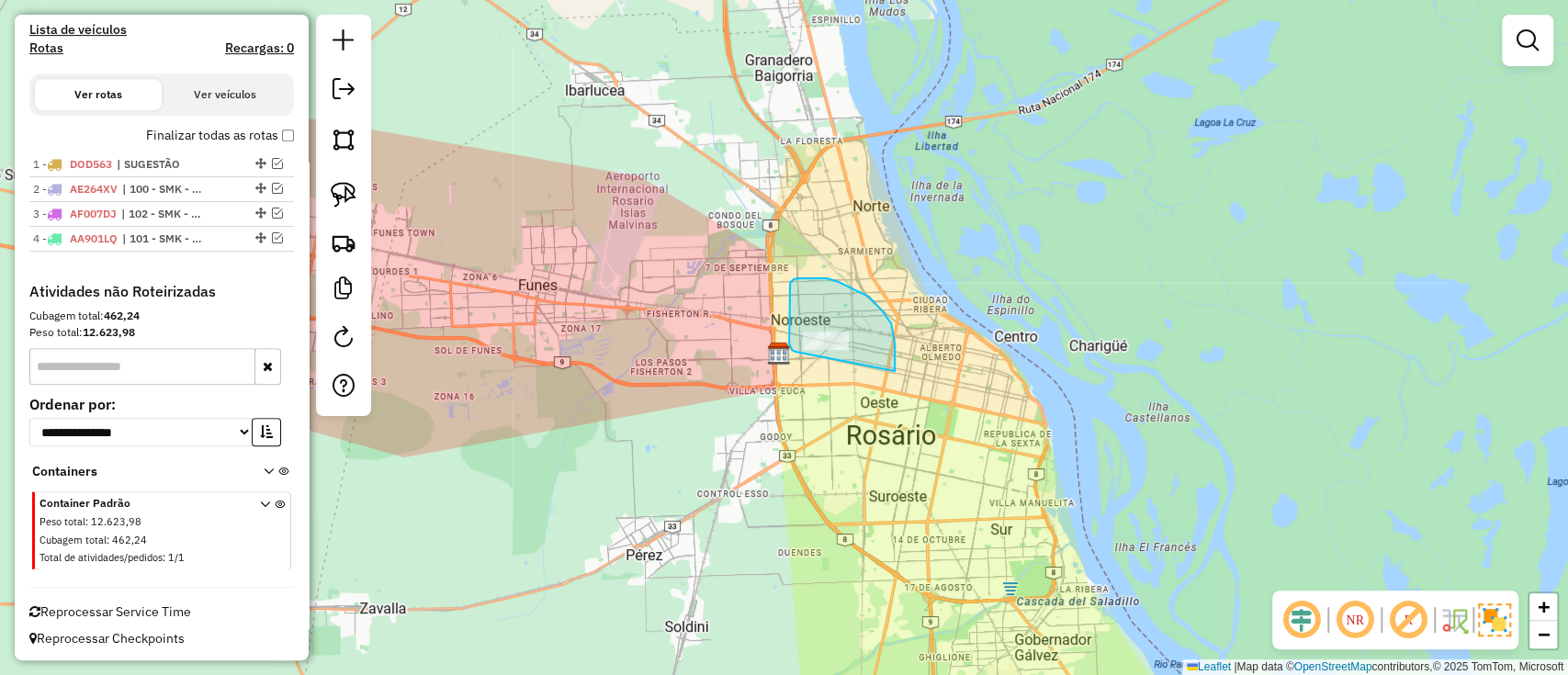
drag, startPoint x: 869, startPoint y: 297, endPoint x: 796, endPoint y: 354, distance: 92.6
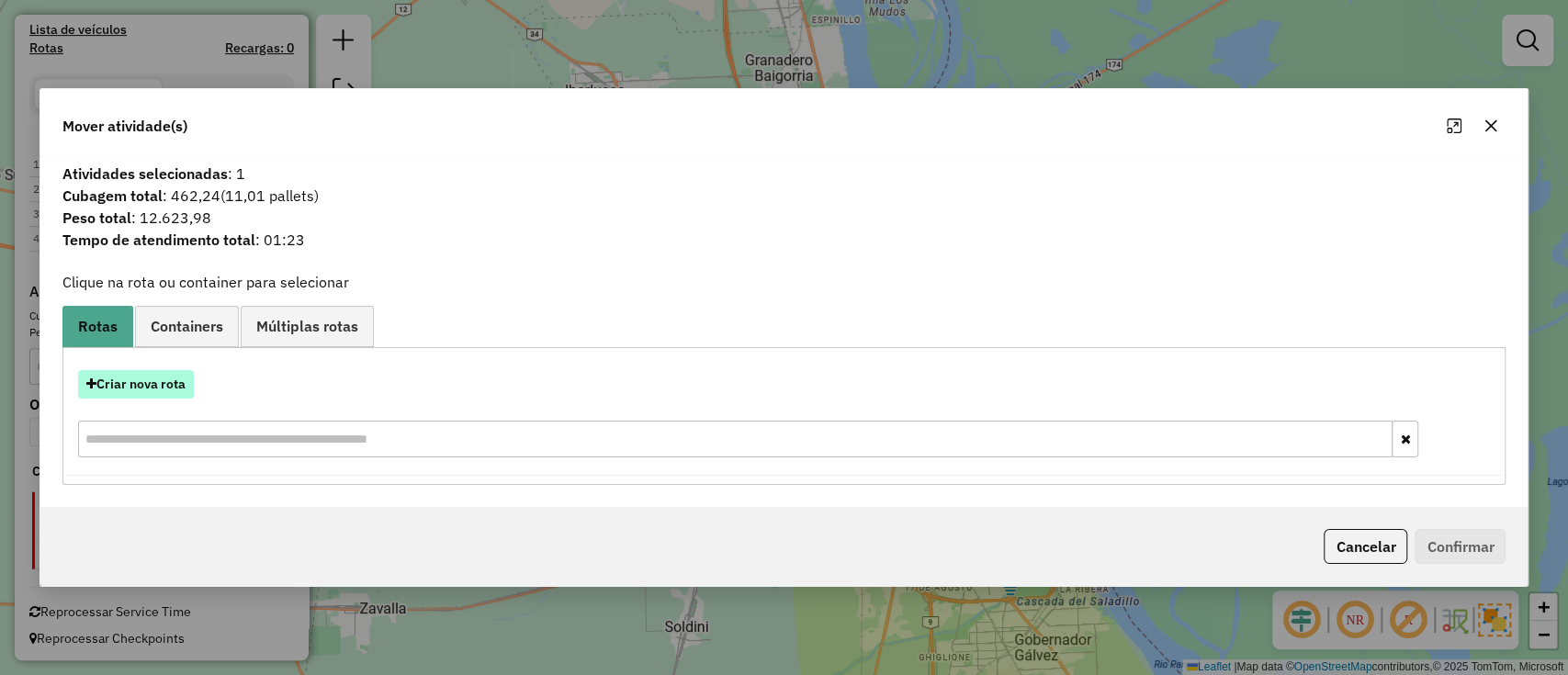
click at [166, 388] on button "Criar nova rota" at bounding box center [135, 384] width 116 height 29
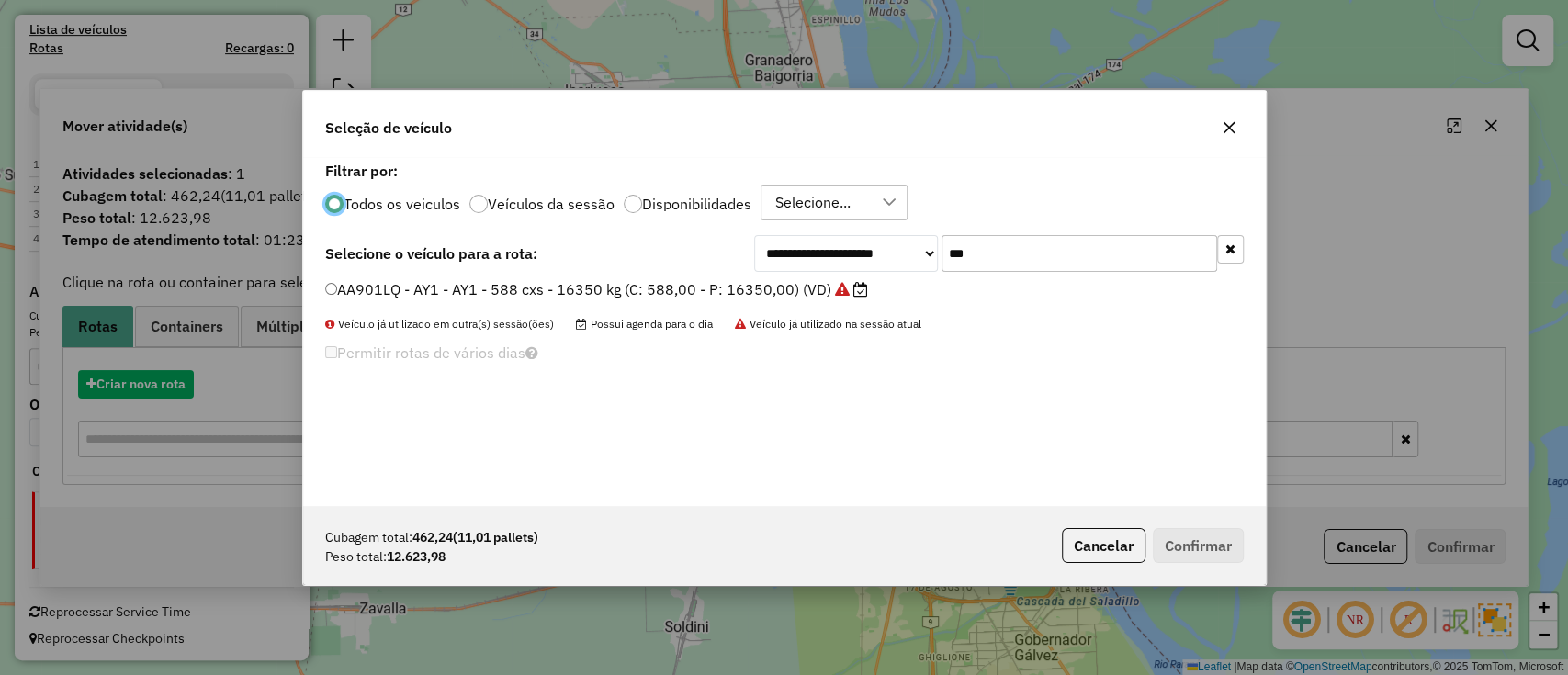
scroll to position [9, 6]
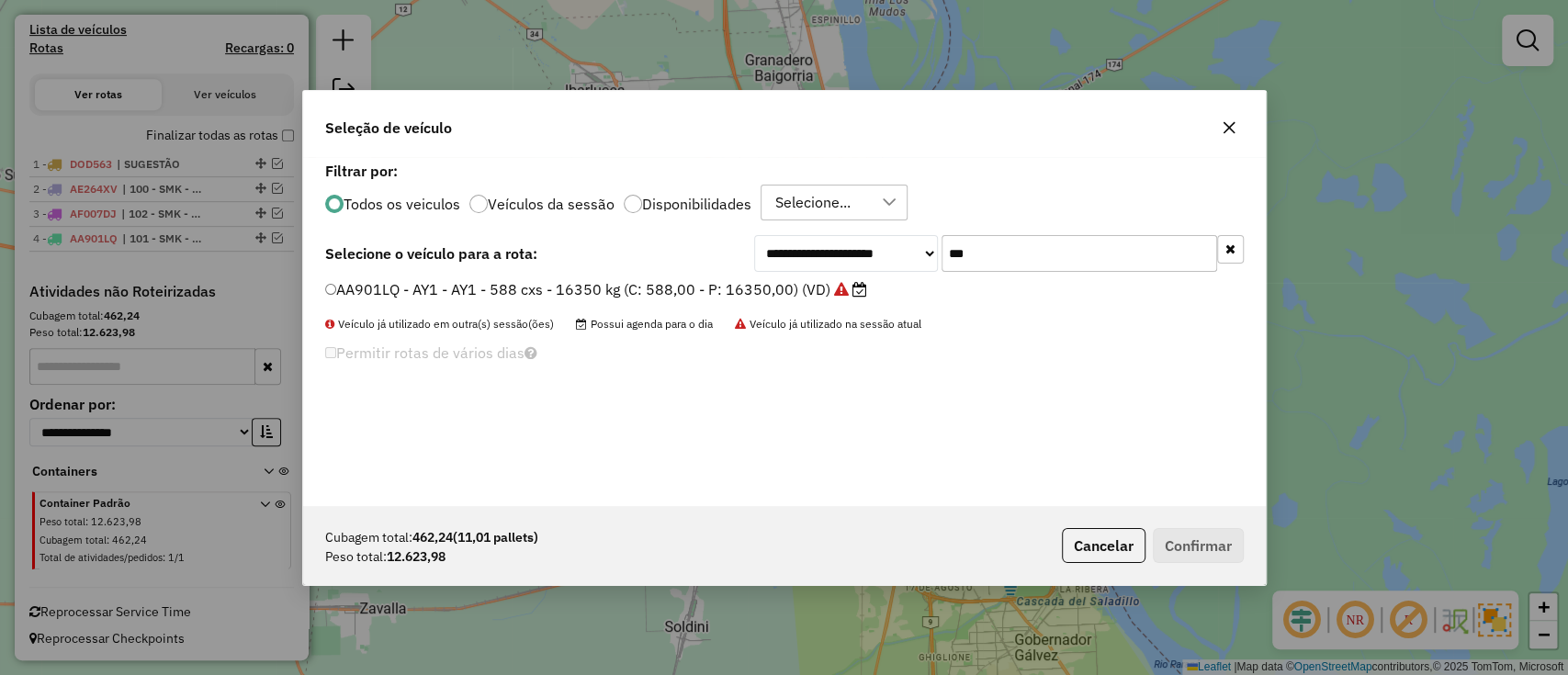
drag, startPoint x: 1028, startPoint y: 266, endPoint x: 867, endPoint y: 233, distance: 164.3
click at [867, 233] on div "**********" at bounding box center [784, 331] width 962 height 350
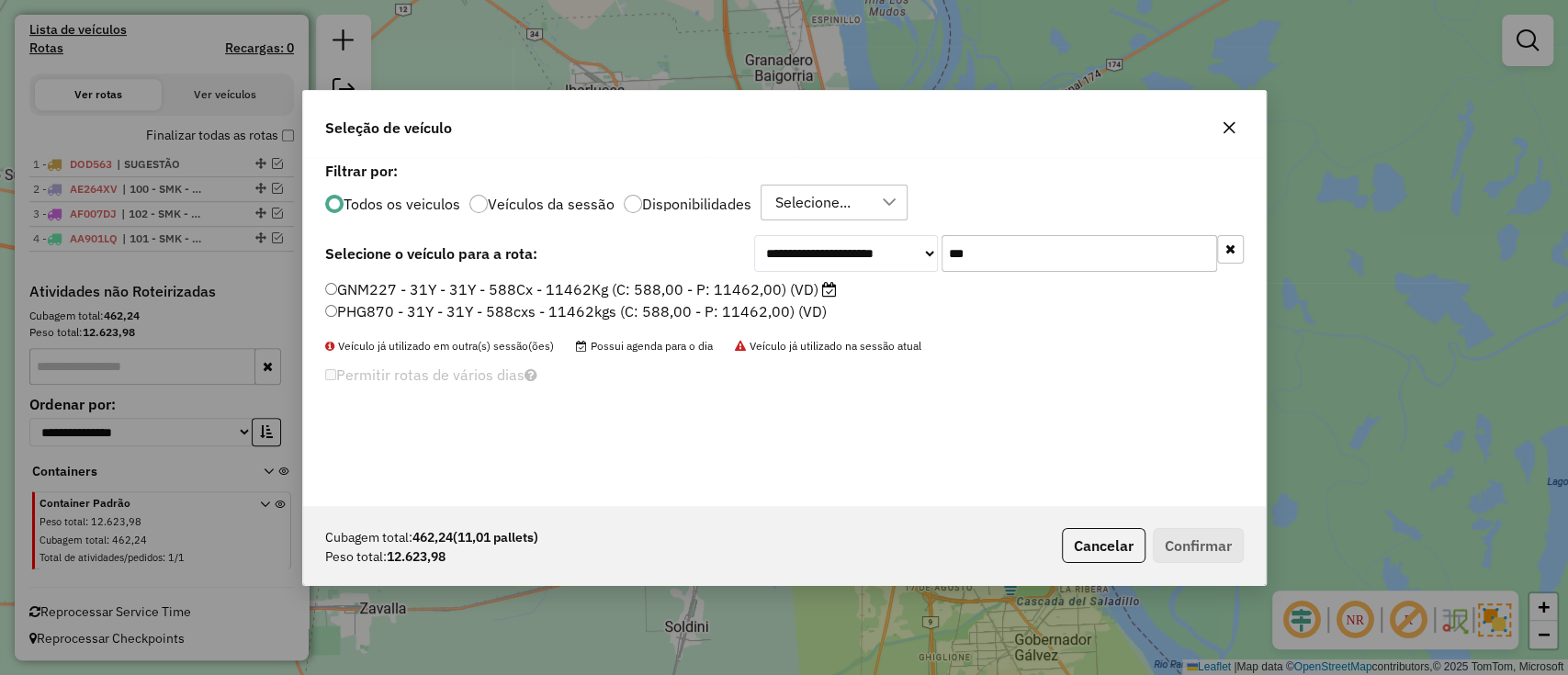
type input "***"
click at [736, 286] on label "GNM227 - 31Y - 31Y - 588Cx - 11462Kg (C: 588,00 - P: 11462,00) (VD)" at bounding box center [581, 289] width 512 height 22
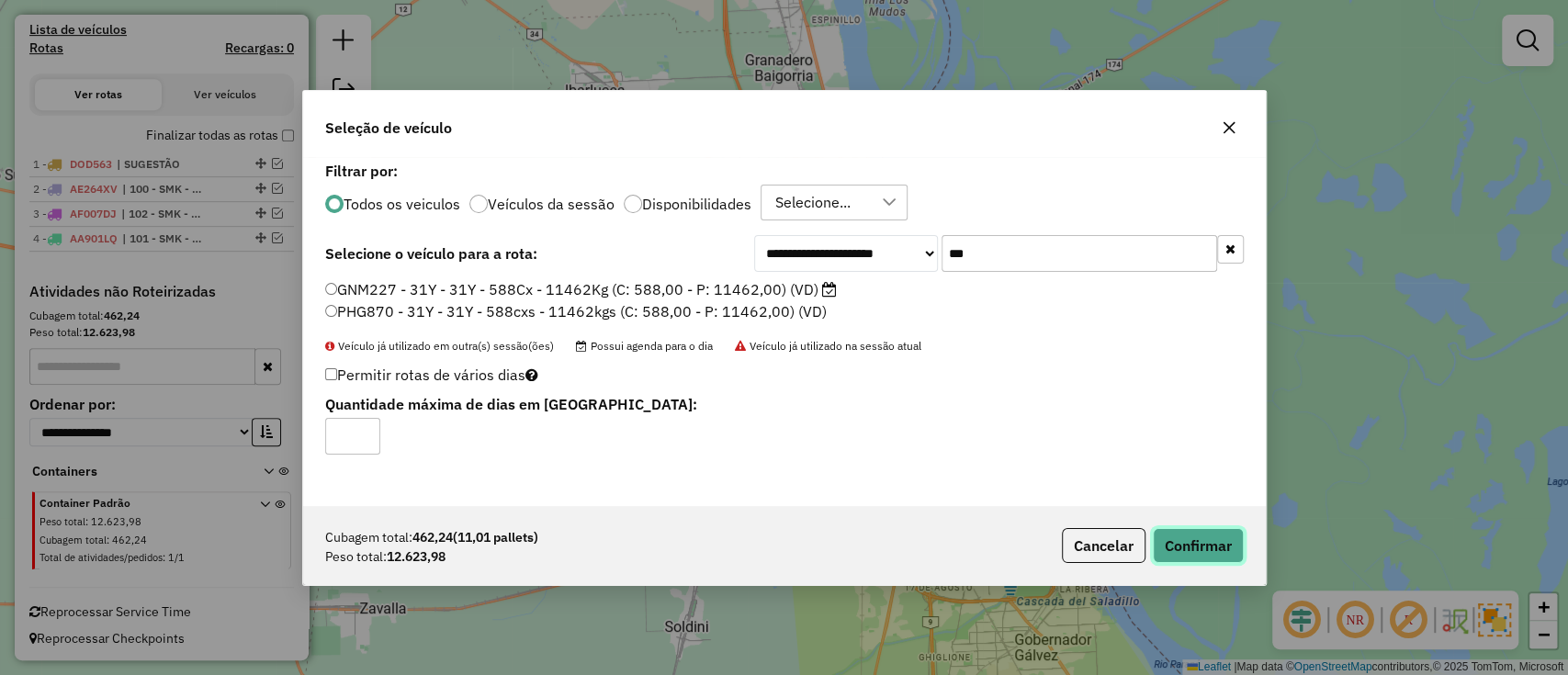
click at [1199, 548] on button "Confirmar" at bounding box center [1199, 546] width 91 height 35
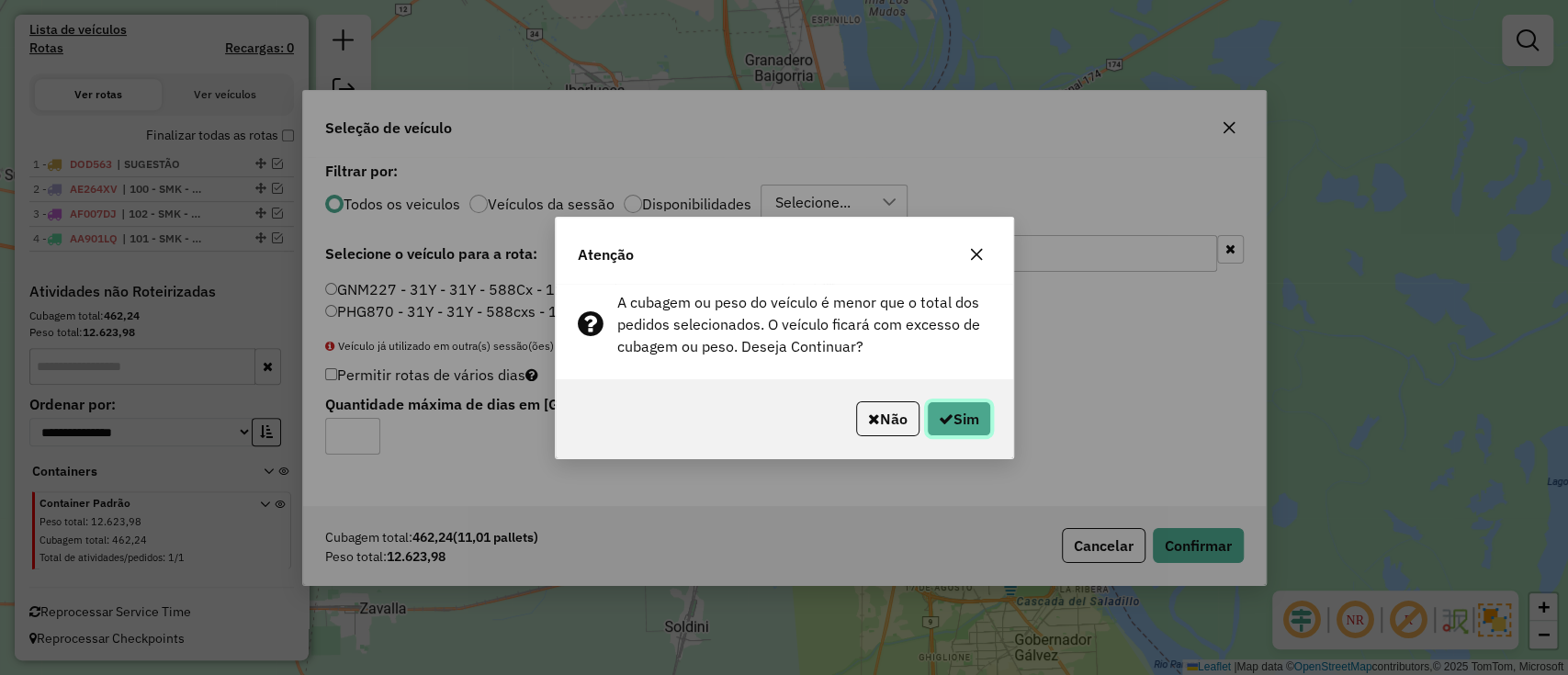
click at [969, 429] on button "Sim" at bounding box center [959, 419] width 64 height 35
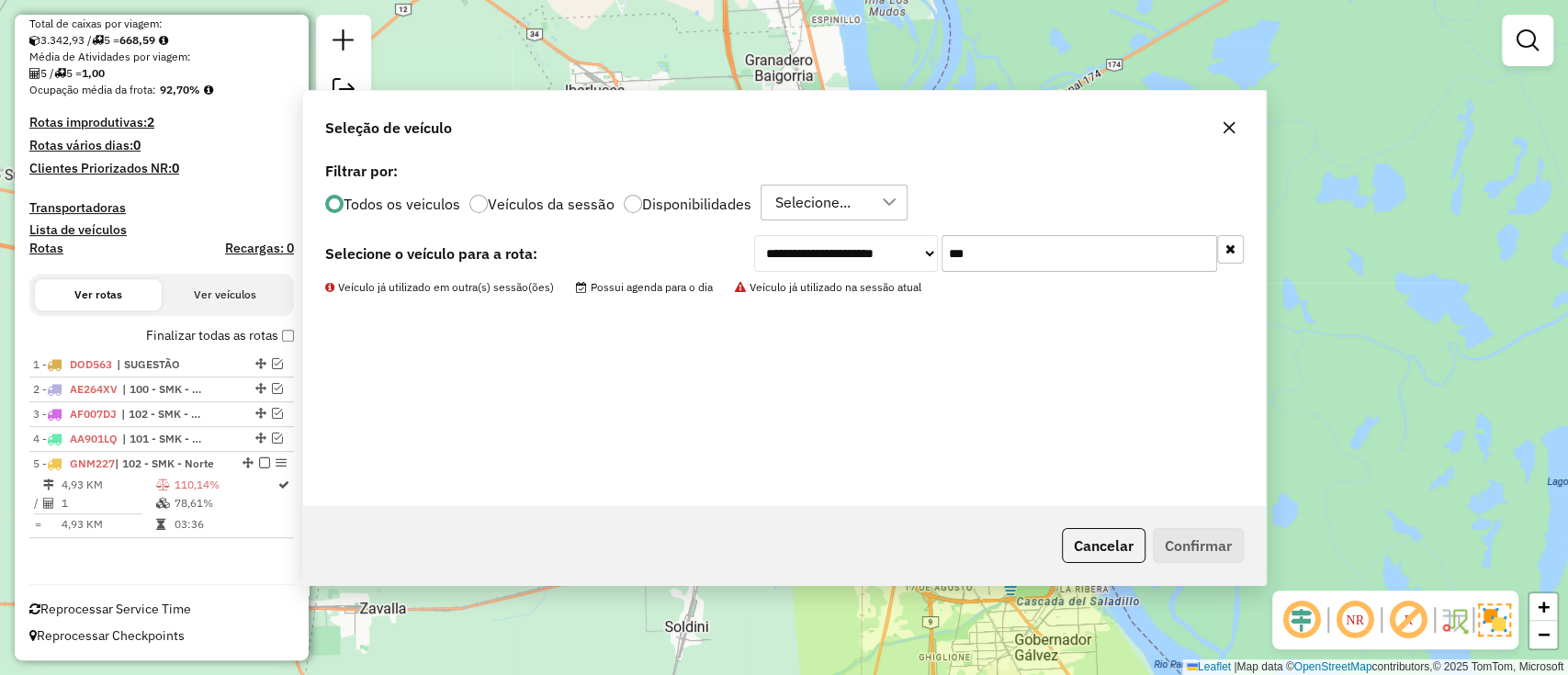
scroll to position [351, 0]
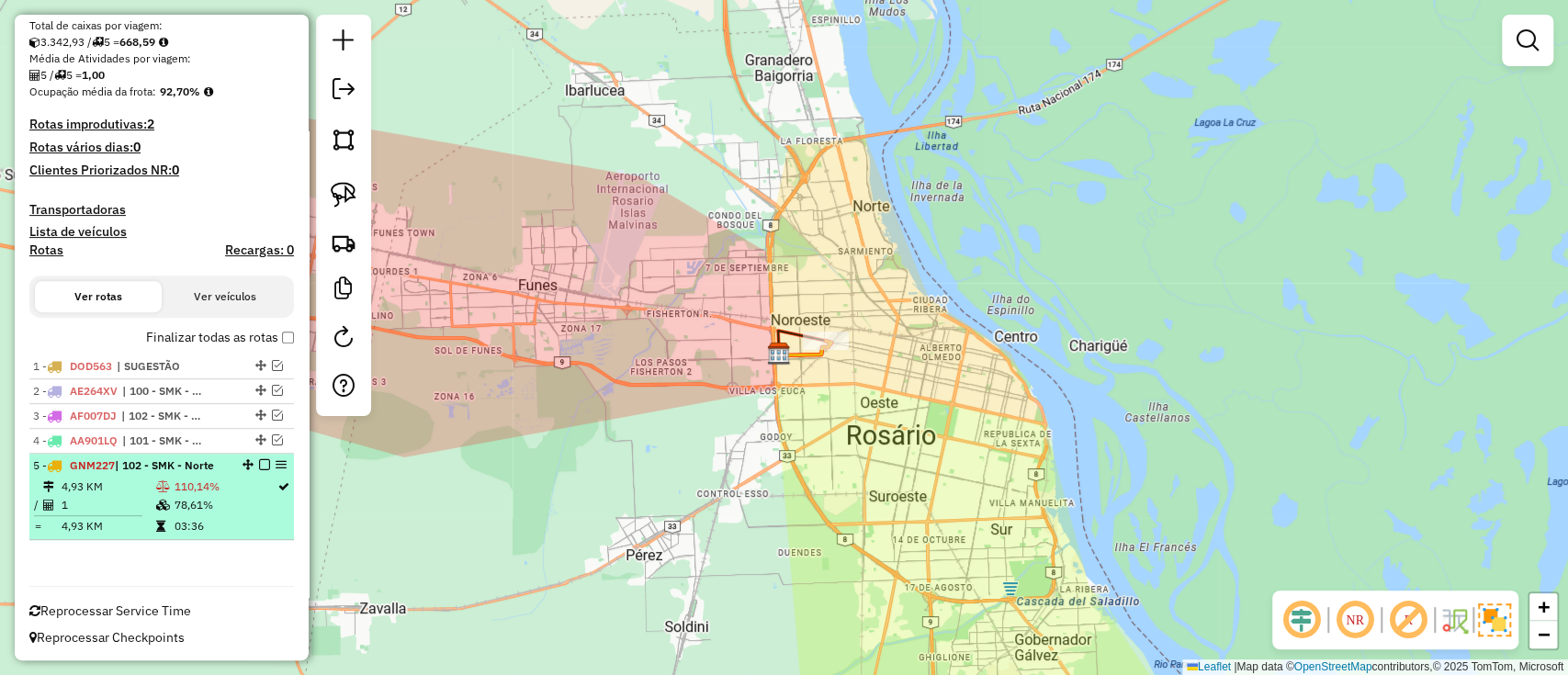
click at [264, 465] on div at bounding box center [259, 465] width 55 height 11
select select "**********"
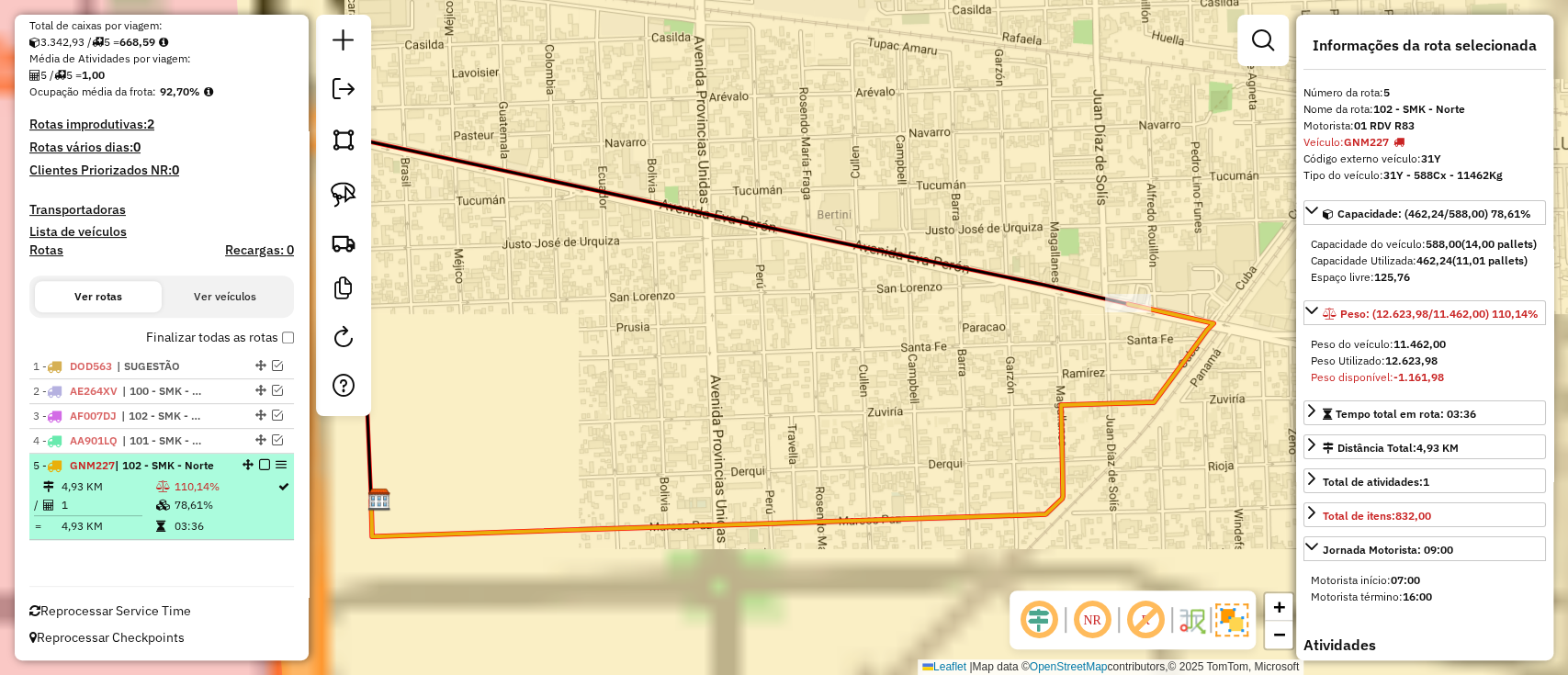
click at [261, 465] on em at bounding box center [264, 465] width 11 height 11
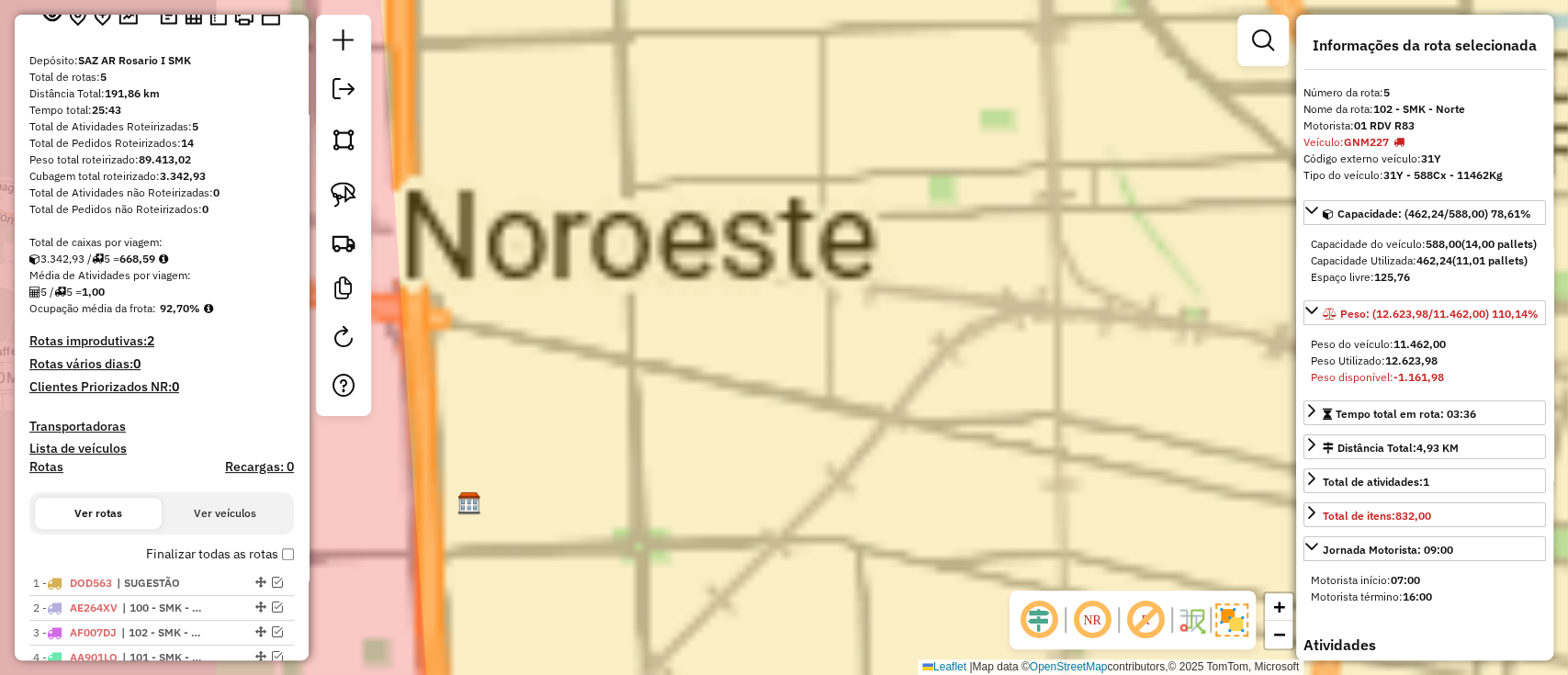
scroll to position [0, 0]
